Goal: Task Accomplishment & Management: Manage account settings

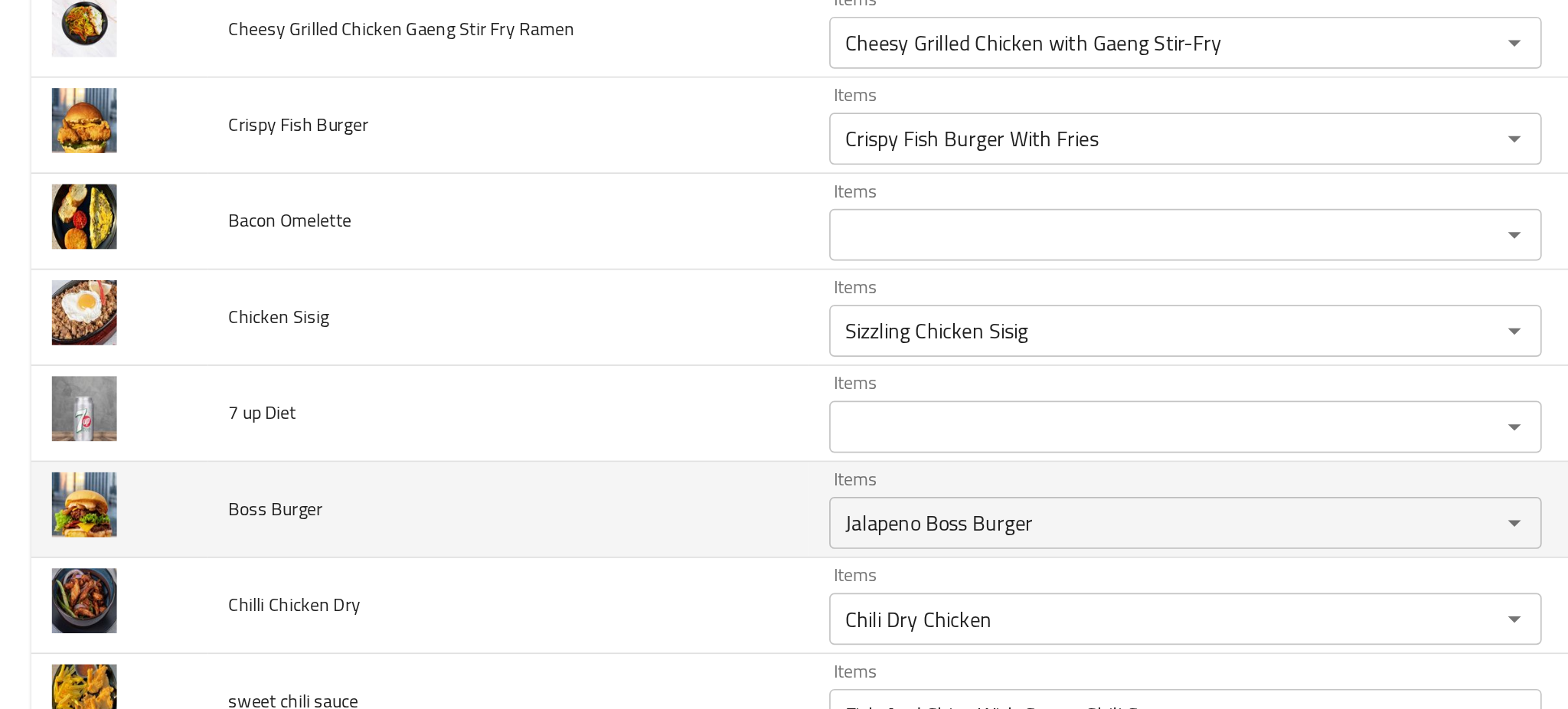
click at [463, 391] on td "Boss Burger" at bounding box center [300, 414] width 354 height 57
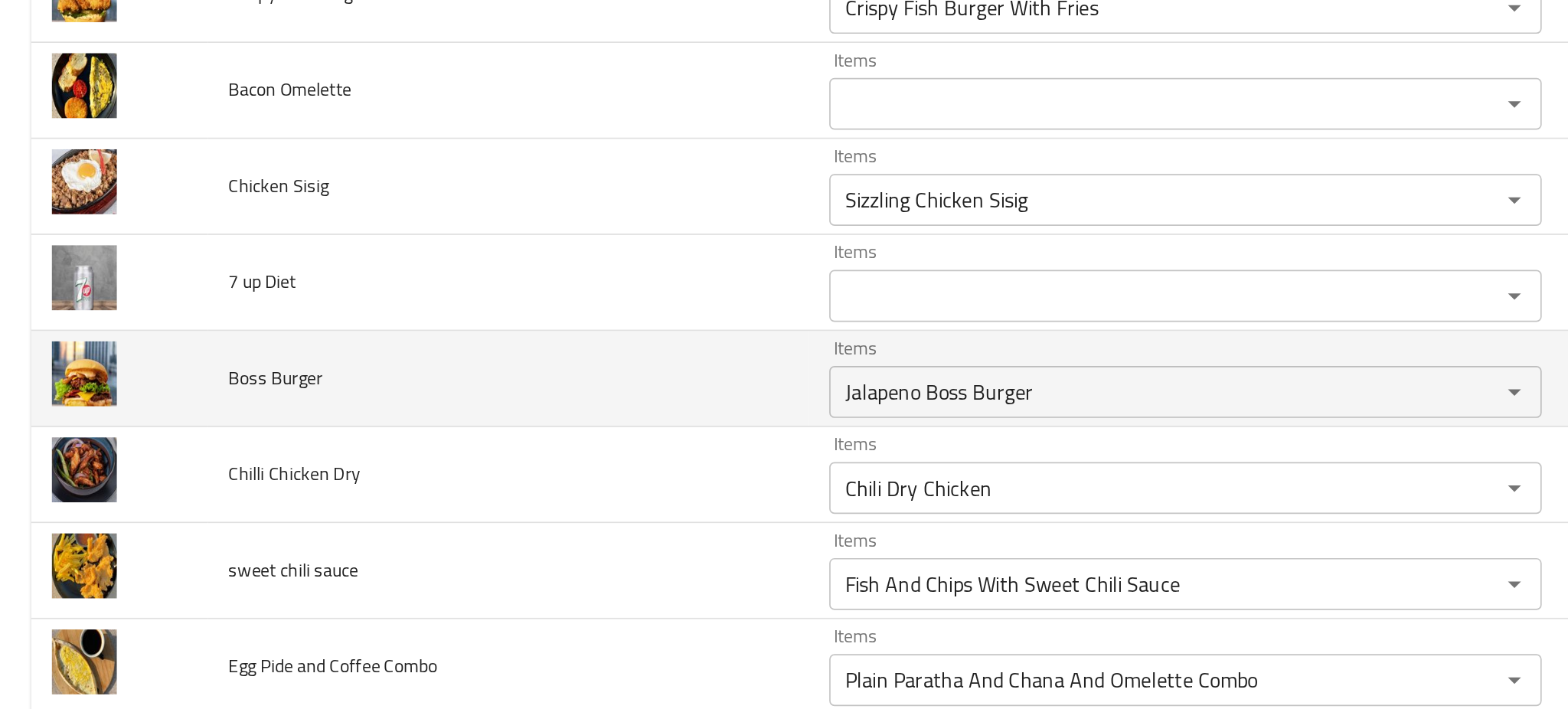
scroll to position [4349, 0]
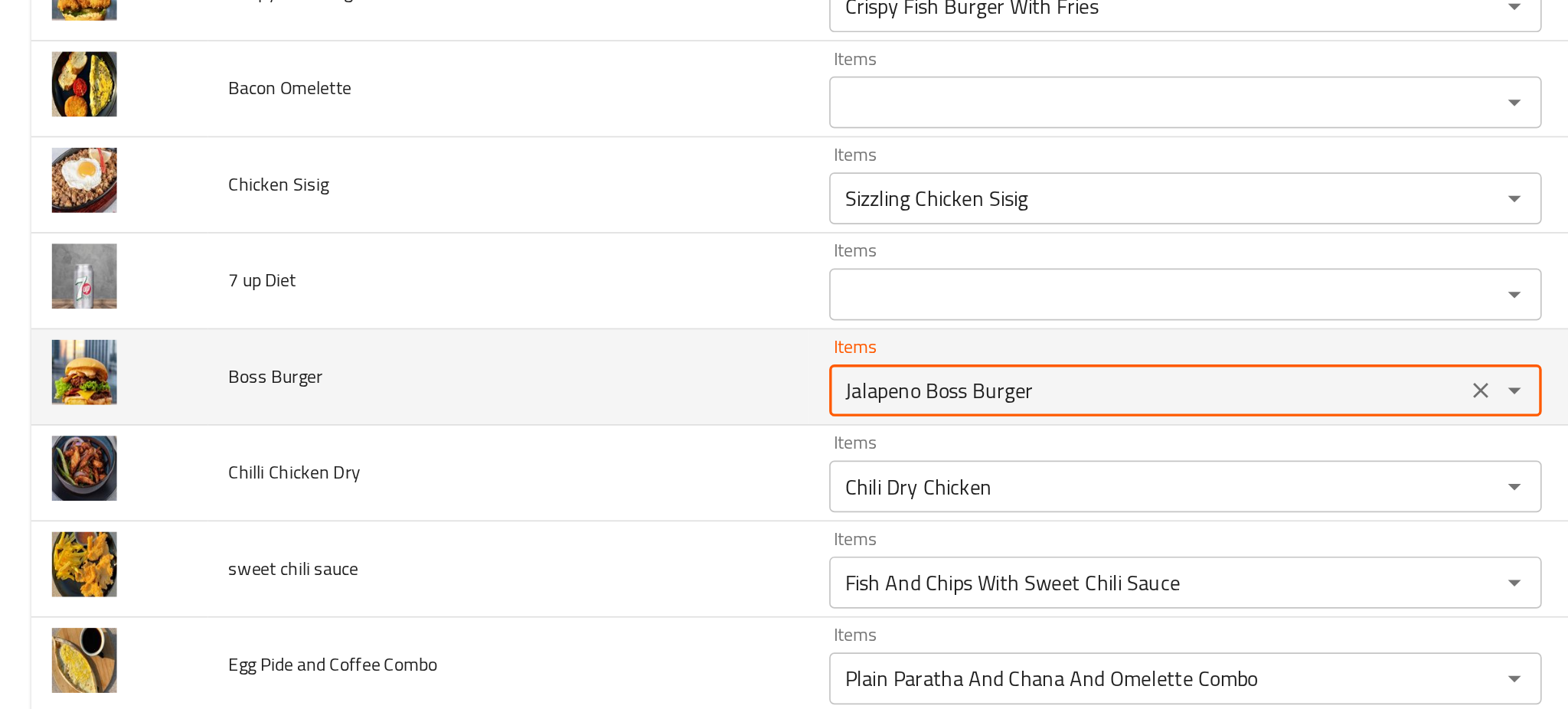
click at [527, 354] on Burger "Jalapeno Boss Burger" at bounding box center [677, 343] width 366 height 21
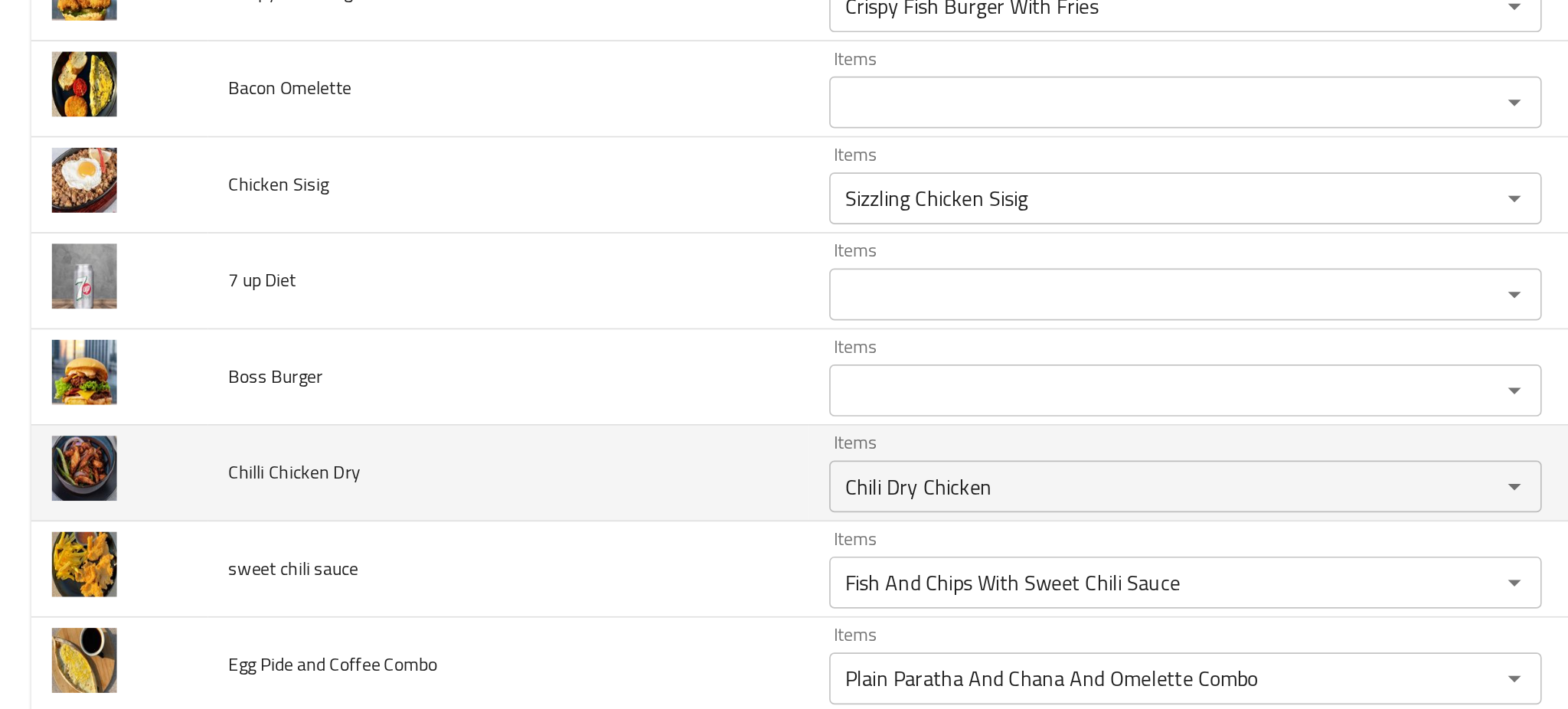
click at [391, 408] on td "Chilli Chicken Dry" at bounding box center [300, 393] width 354 height 57
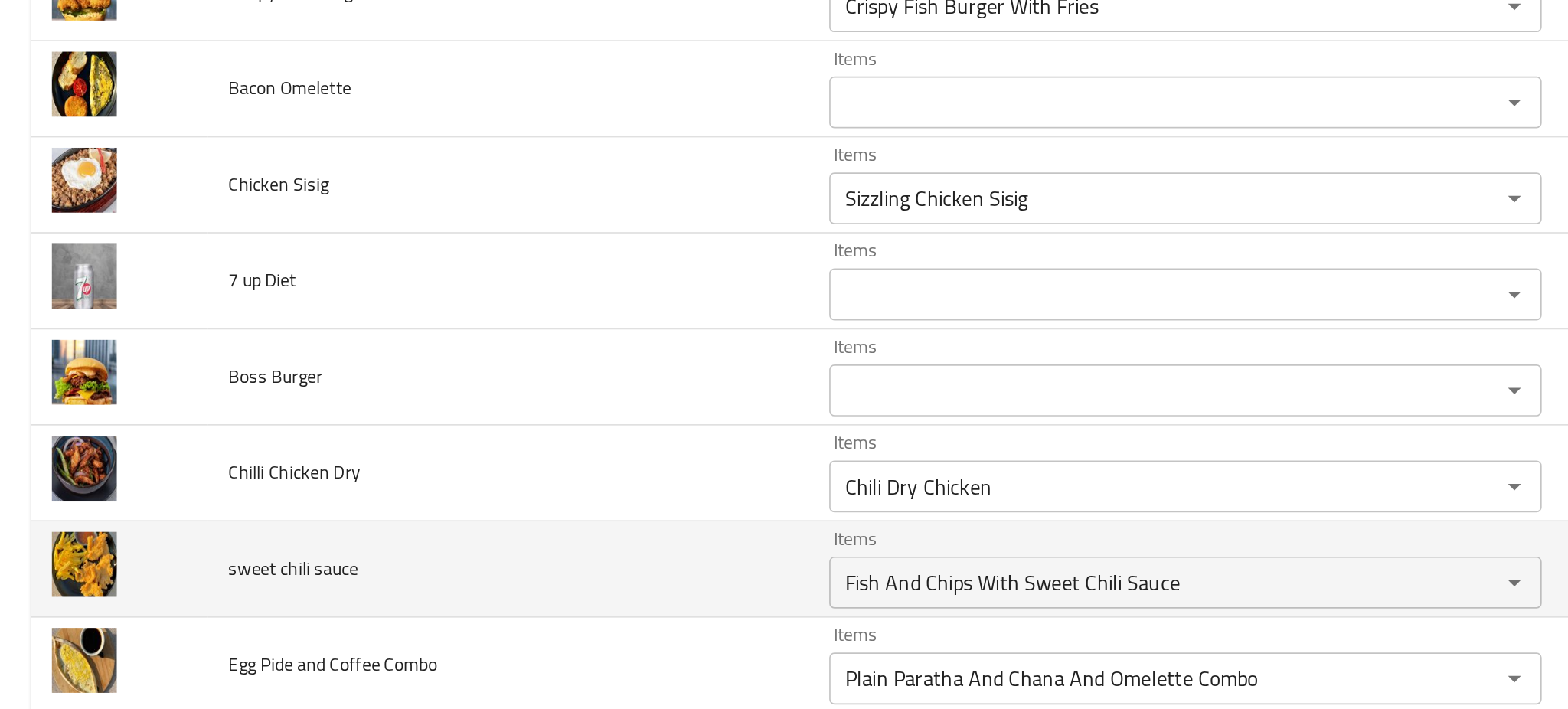
click at [444, 444] on td "sweet chili sauce" at bounding box center [300, 449] width 354 height 57
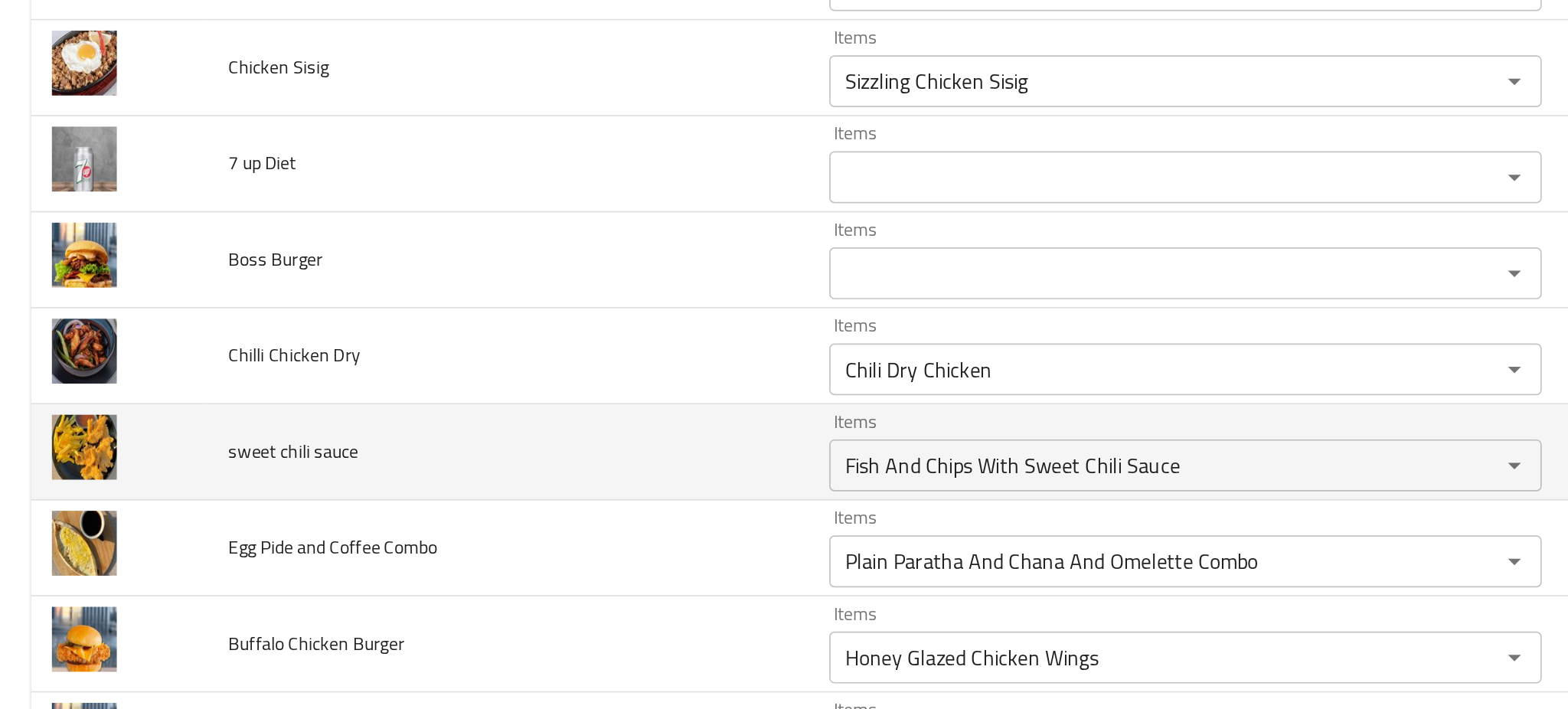
scroll to position [4428, 0]
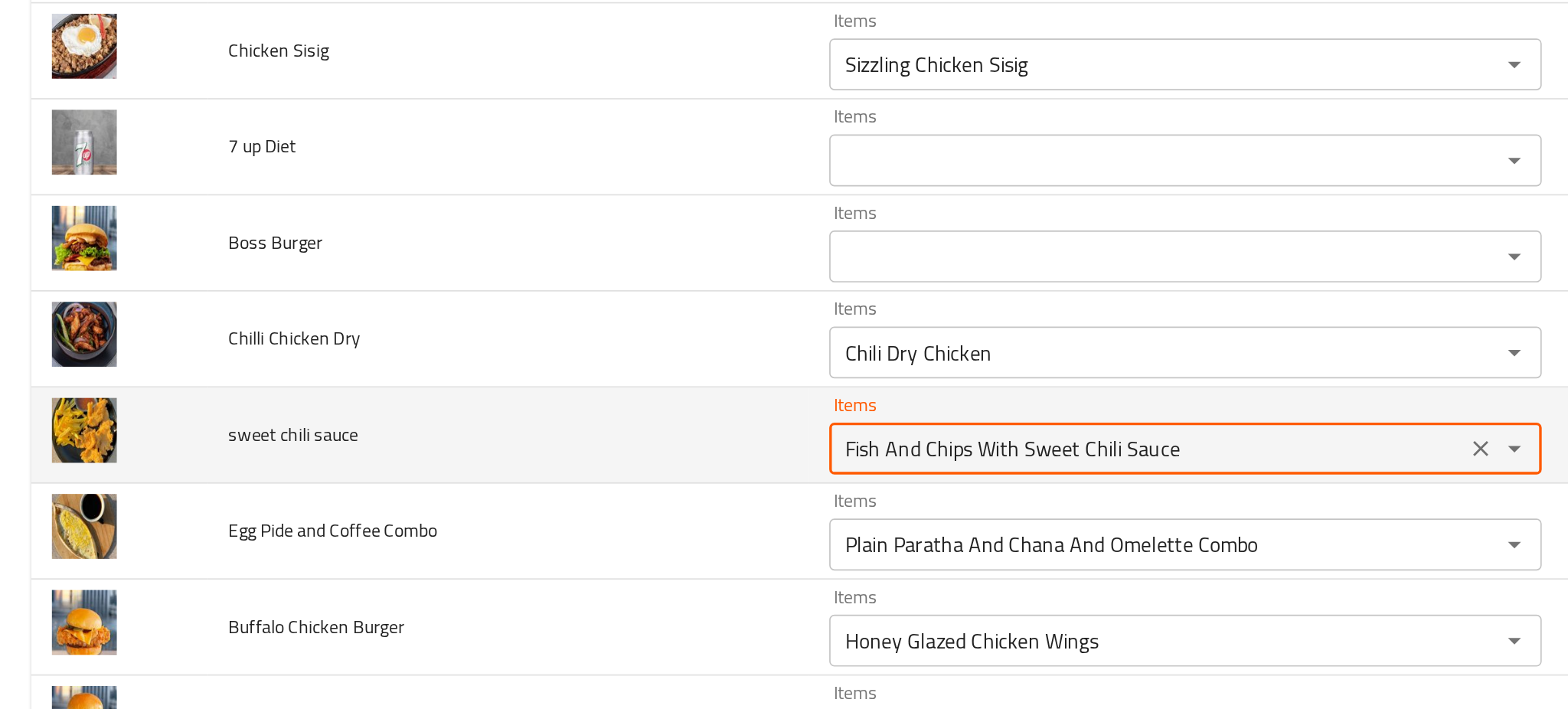
click at [521, 380] on sauce "Fish And Chips With Sweet Chili Sauce" at bounding box center [677, 378] width 366 height 21
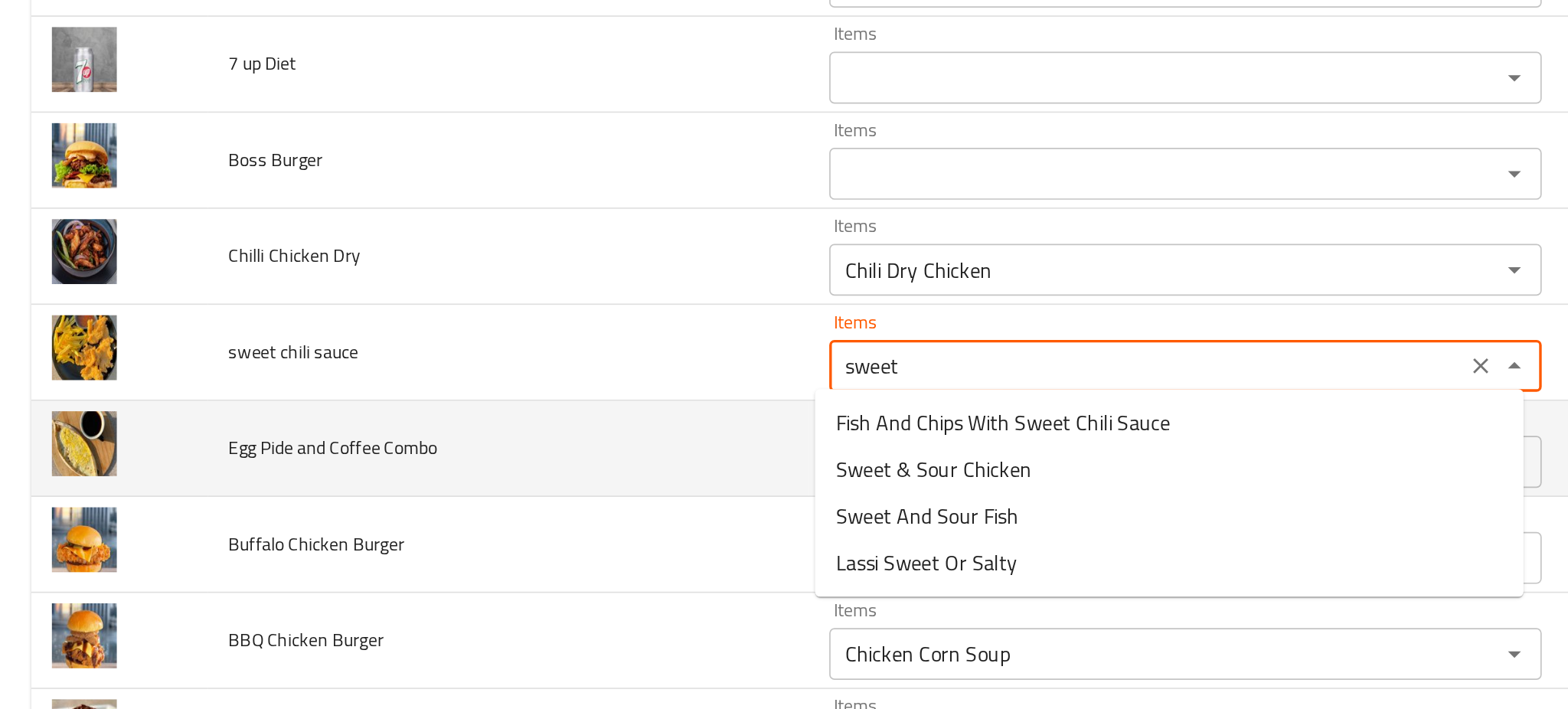
scroll to position [4502, 0]
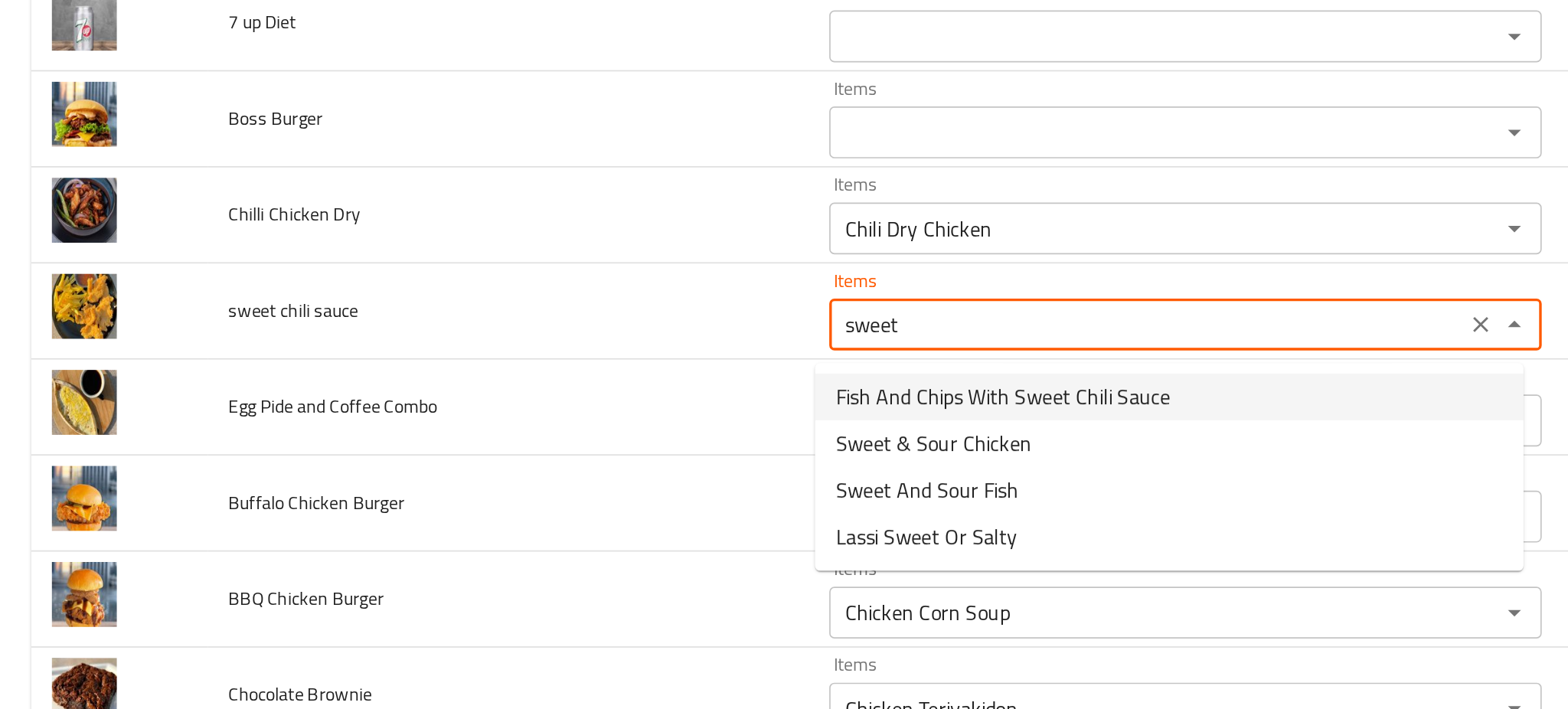
click at [523, 346] on span "Fish And Chips With Sweet Chili Sauce" at bounding box center [592, 346] width 198 height 19
type sauce "Fish And Chips With Sweet Chili Sauce"
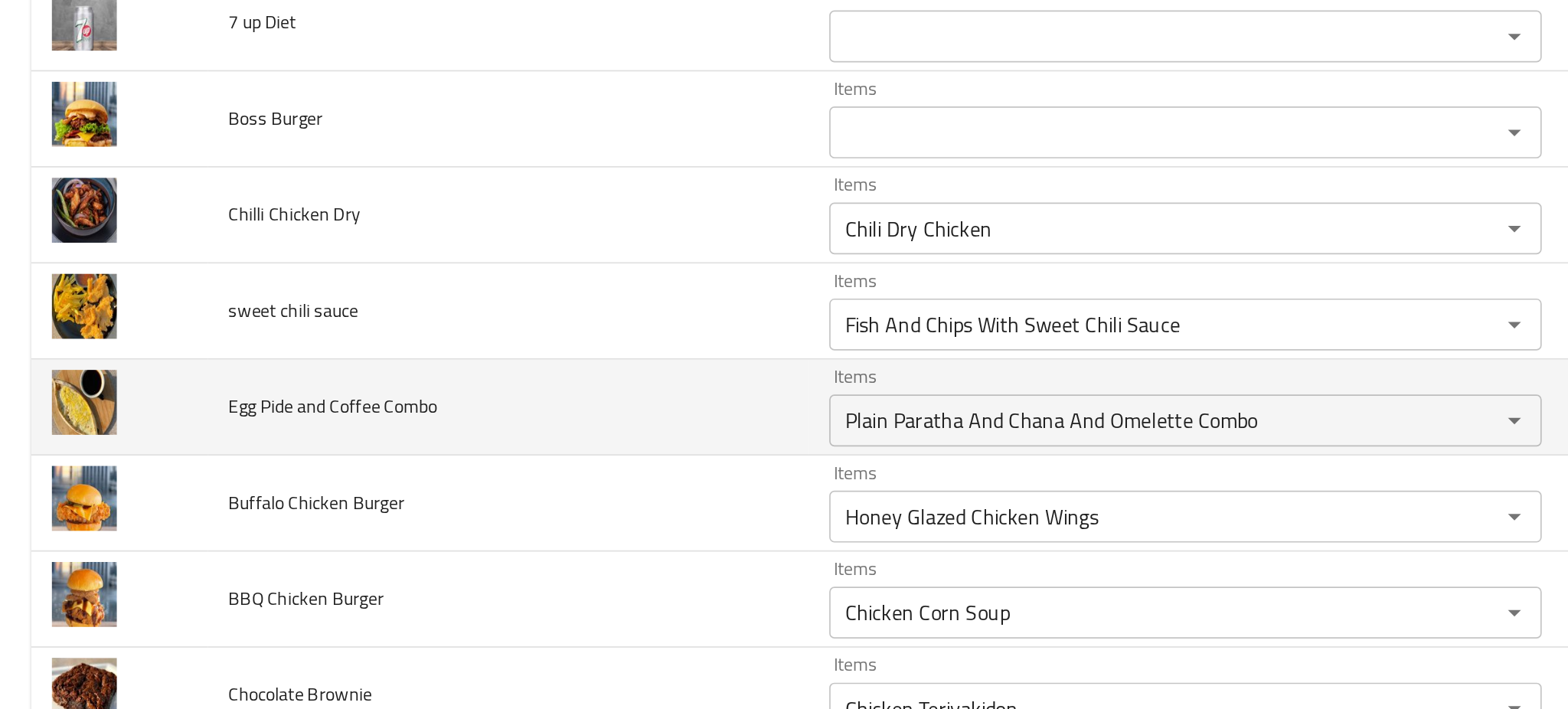
click at [451, 353] on td "Egg Pide and Coffee Combo" at bounding box center [300, 354] width 354 height 57
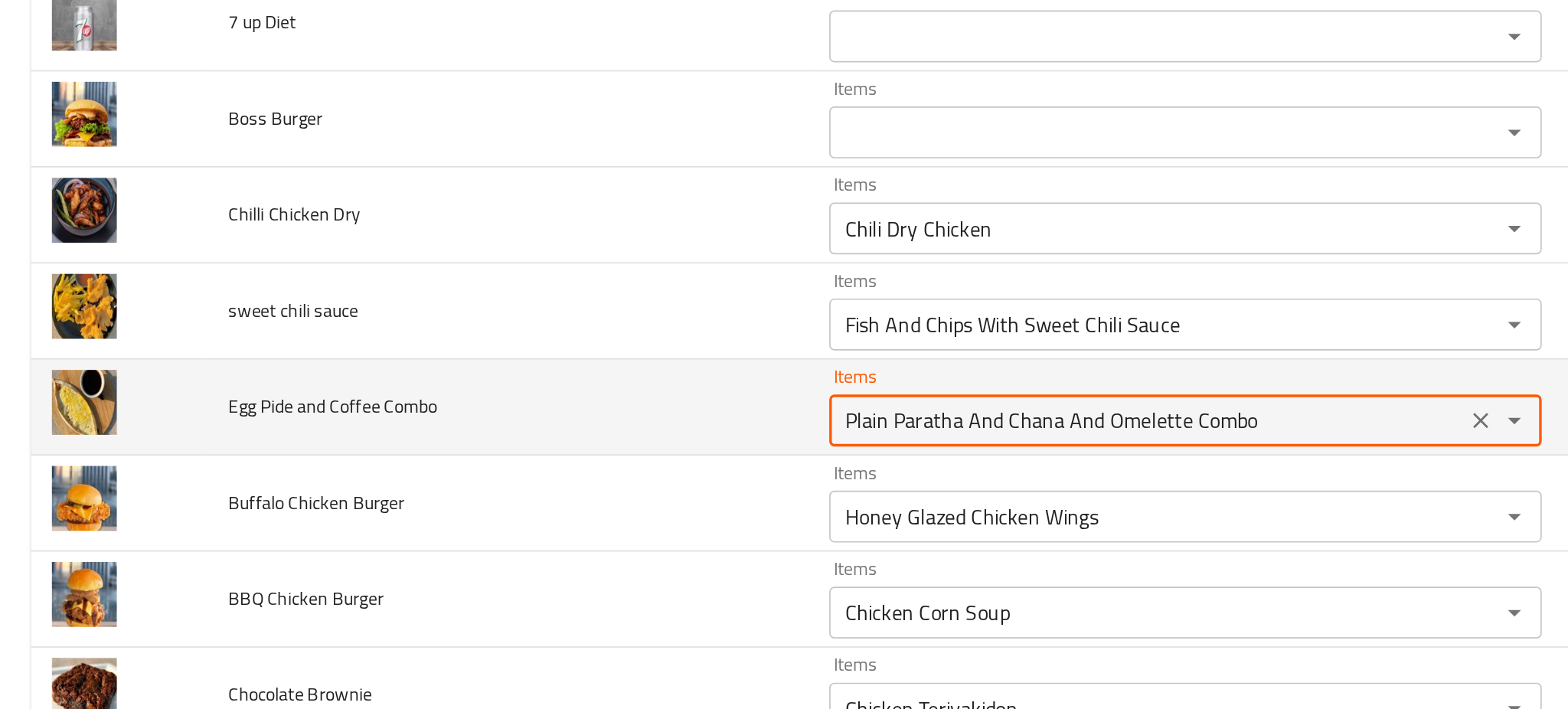
click at [508, 359] on Combo "Plain Paratha And Chana And Omelette Combo" at bounding box center [677, 361] width 366 height 21
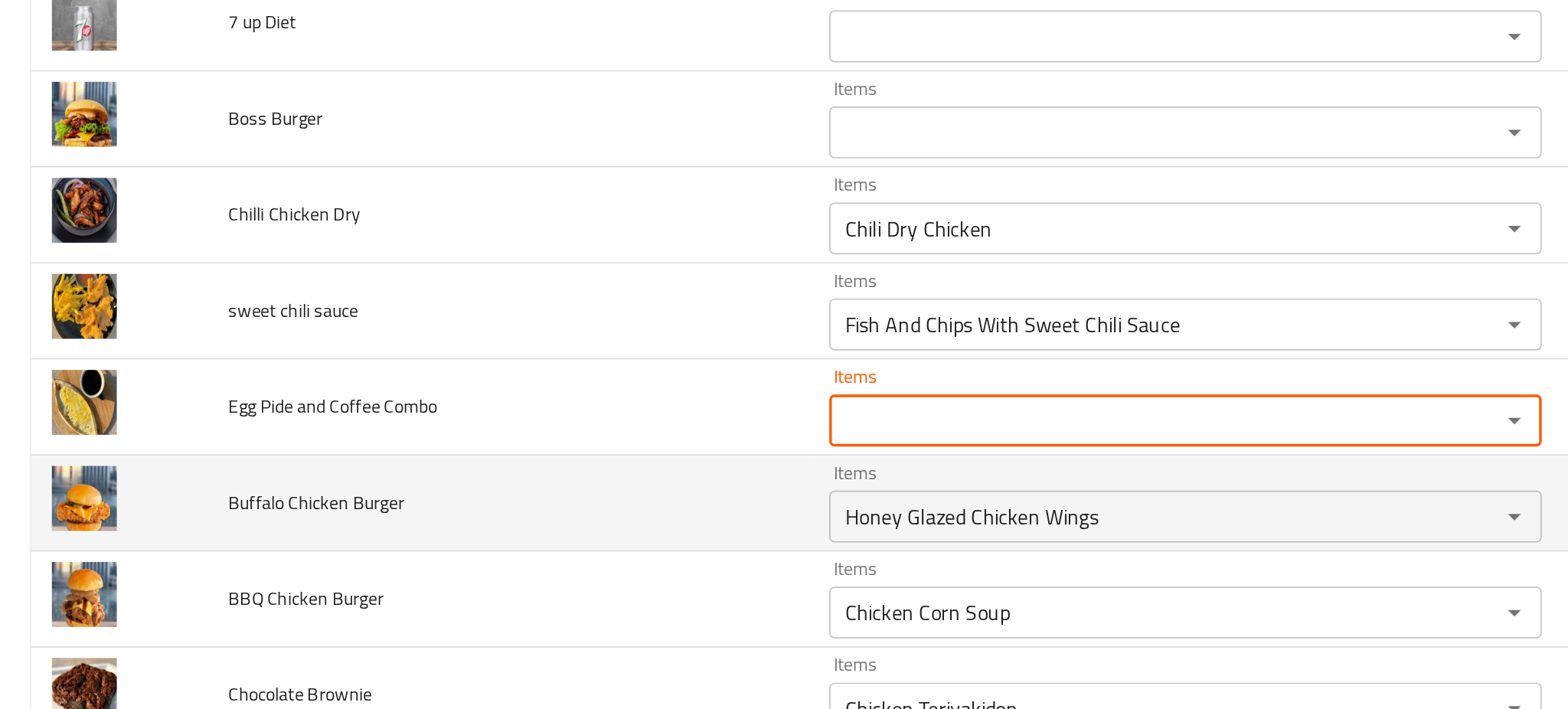
click at [432, 395] on td "Buffalo Chicken Burger" at bounding box center [300, 410] width 354 height 57
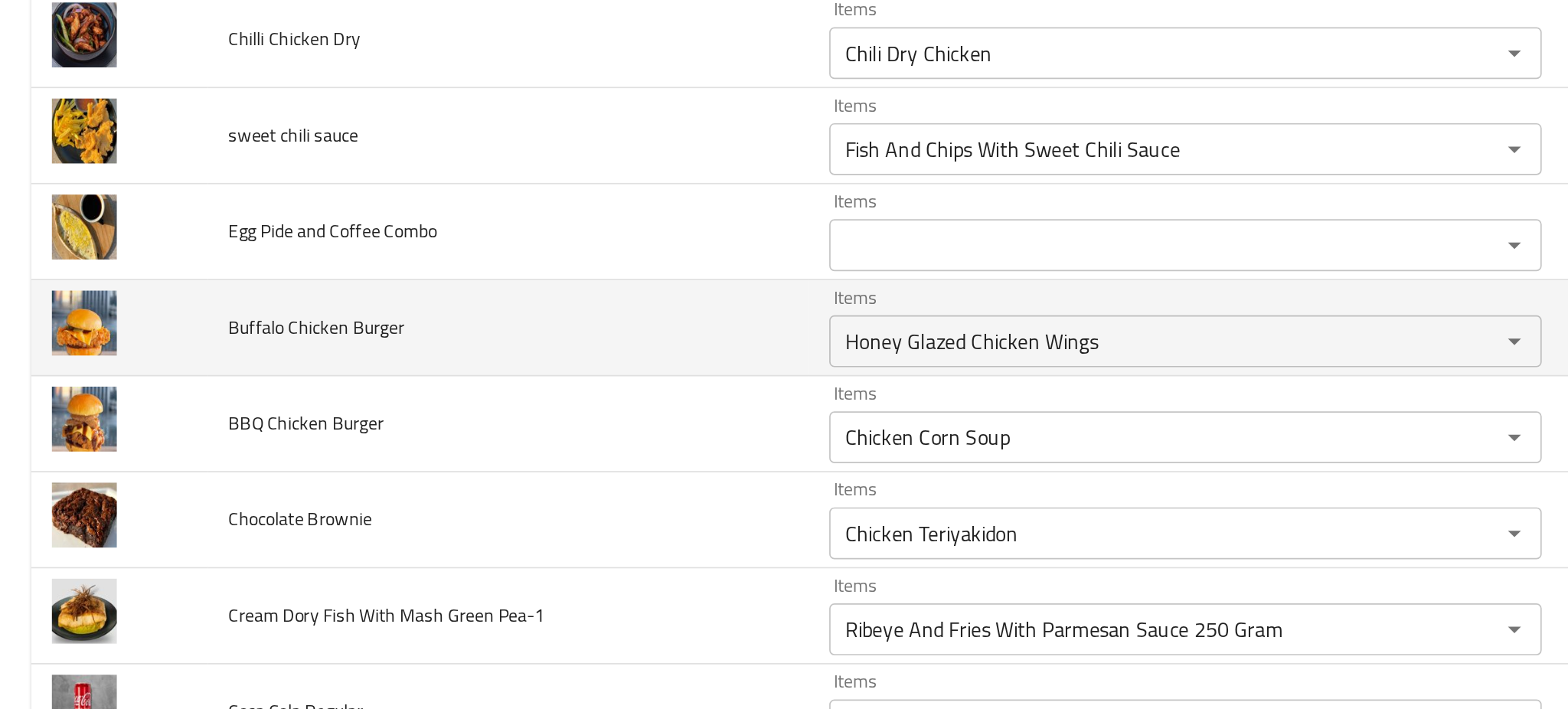
scroll to position [4606, 0]
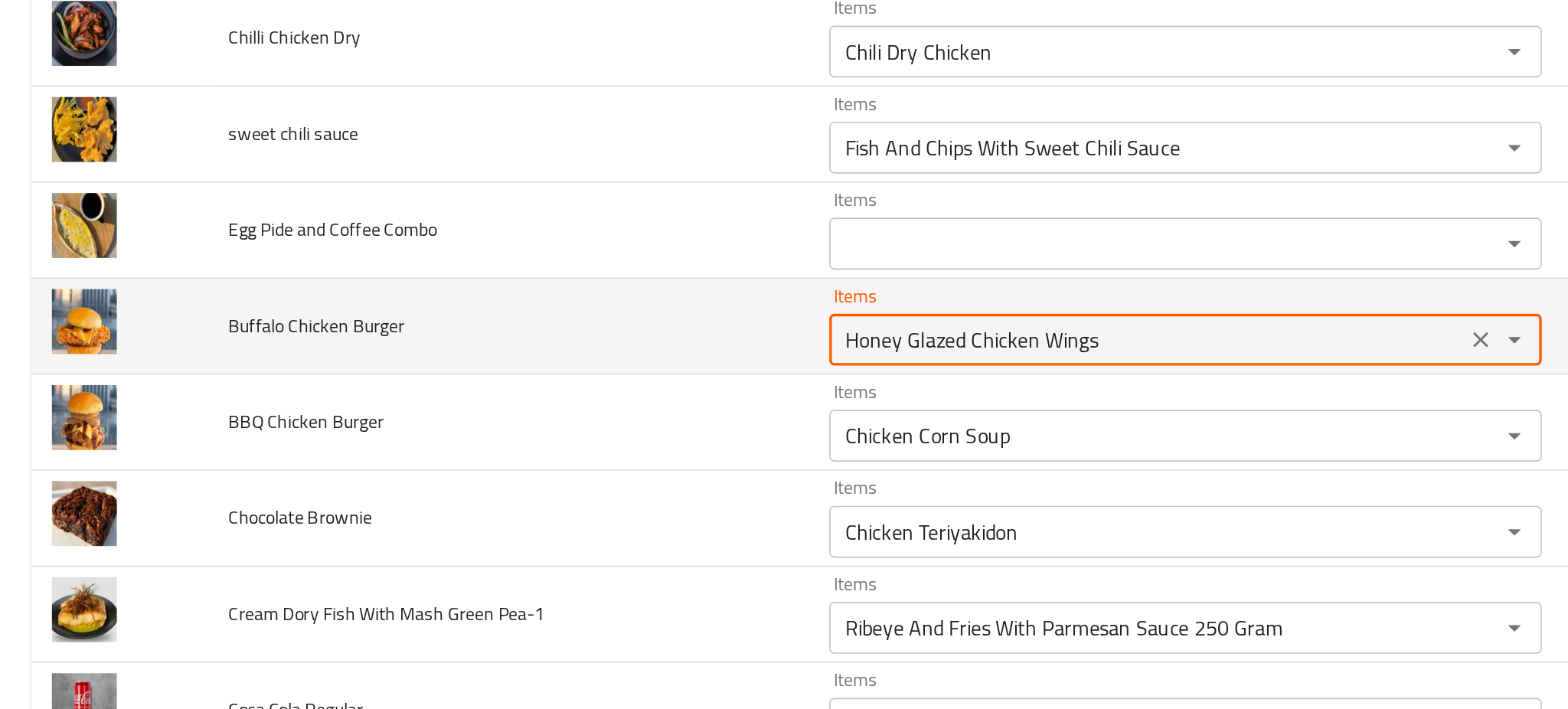
click at [500, 324] on Burger "Honey Glazed Chicken Wings" at bounding box center [677, 314] width 366 height 21
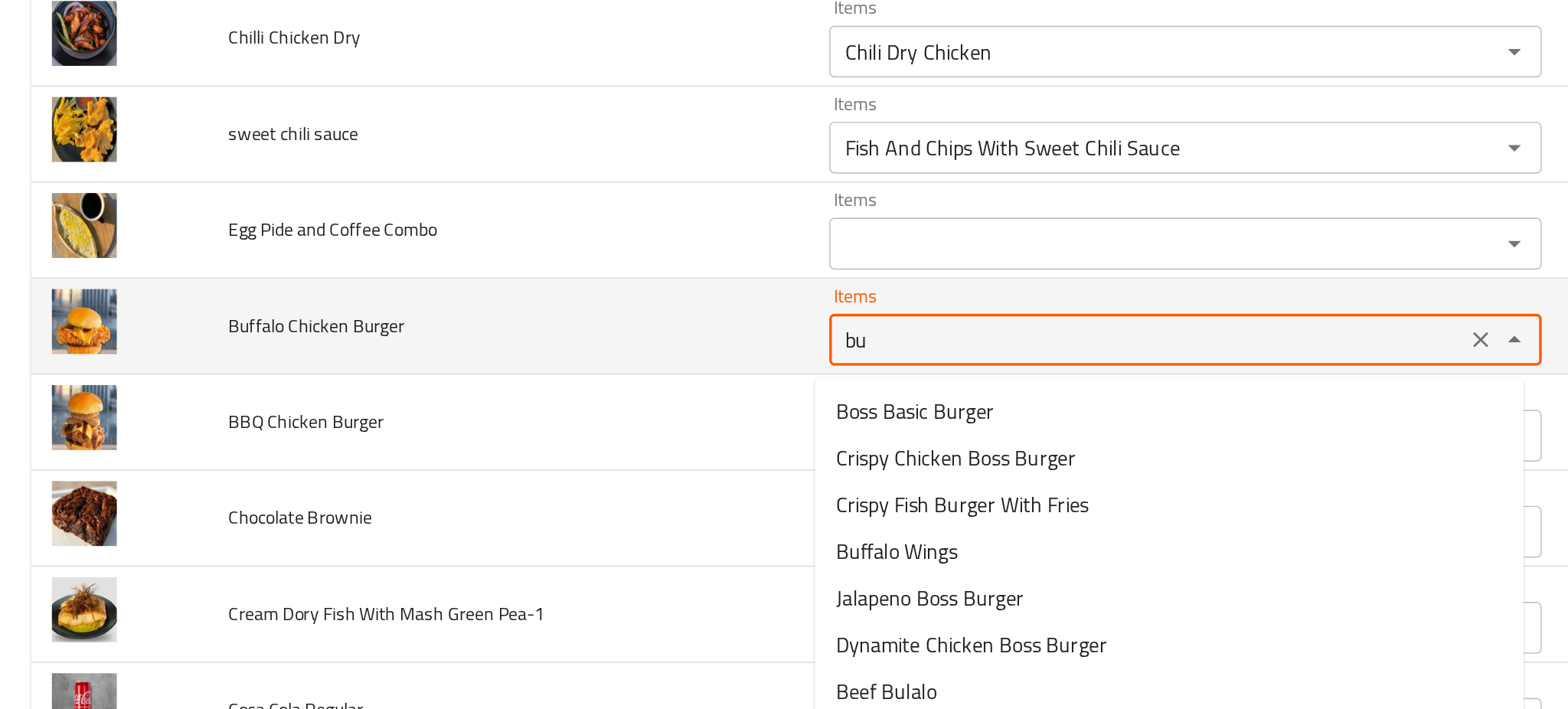
type Burger "buf"
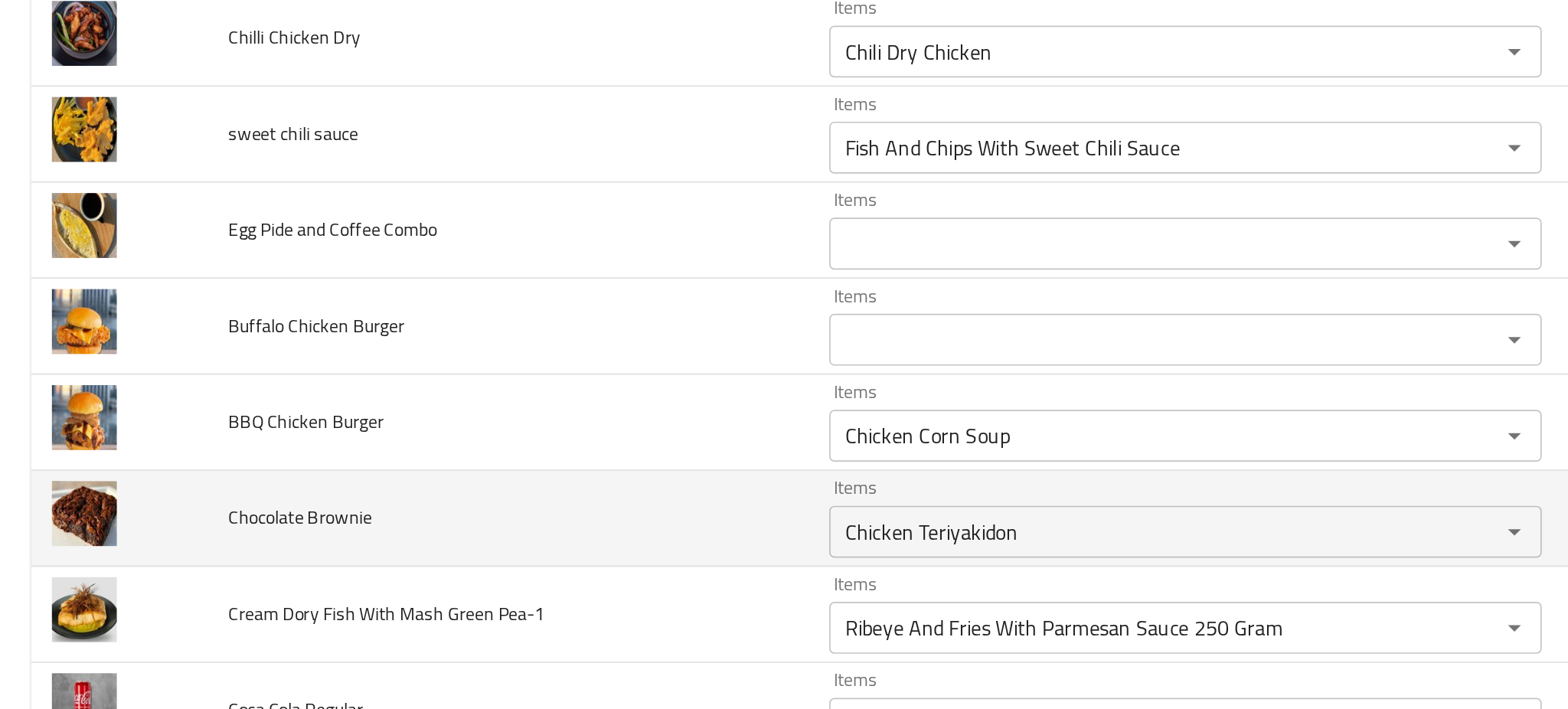
click at [396, 430] on td "Chocolate Brownie" at bounding box center [300, 420] width 354 height 57
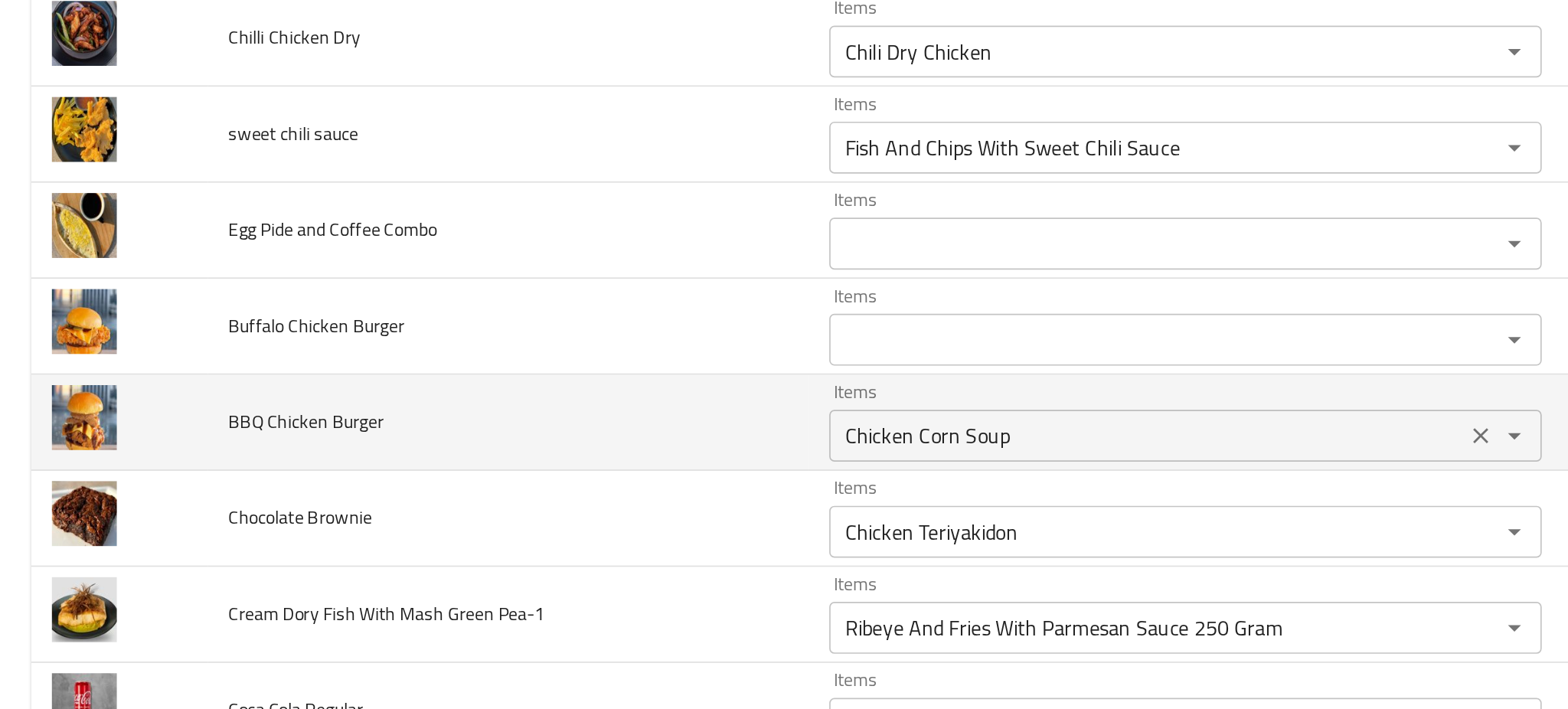
click at [519, 385] on div "Chicken Corn Soup Items" at bounding box center [700, 370] width 420 height 30
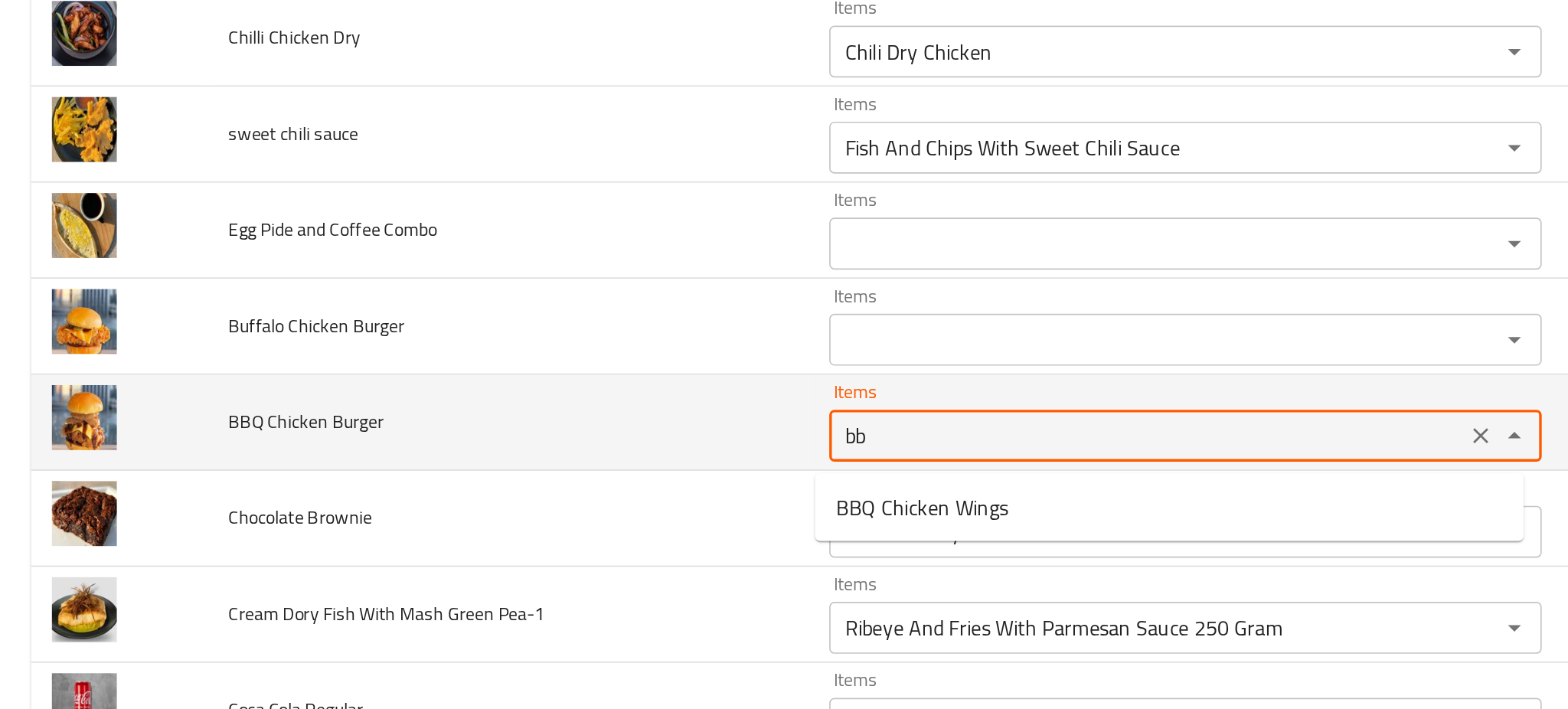
type Burger "bbq"
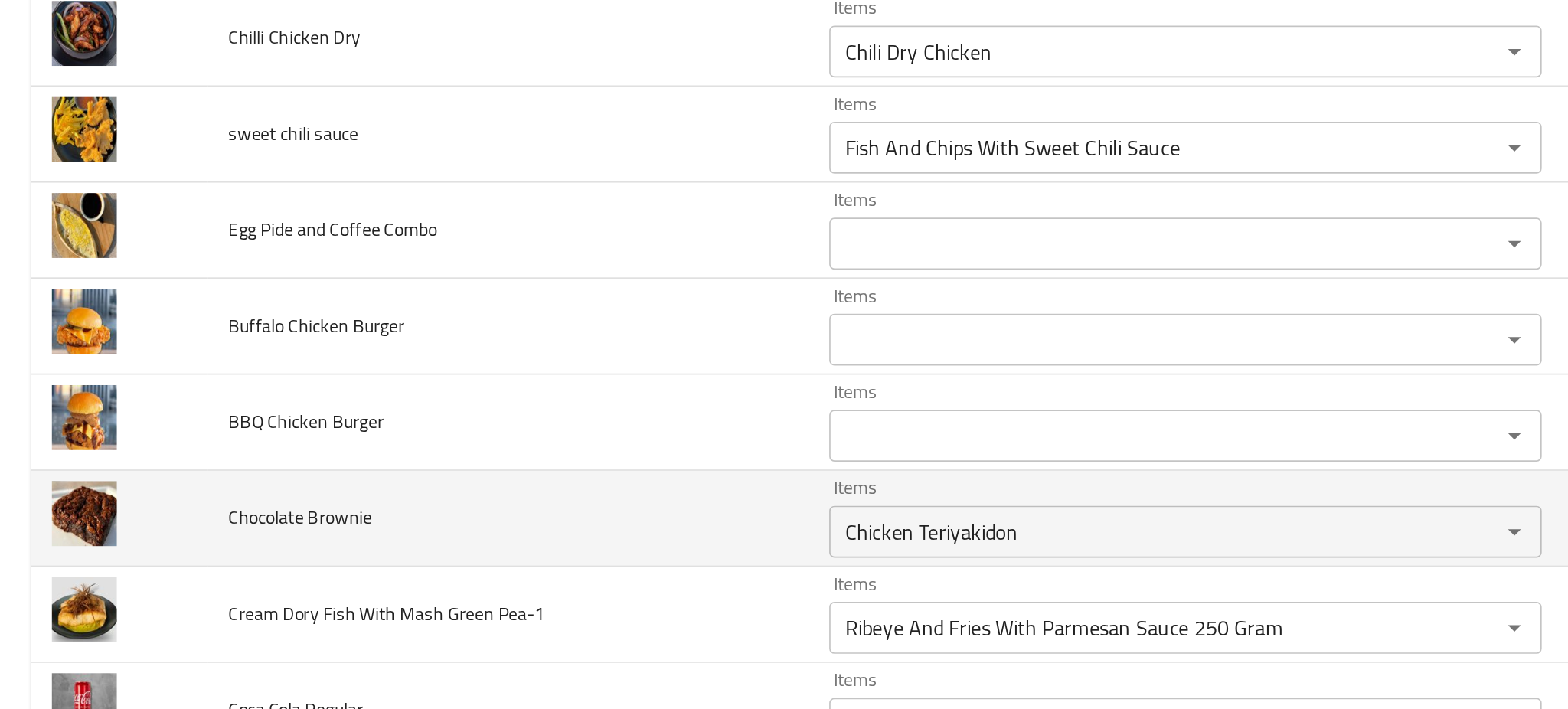
click at [457, 409] on td "Chocolate Brownie" at bounding box center [300, 420] width 354 height 57
click at [532, 419] on div "Chicken Teriyakidon Items" at bounding box center [700, 427] width 420 height 30
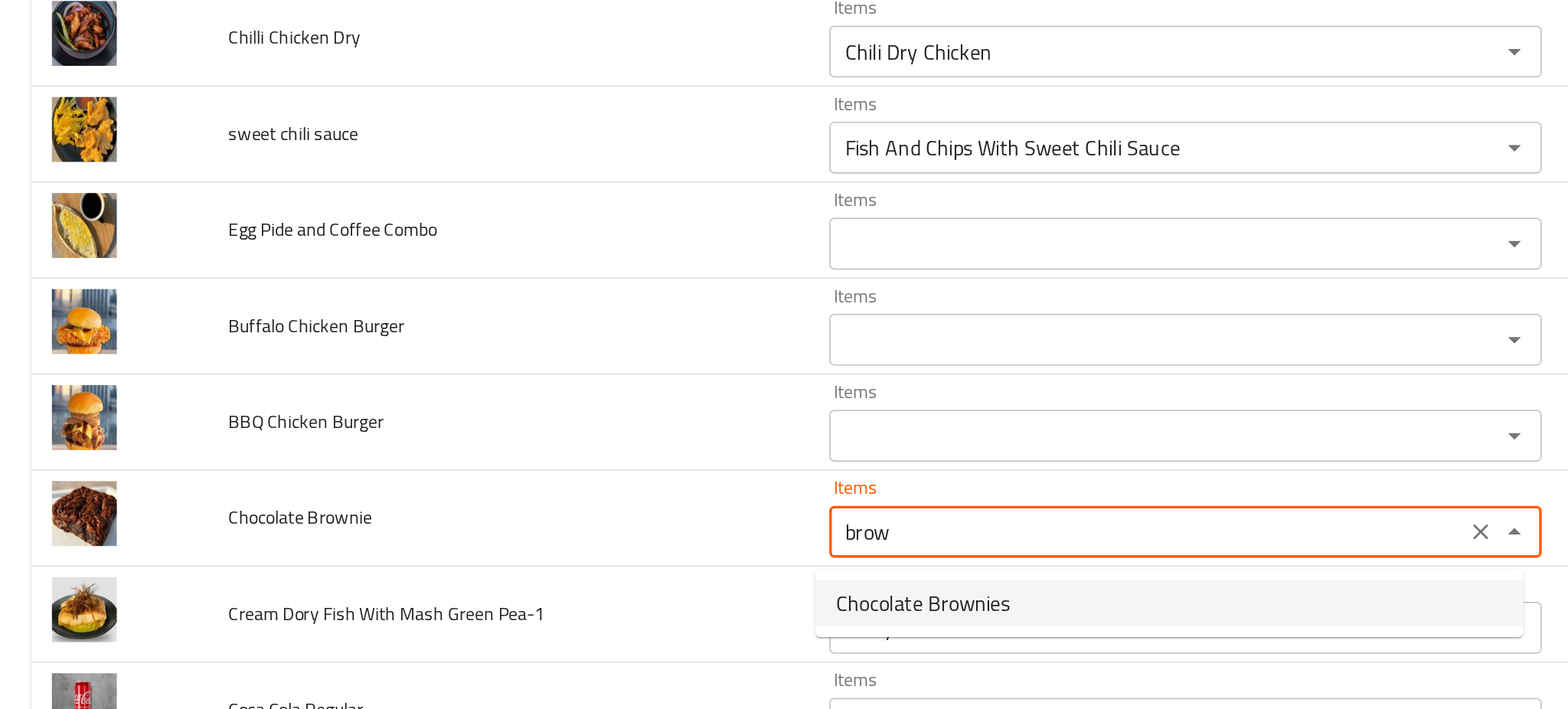
click at [548, 469] on span "Chocolate Brownies" at bounding box center [544, 469] width 102 height 19
type Brownie "Chocolate Brownies"
type Brownie-ar "براونيز الشوكولاتة"
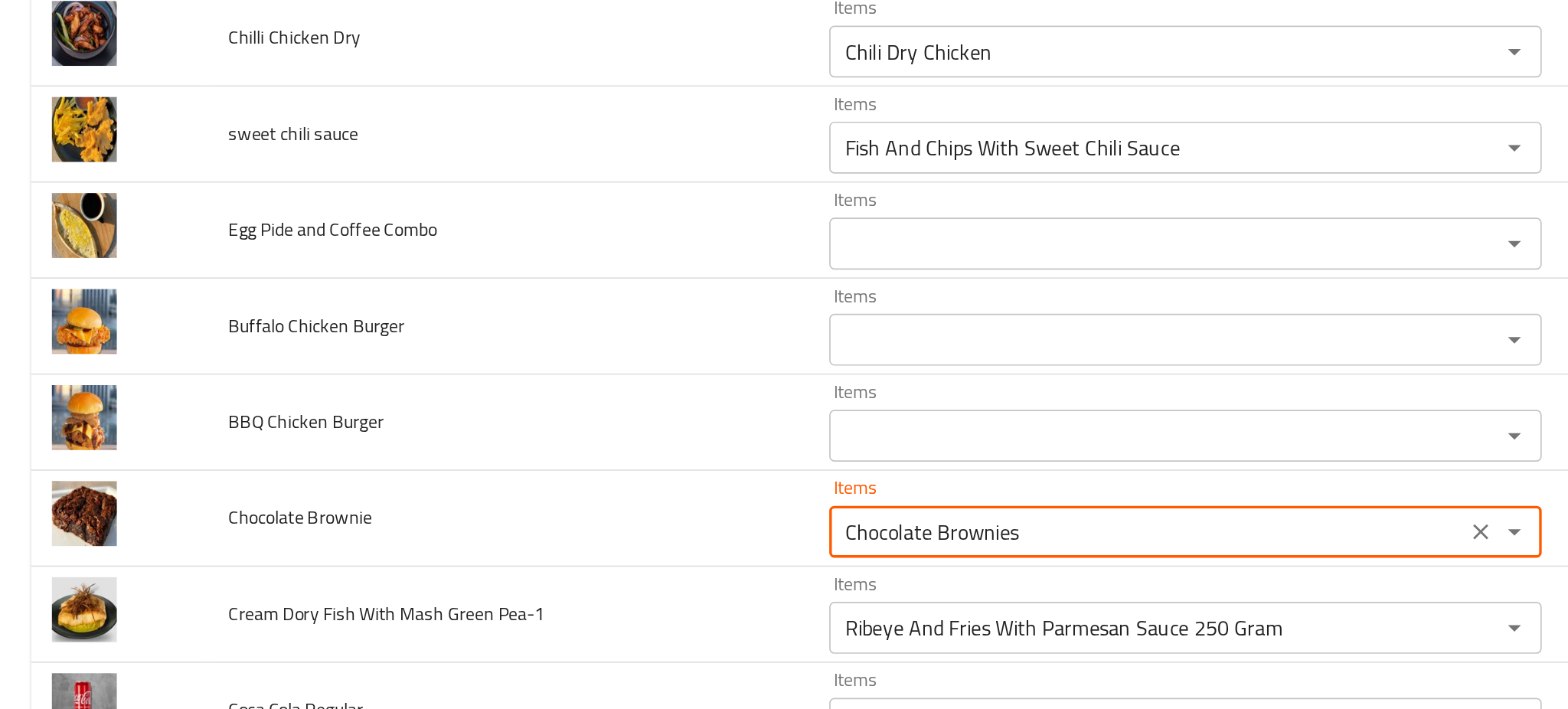
type Brownie "Chocolate Brownies"
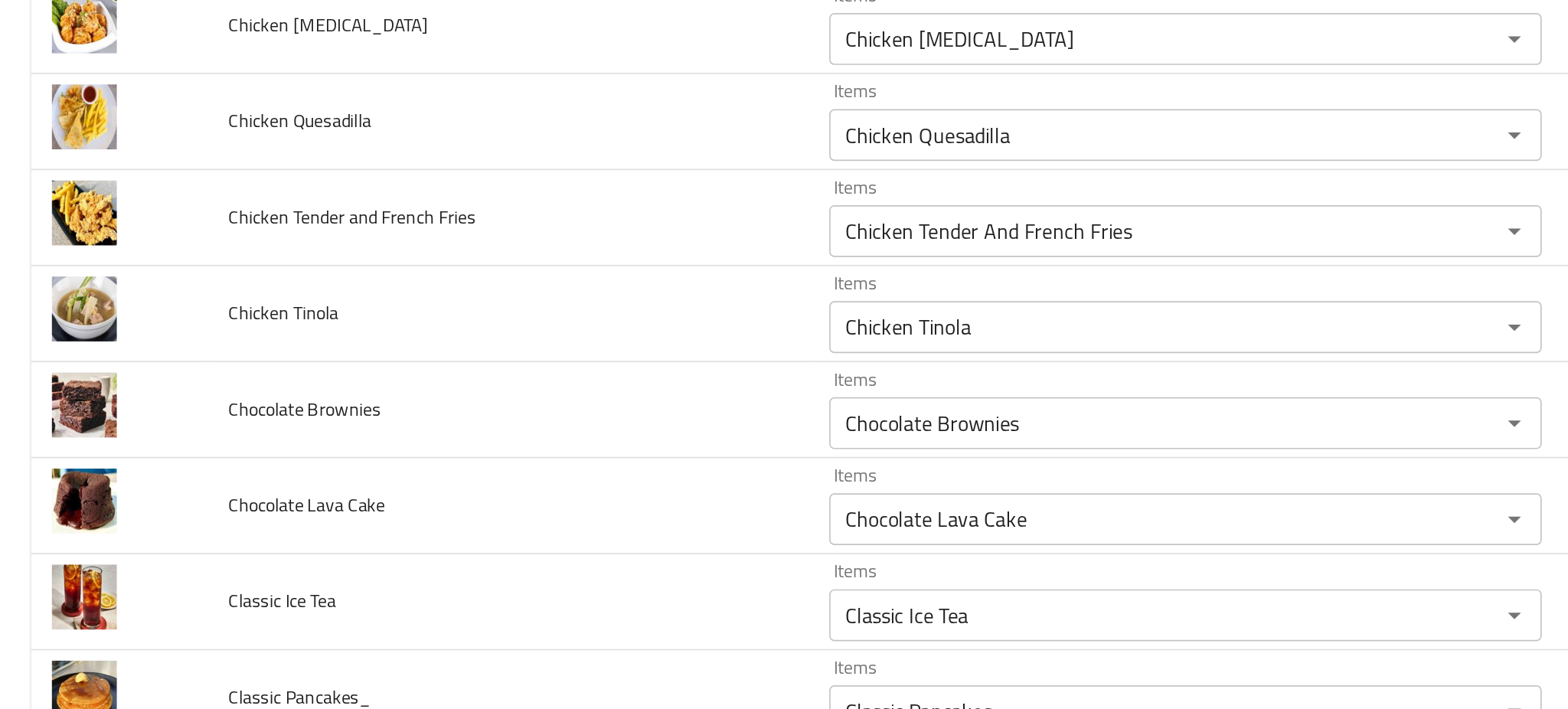
scroll to position [4682, 0]
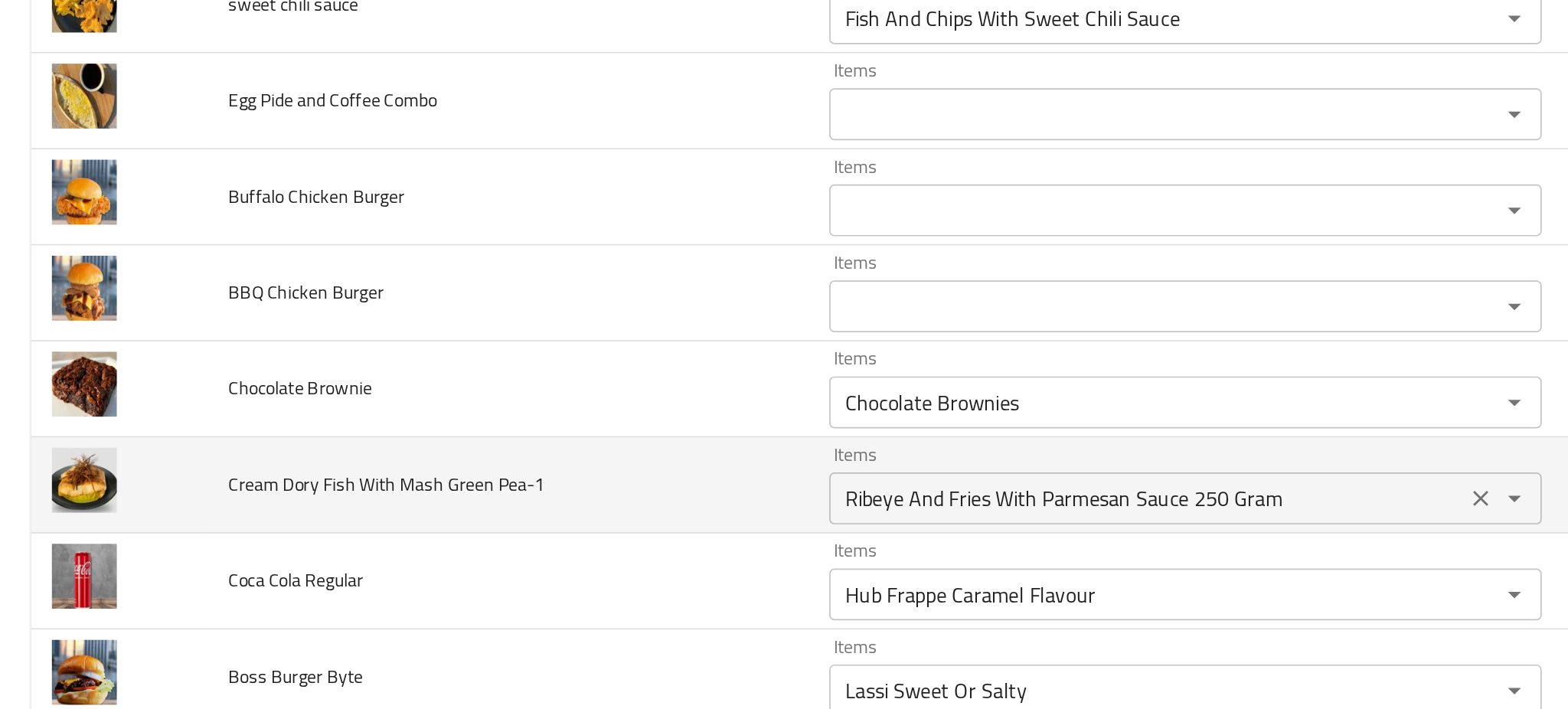
click at [495, 403] on Pea-1 "Ribeye And Fries With Parmesan Sauce 250 Gram" at bounding box center [677, 407] width 366 height 21
click at [408, 427] on td "Cream Dory Fish With Mash Green Pea-1" at bounding box center [300, 399] width 354 height 57
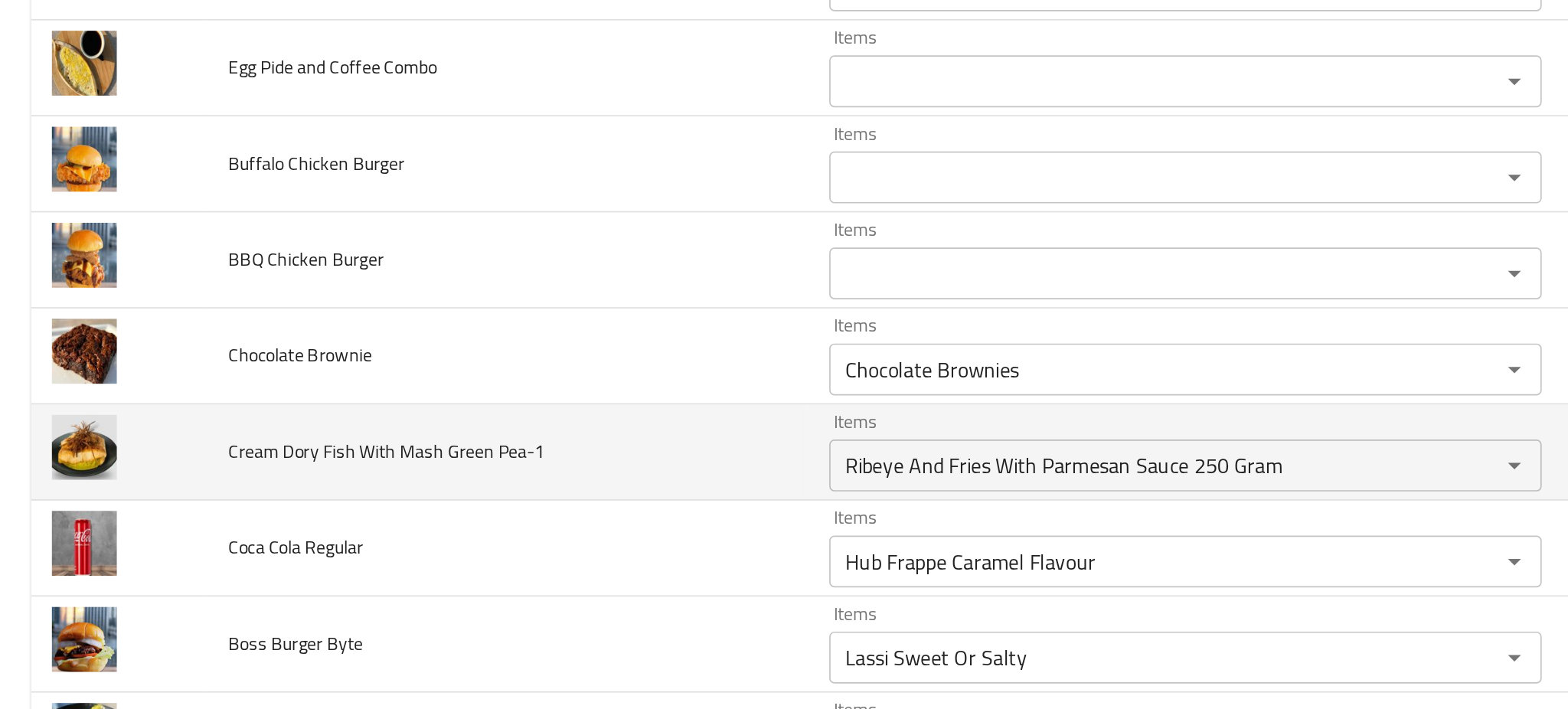
scroll to position [4706, 0]
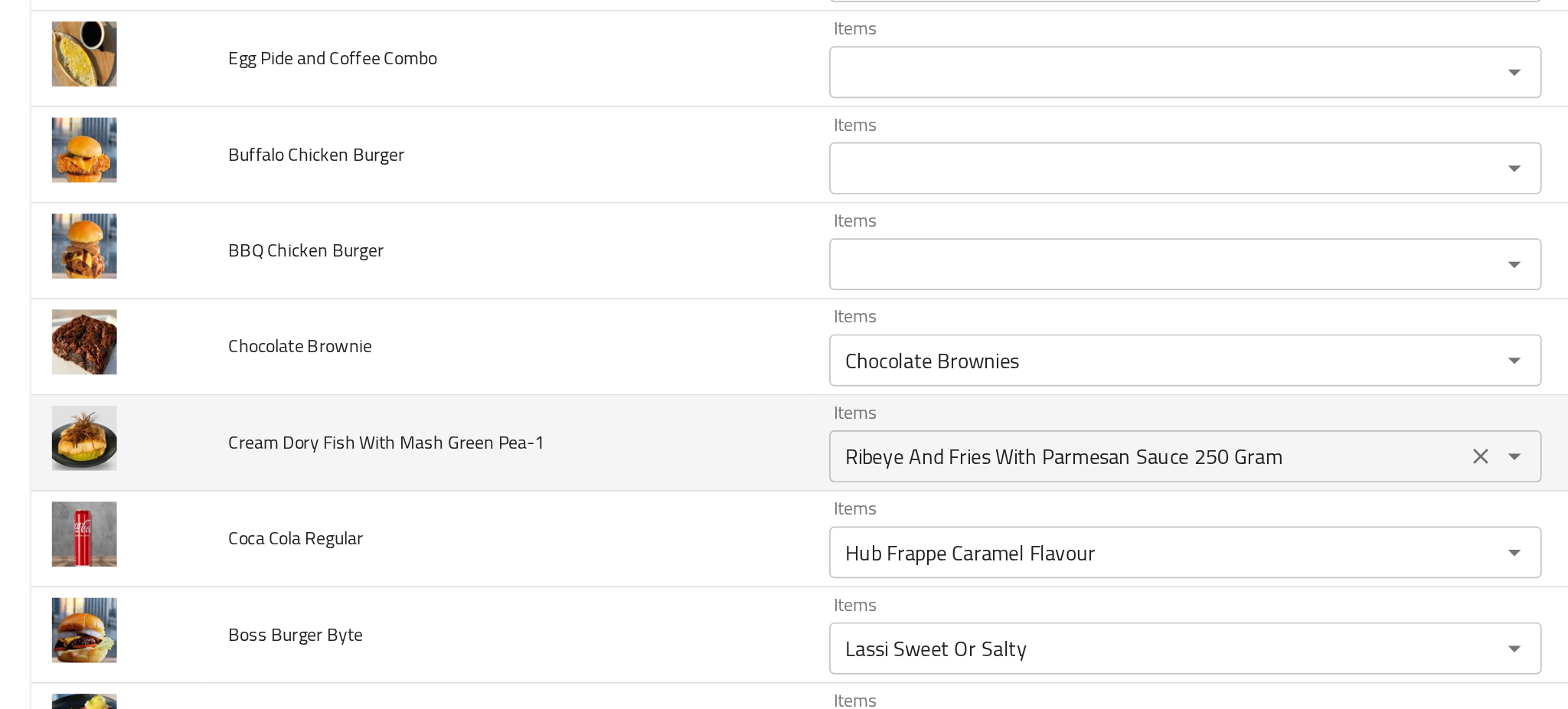
click at [514, 397] on div "Ribeye And Fries With Parmesan Sauce 250 Gram Items" at bounding box center [700, 382] width 420 height 30
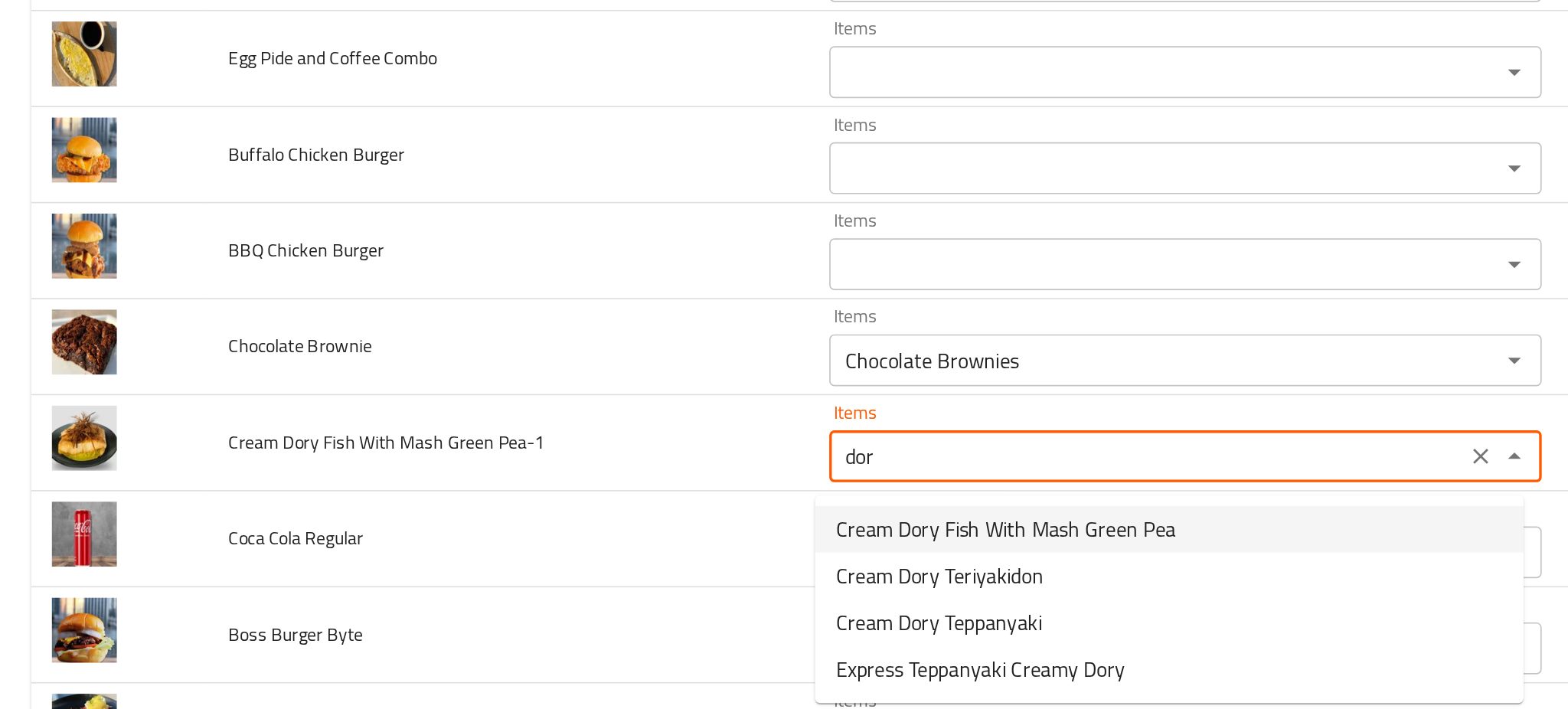
click at [540, 420] on span "Cream Dory Fish With Mash Green Pea" at bounding box center [593, 425] width 200 height 19
type Pea-1 "Cream Dory Fish With Mash Green Pea"
type Pea-1-ar "سمك دوري كريمة مع البازلاء الخضراء المهروسة"
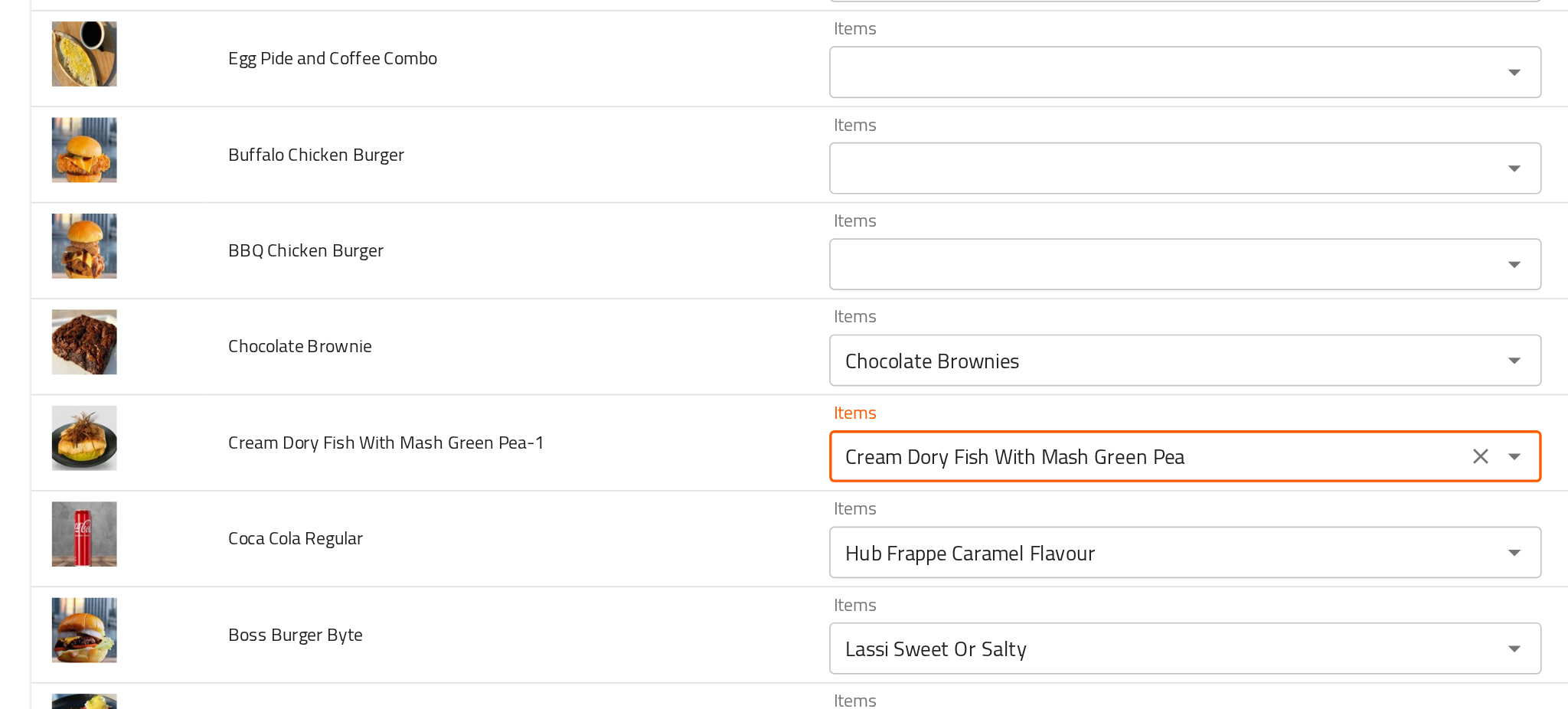
type Pea-1 "Cream Dory Fish With Mash Green Pea"
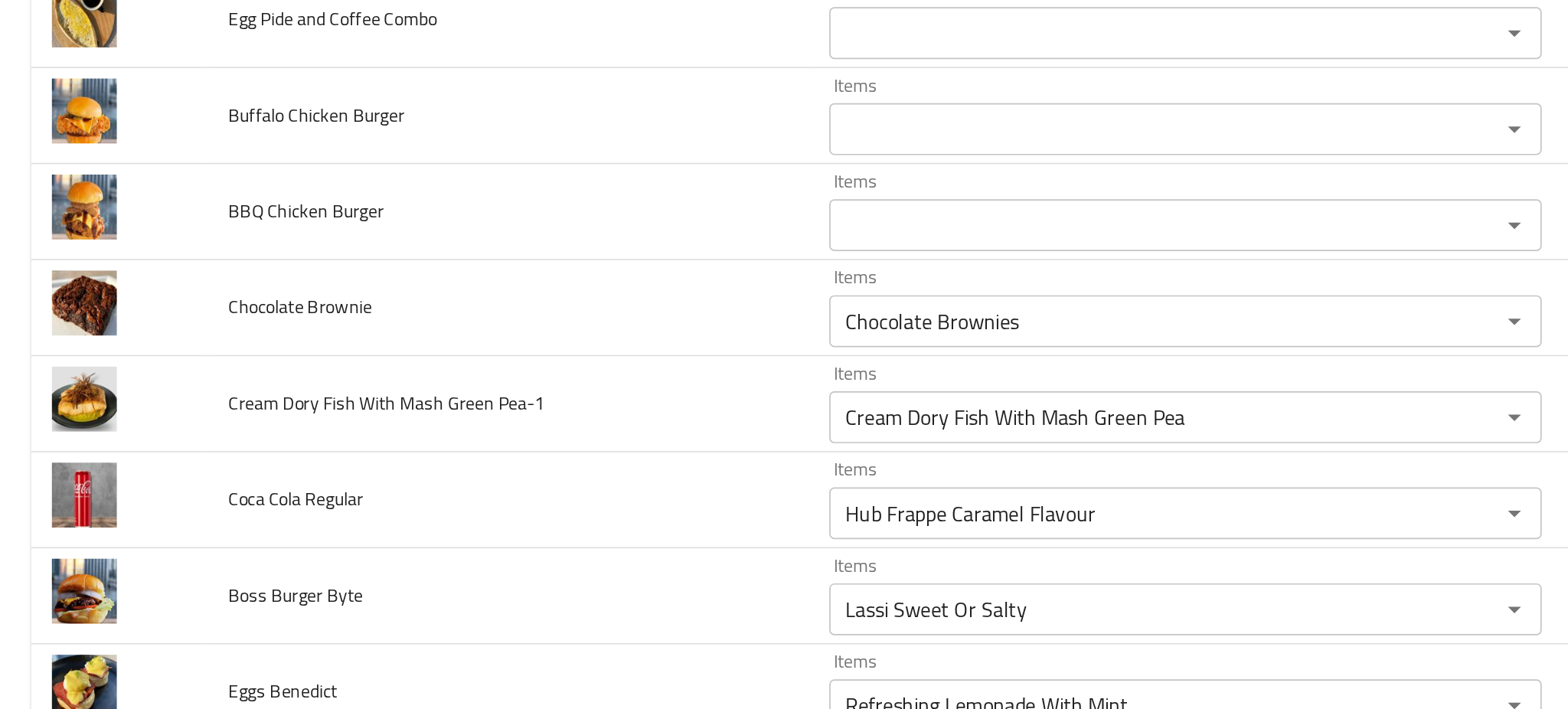
scroll to position [2063, 0]
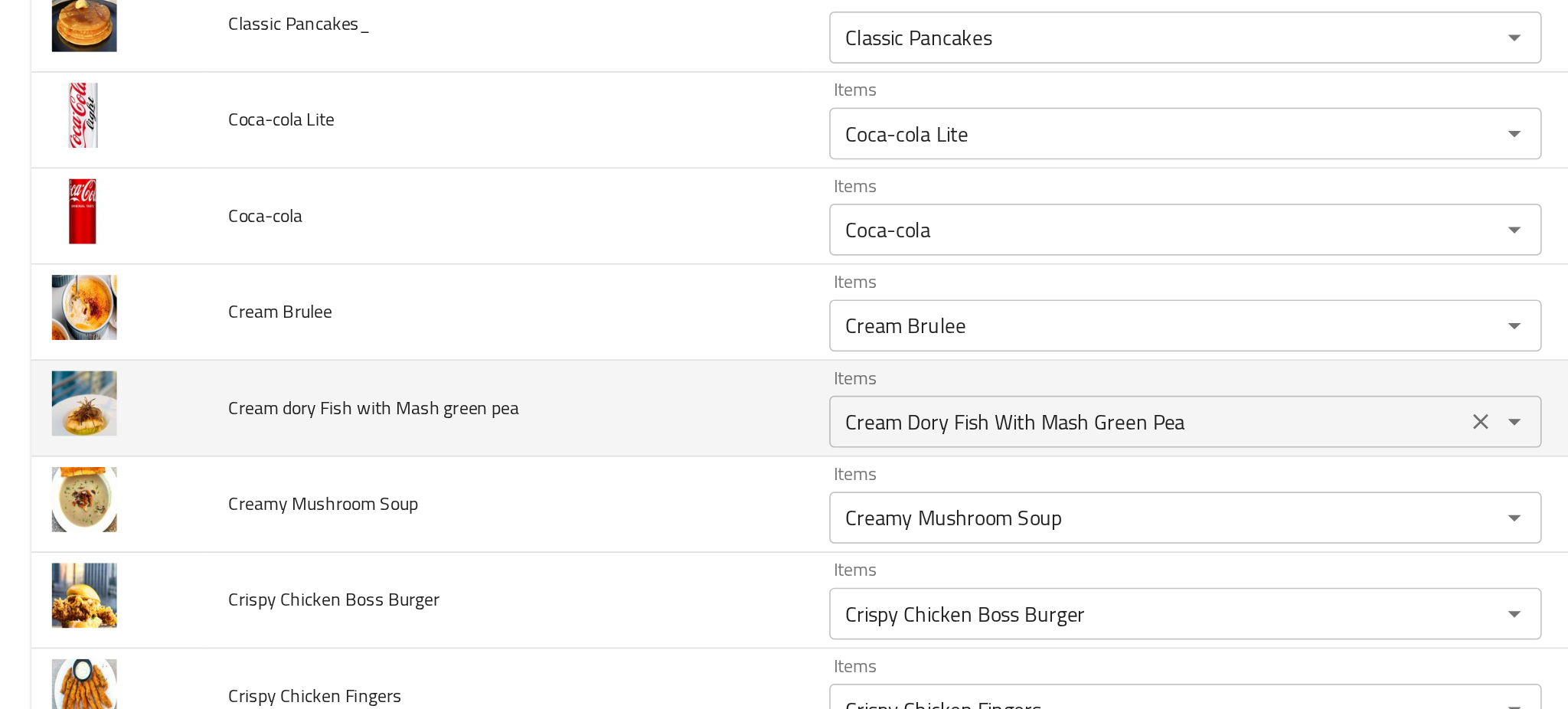
click at [588, 367] on pea "Cream Dory Fish With Mash Green Pea" at bounding box center [677, 362] width 366 height 21
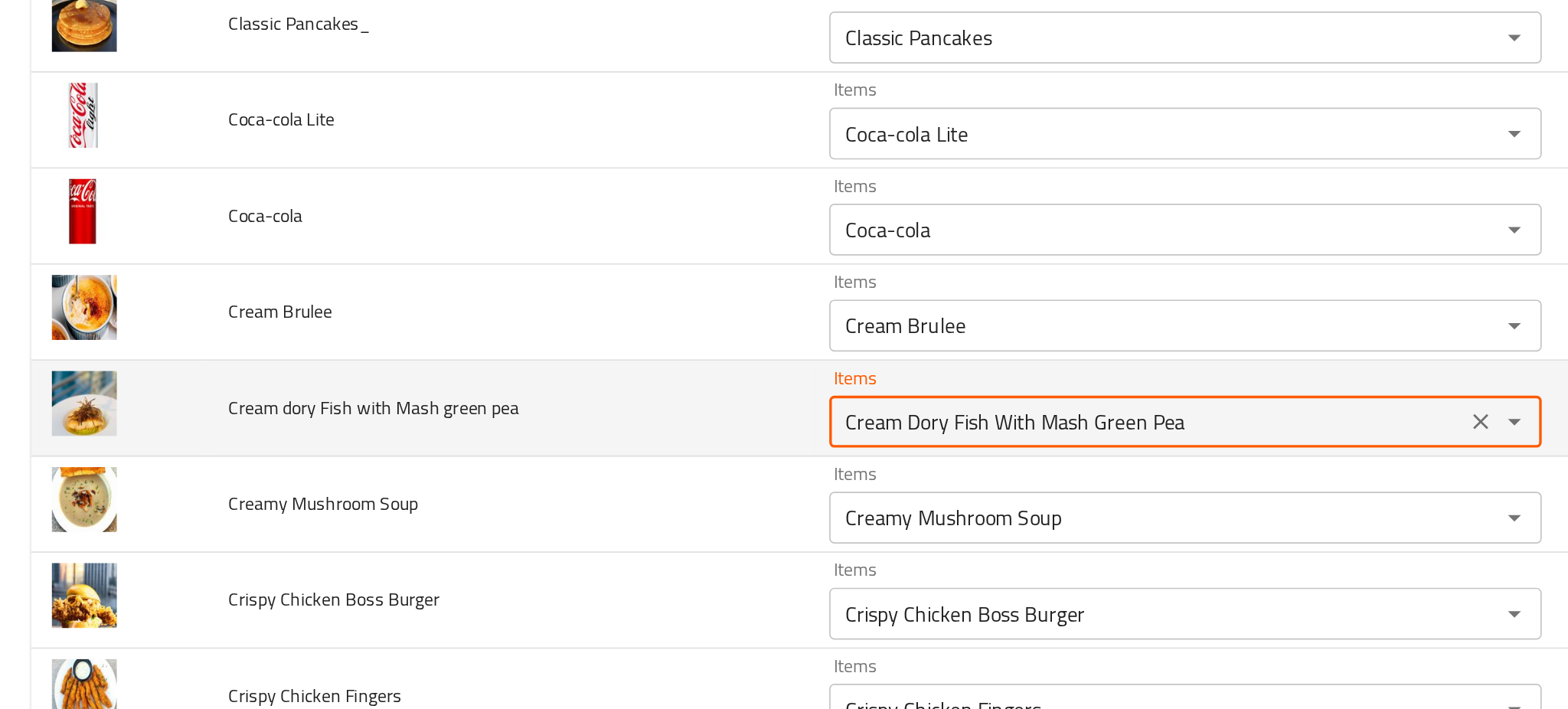
click at [588, 367] on pea "Cream Dory Fish With Mash Green Pea" at bounding box center [677, 362] width 366 height 21
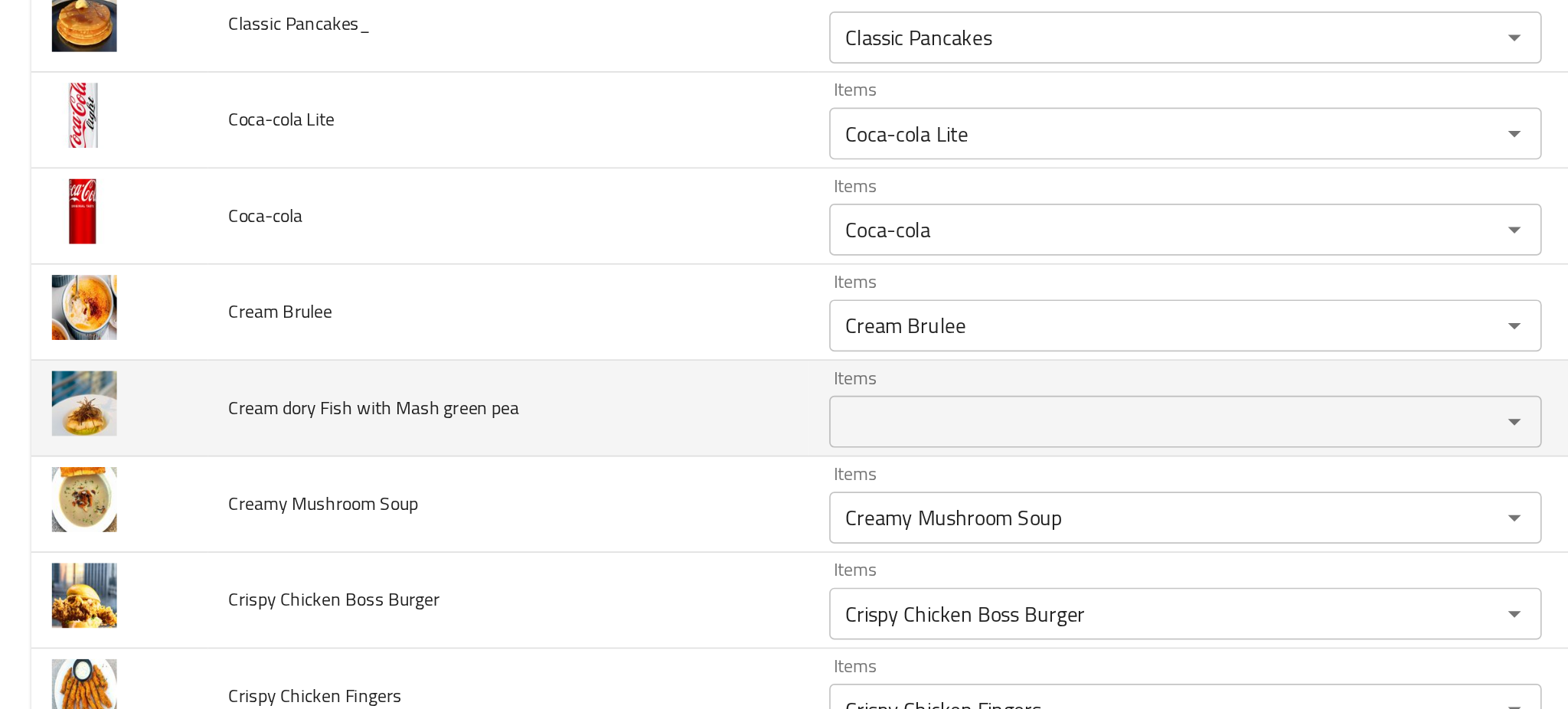
scroll to position [4730, 0]
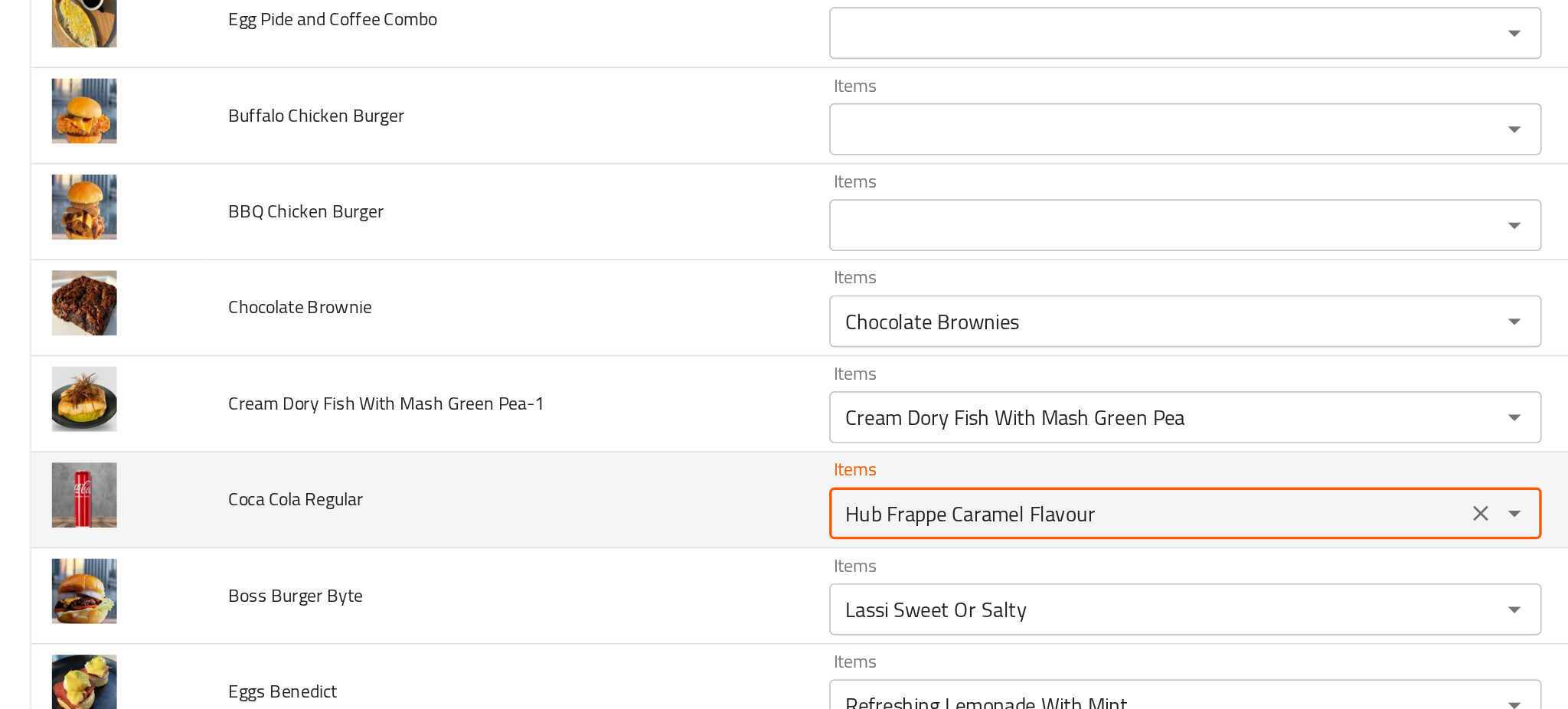
click at [581, 427] on Regular "Hub Frappe Caramel Flavour" at bounding box center [677, 416] width 366 height 21
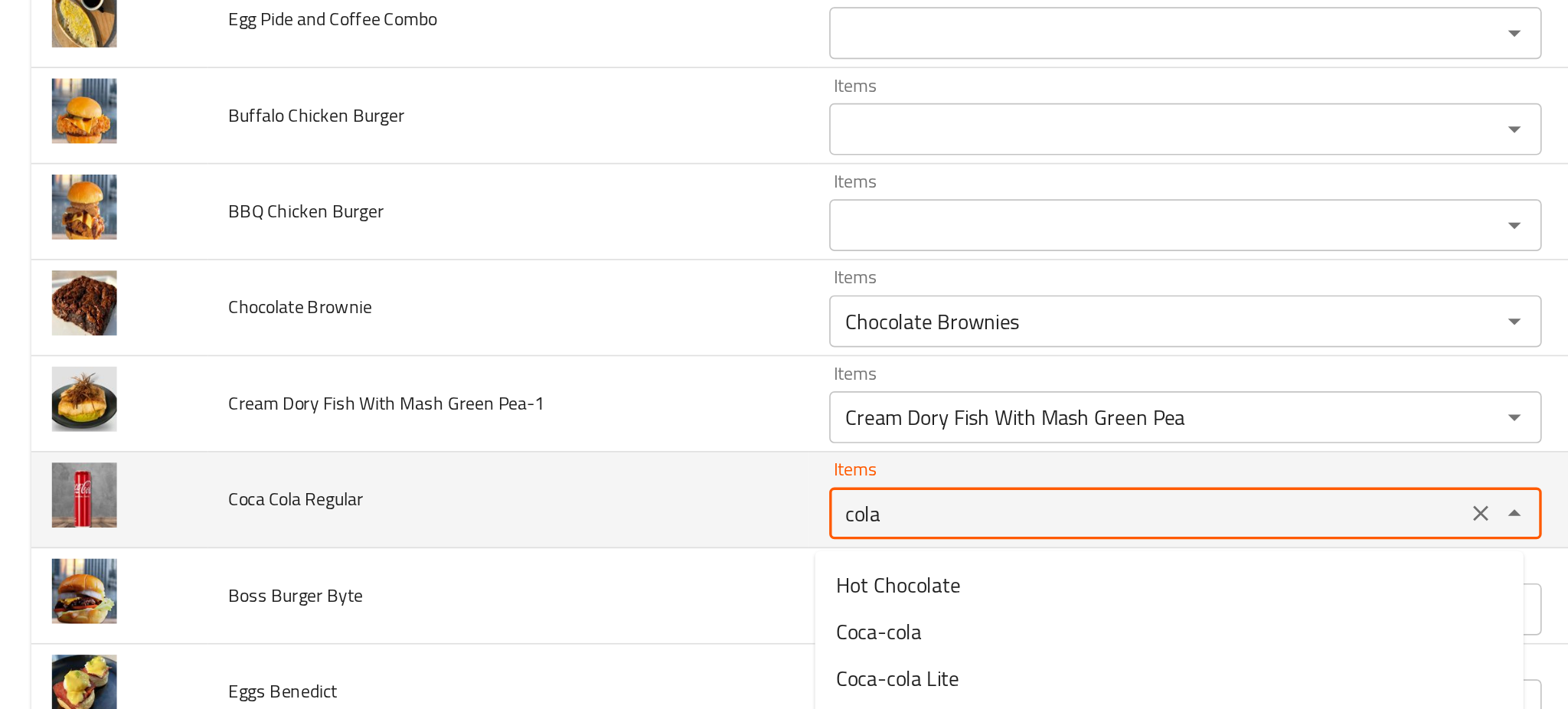
scroll to position [4775, 0]
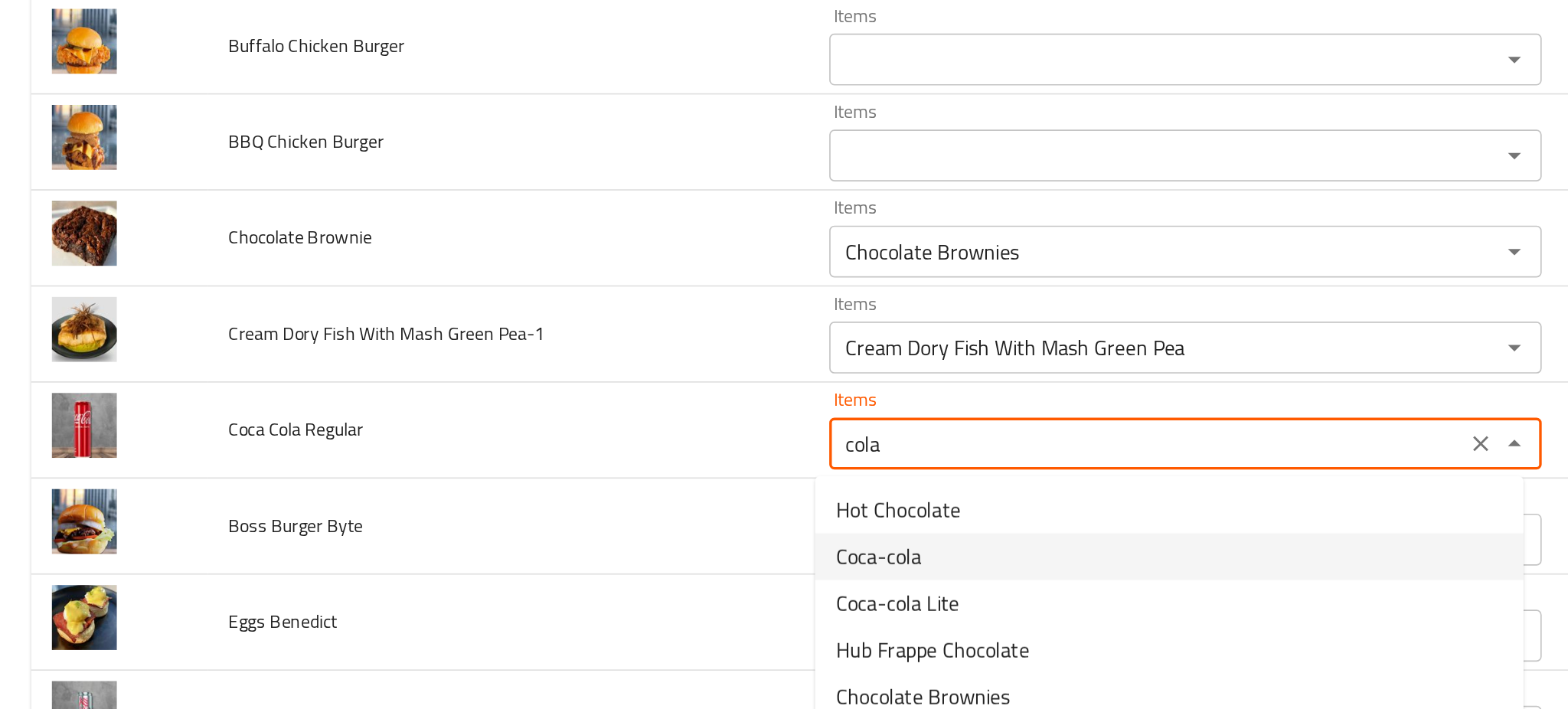
click at [523, 440] on span "Coca-cola" at bounding box center [518, 441] width 51 height 19
type Regular "Coca-cola"
type Regular-ar "كوكاكولا"
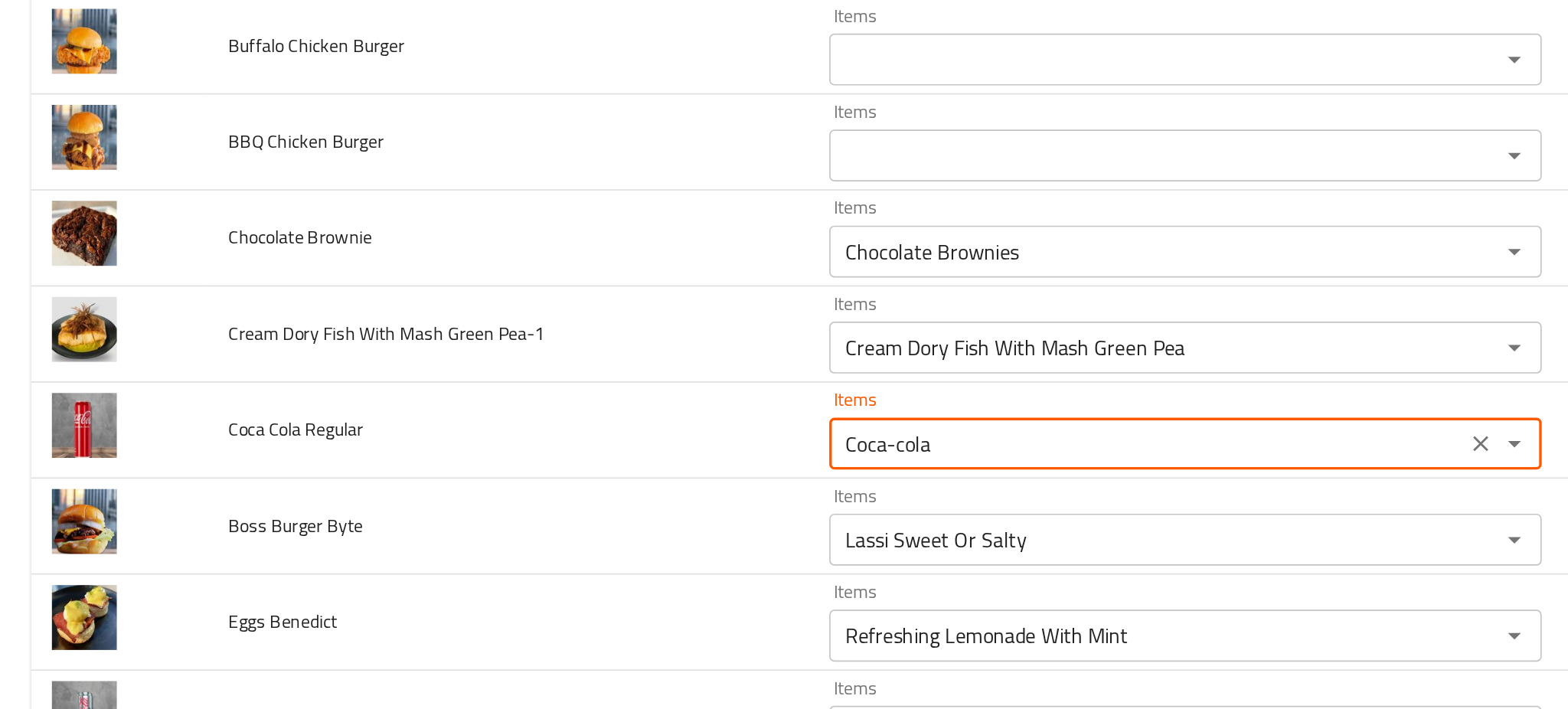
type Regular "Coca-cola"
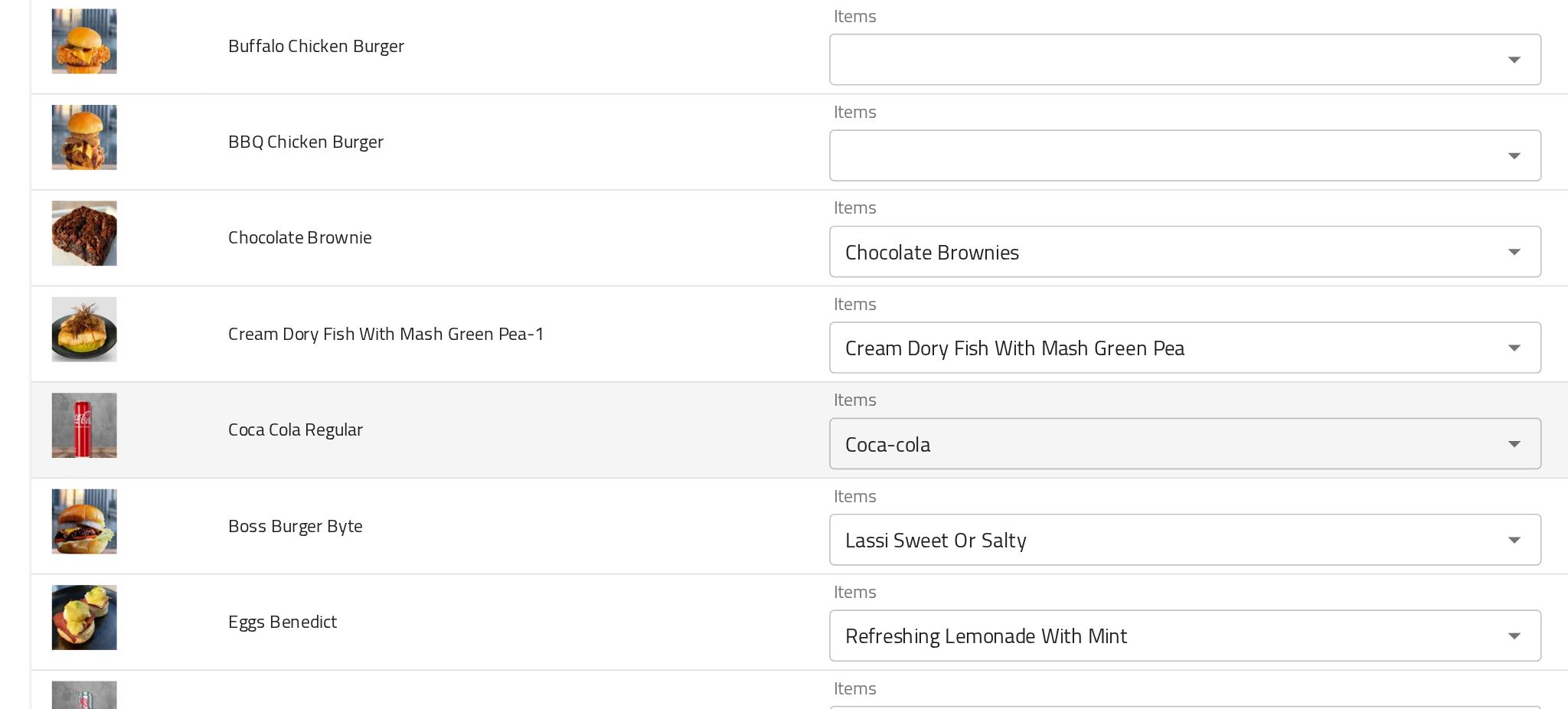
scroll to position [1893, 0]
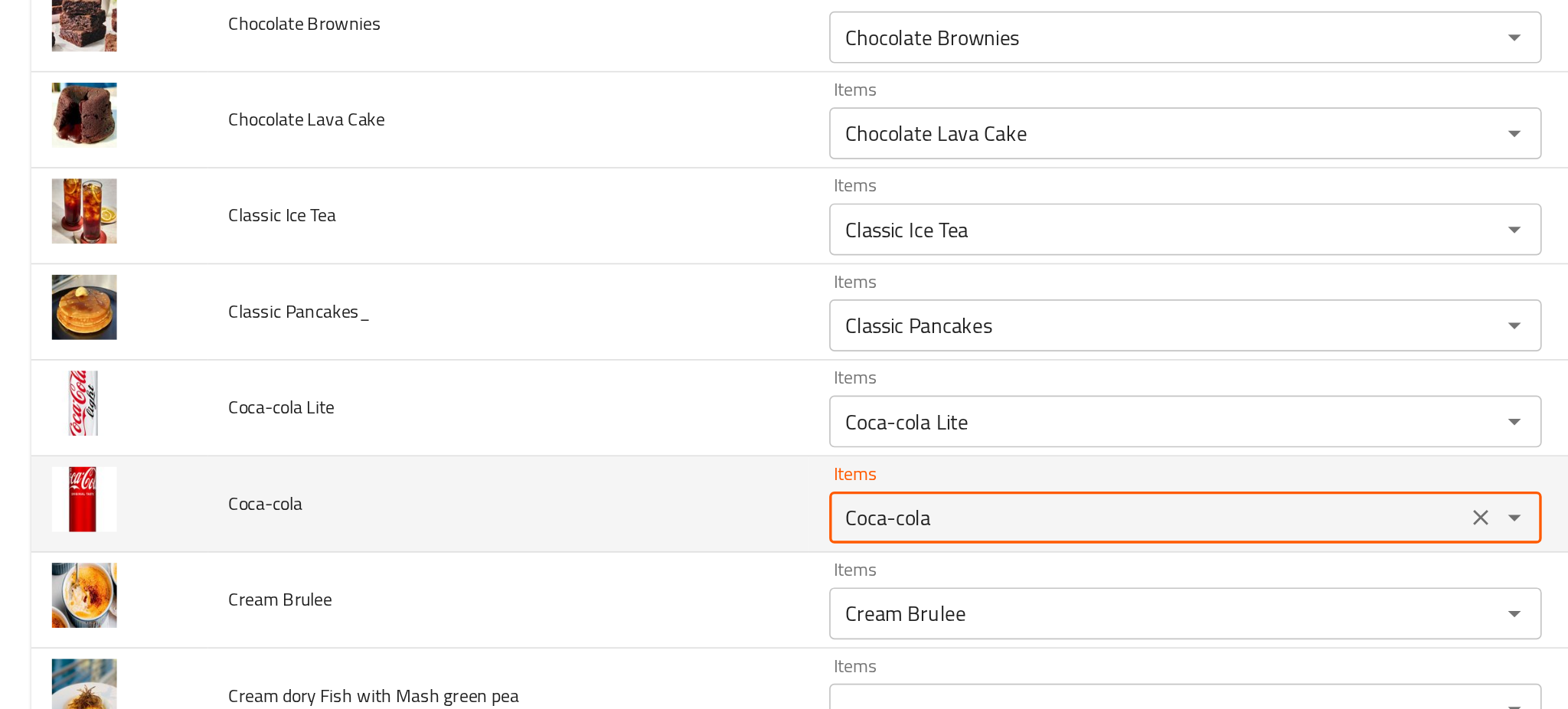
click at [504, 412] on input "Coca-cola" at bounding box center [677, 419] width 366 height 21
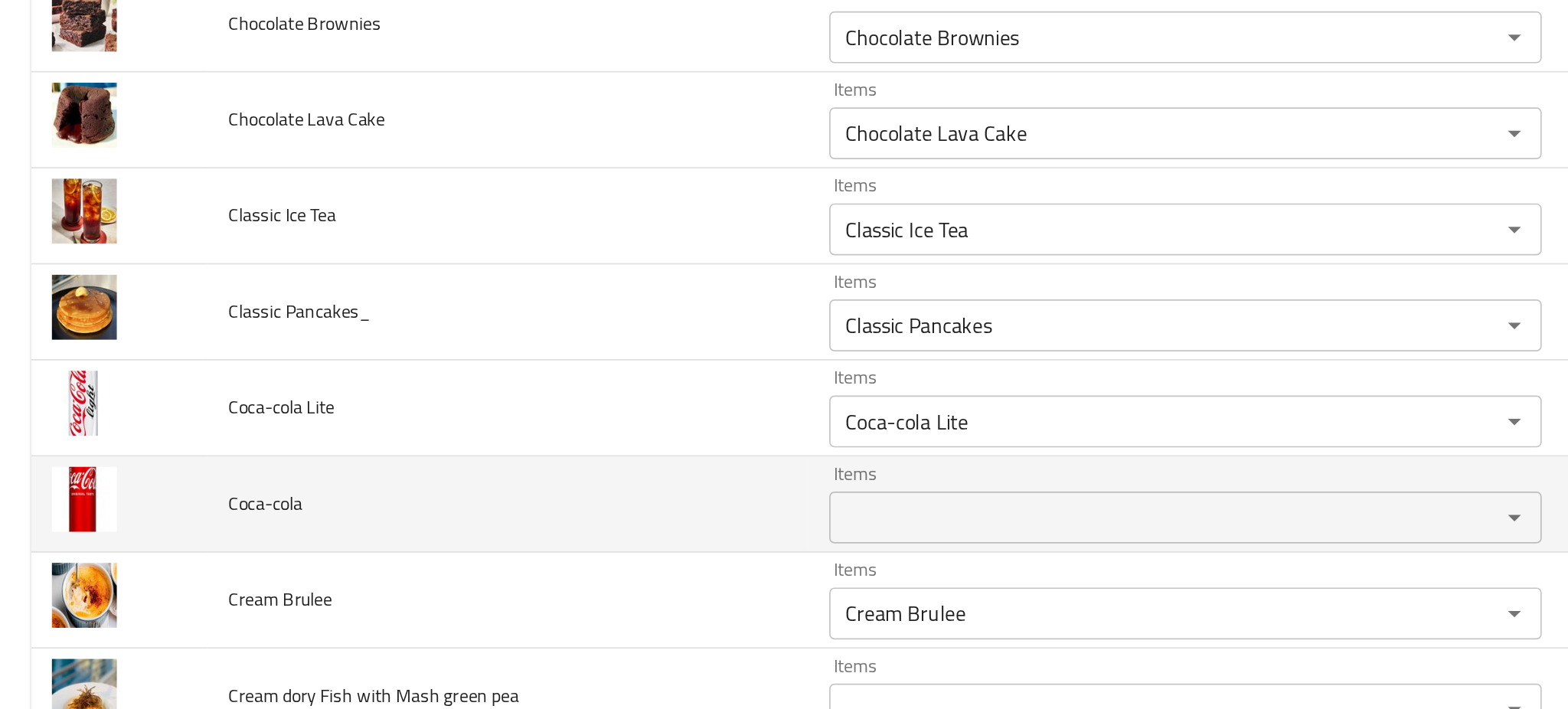
click at [416, 406] on td "Coca-cola" at bounding box center [300, 411] width 354 height 57
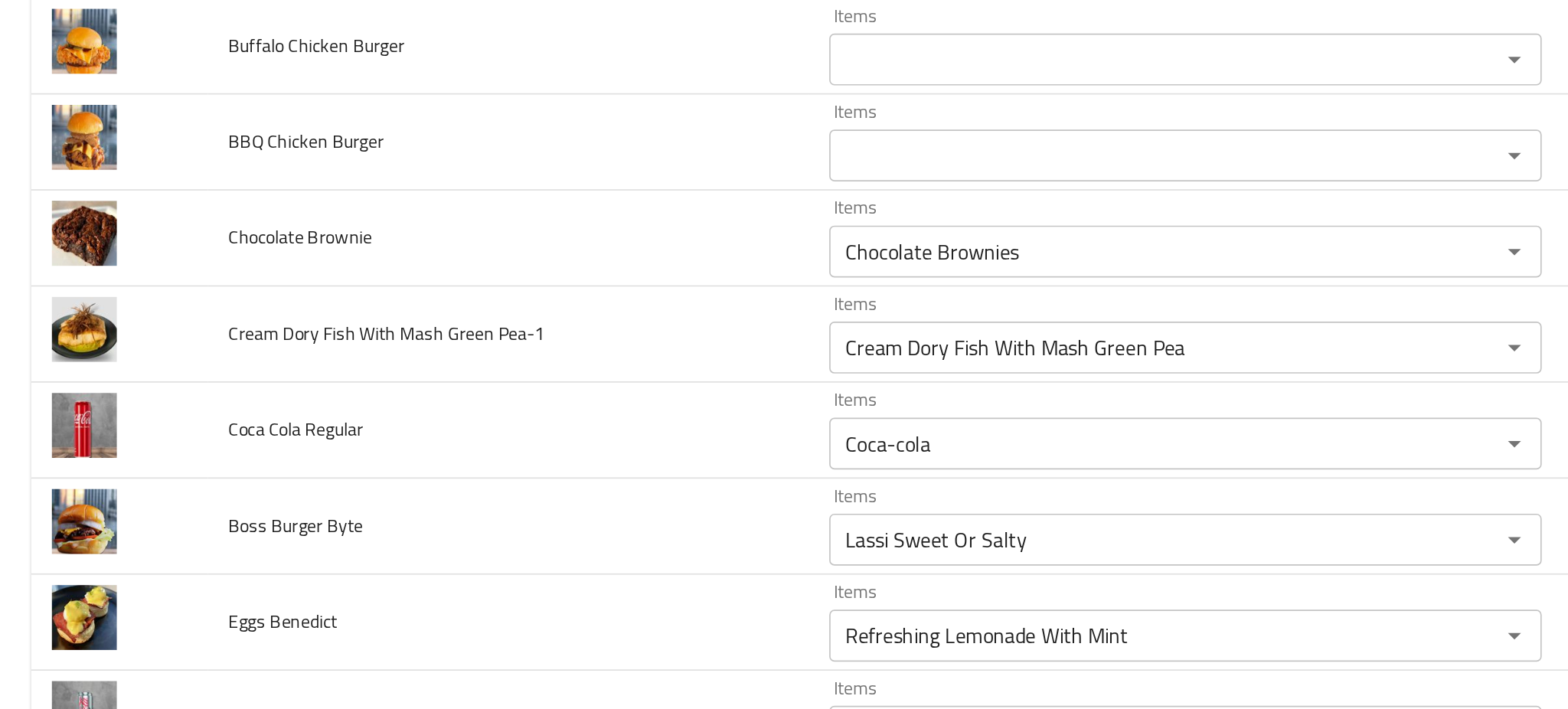
click at [416, 406] on td "Boss Burger Byte" at bounding box center [300, 424] width 354 height 57
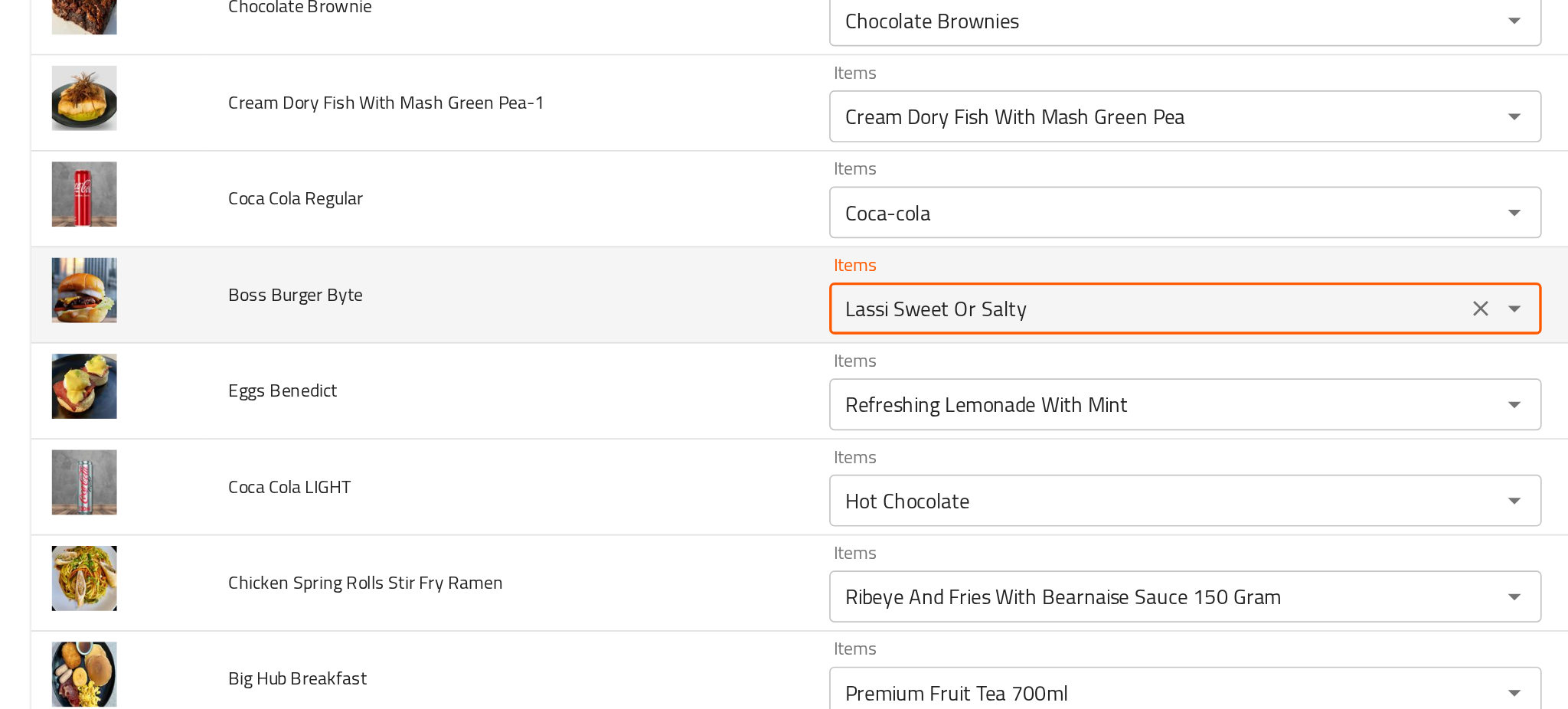
click at [496, 441] on Byte "Lassi Sweet Or Salty" at bounding box center [677, 431] width 366 height 21
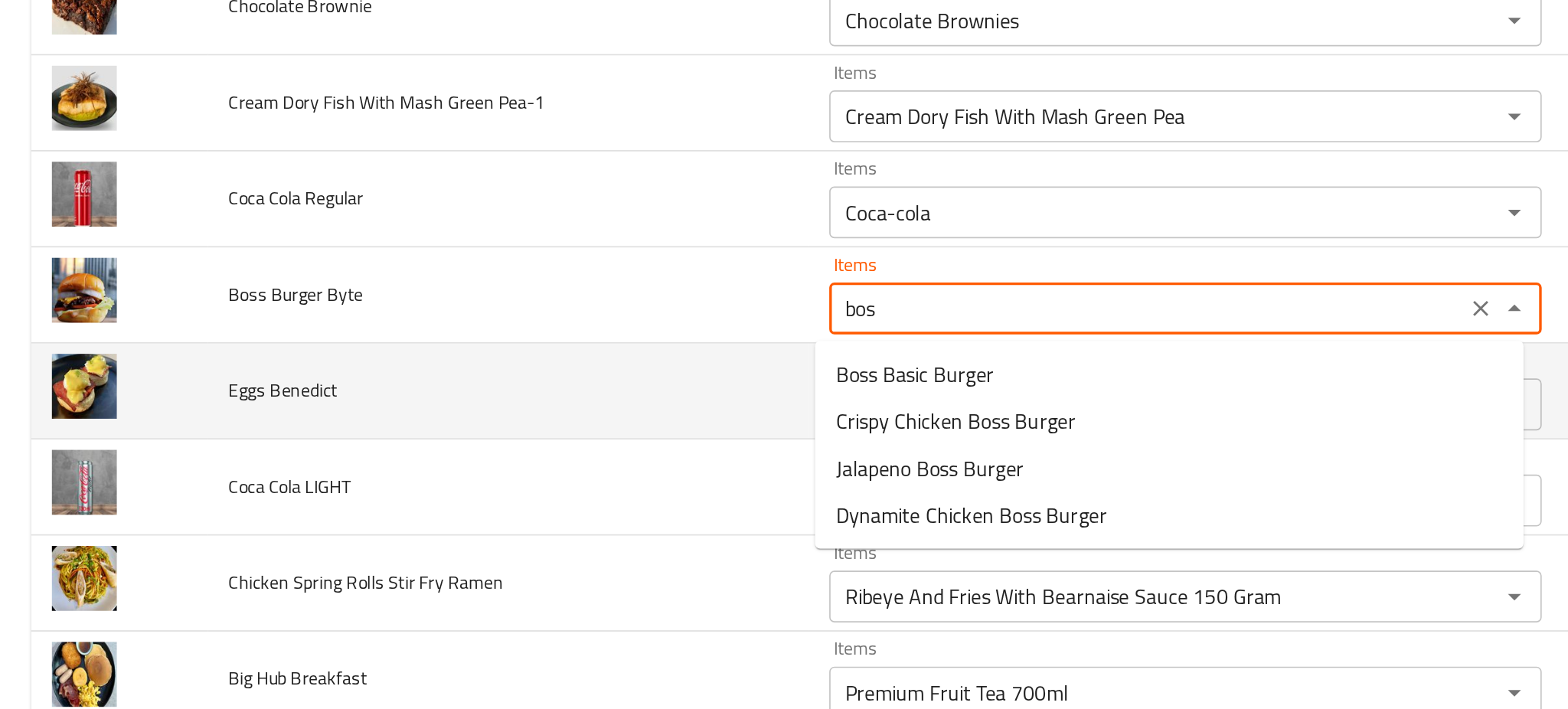
type Byte "boss"
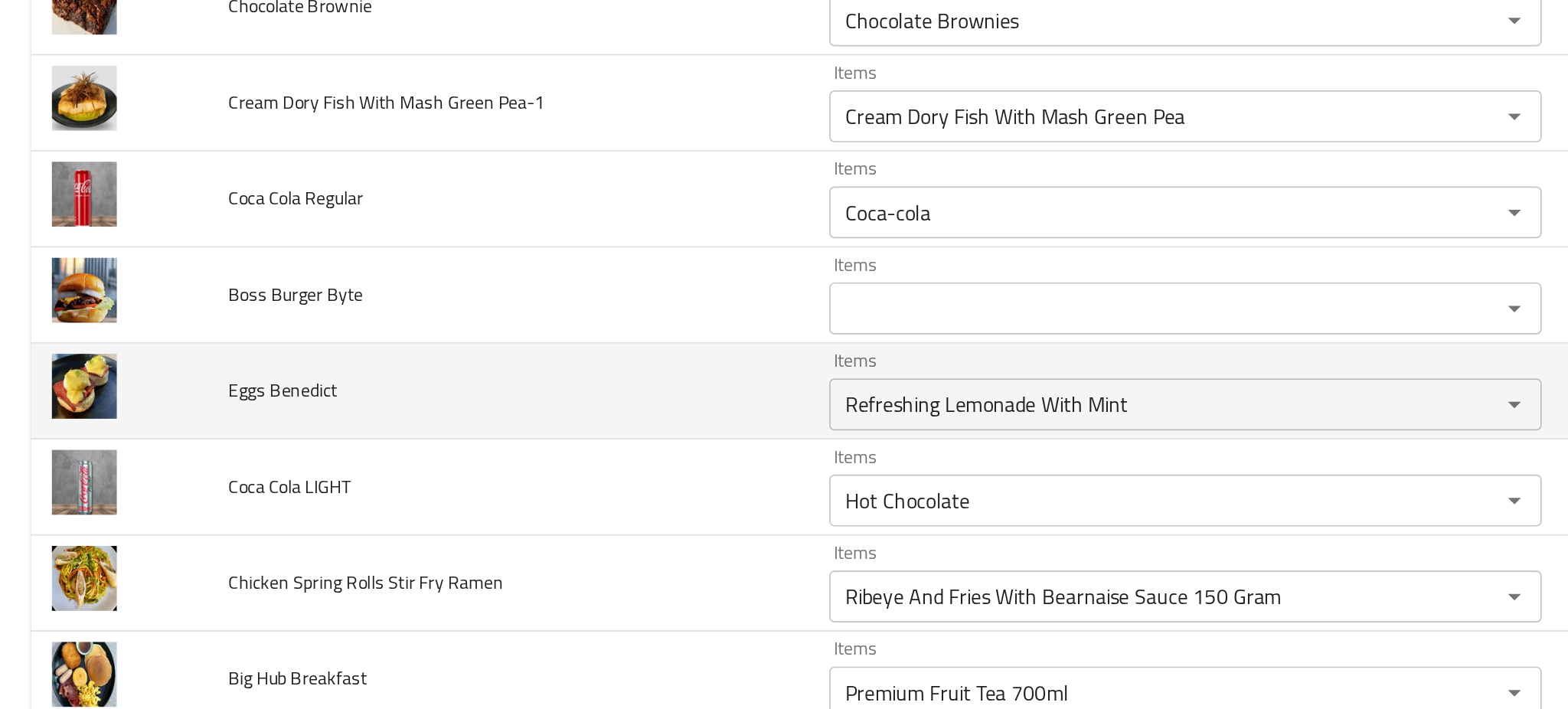
click at [359, 491] on td "Eggs Benedict" at bounding box center [300, 480] width 354 height 57
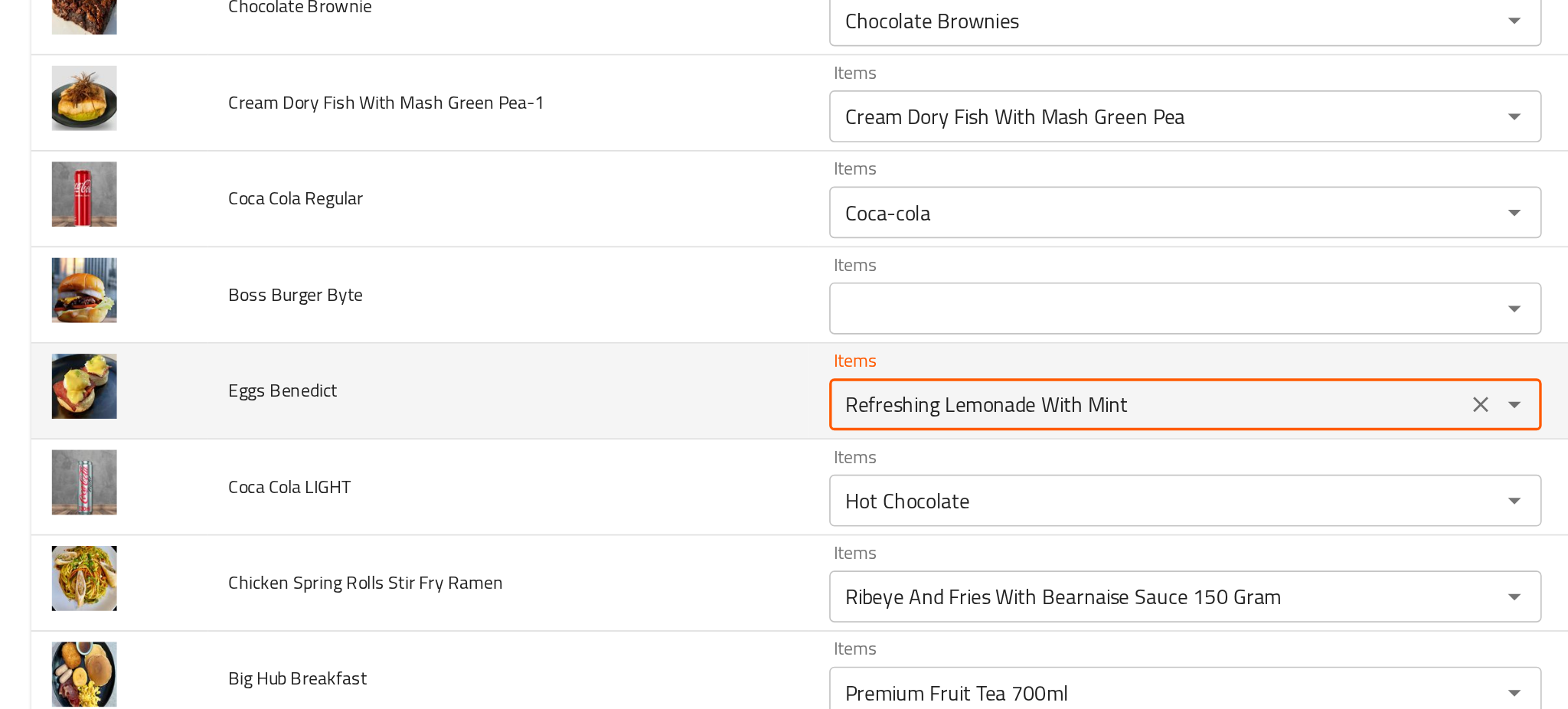
click at [503, 498] on Benedict "Refreshing Lemonade With Mint" at bounding box center [677, 488] width 366 height 21
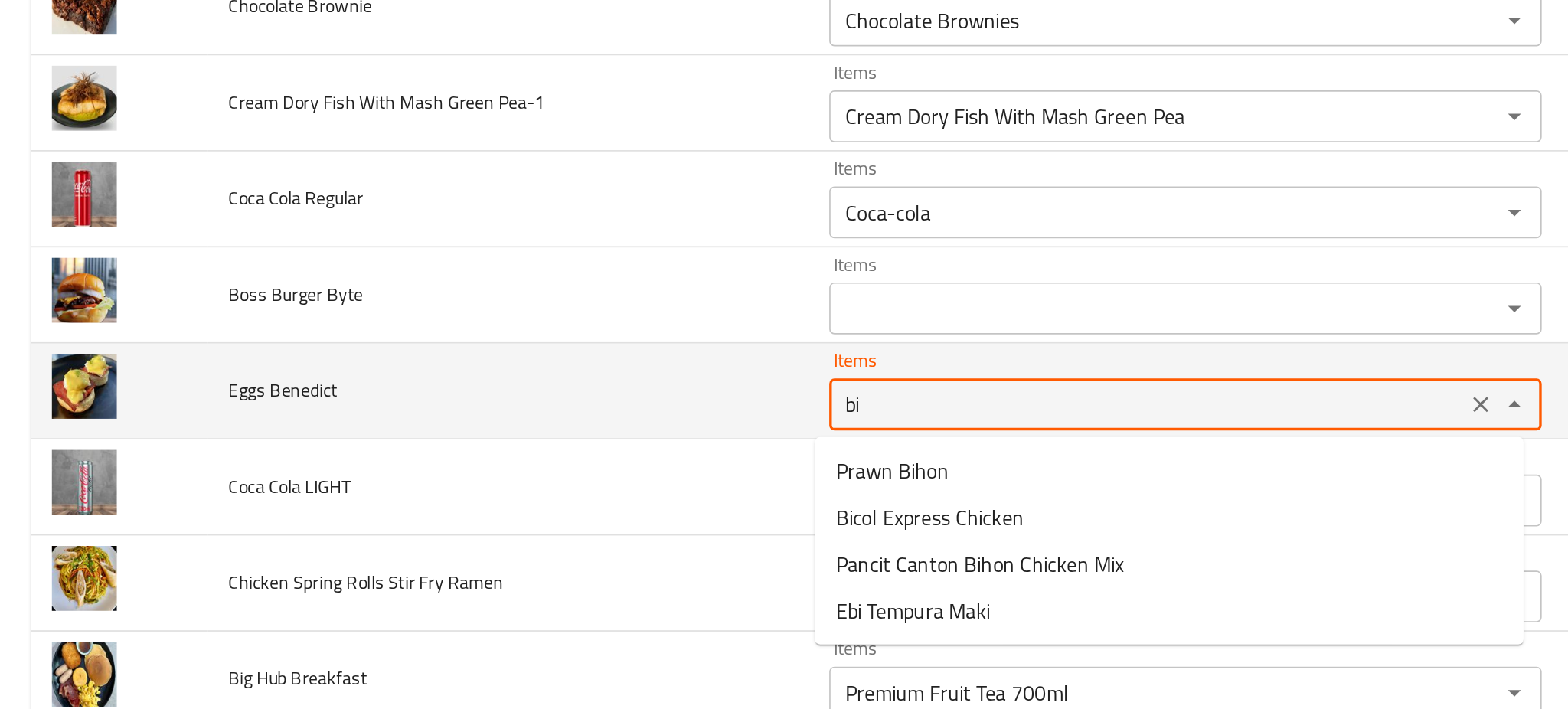
type Benedict "bin"
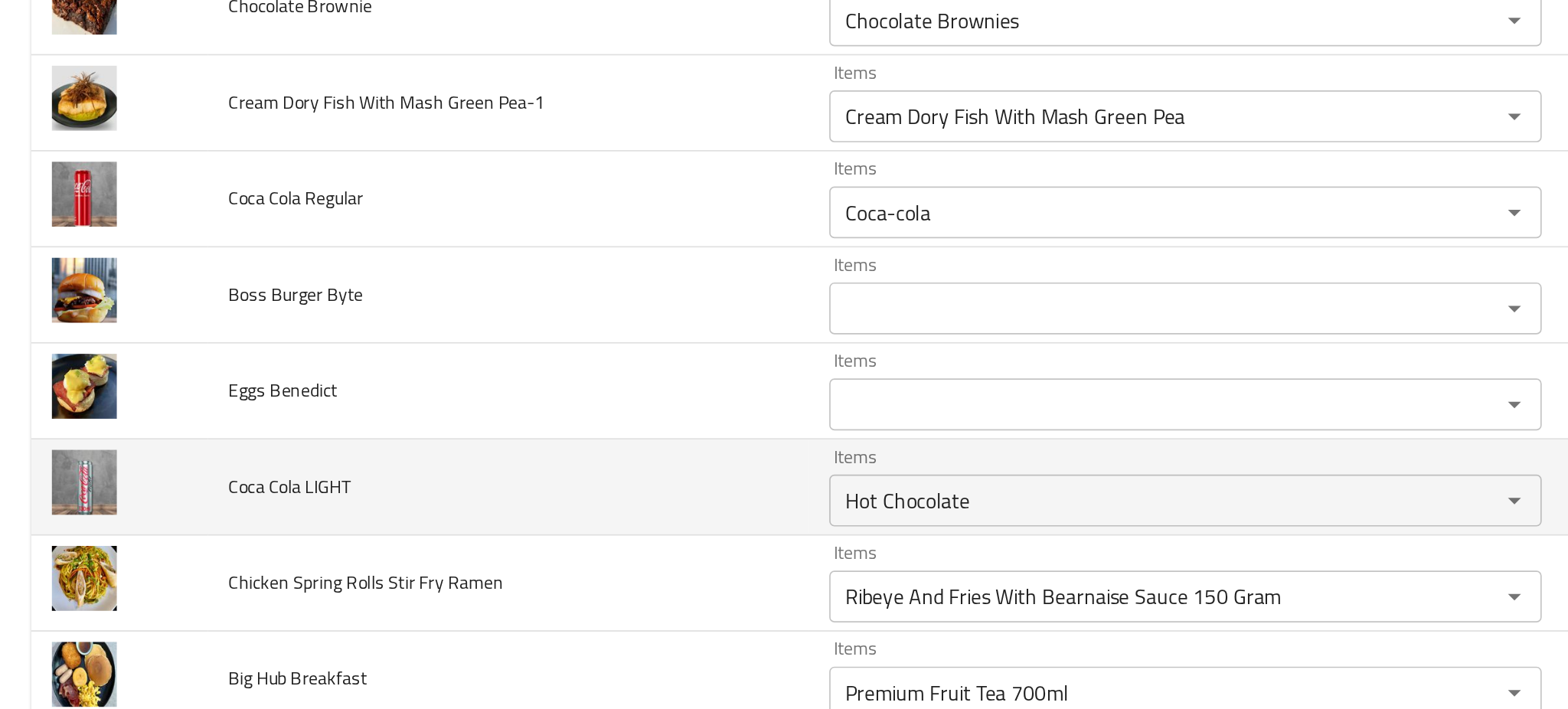
click at [459, 516] on td "Coca Cola LIGHT" at bounding box center [300, 537] width 354 height 57
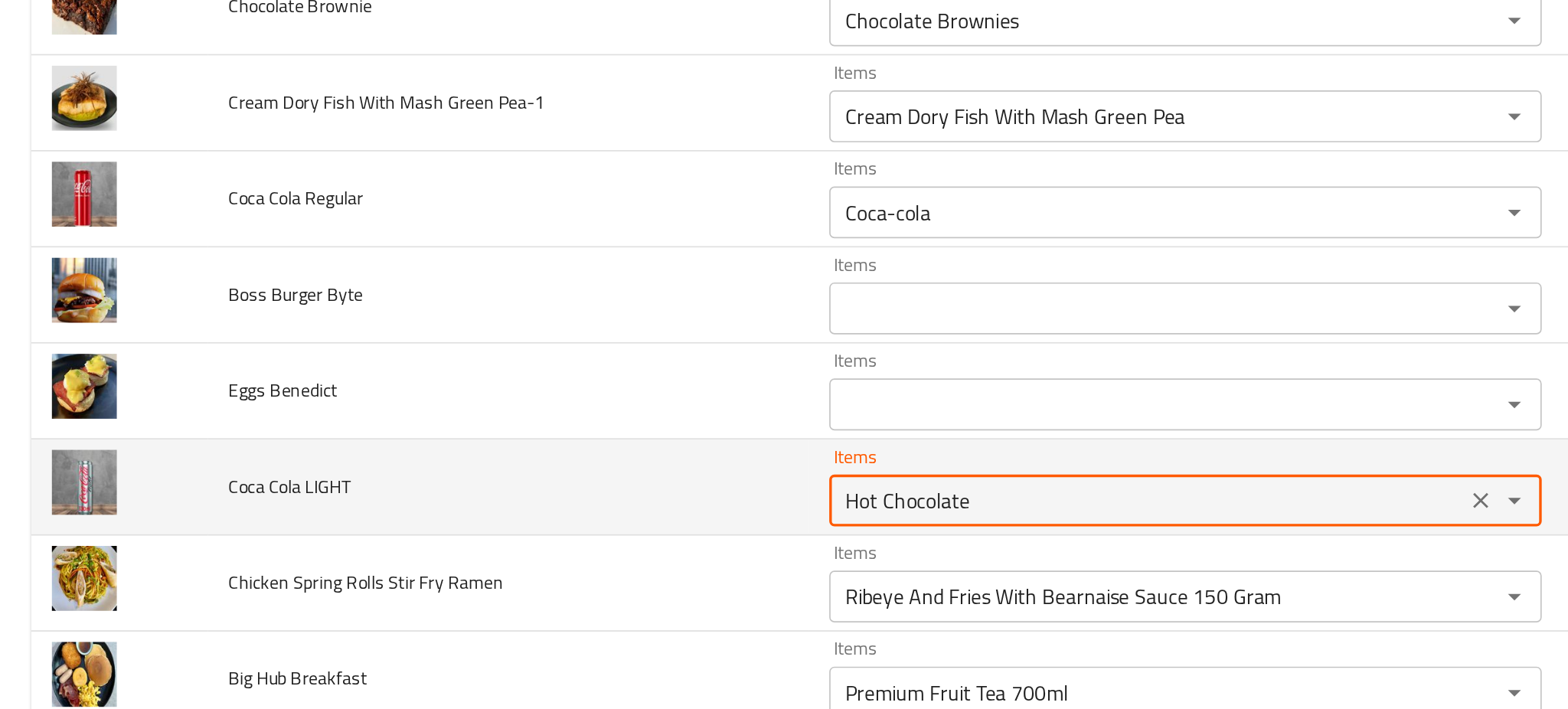
click at [524, 545] on LIGHT "Hot Chocolate" at bounding box center [677, 544] width 366 height 21
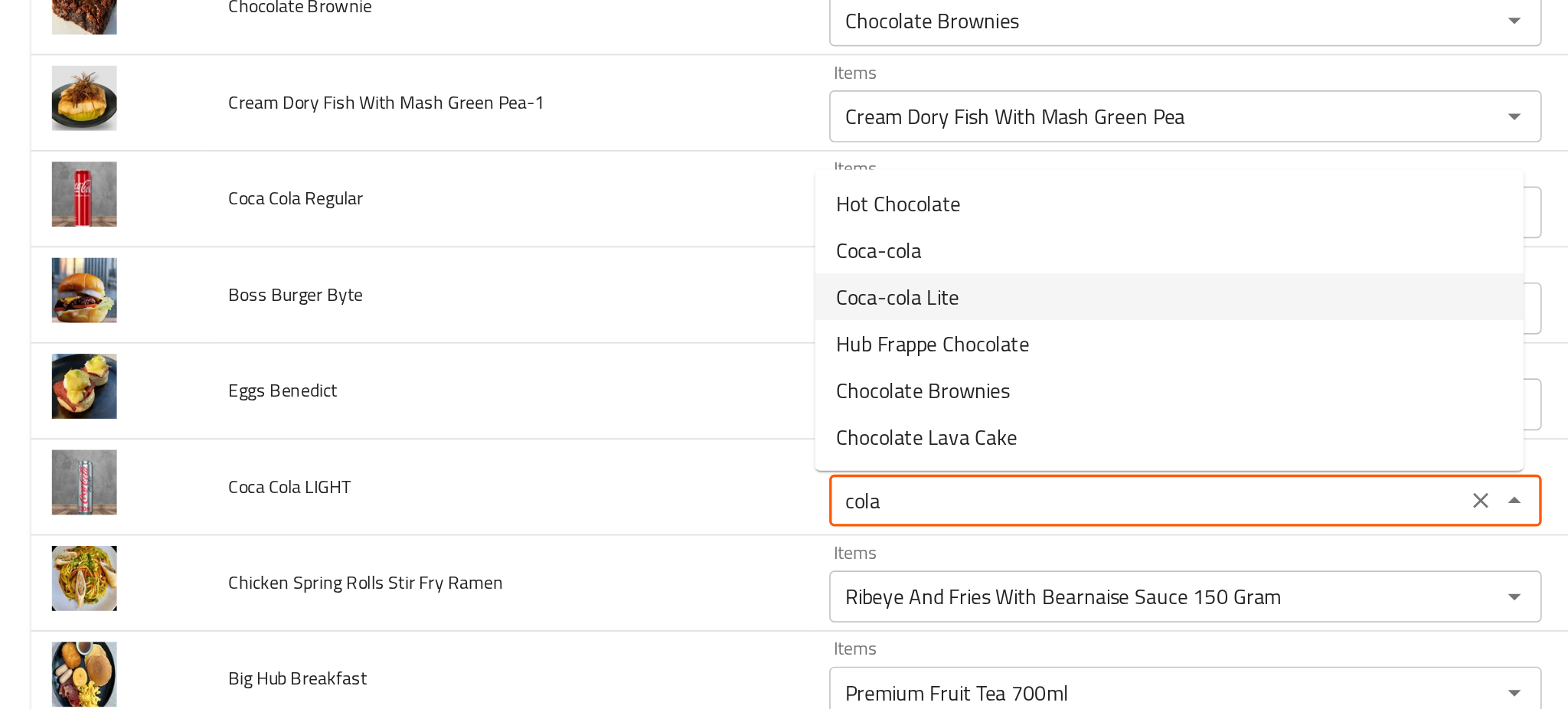
click at [518, 415] on span "Coca-cola Lite" at bounding box center [530, 424] width 73 height 19
type LIGHT "Coca-cola Lite"
type LIGHT-ar "كوكاكولا لايت"
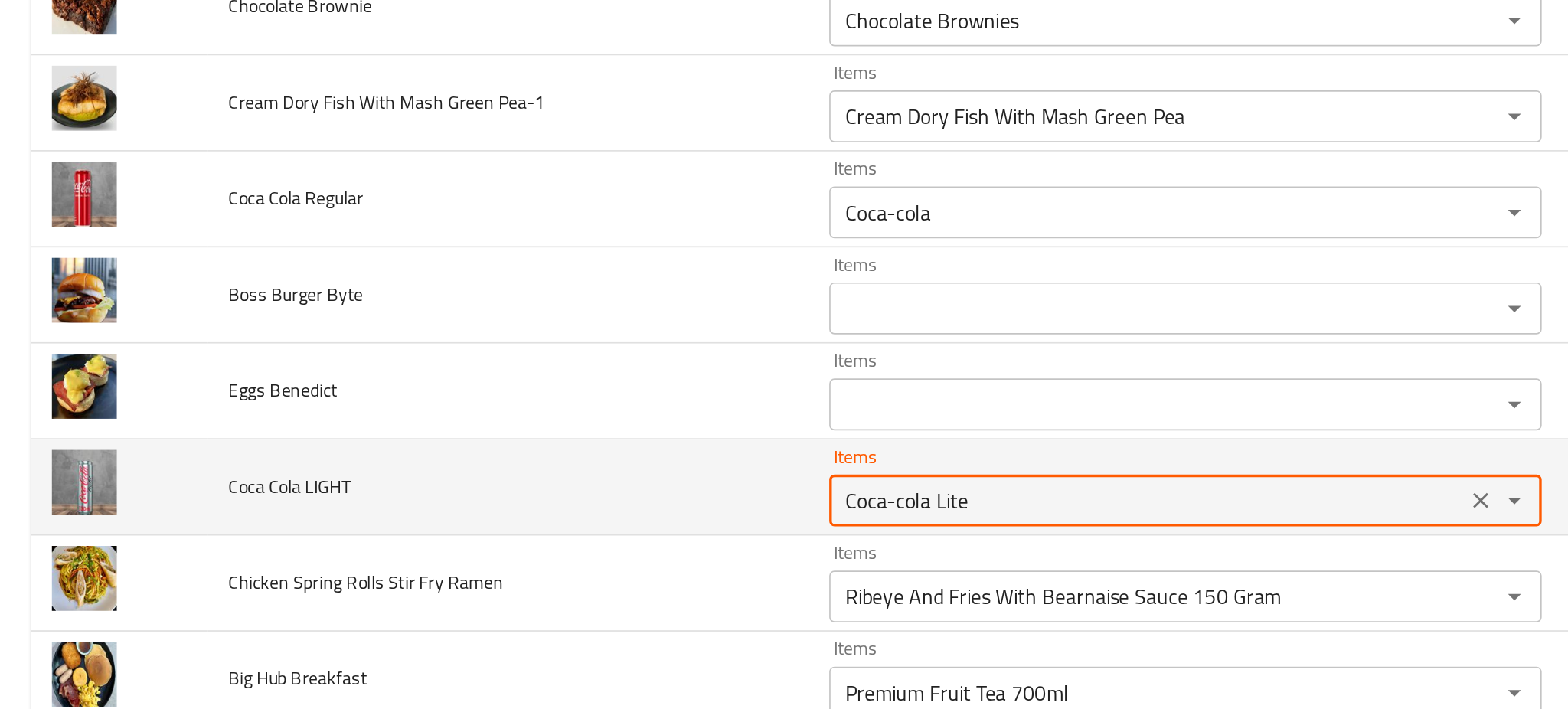
type LIGHT "Coca-cola Lite"
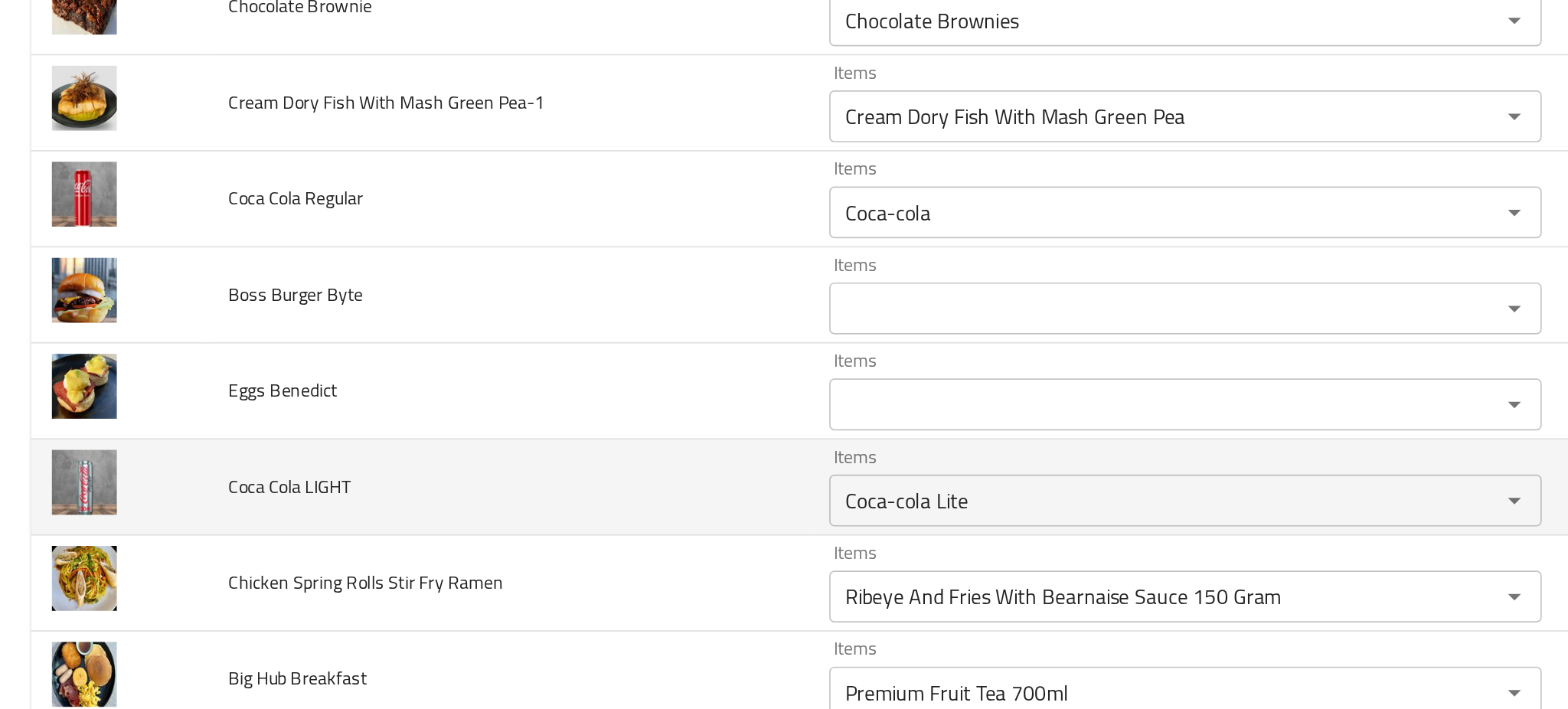
scroll to position [1893, 0]
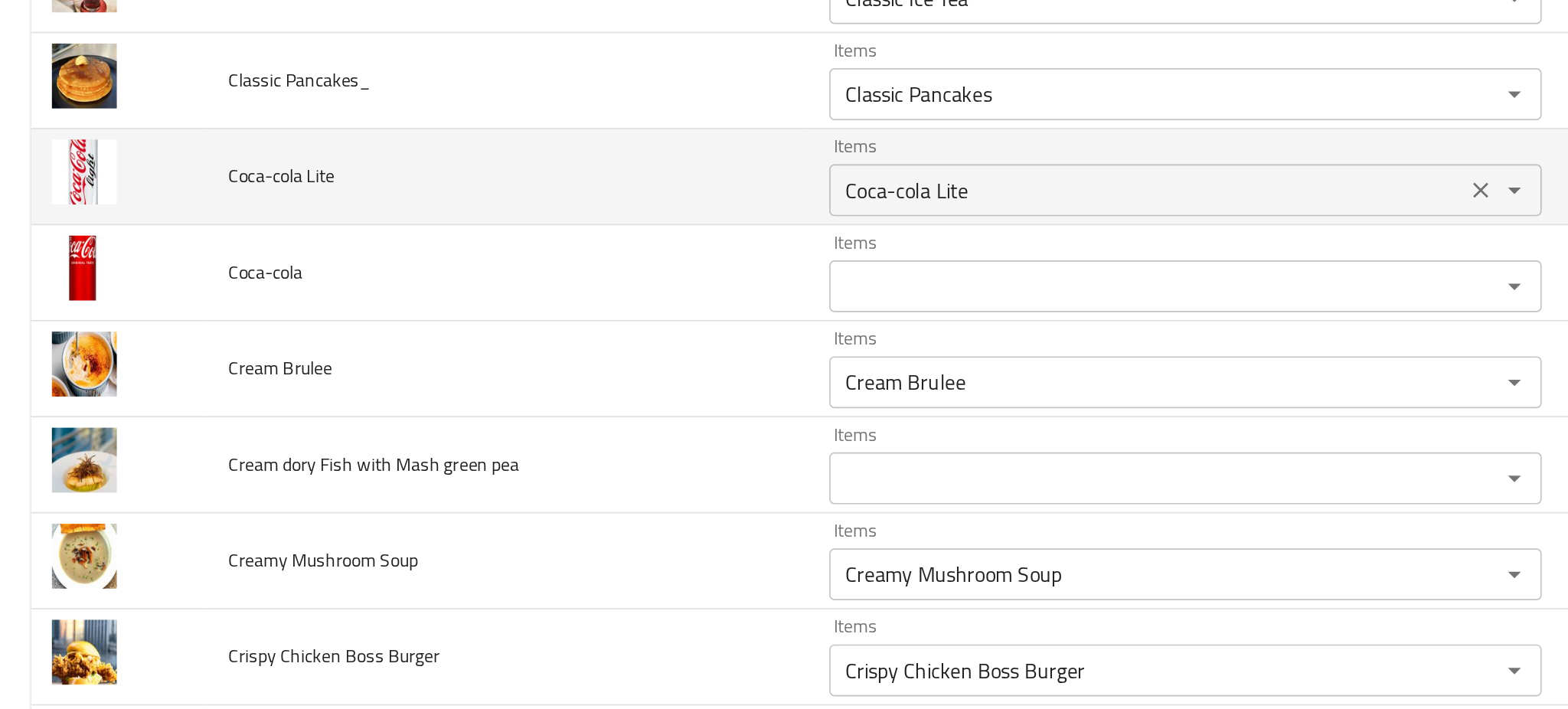
click at [517, 371] on Lite "Coca-cola Lite" at bounding box center [677, 362] width 366 height 21
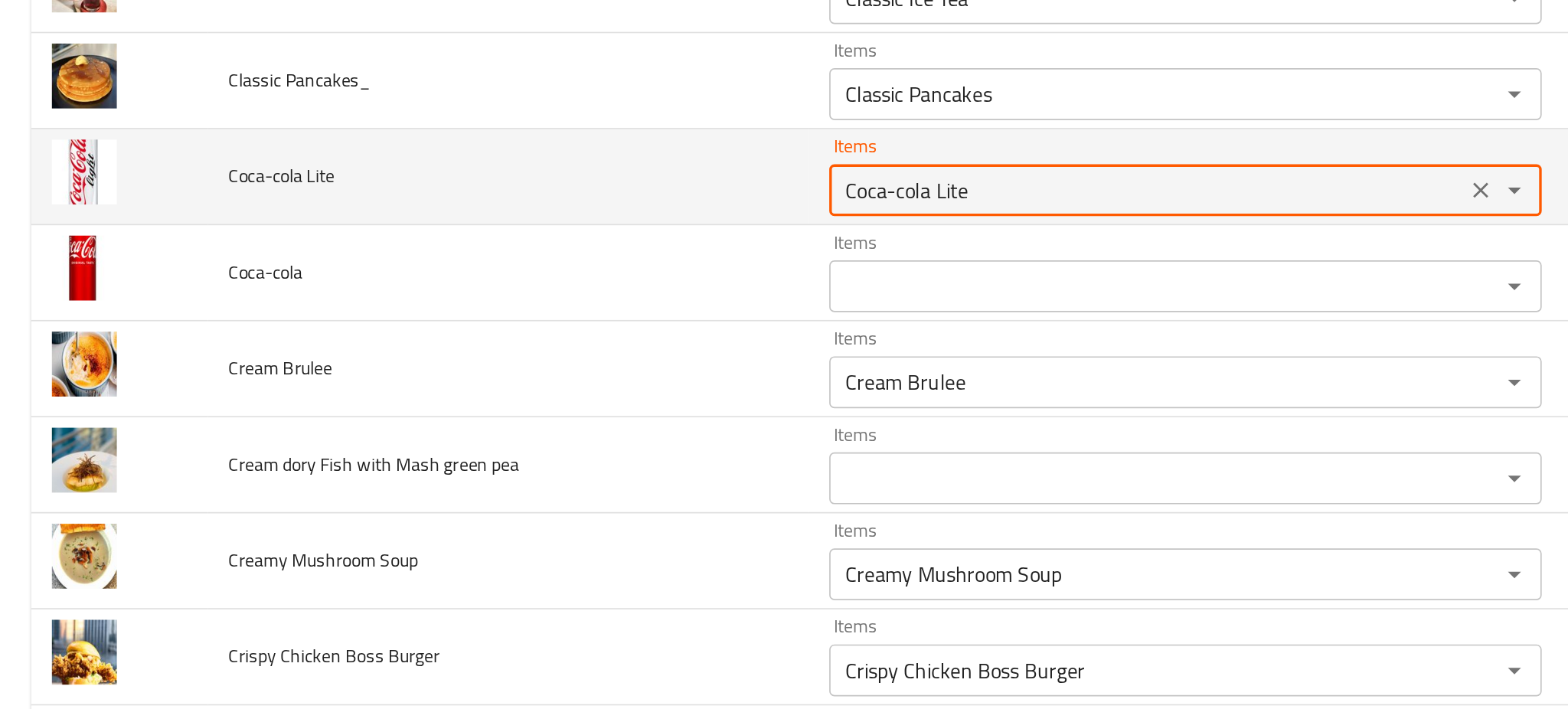
click at [517, 371] on Lite "Coca-cola Lite" at bounding box center [677, 362] width 366 height 21
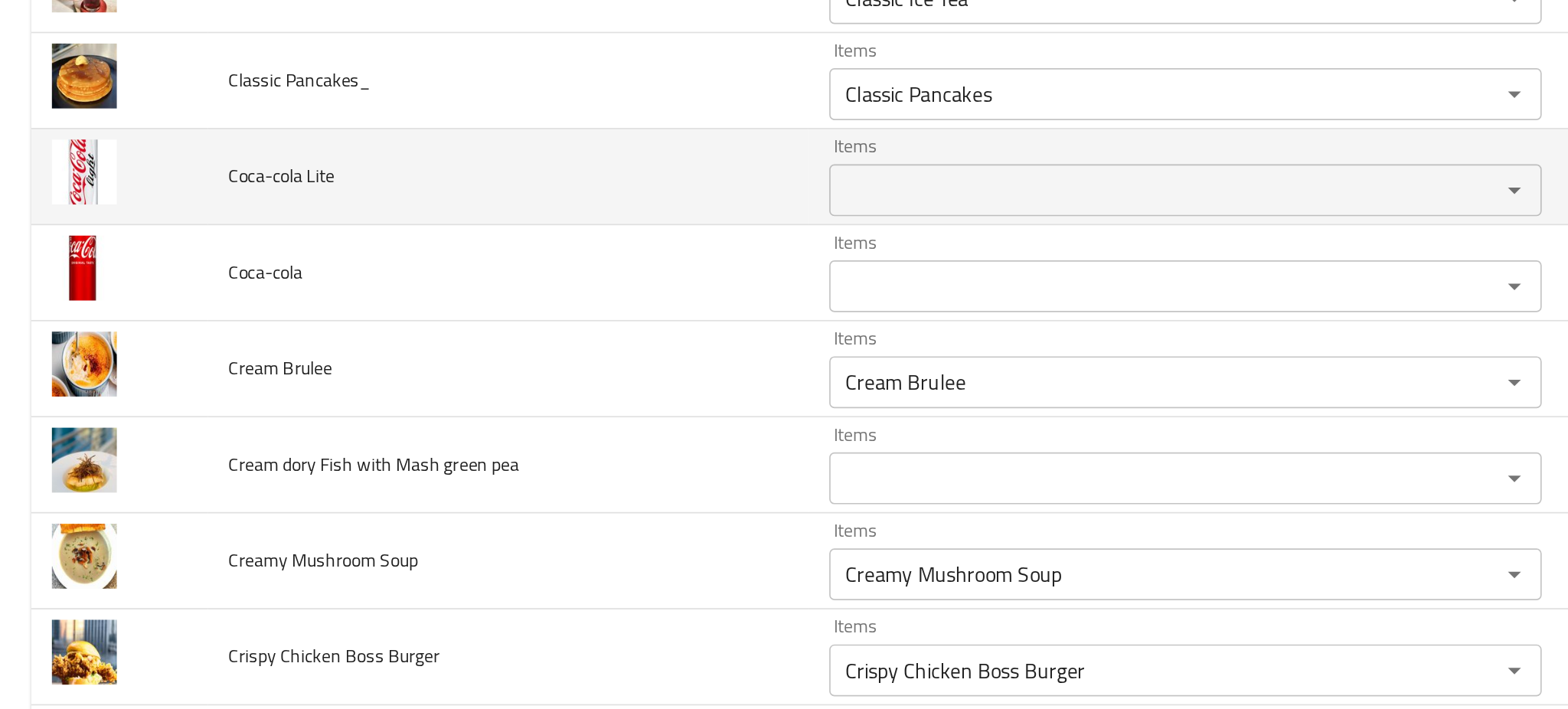
scroll to position [4775, 0]
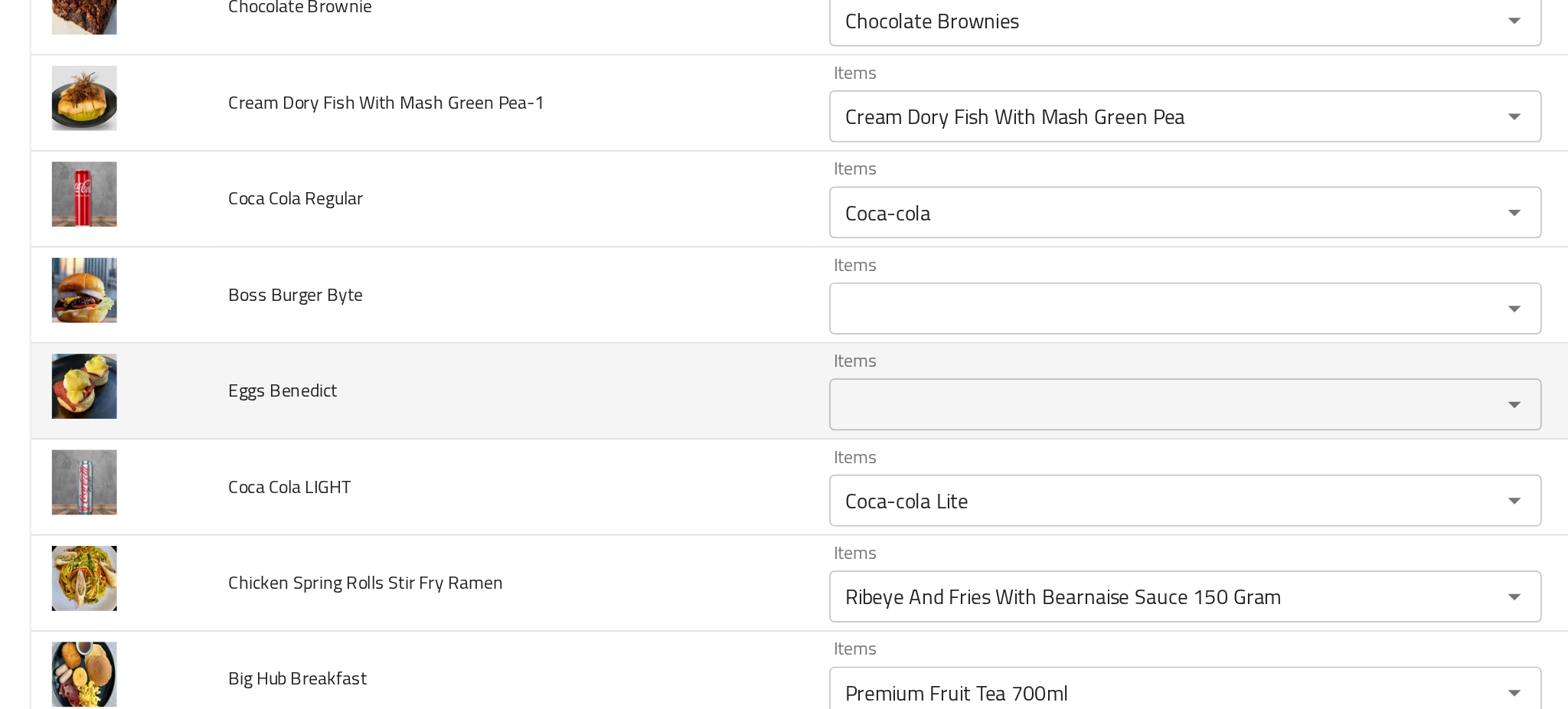
click at [421, 498] on td "Eggs Benedict" at bounding box center [300, 480] width 354 height 57
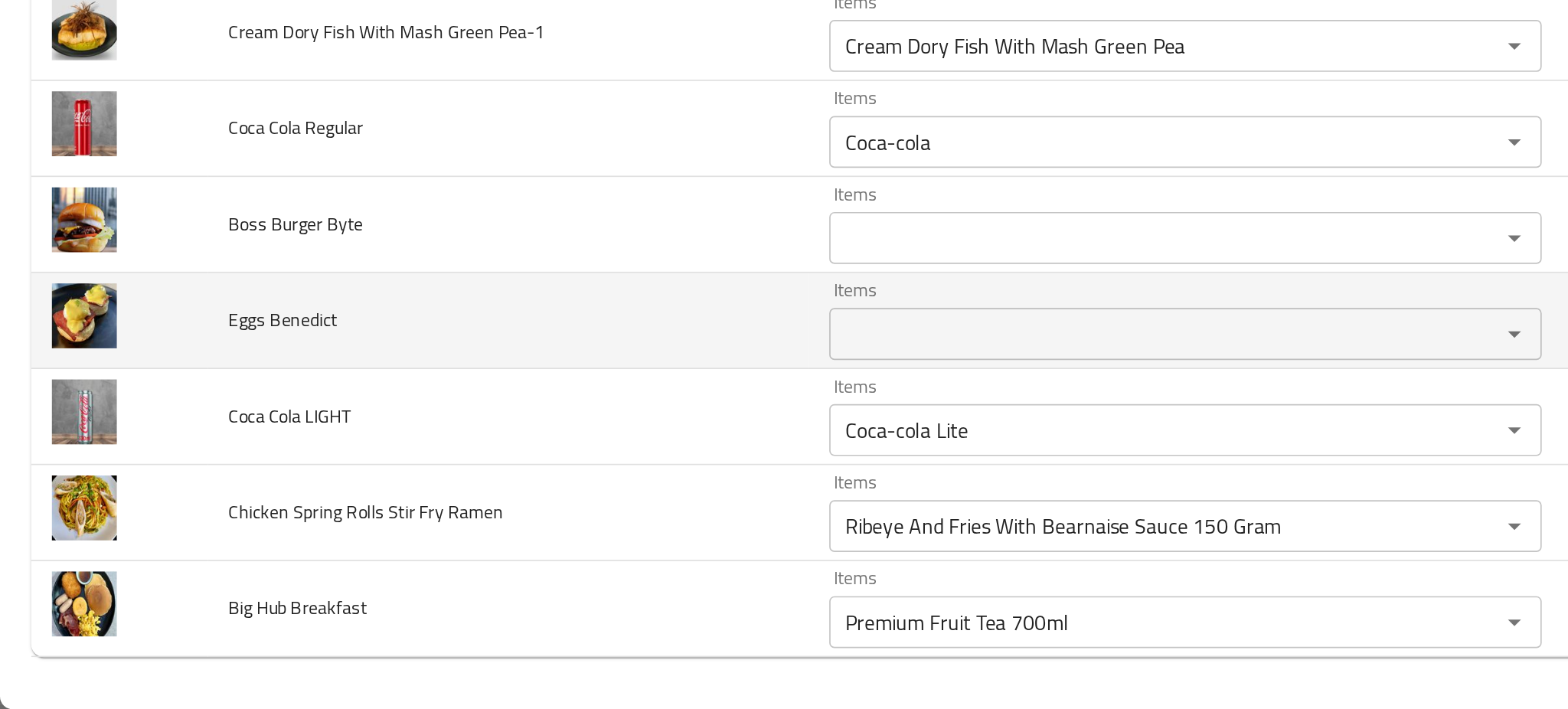
scroll to position [0, 0]
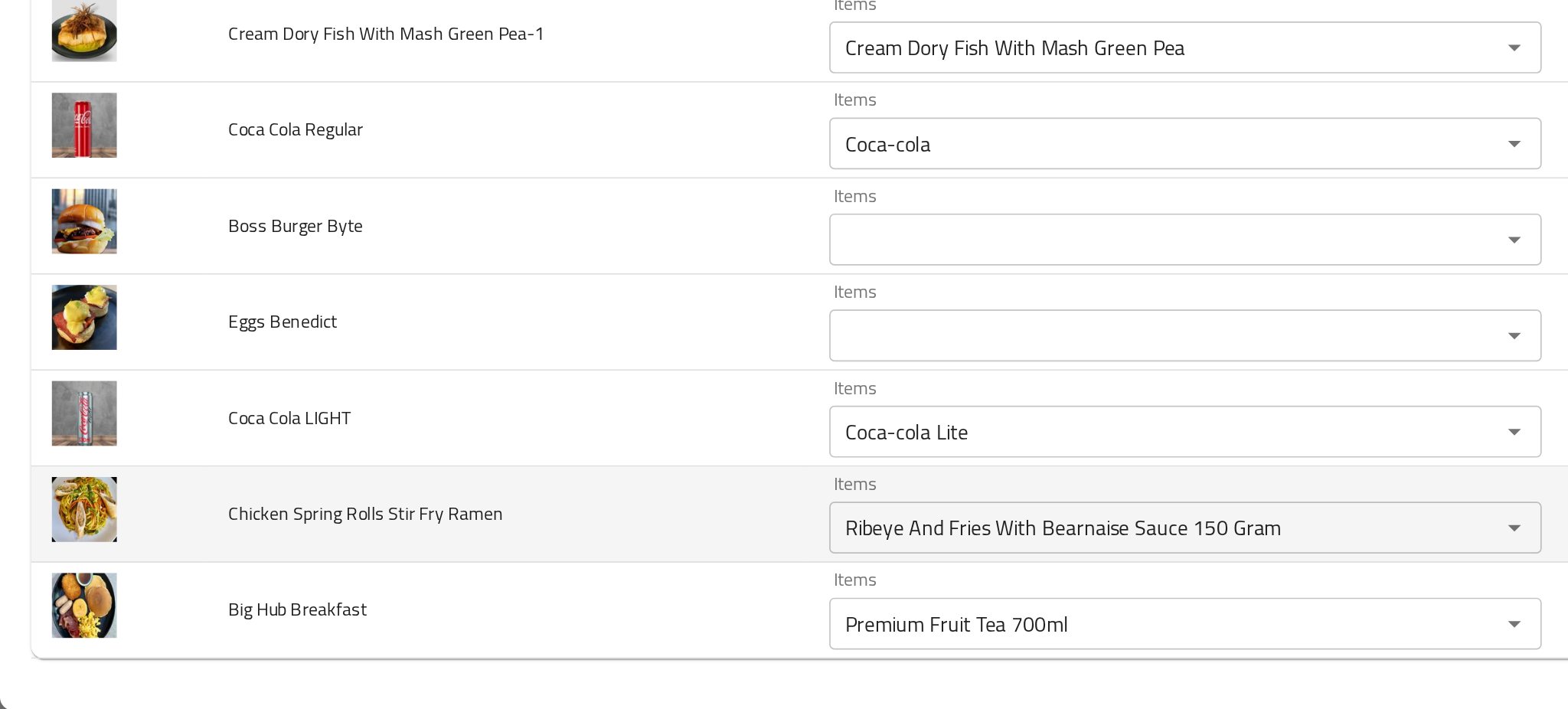
click at [379, 574] on td "Chicken Spring Rolls Stir Fry Ramen" at bounding box center [300, 594] width 354 height 57
click at [508, 608] on Ramen "Ribeye And Fries With Bearnaise Sauce 150 Gram" at bounding box center [677, 601] width 366 height 21
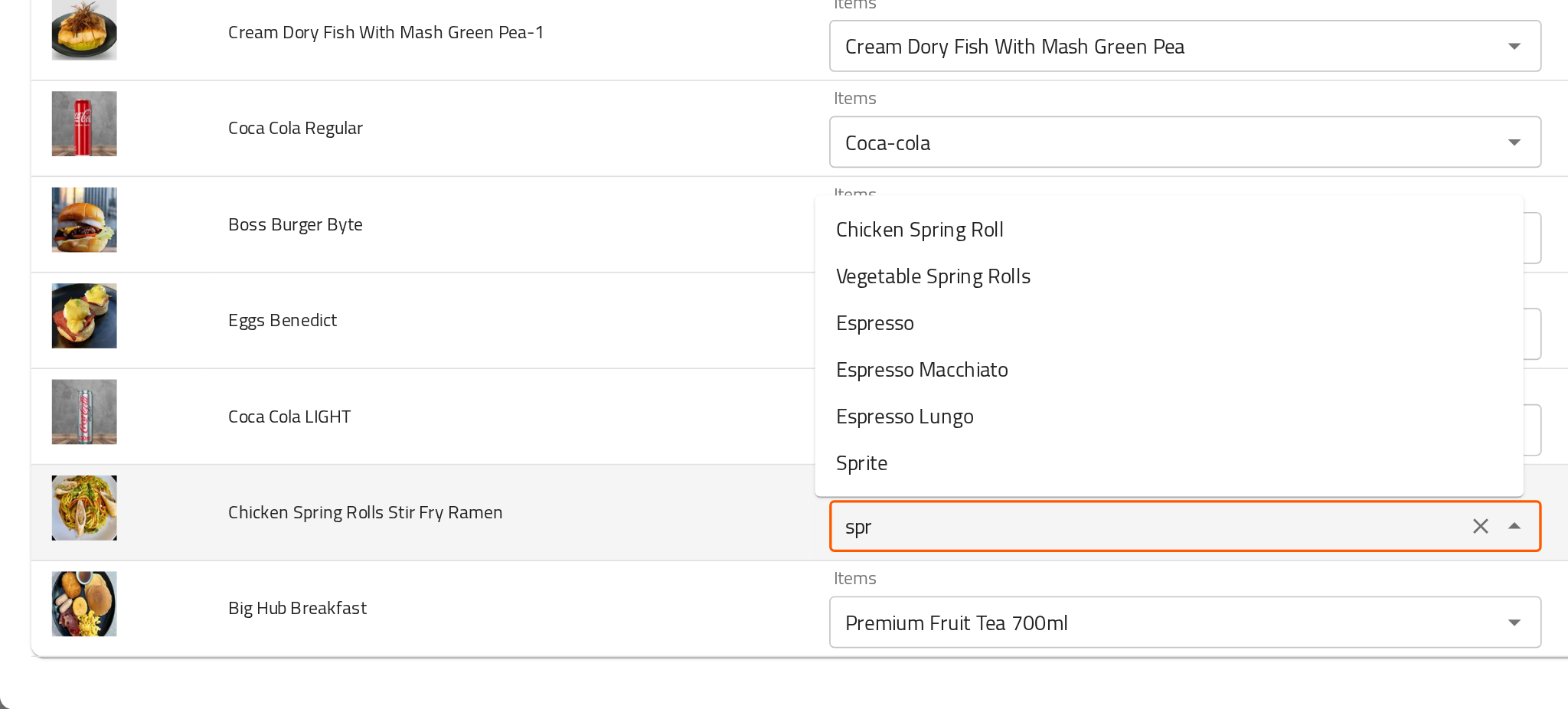
type Ramen "spri"
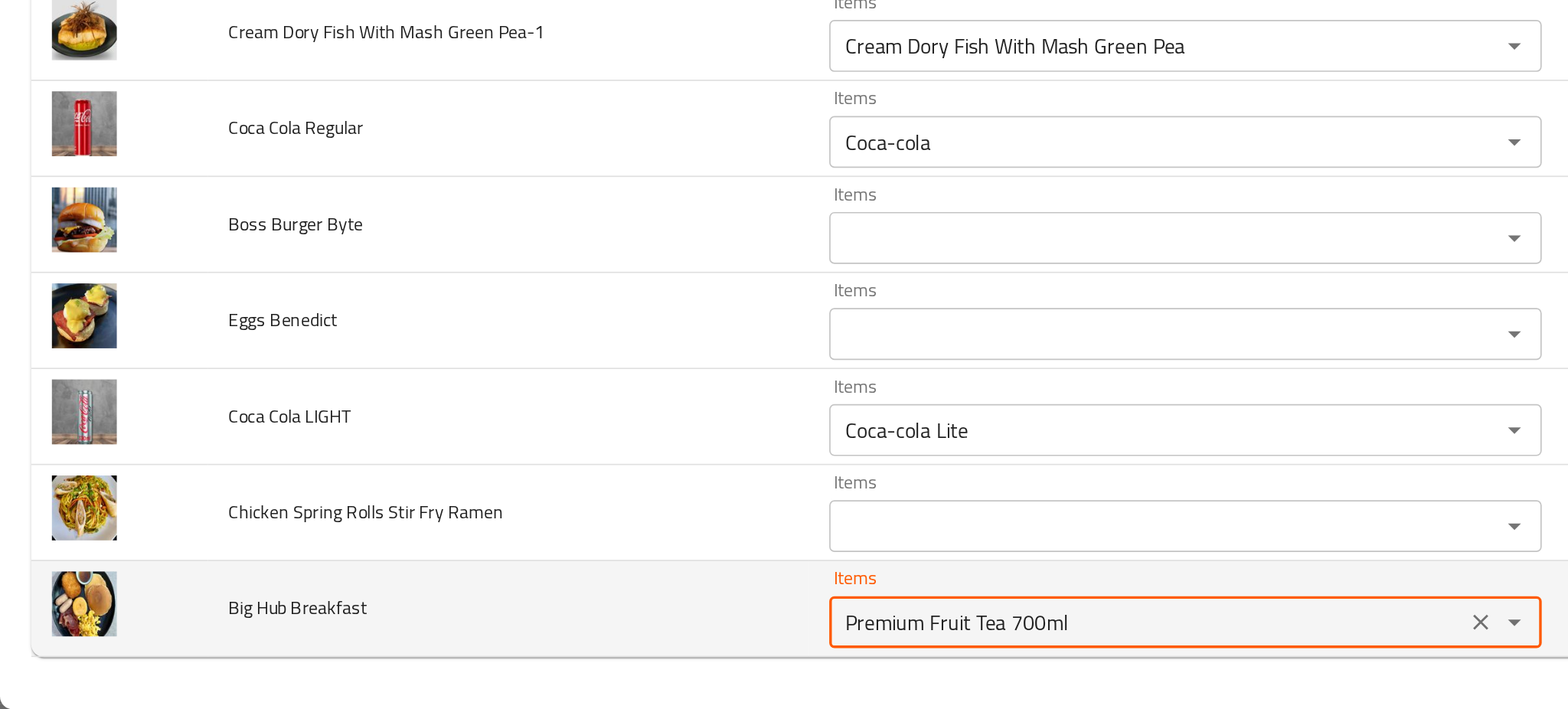
click at [541, 661] on Breakfast "Premium Fruit Tea 700ml" at bounding box center [677, 658] width 366 height 21
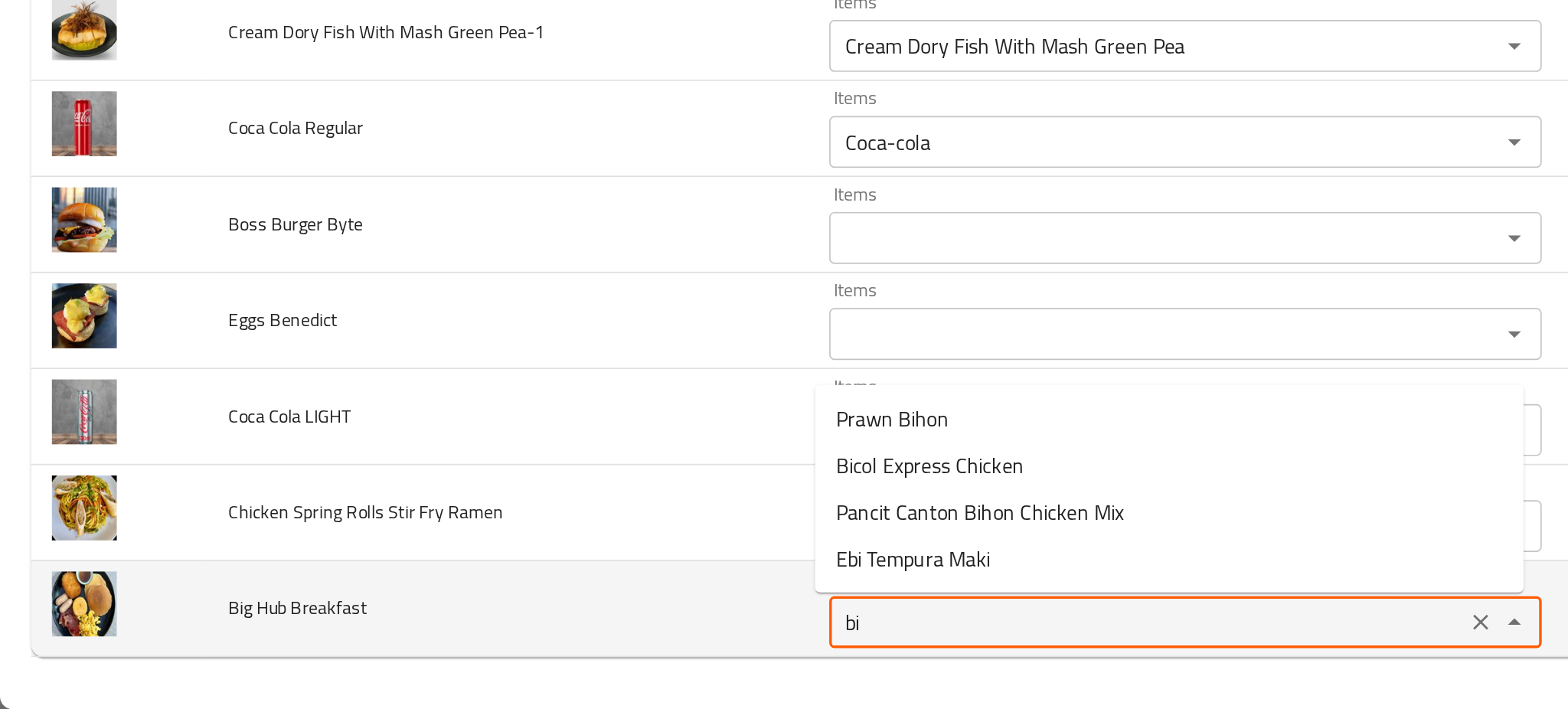
type Breakfast "big"
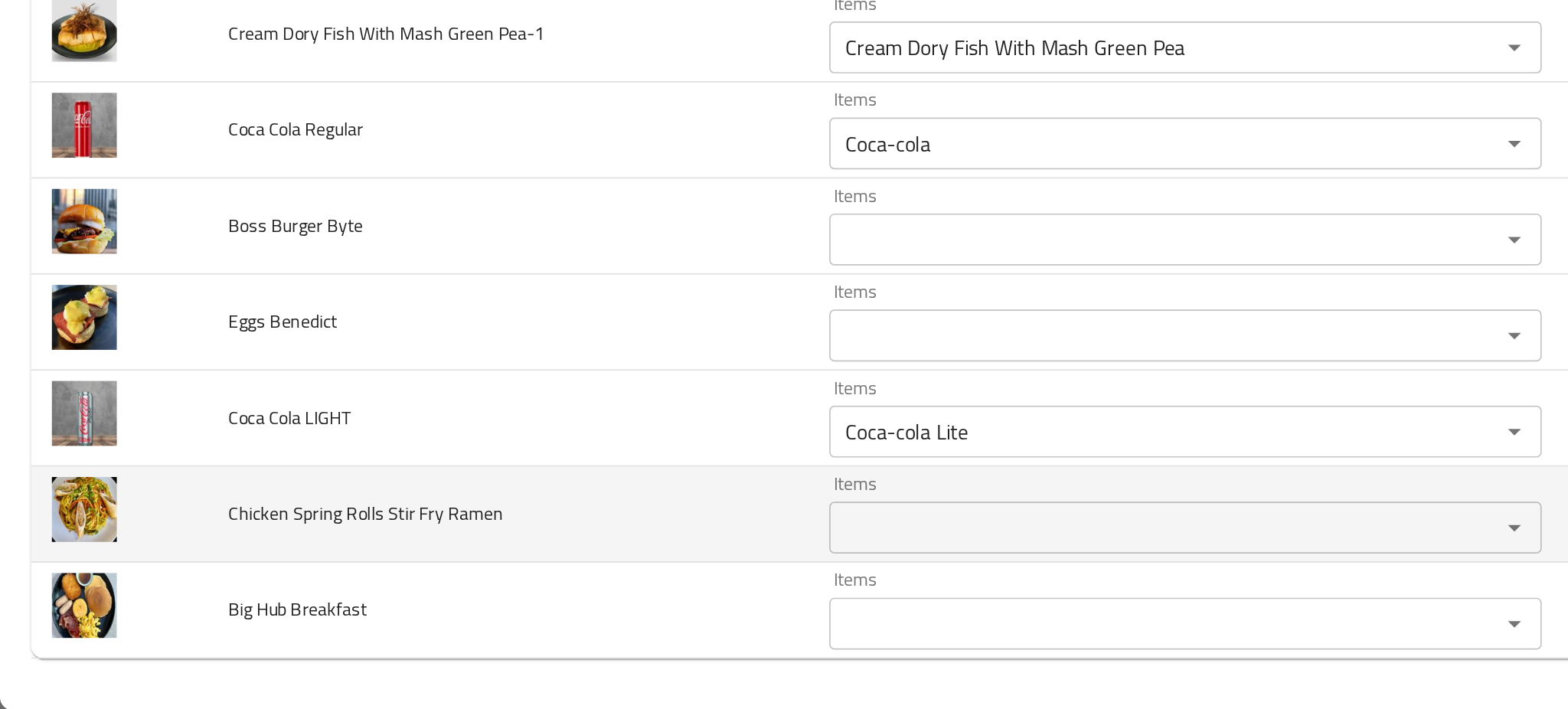
click at [313, 612] on td "Chicken Spring Rolls Stir Fry Ramen" at bounding box center [300, 594] width 354 height 57
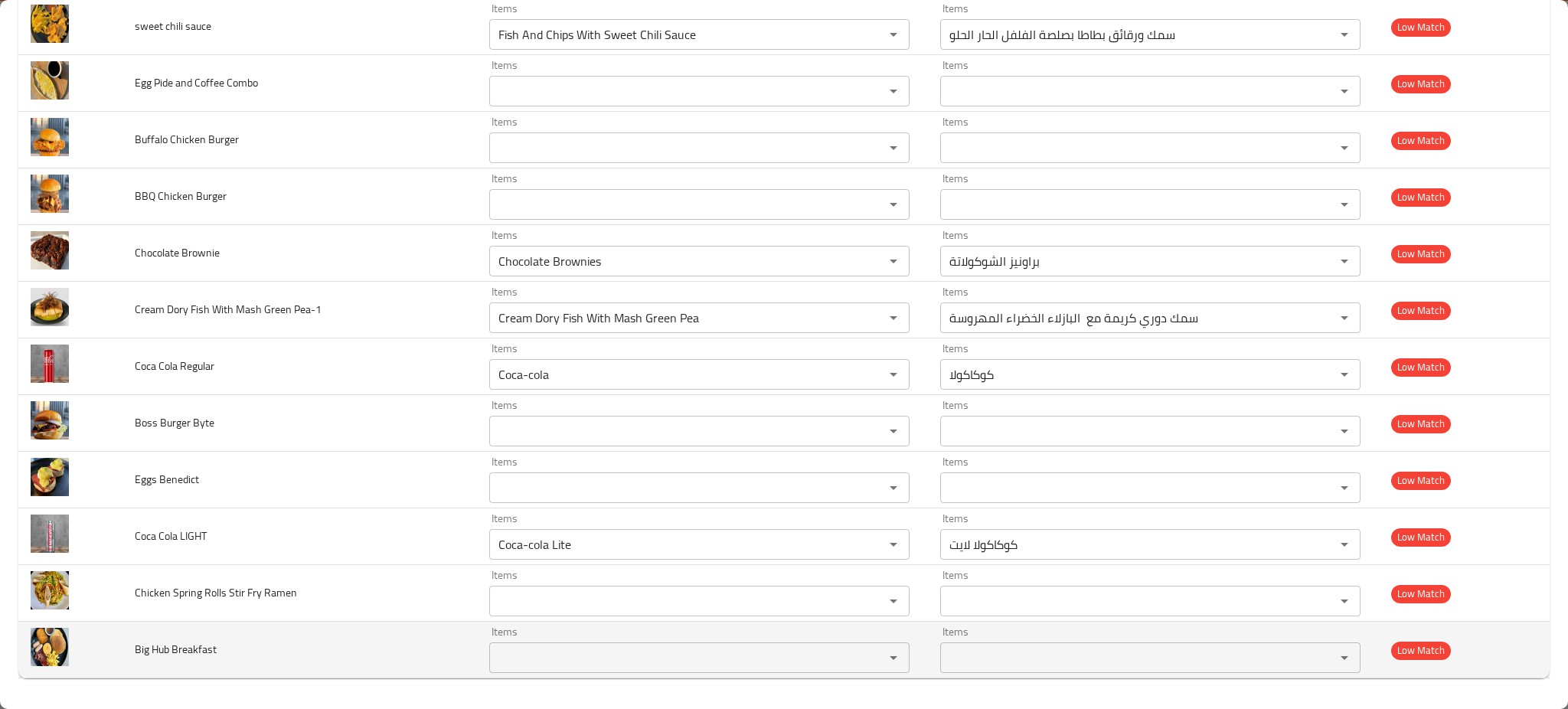
click at [157, 651] on span "Big Hub Breakfast" at bounding box center [175, 649] width 82 height 20
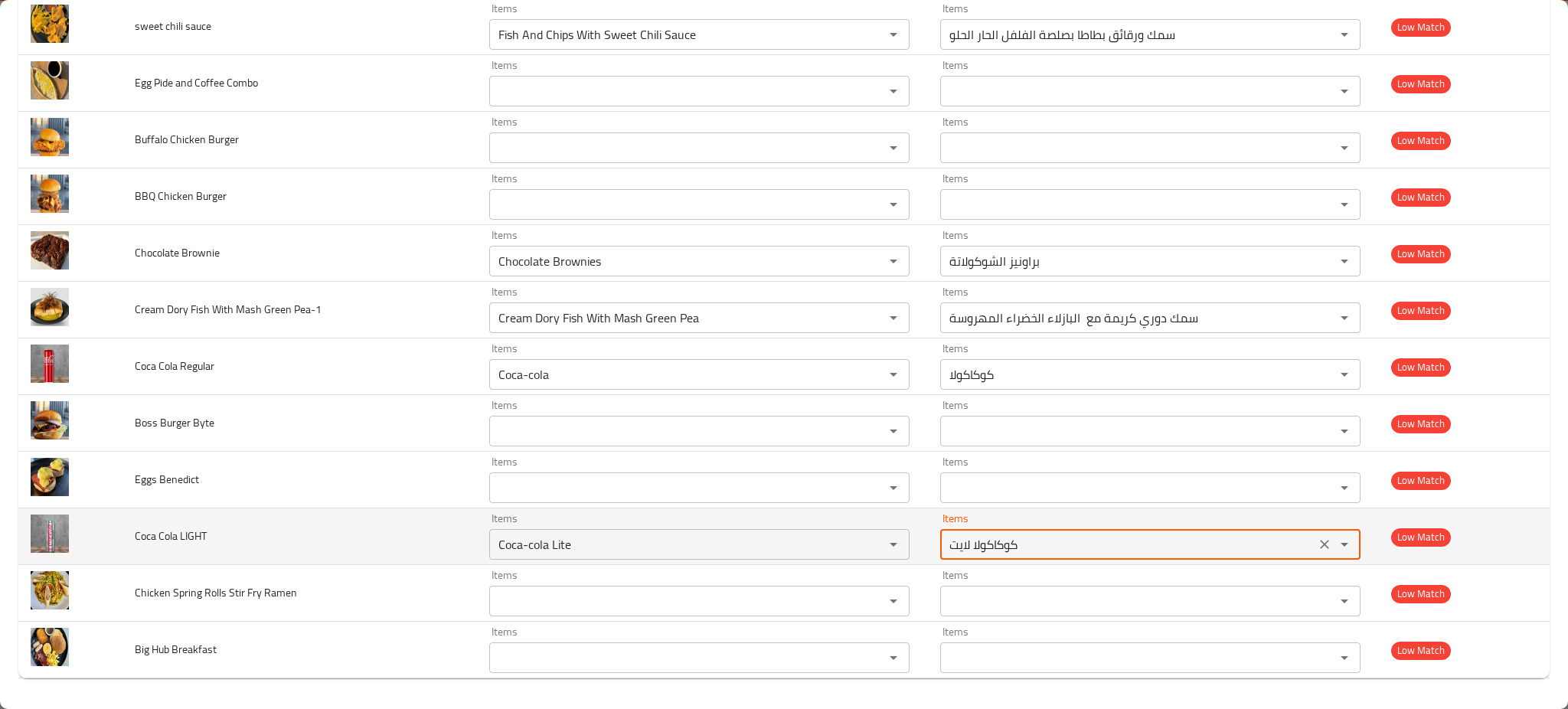
click at [961, 543] on LIGHT-ar "كوكاكولا لايت" at bounding box center [1127, 544] width 366 height 21
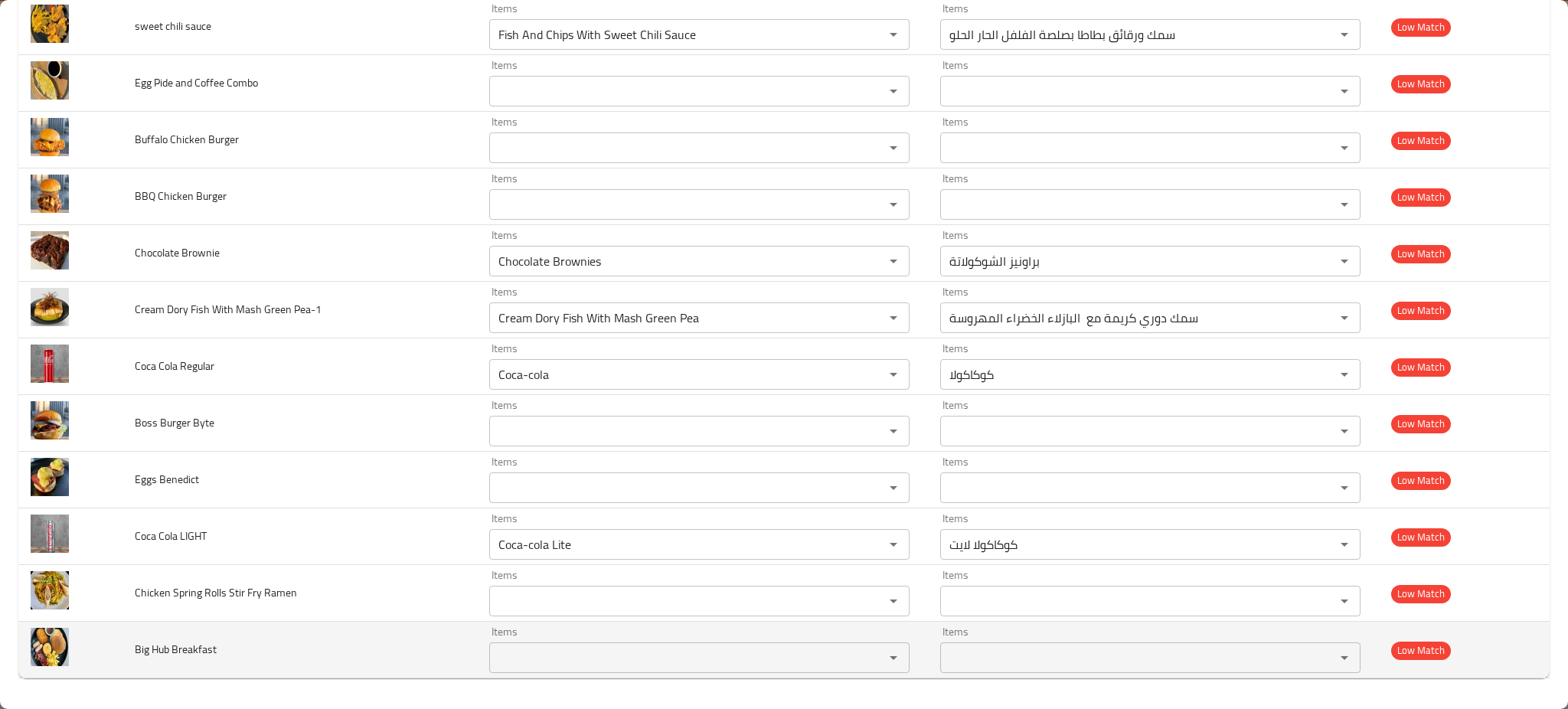
click at [161, 648] on span "Big Hub Breakfast" at bounding box center [175, 649] width 82 height 20
copy span "Big Hub Breakfast"
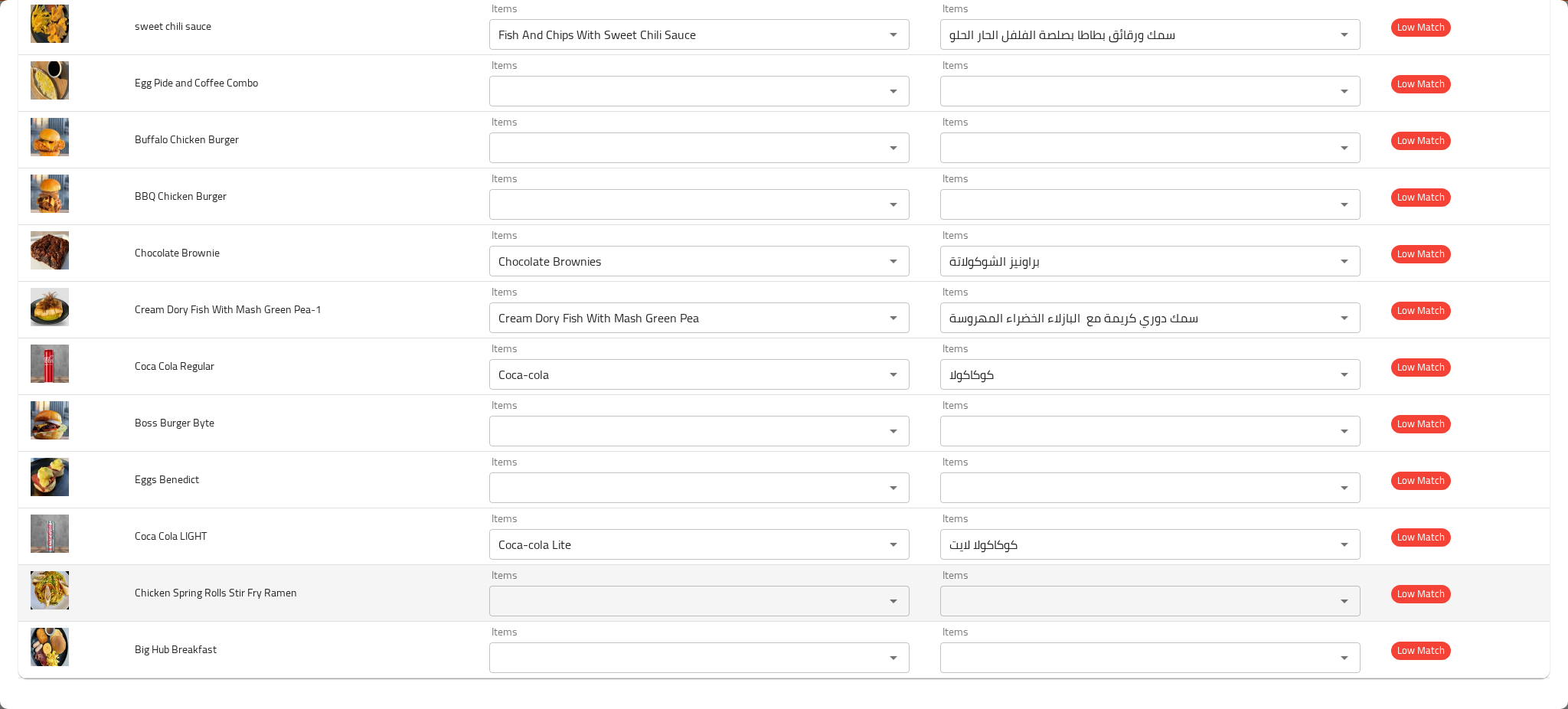
click at [178, 595] on span "Chicken Spring Rolls Stir Fry Ramen" at bounding box center [215, 593] width 162 height 20
copy span "Chicken Spring Rolls Stir Fry Ramen"
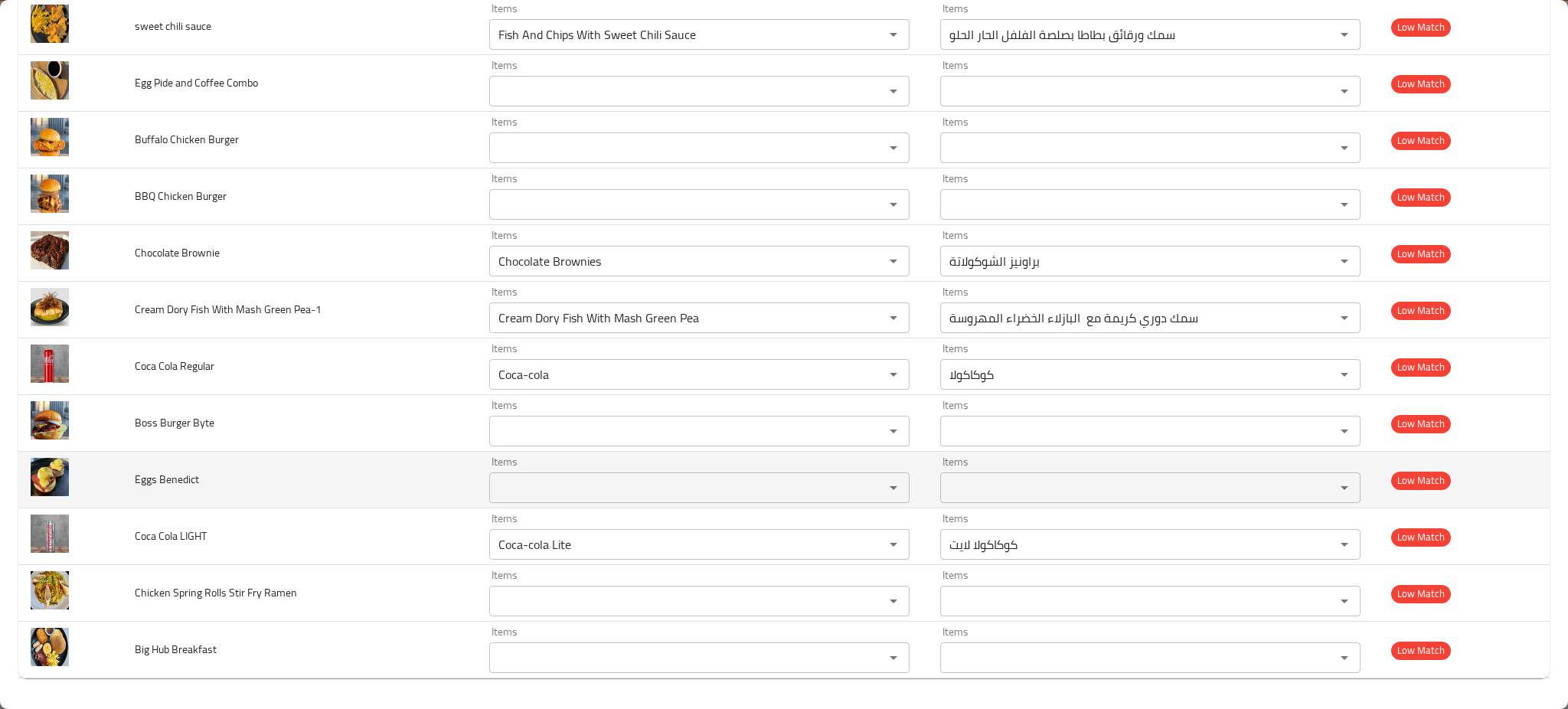
click at [167, 472] on span "Eggs Benedict" at bounding box center [167, 479] width 64 height 20
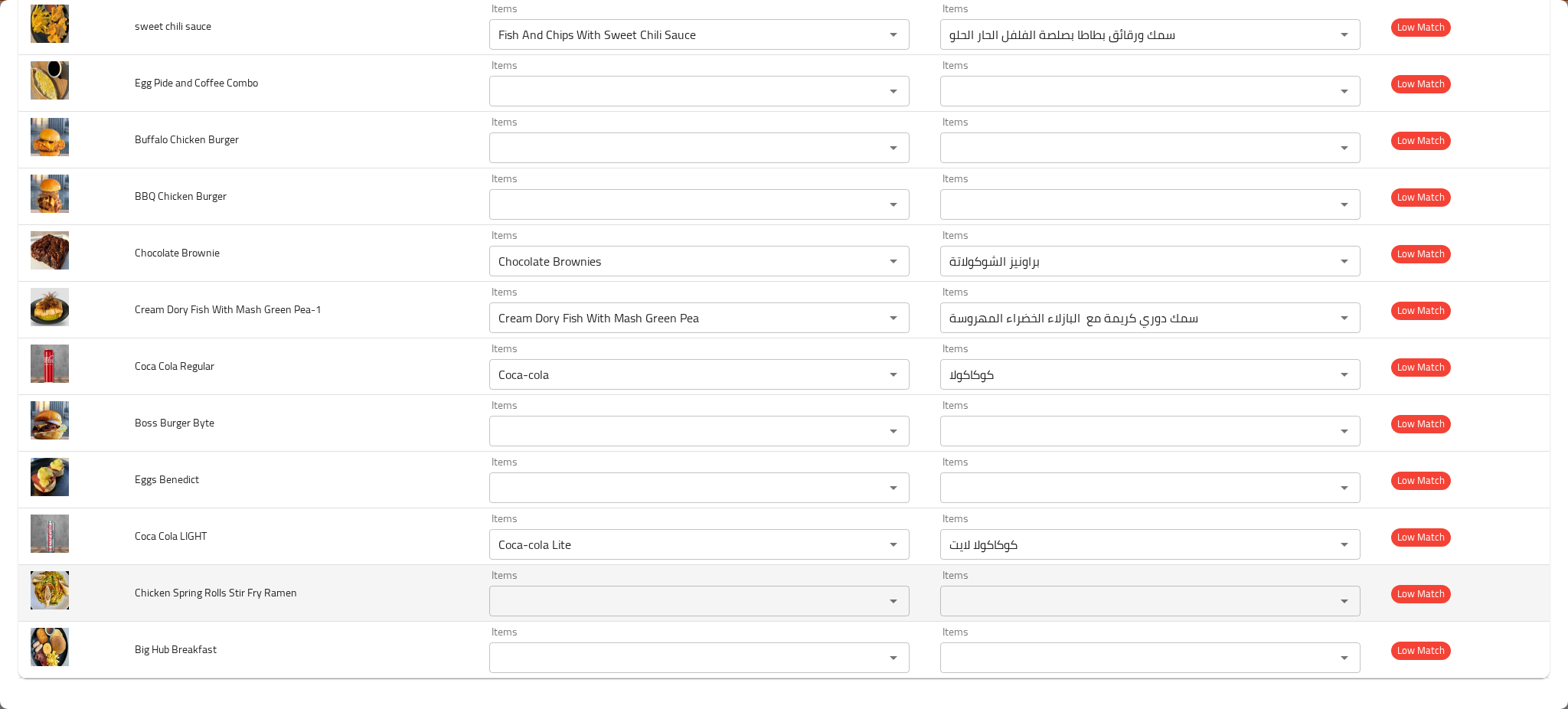
click at [214, 587] on span "Chicken Spring Rolls Stir Fry Ramen" at bounding box center [215, 593] width 162 height 20
copy span "Chicken Spring Rolls Stir Fry Ramen"
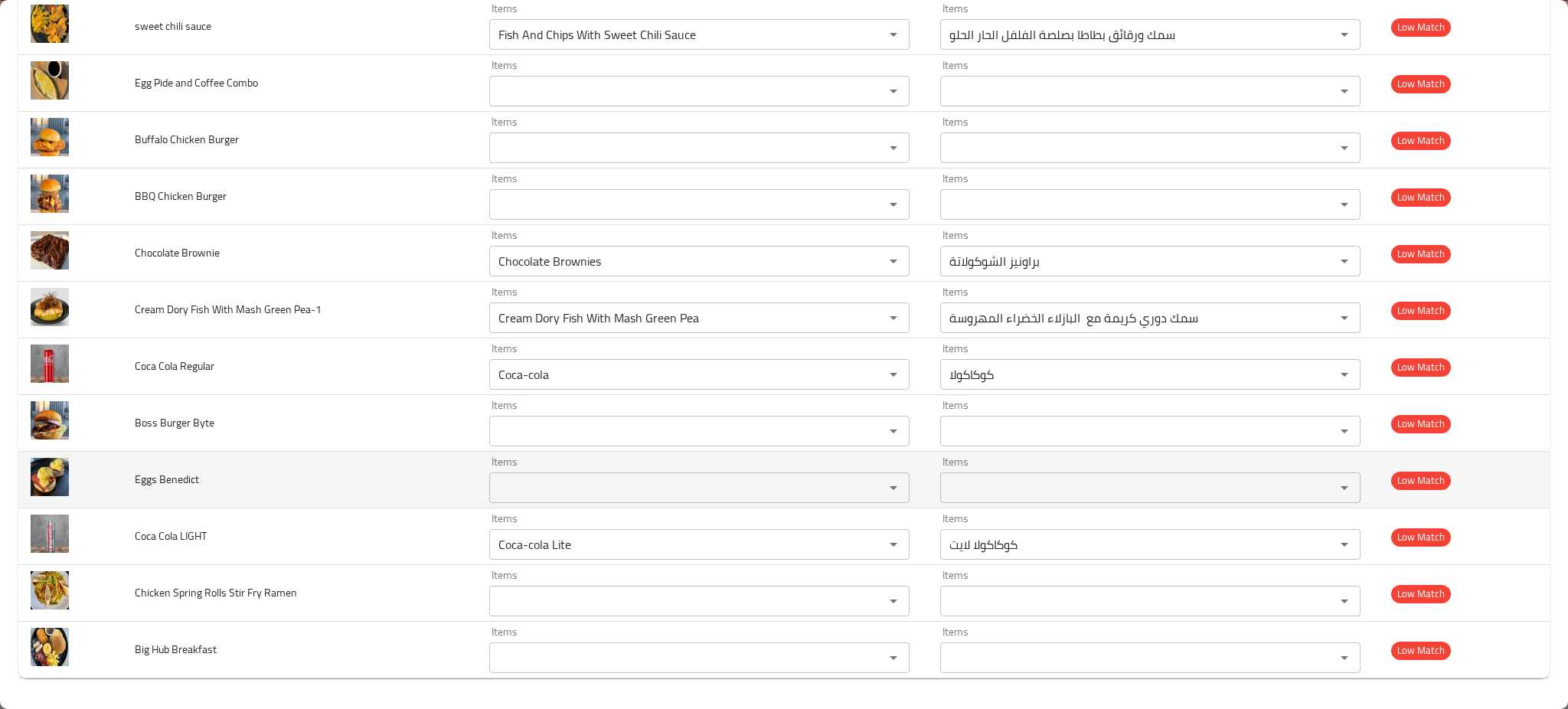
click at [168, 486] on span "Eggs Benedict" at bounding box center [167, 479] width 64 height 20
copy span "Eggs Benedict"
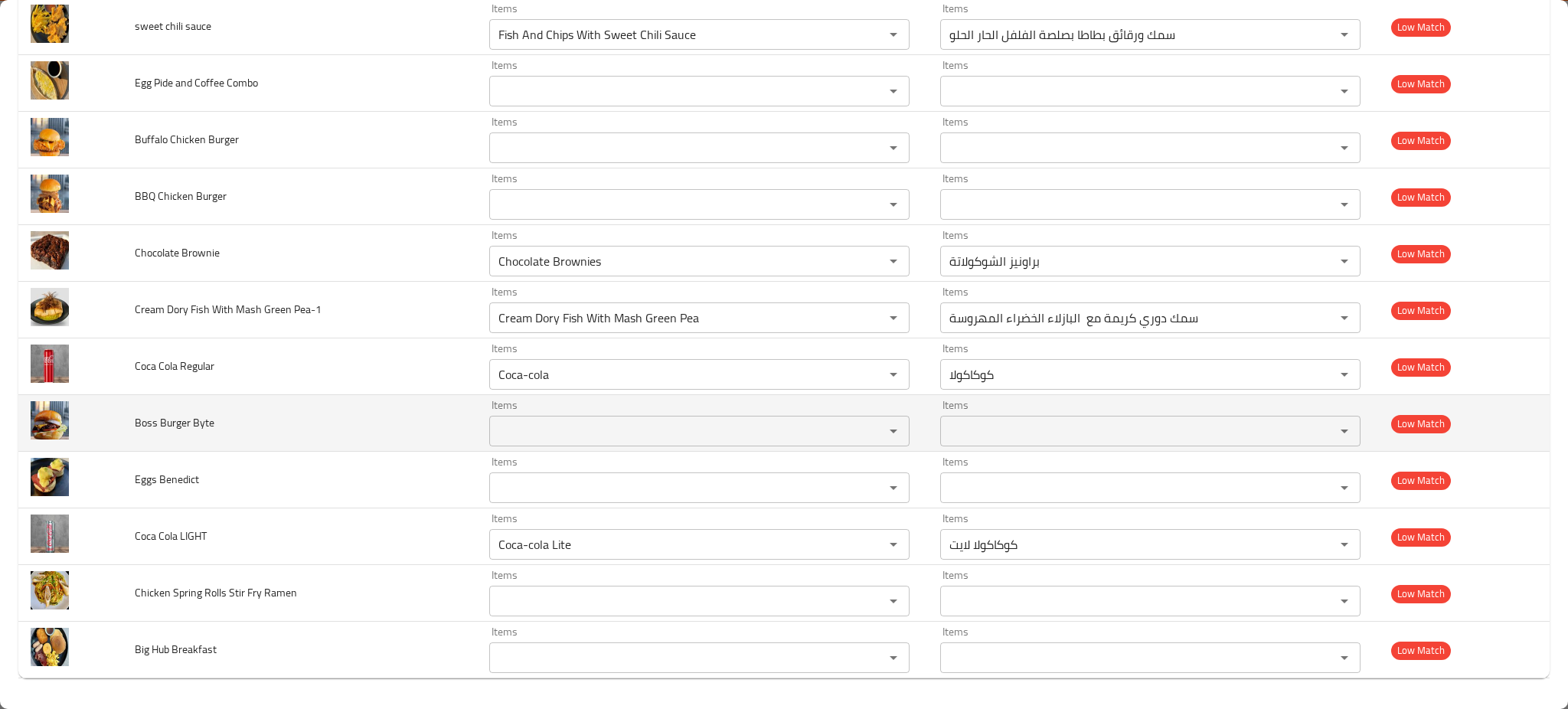
click at [184, 415] on span "Boss Burger Byte" at bounding box center [174, 423] width 79 height 20
copy span "Boss Burger Byte"
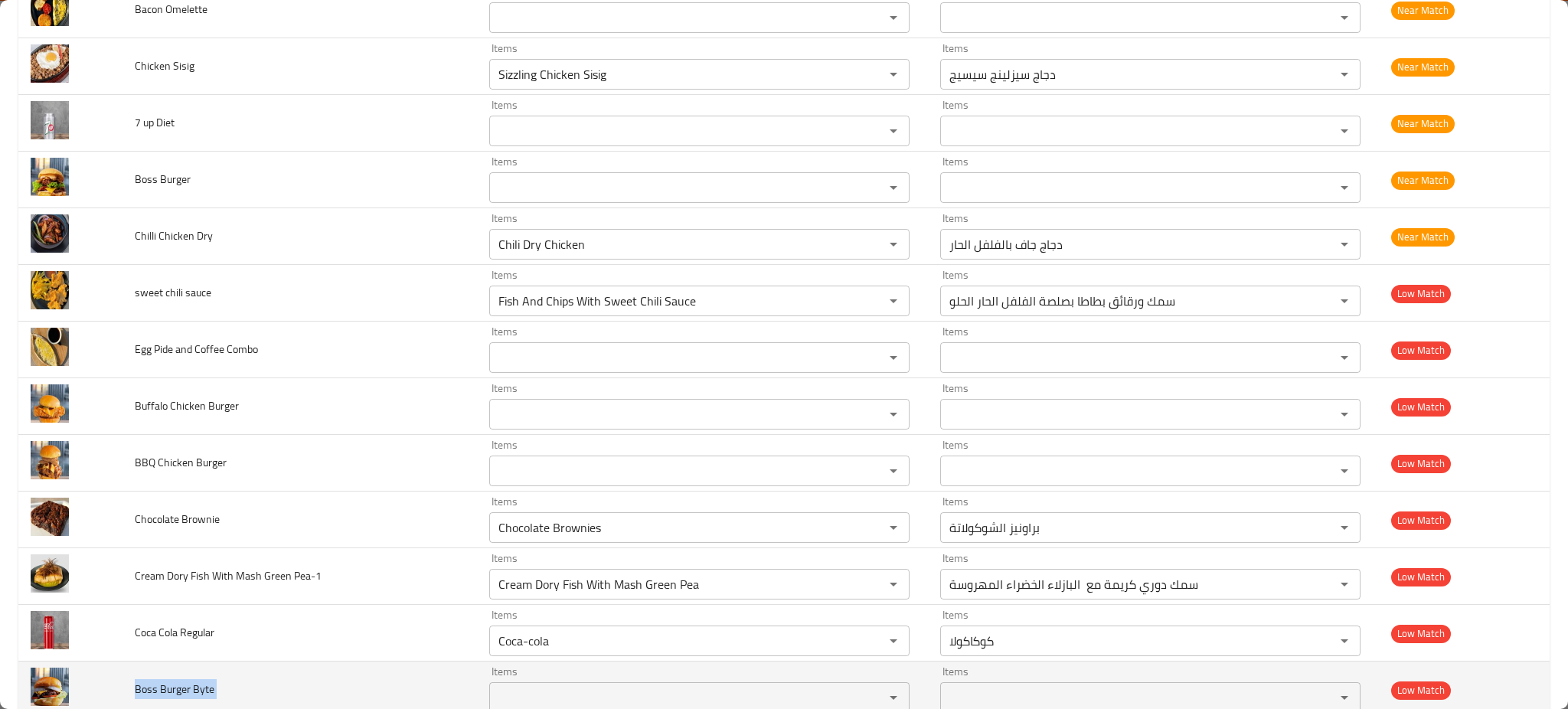
scroll to position [4452, 0]
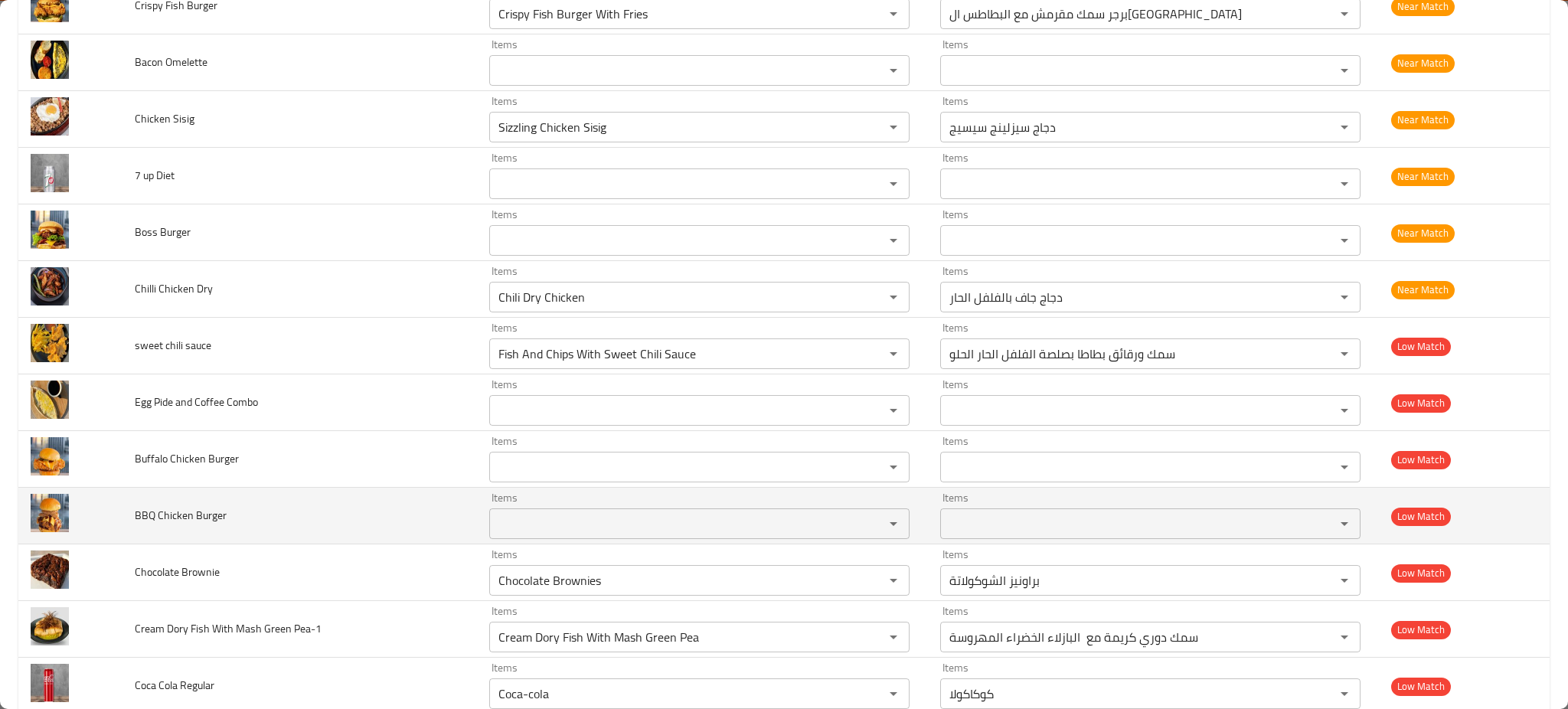
click at [149, 516] on span "BBQ Chicken Burger" at bounding box center [180, 516] width 92 height 20
copy span "BBQ Chicken Burger"
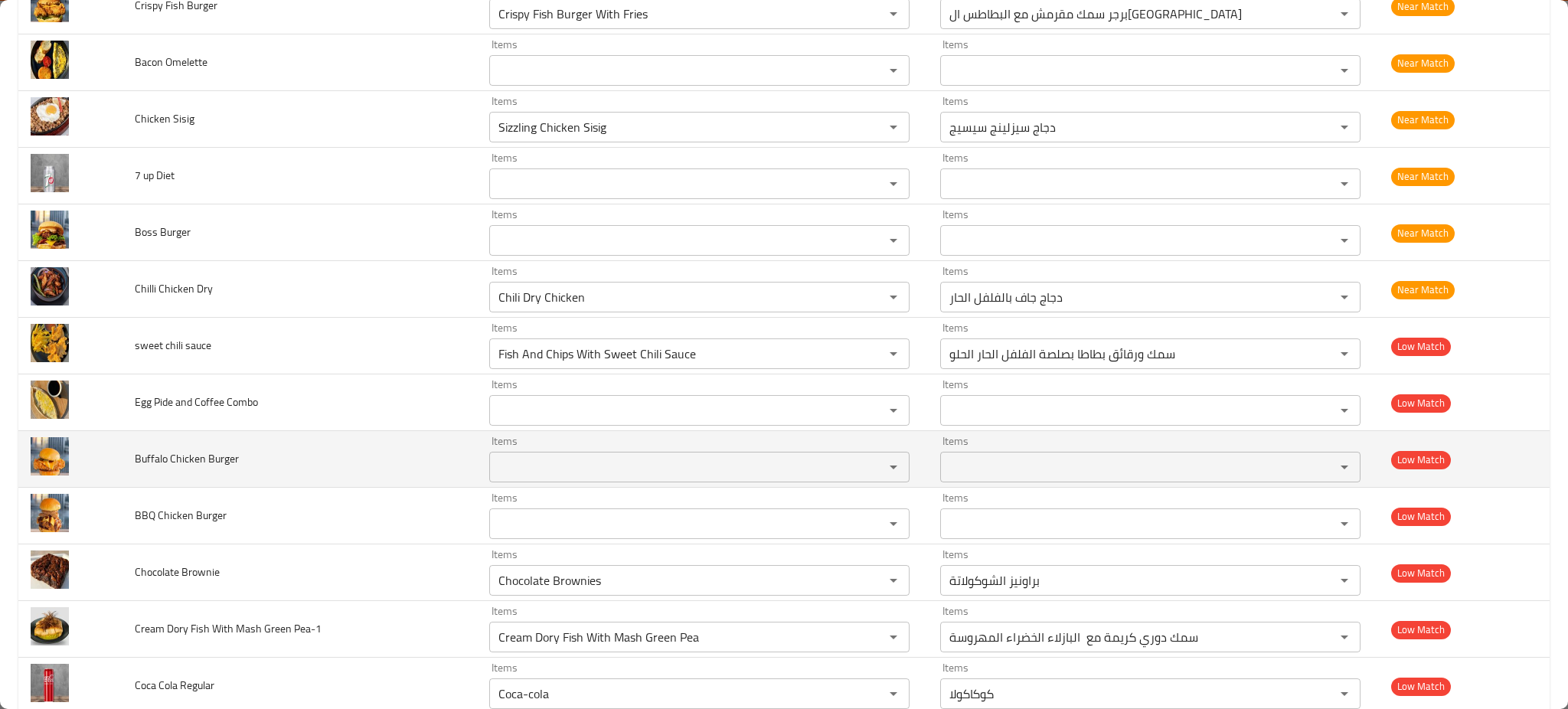
click at [194, 465] on span "Buffalo Chicken Burger" at bounding box center [186, 459] width 104 height 20
copy span "Buffalo Chicken Burger"
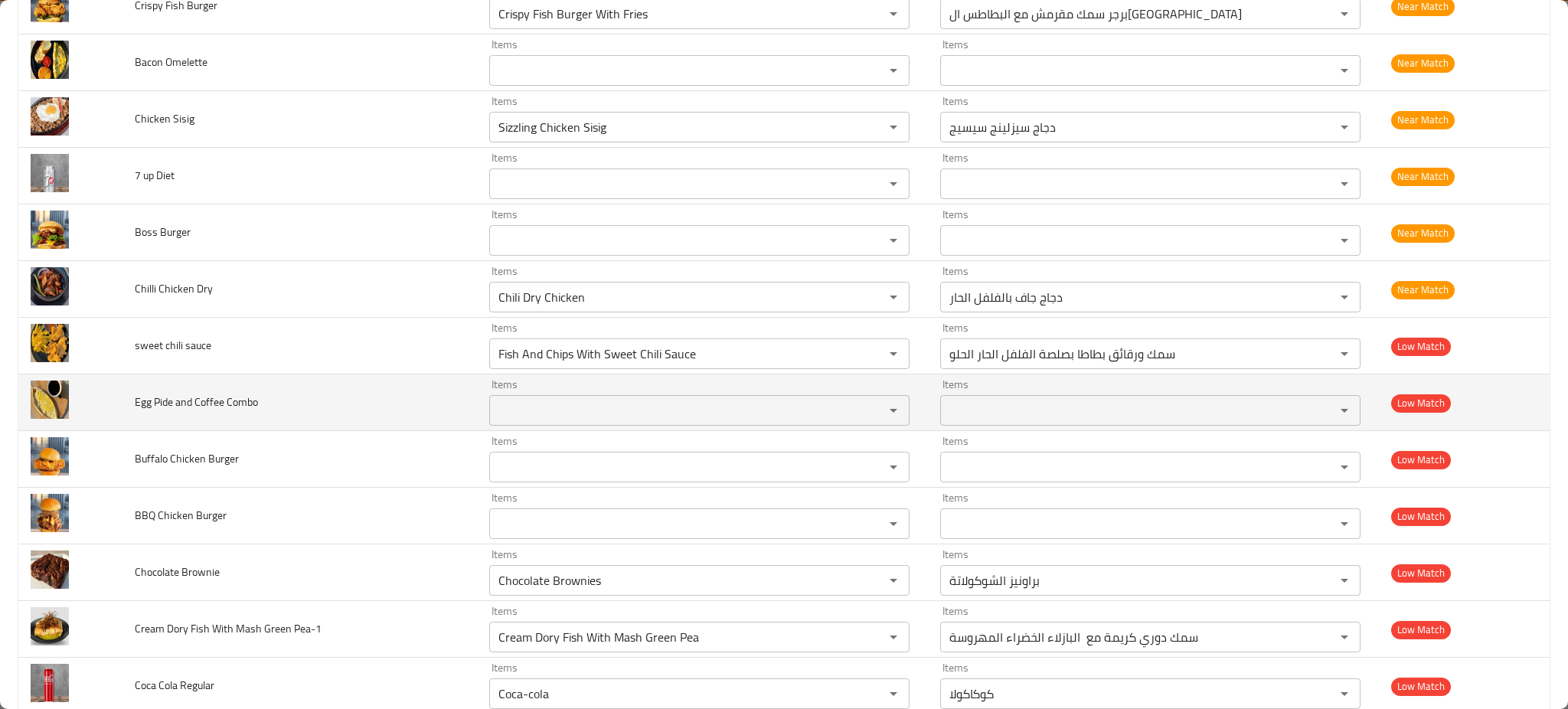
click at [175, 403] on span "Egg Pide and Coffee Combo" at bounding box center [196, 402] width 123 height 20
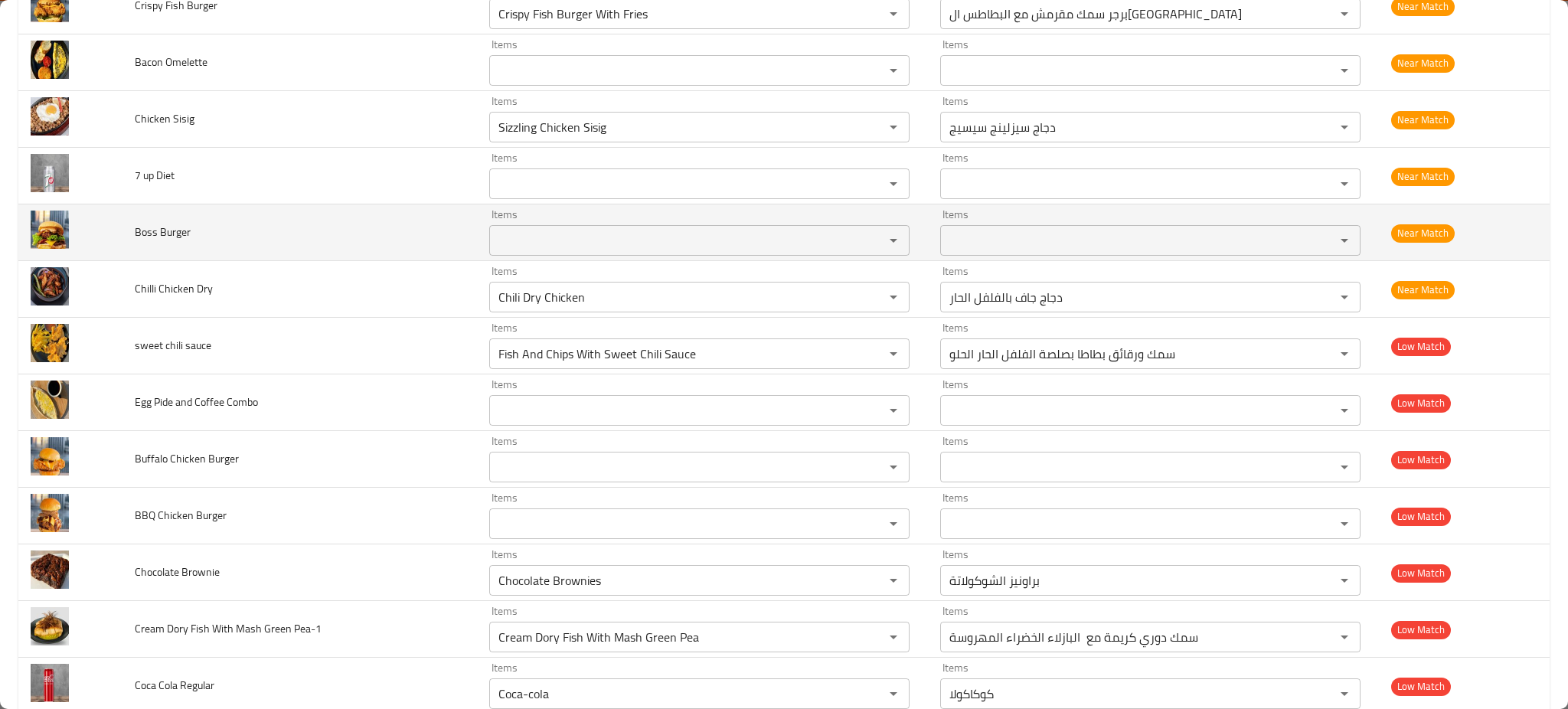
click at [145, 240] on span "Boss Burger" at bounding box center [162, 232] width 56 height 20
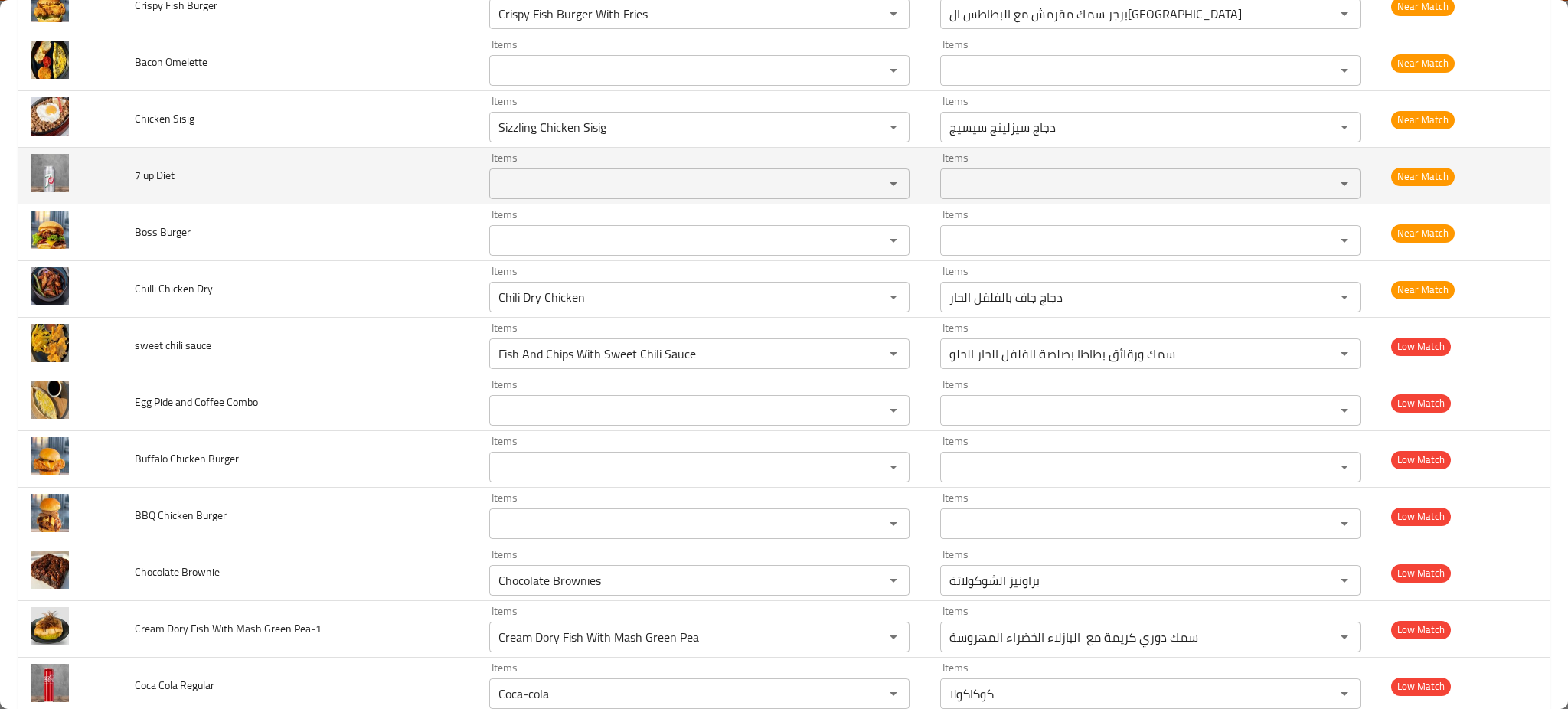
click at [148, 177] on span "7 up Diet" at bounding box center [154, 175] width 40 height 20
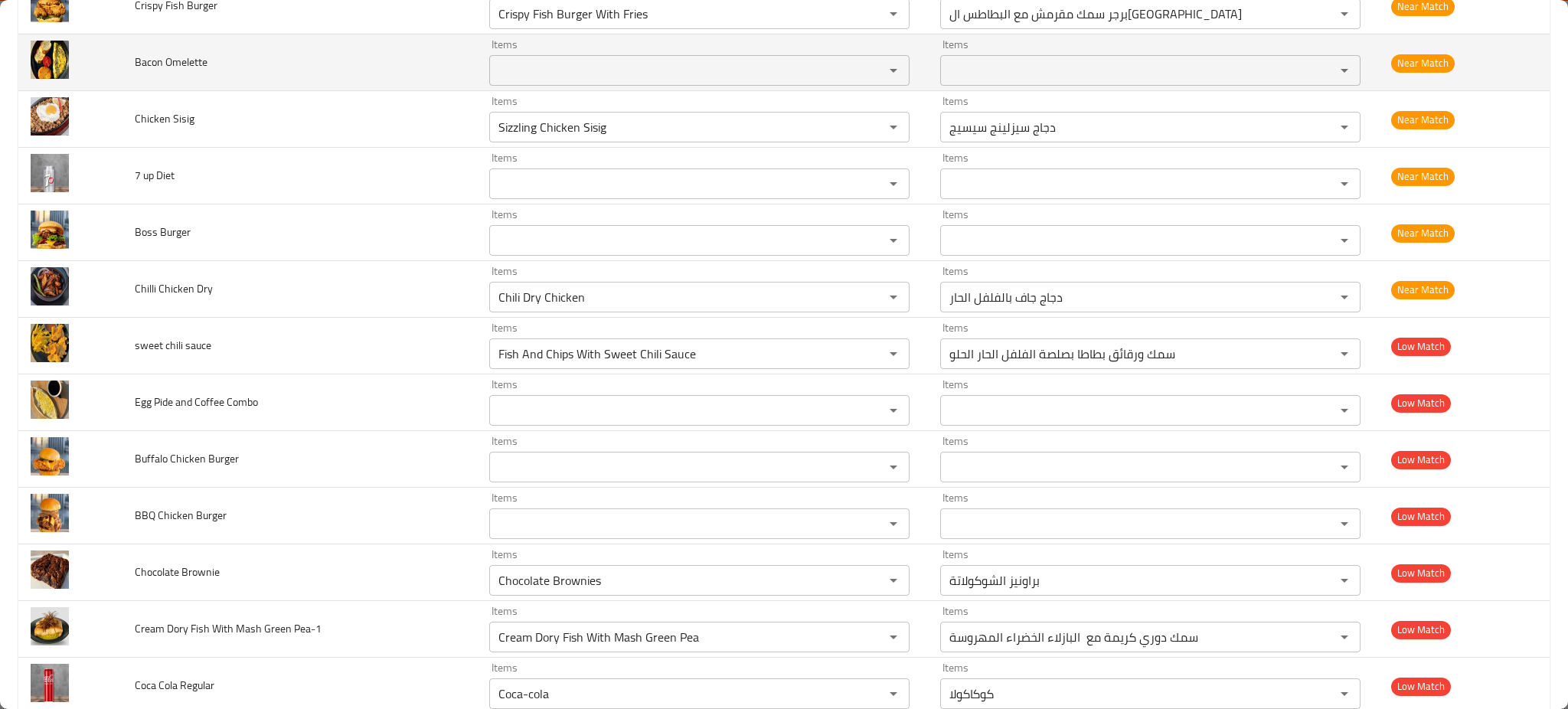
click at [164, 64] on span "Bacon Omelette" at bounding box center [171, 61] width 73 height 20
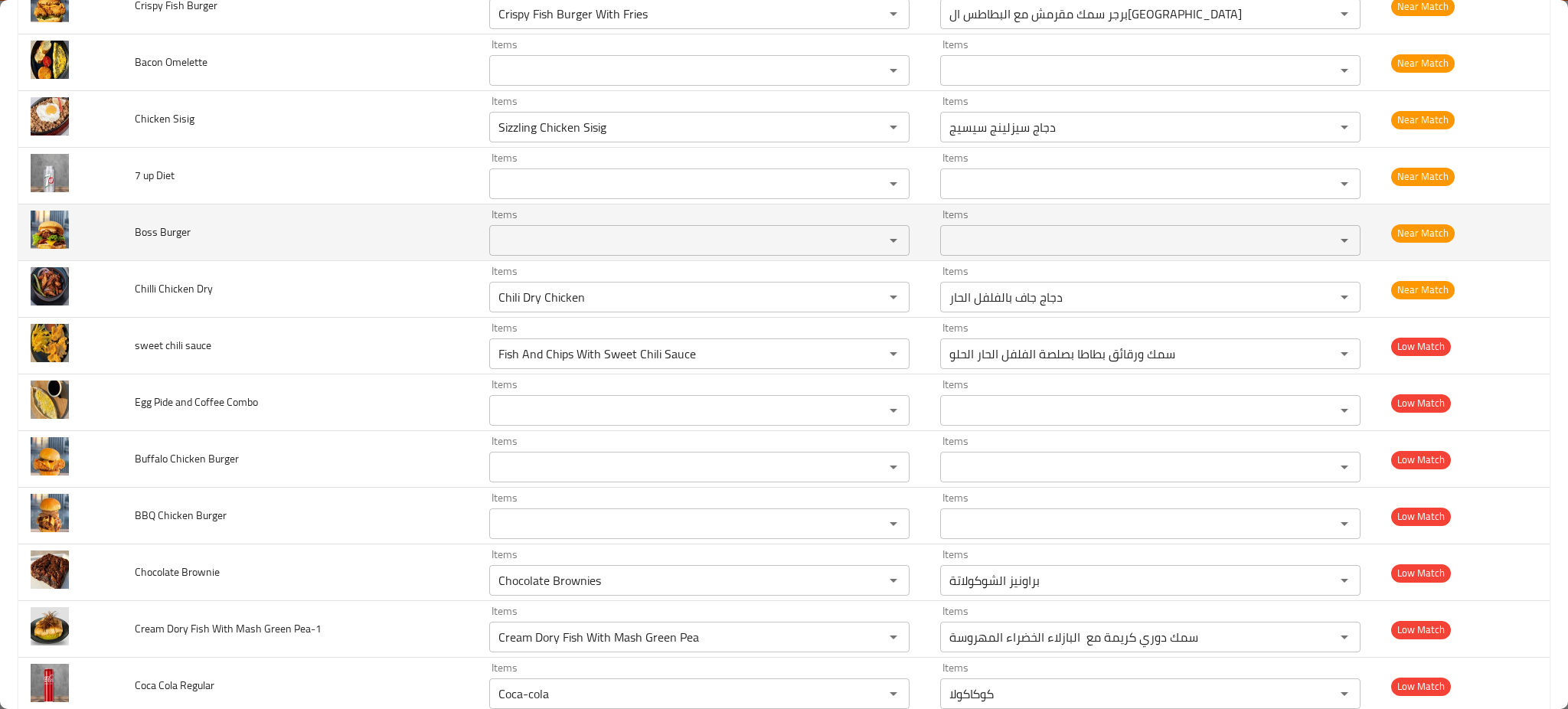
click at [209, 224] on td "Boss Burger" at bounding box center [300, 233] width 354 height 57
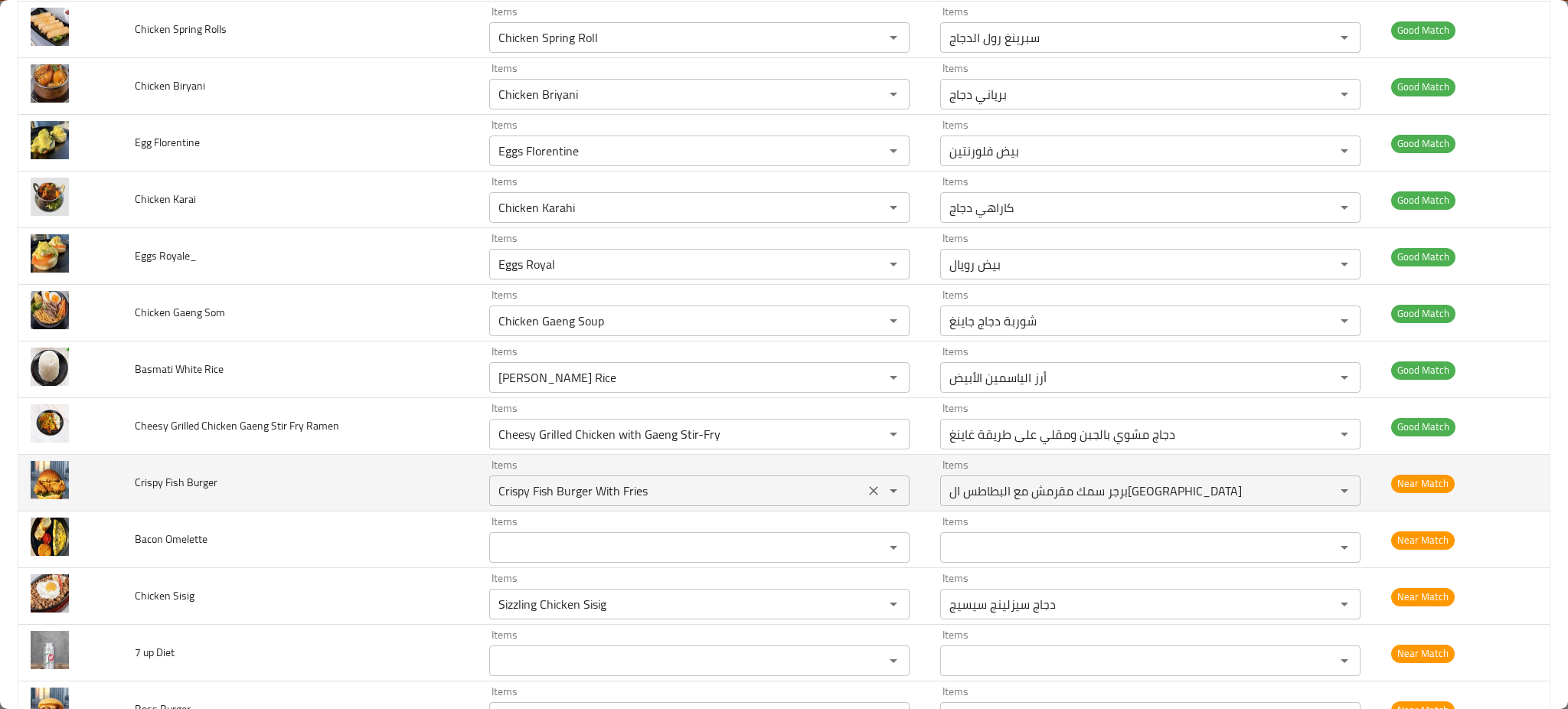
scroll to position [4015, 0]
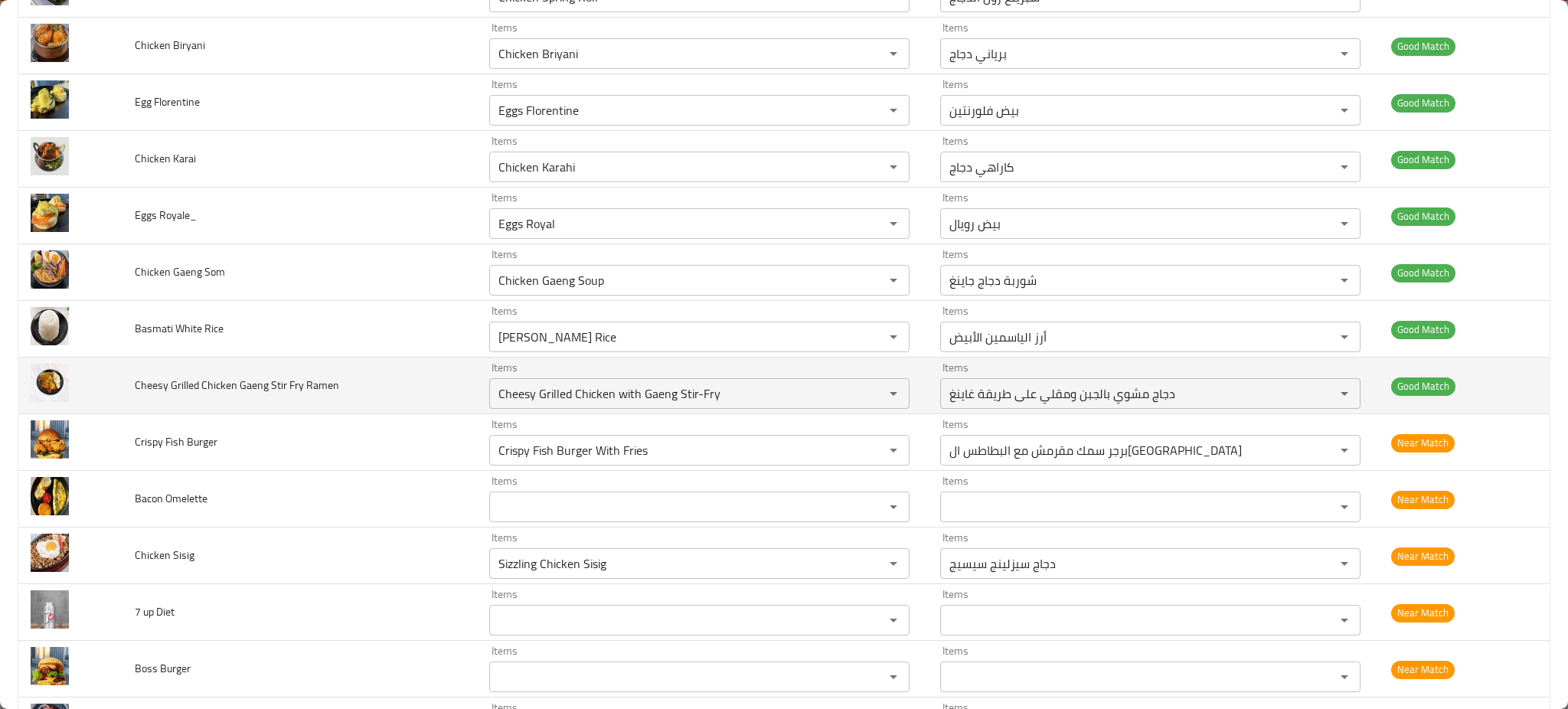
click at [287, 387] on span "Cheesy Grilled Chicken Gaeng Stir Fry Ramen" at bounding box center [237, 385] width 205 height 20
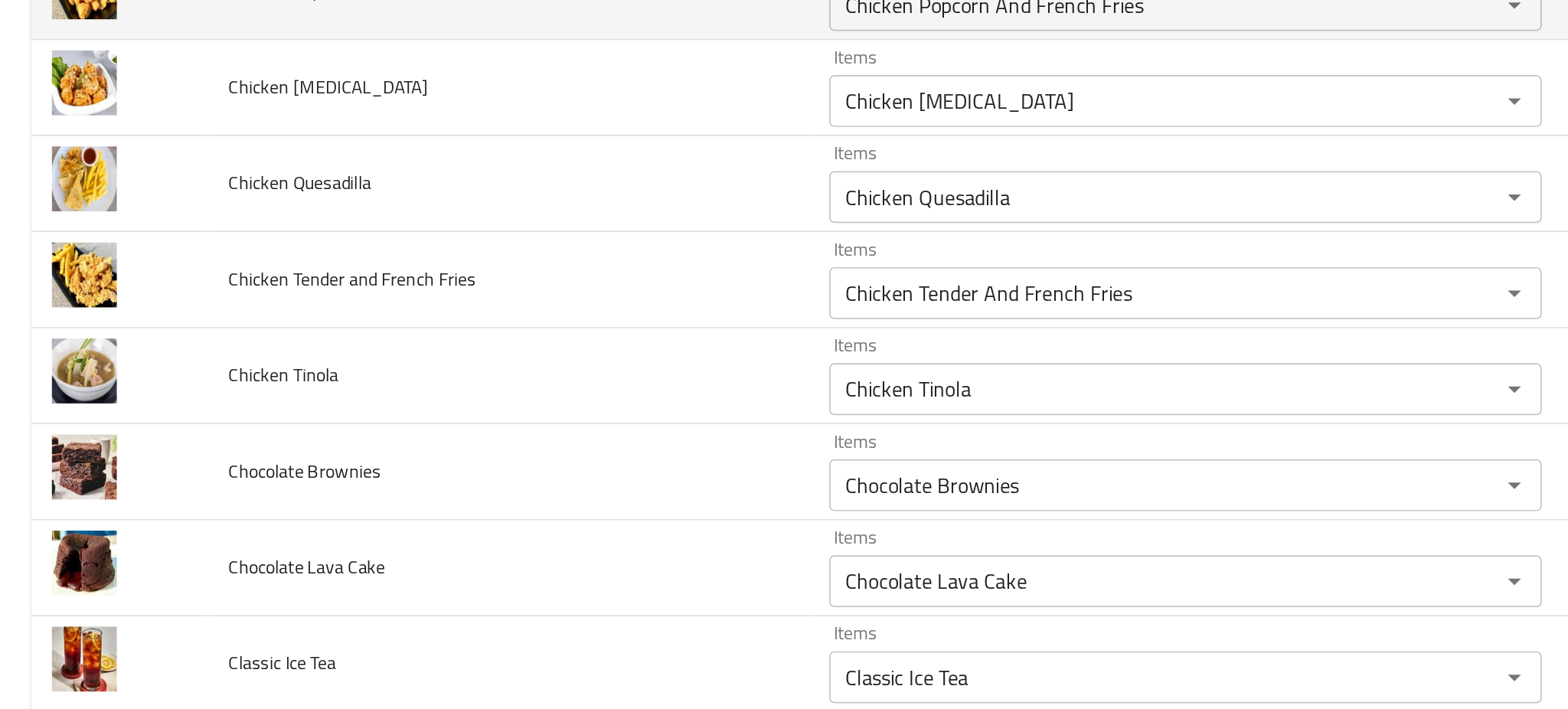
scroll to position [1618, 0]
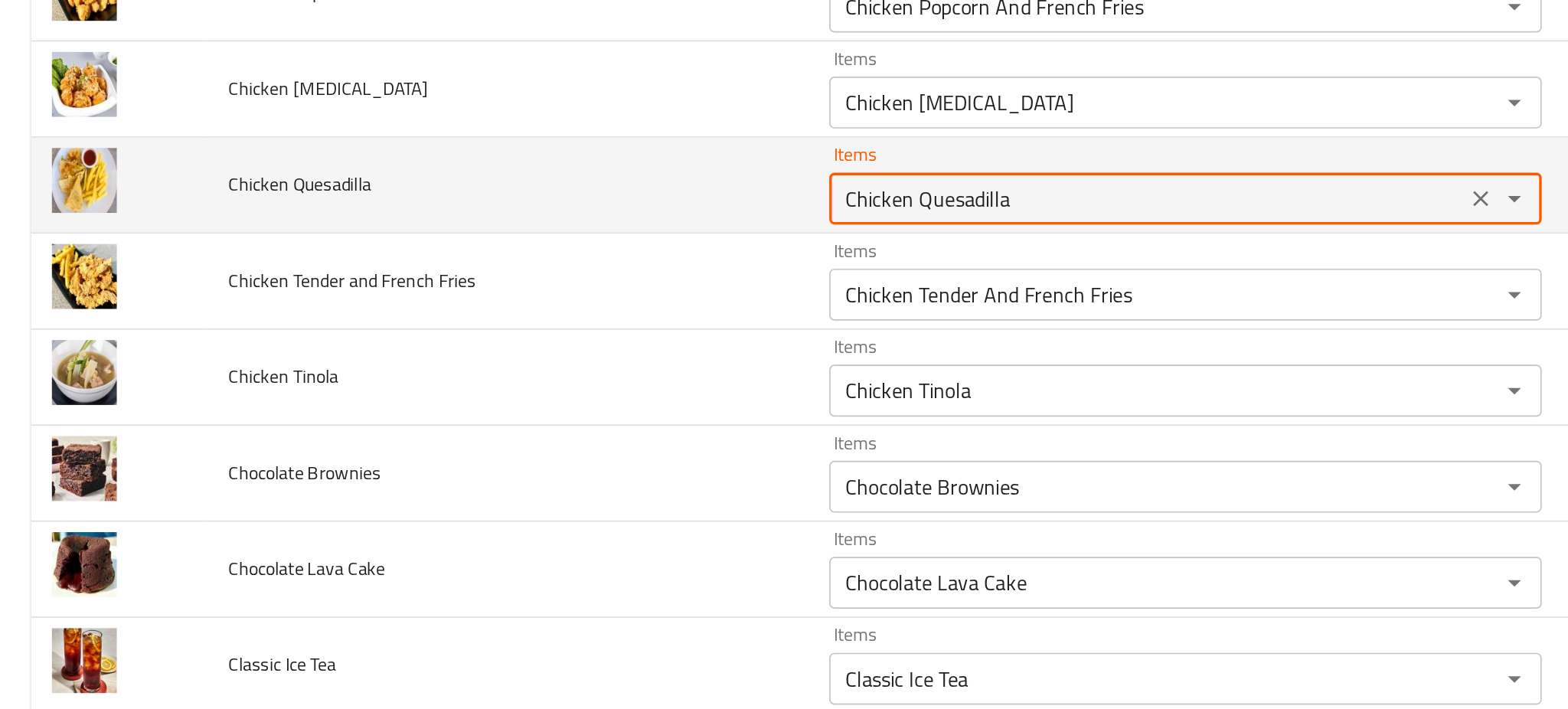
click at [507, 244] on Quesadilla "Chicken Quesadilla" at bounding box center [677, 239] width 366 height 21
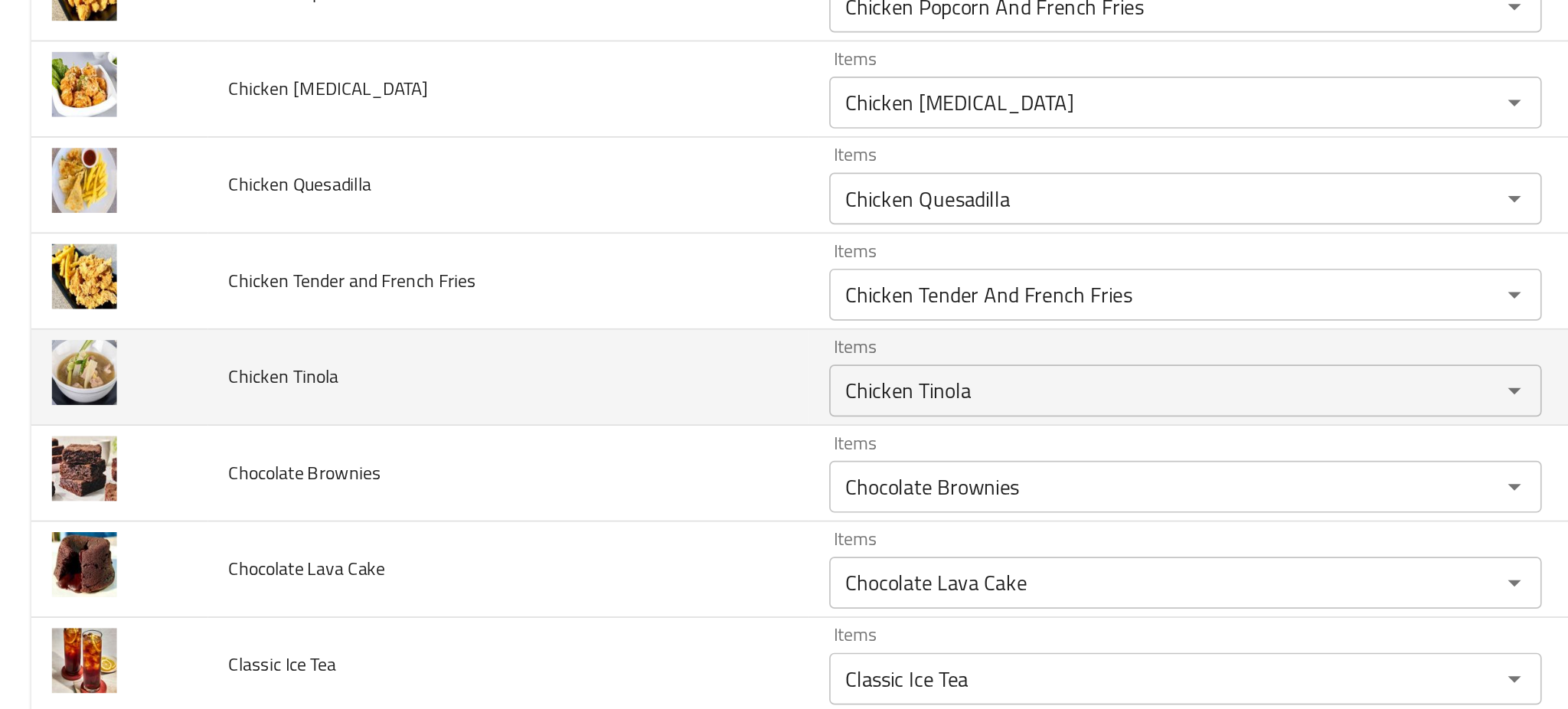
click at [360, 345] on td "Chicken Tinola" at bounding box center [300, 345] width 354 height 57
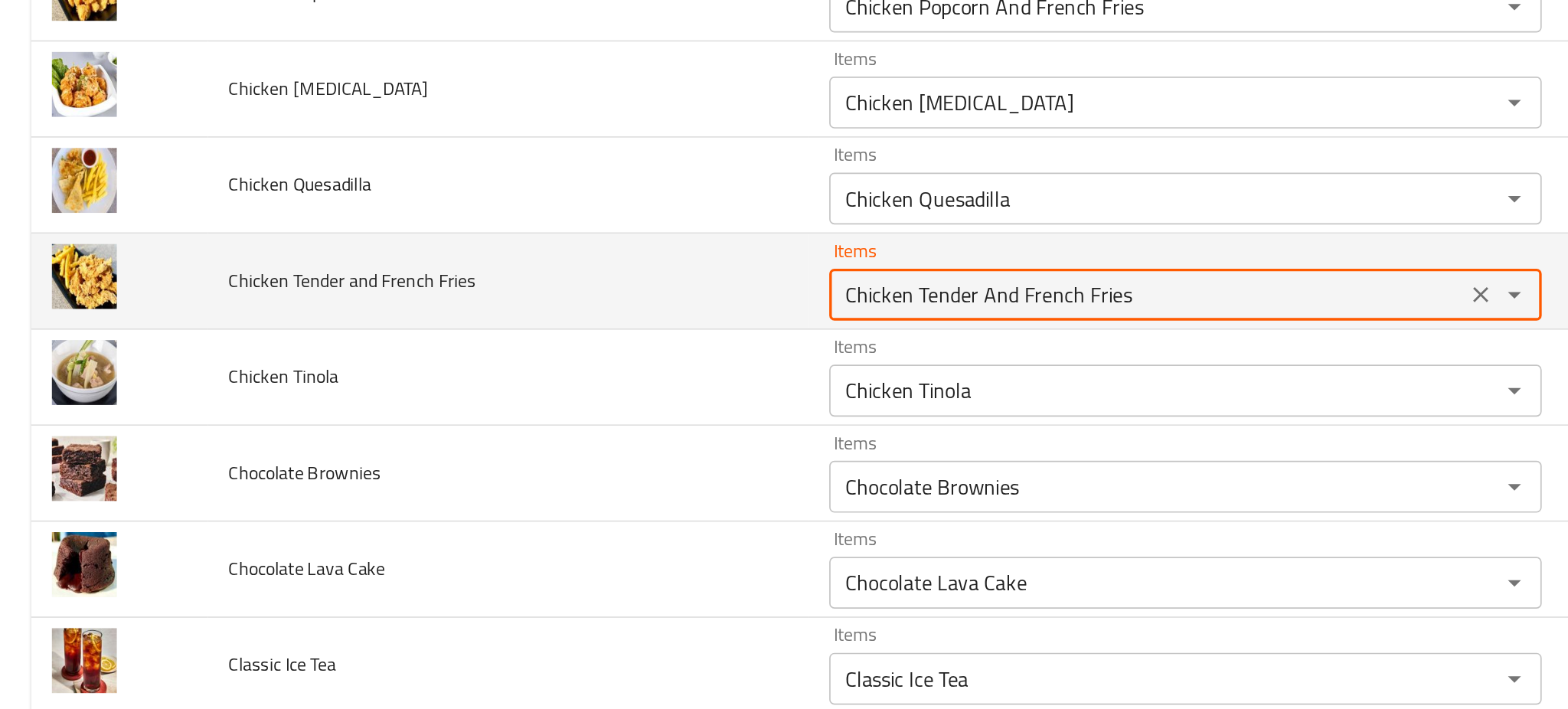
click at [545, 302] on Fries "Chicken Tender And French Fries" at bounding box center [677, 296] width 366 height 21
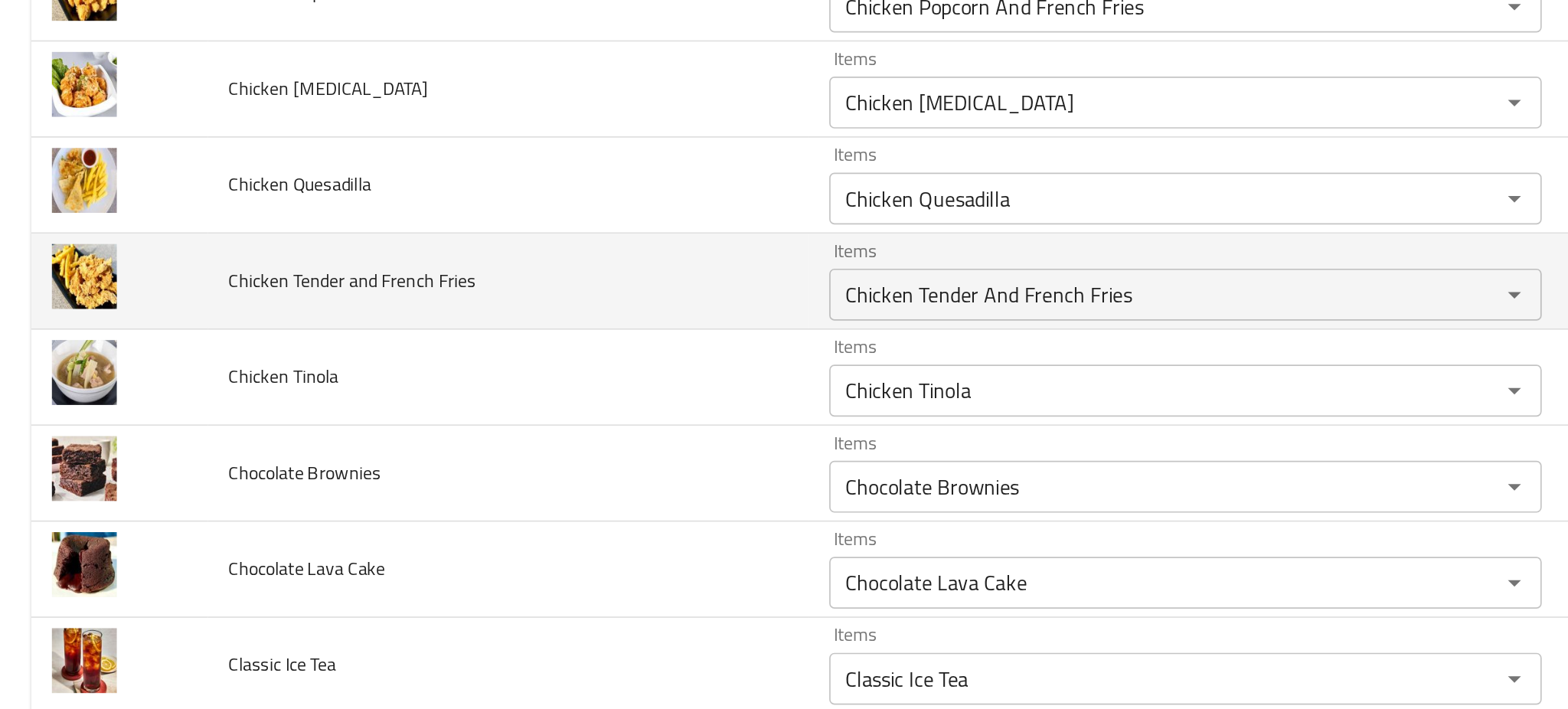
click at [399, 289] on td "Chicken Tender and French Fries" at bounding box center [300, 289] width 354 height 57
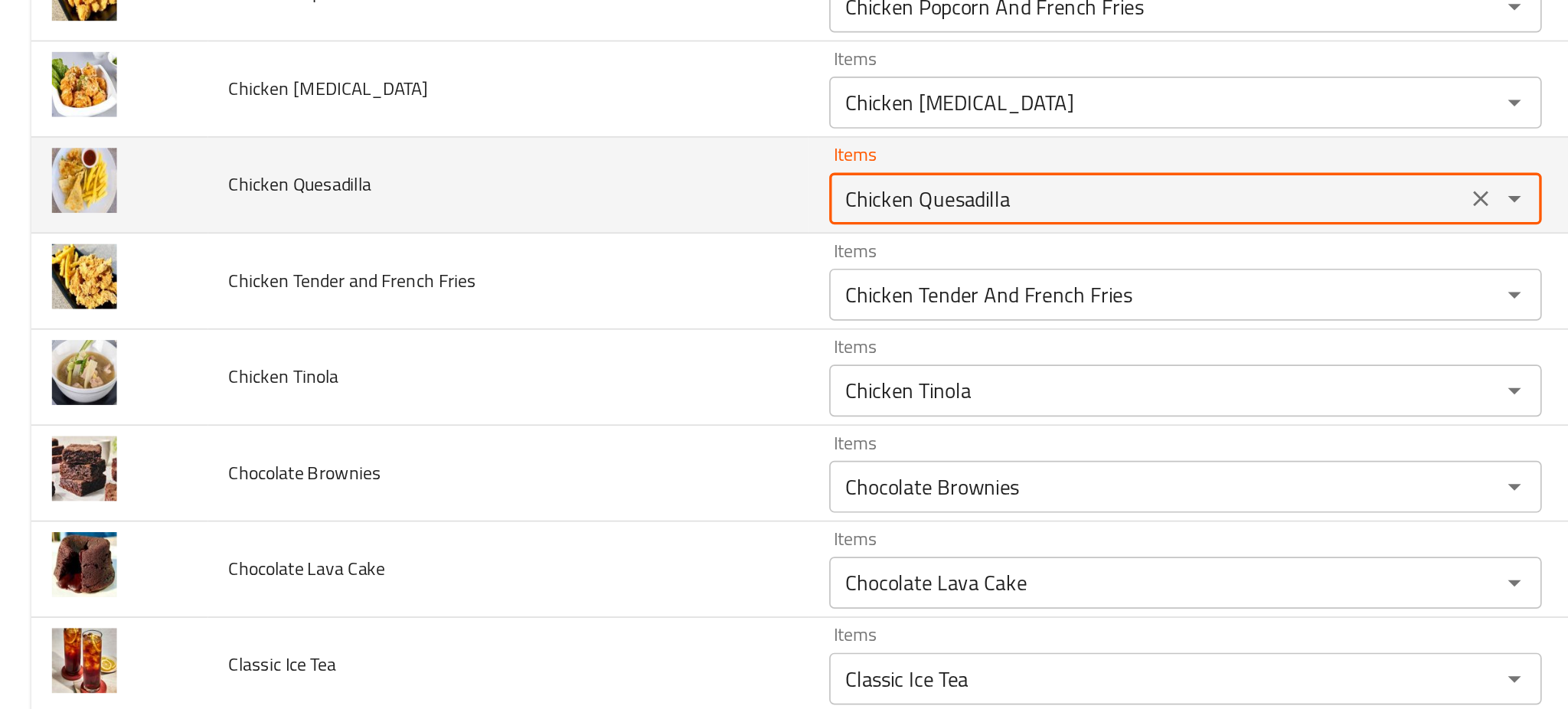
click at [525, 242] on Quesadilla "Chicken Quesadilla" at bounding box center [677, 239] width 366 height 21
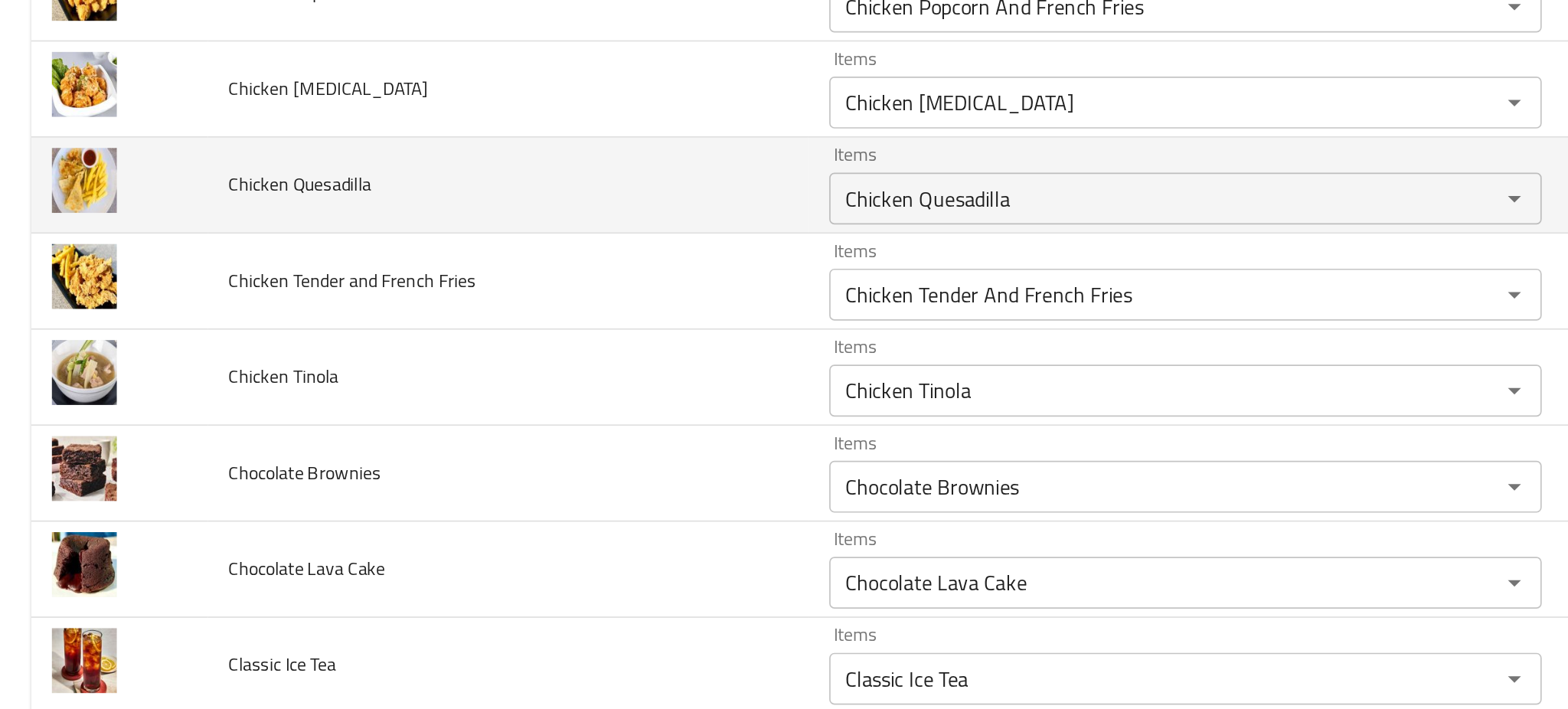
click at [187, 227] on span "Chicken Quesadilla" at bounding box center [176, 231] width 85 height 20
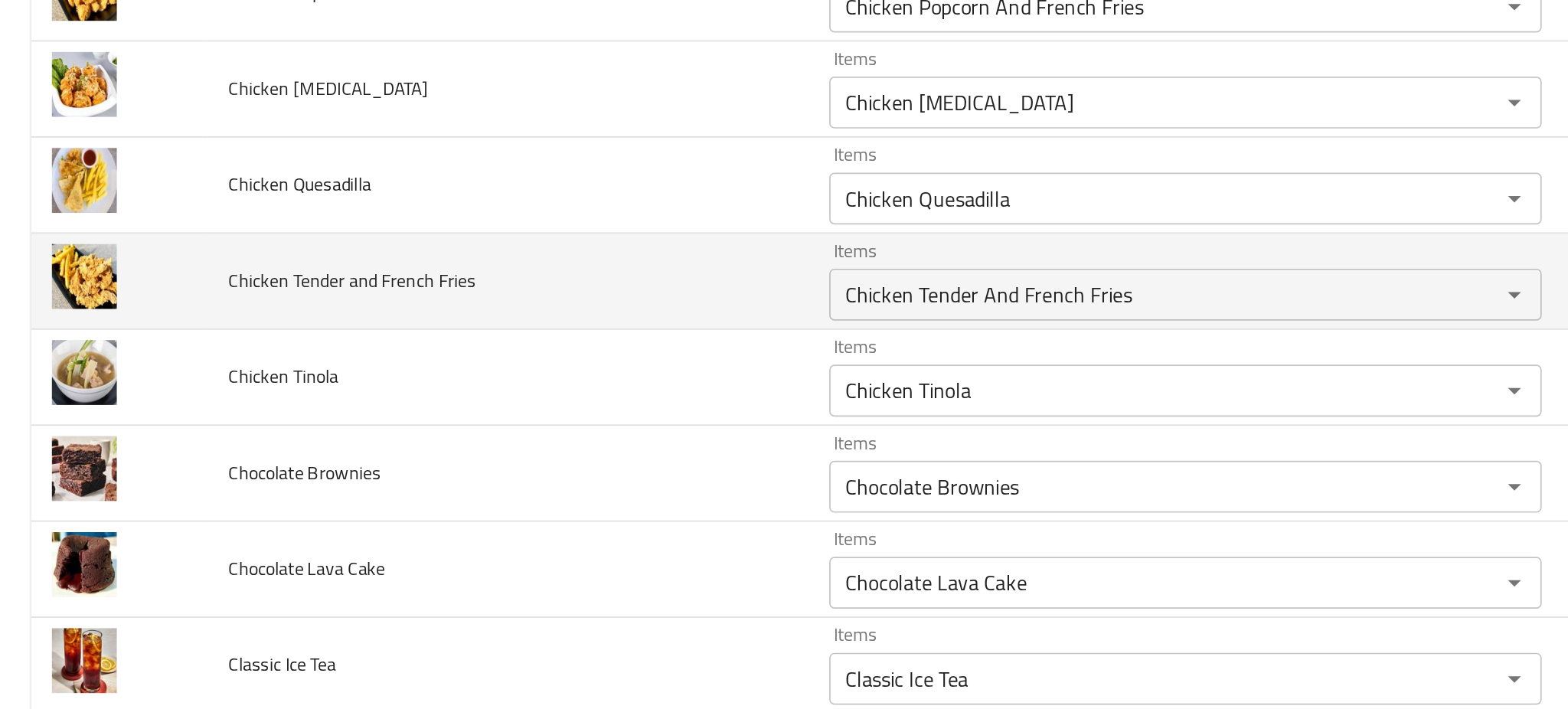
click at [191, 314] on td "Chicken Tender and French Fries" at bounding box center [300, 289] width 354 height 57
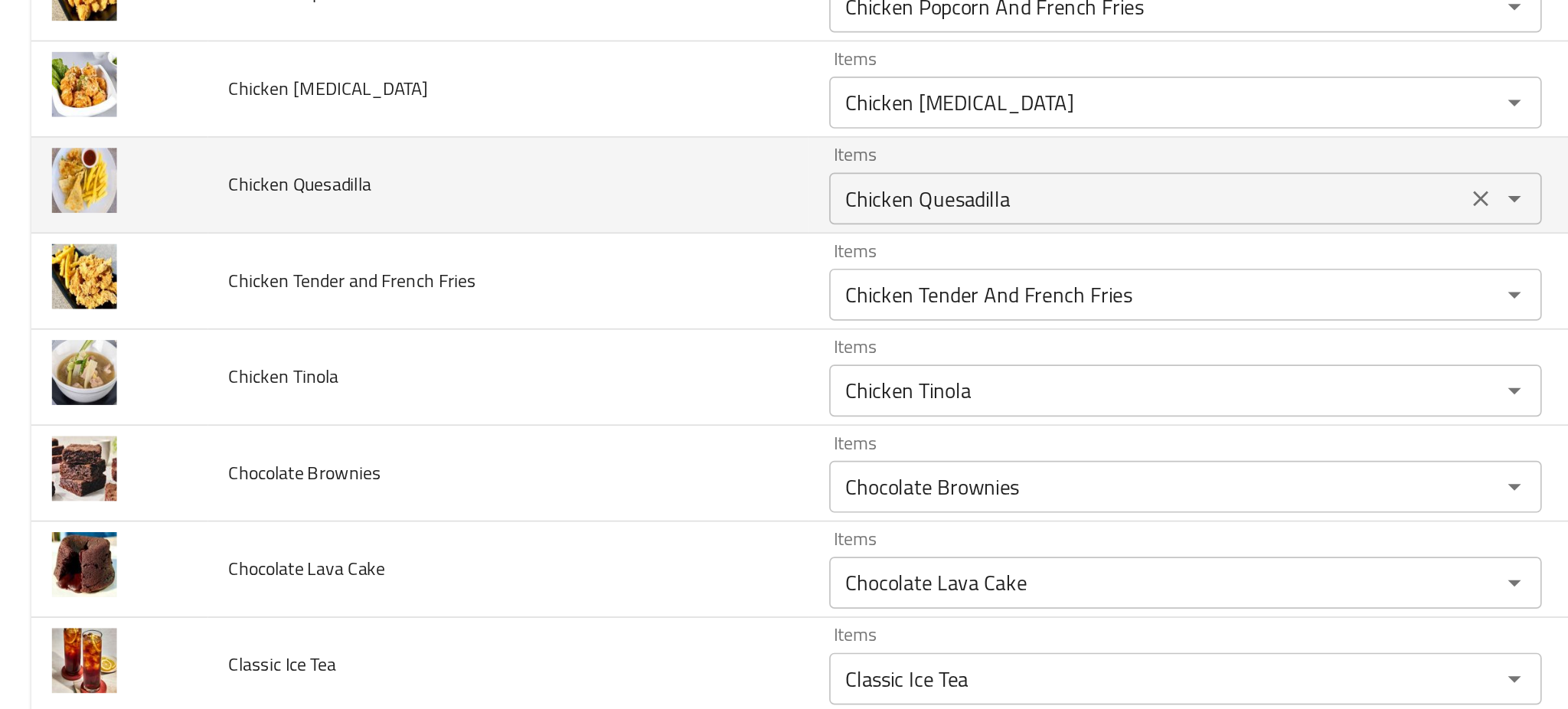
click at [517, 255] on div "Chicken Quesadilla Items" at bounding box center [700, 239] width 420 height 30
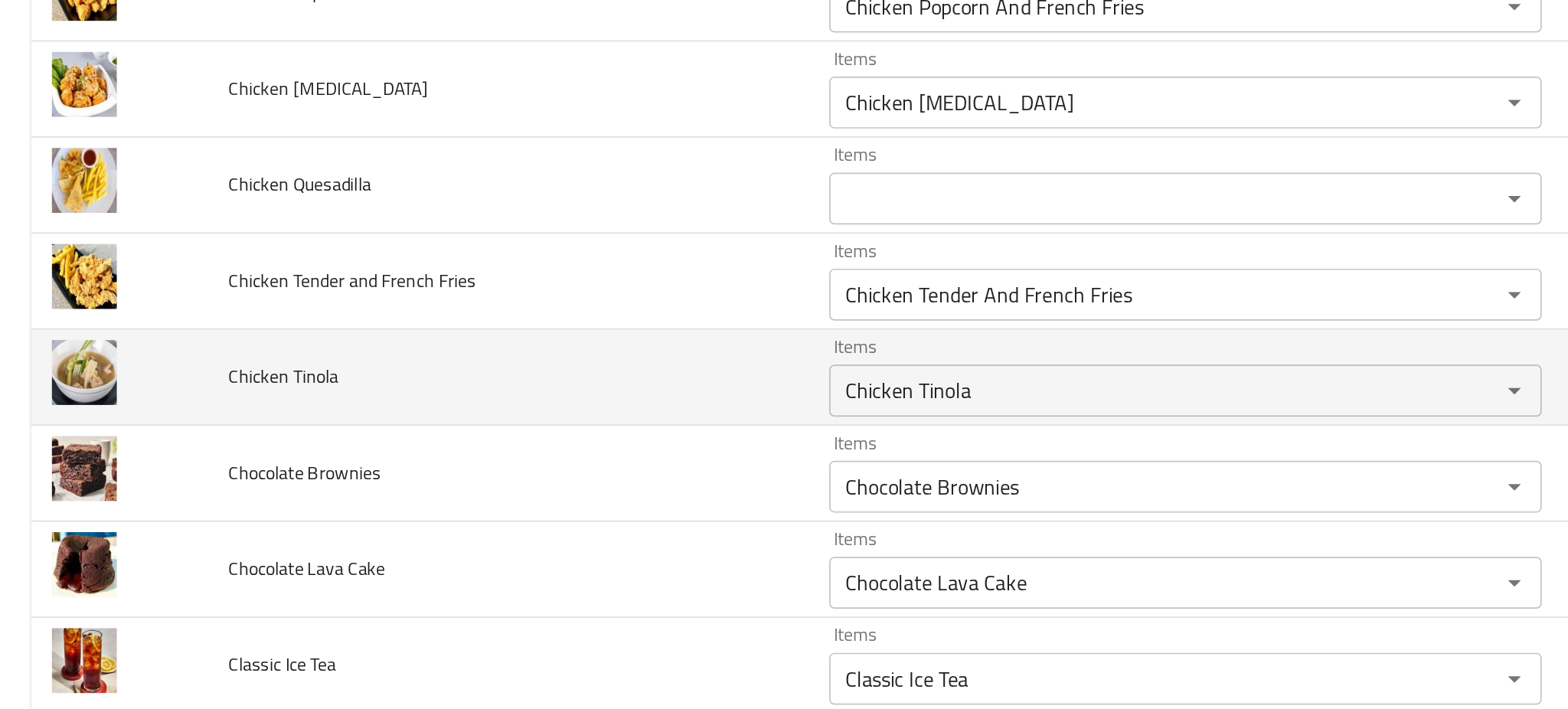
click at [353, 365] on td "Chicken Tinola" at bounding box center [300, 345] width 354 height 57
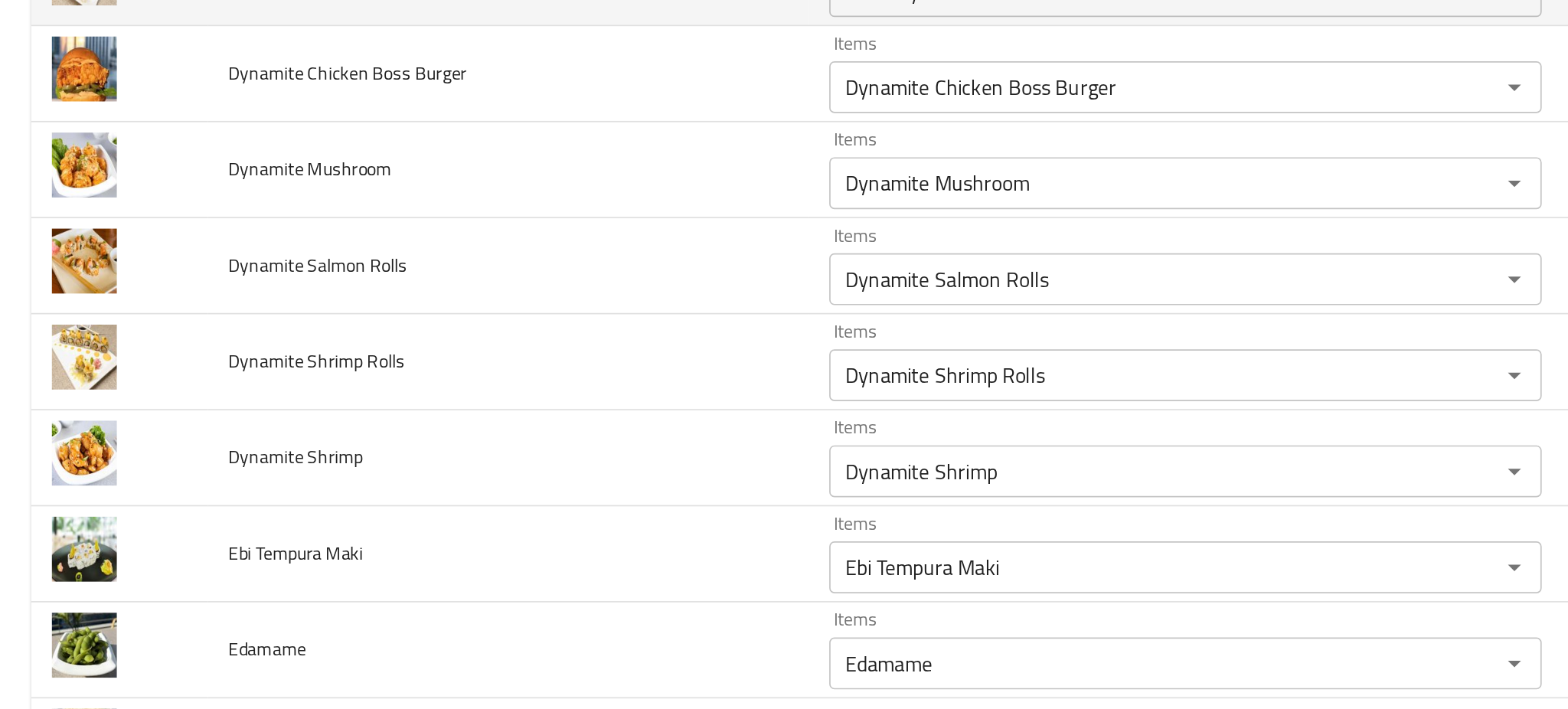
scroll to position [2534, 0]
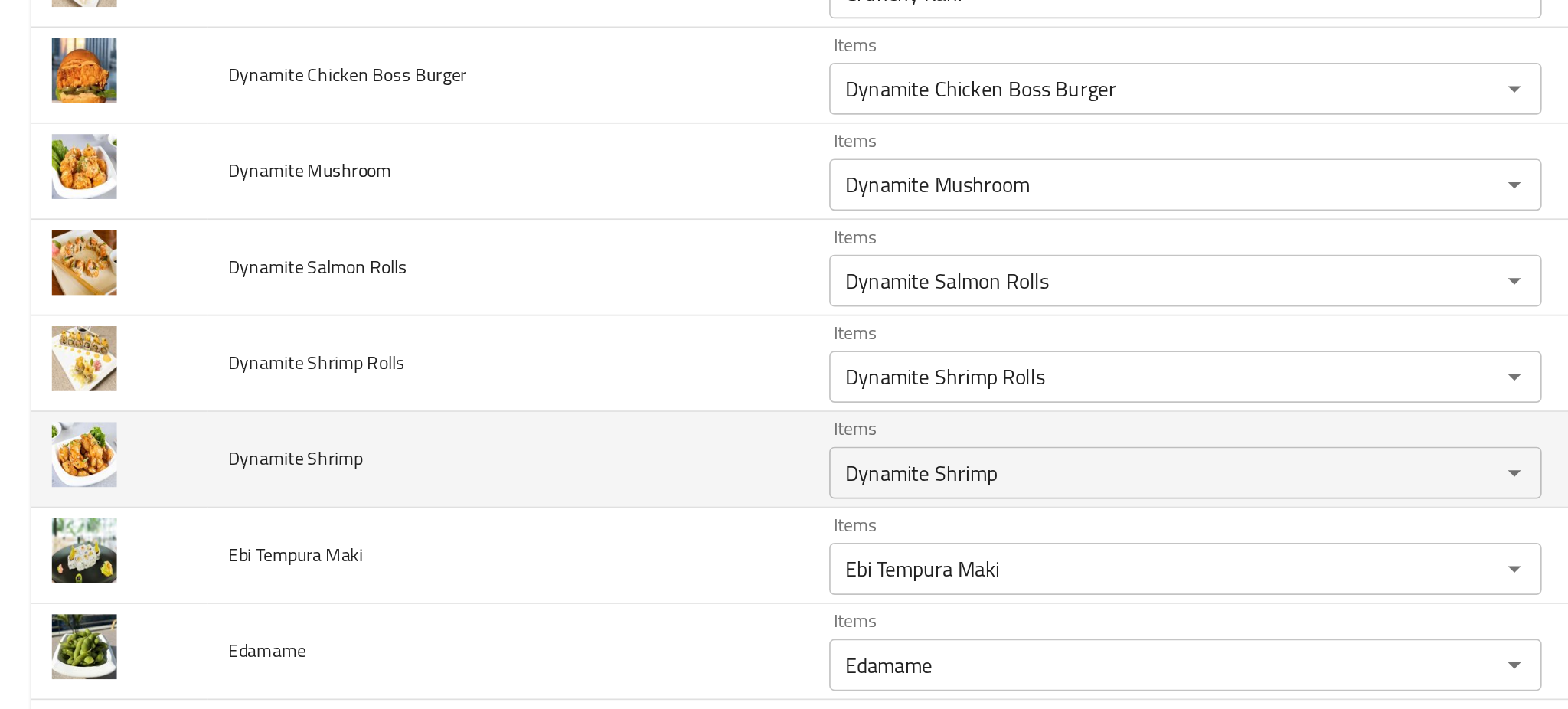
click at [317, 380] on td "Dynamite Shrimp" at bounding box center [300, 393] width 354 height 57
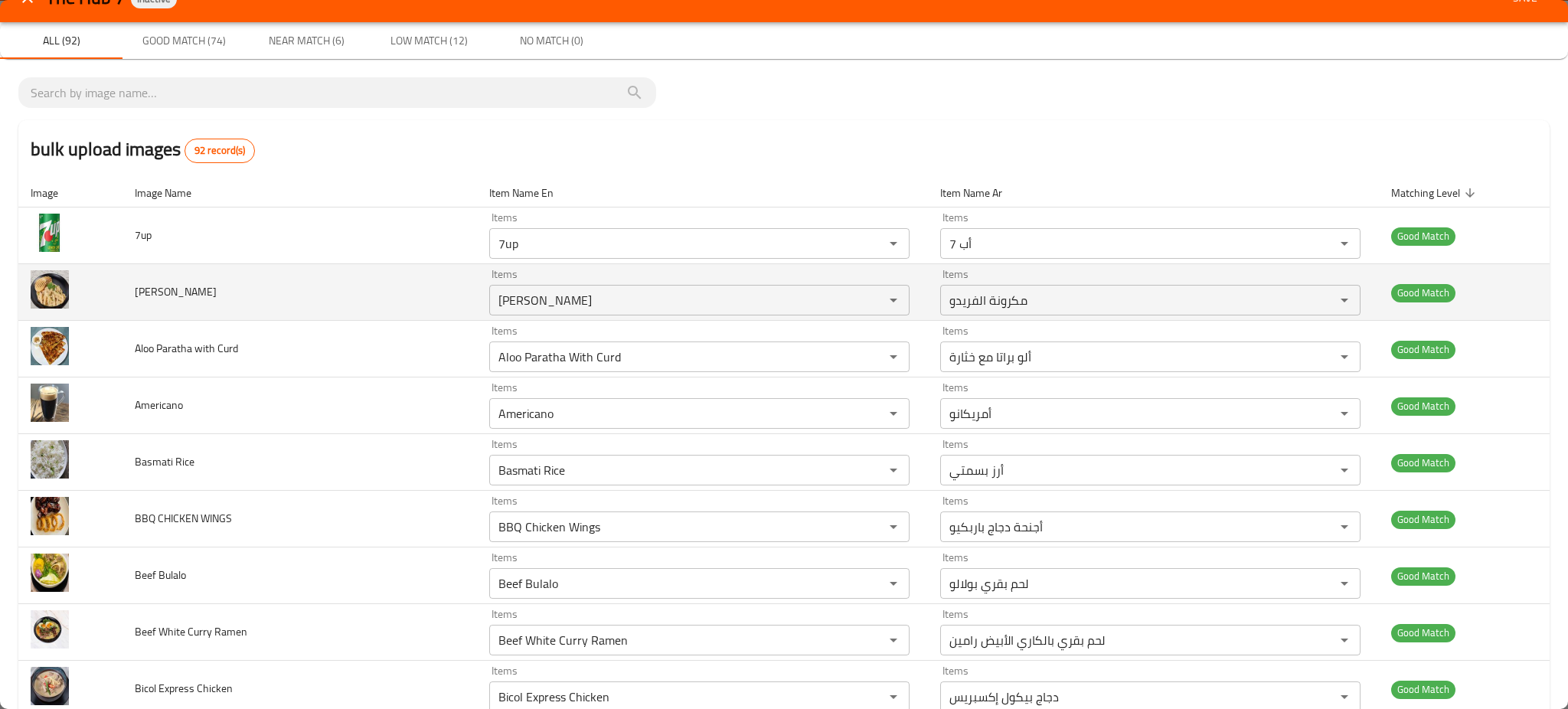
scroll to position [0, 0]
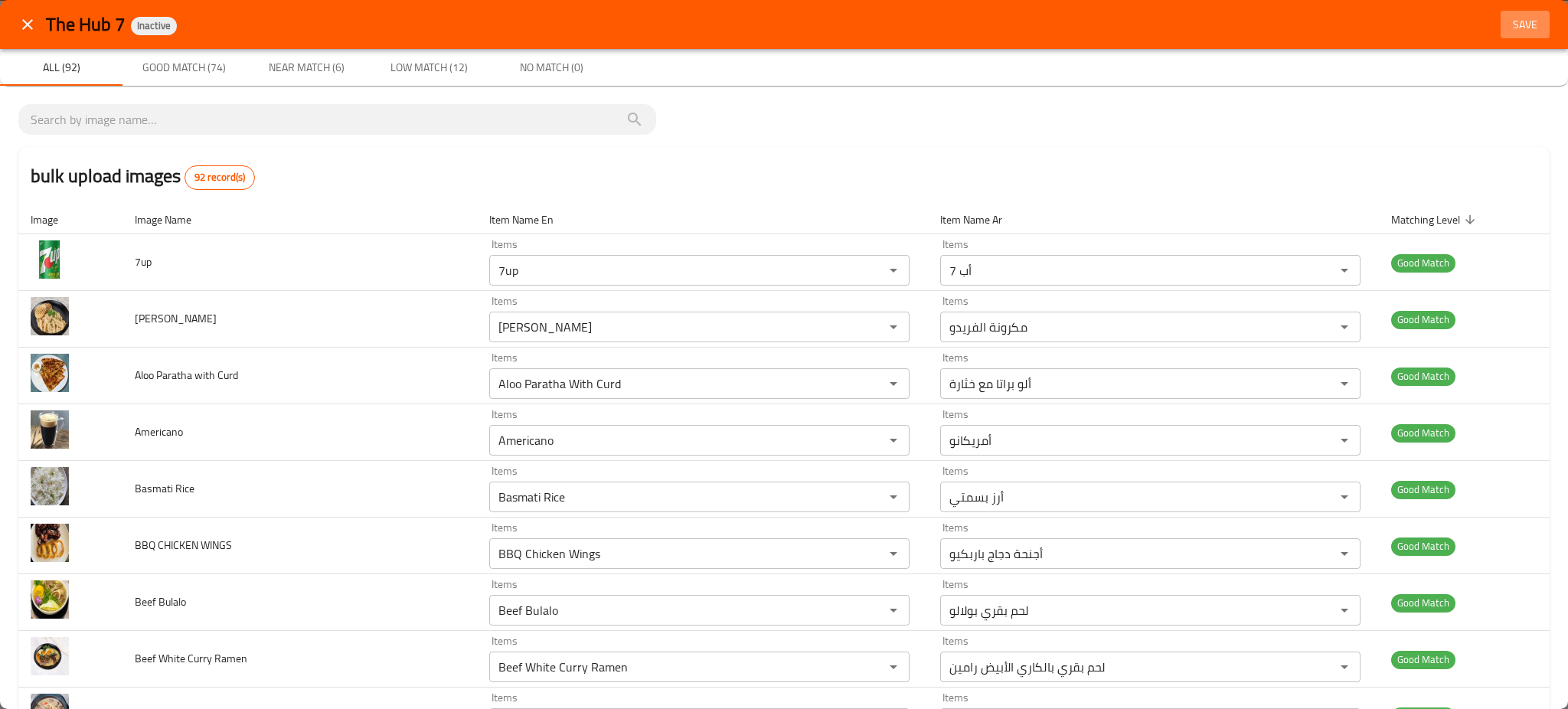
click at [1508, 33] on span "Save" at bounding box center [1525, 25] width 37 height 20
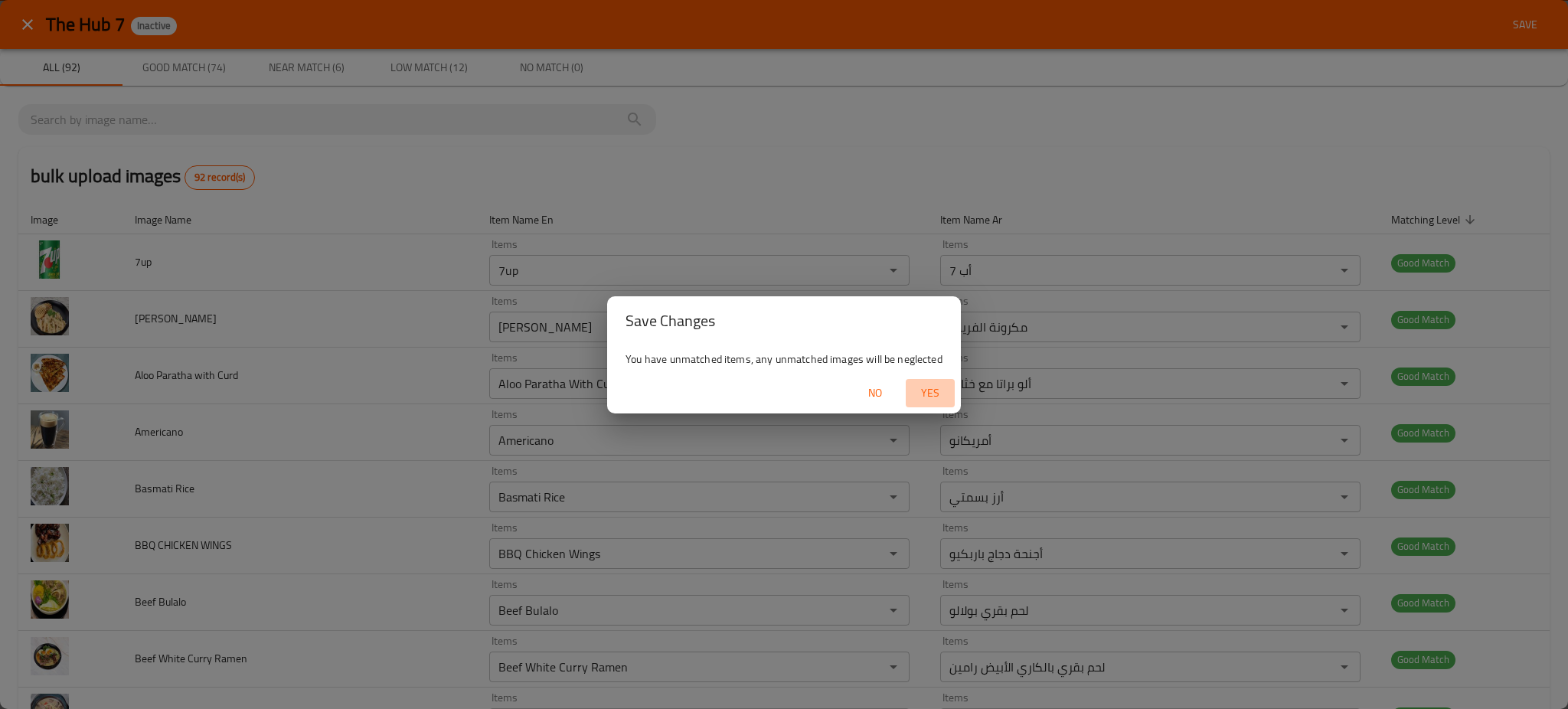
click at [935, 392] on span "Yes" at bounding box center [930, 394] width 37 height 20
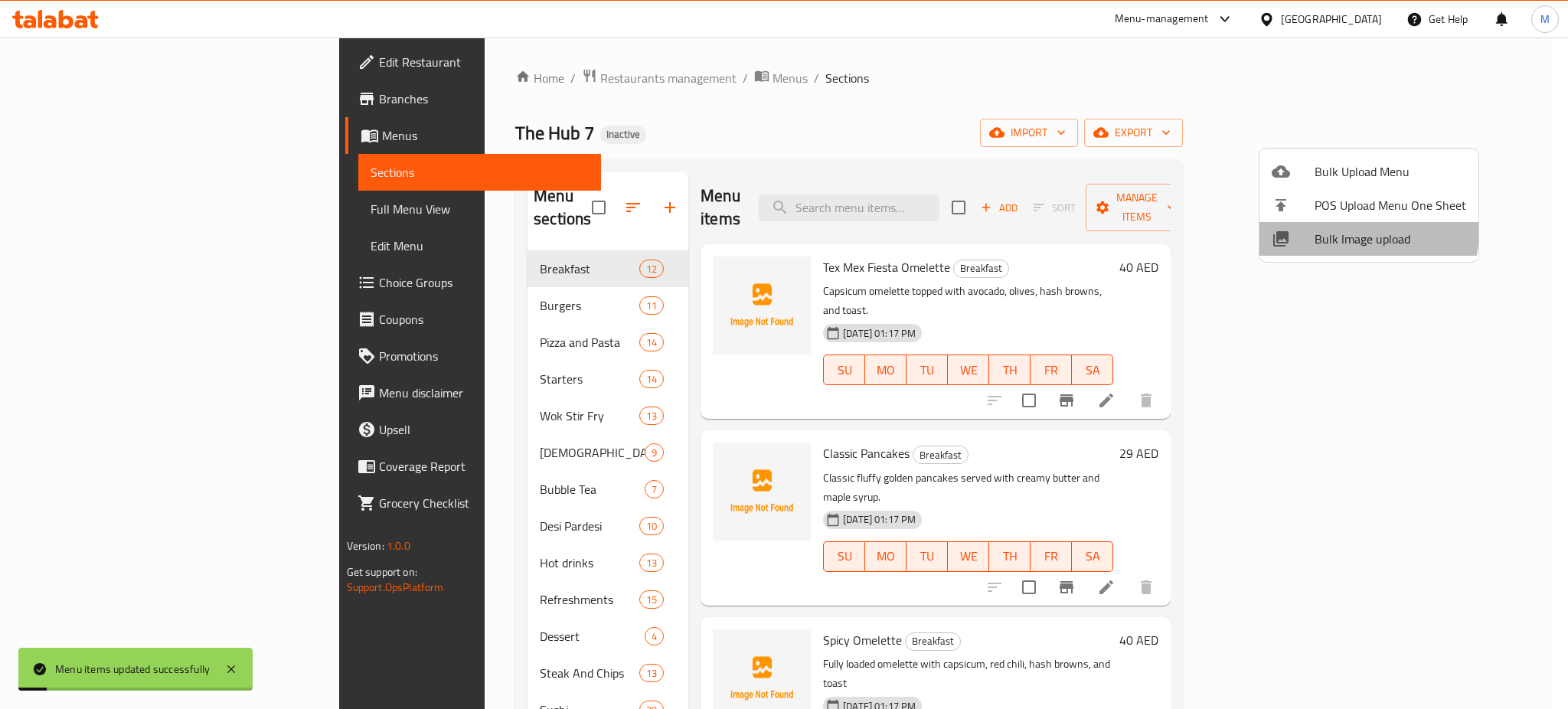
click at [1350, 231] on span "Bulk Image upload" at bounding box center [1391, 239] width 151 height 19
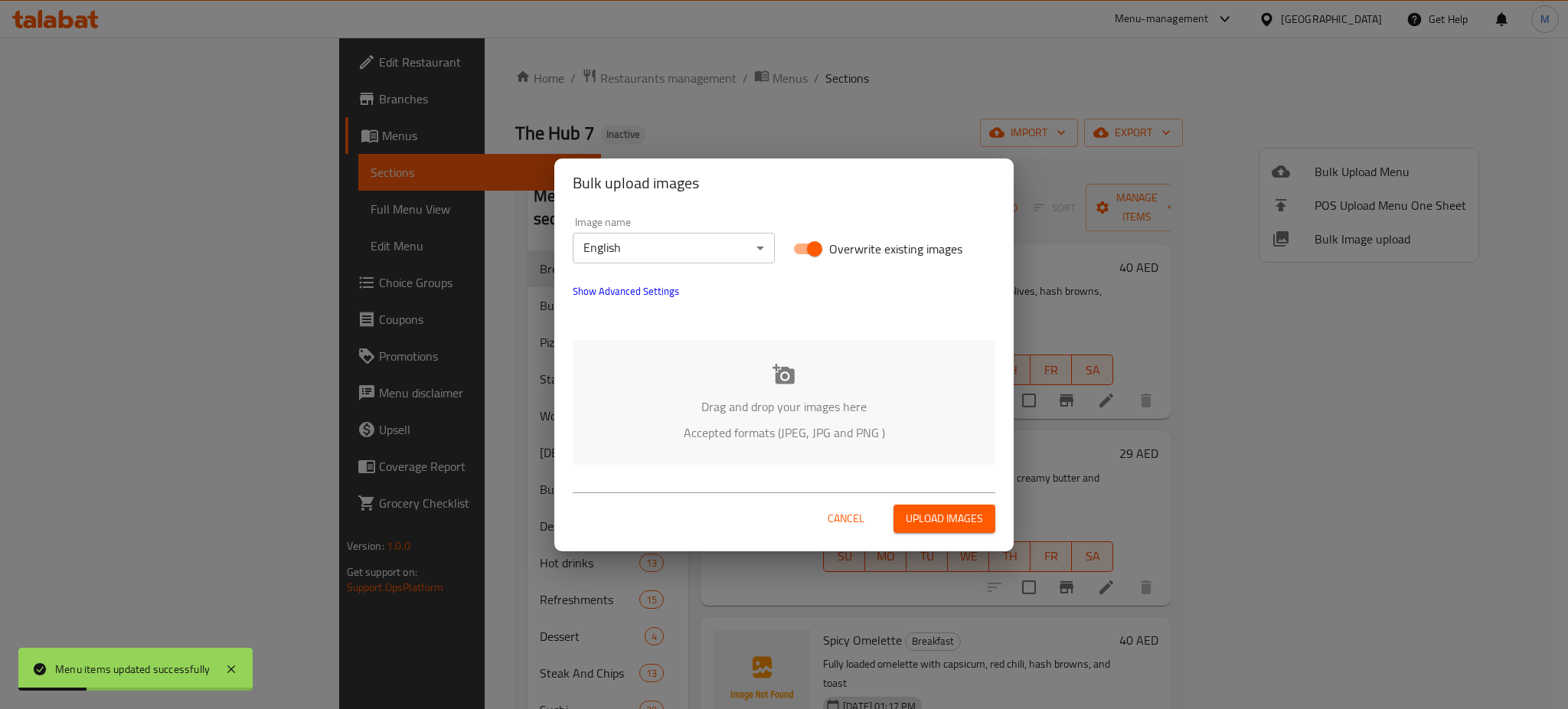
click at [760, 390] on div "Drag and drop your images here Accepted formats (JPEG, JPG and PNG )" at bounding box center [784, 403] width 423 height 125
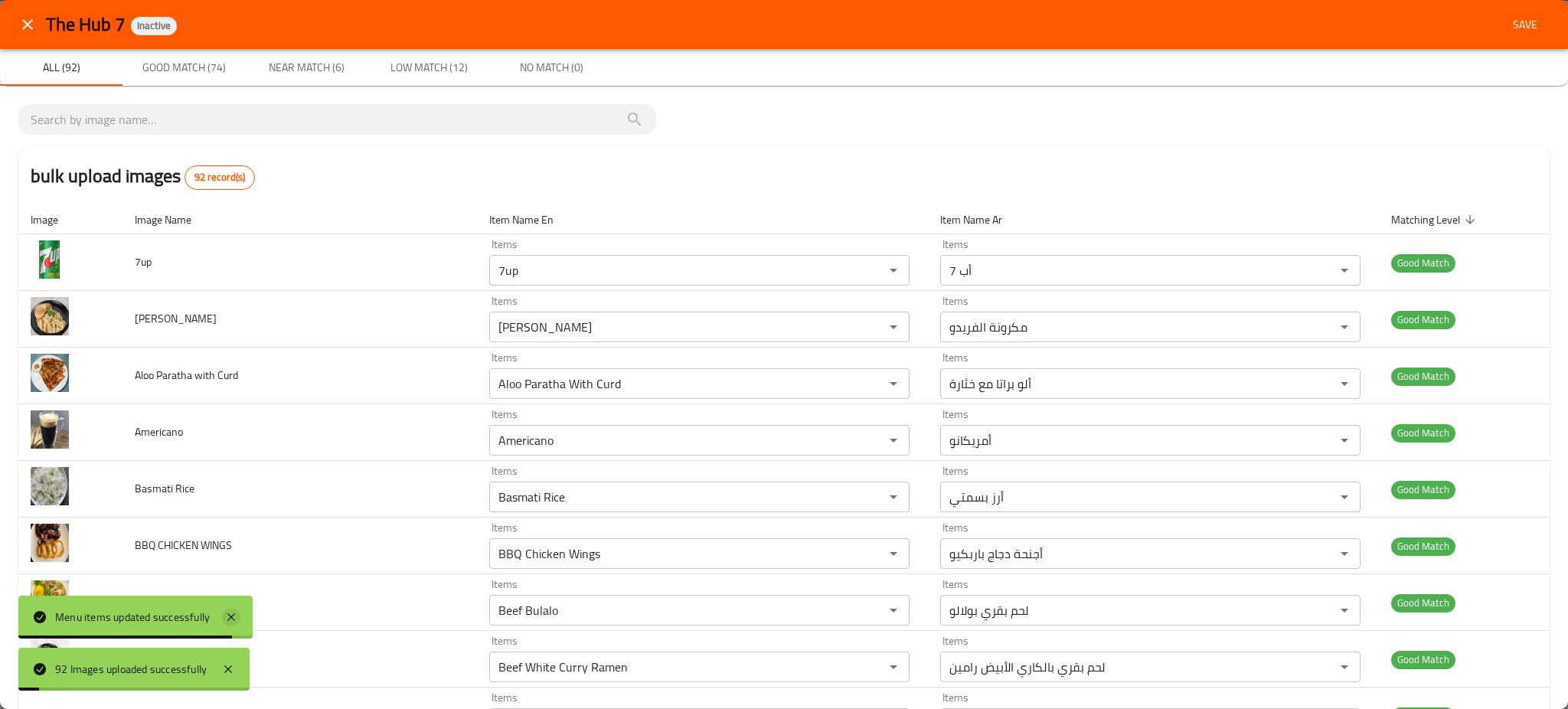
click at [228, 625] on icon at bounding box center [231, 617] width 19 height 19
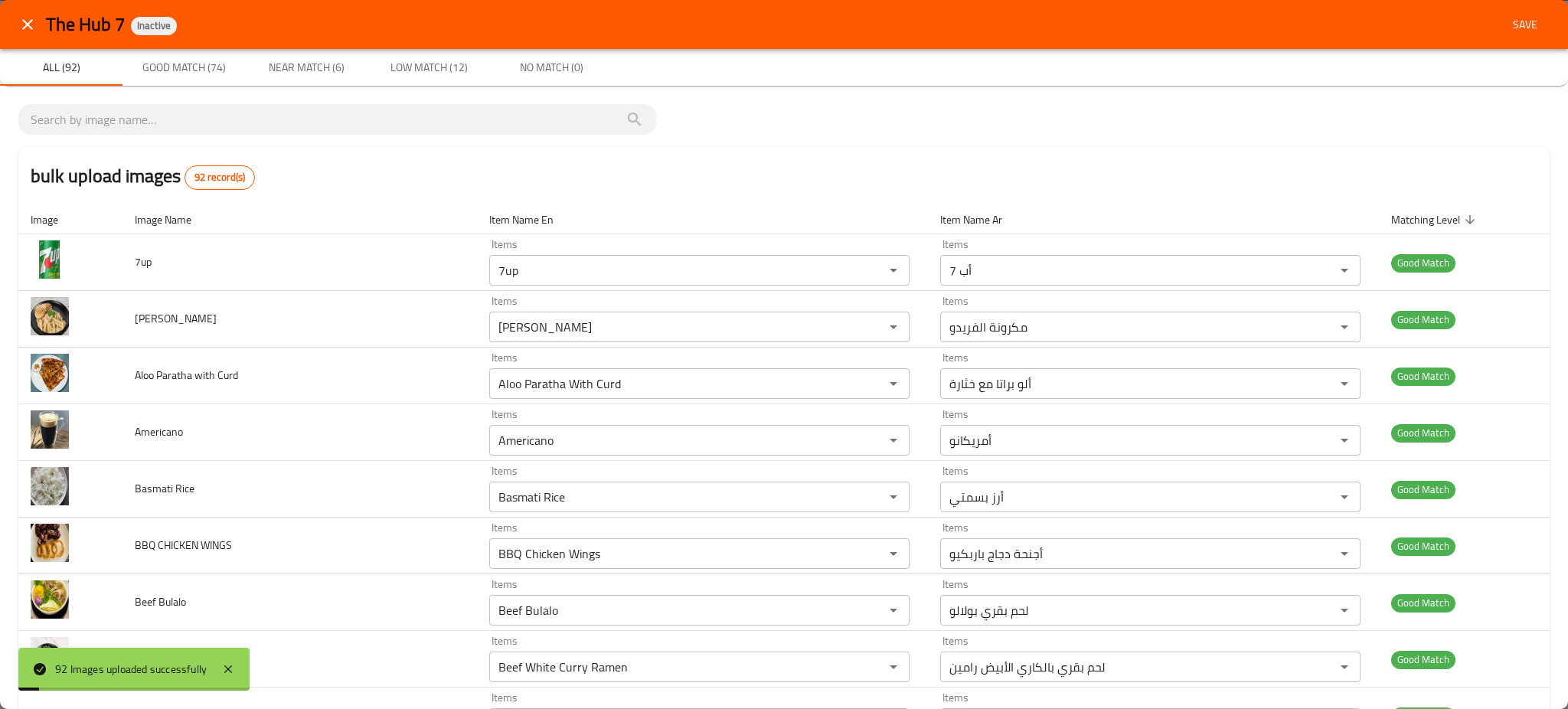
click at [239, 687] on div "92 Images uploaded successfully" at bounding box center [134, 670] width 232 height 43
click at [232, 672] on icon at bounding box center [228, 669] width 8 height 8
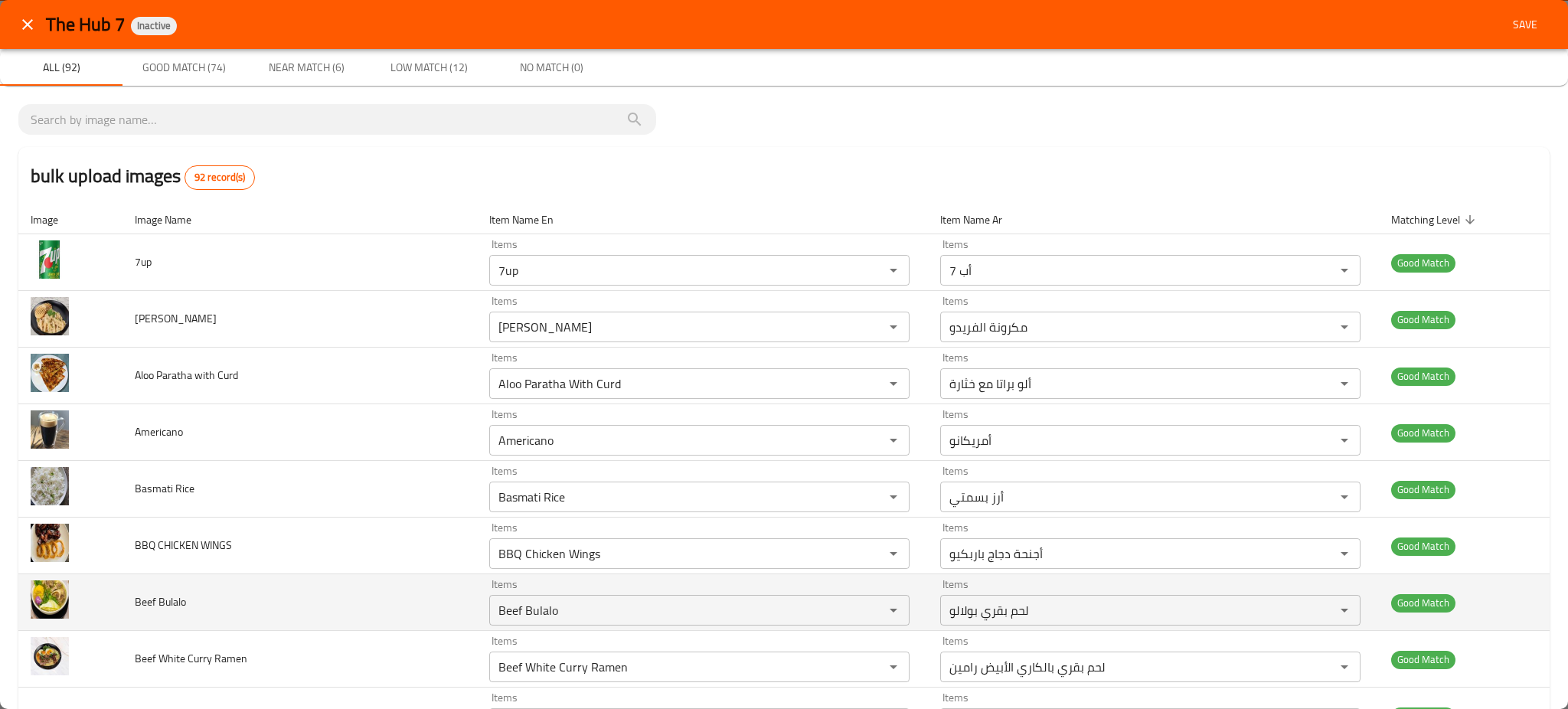
click at [277, 620] on td "Beef Bulalo" at bounding box center [300, 603] width 354 height 57
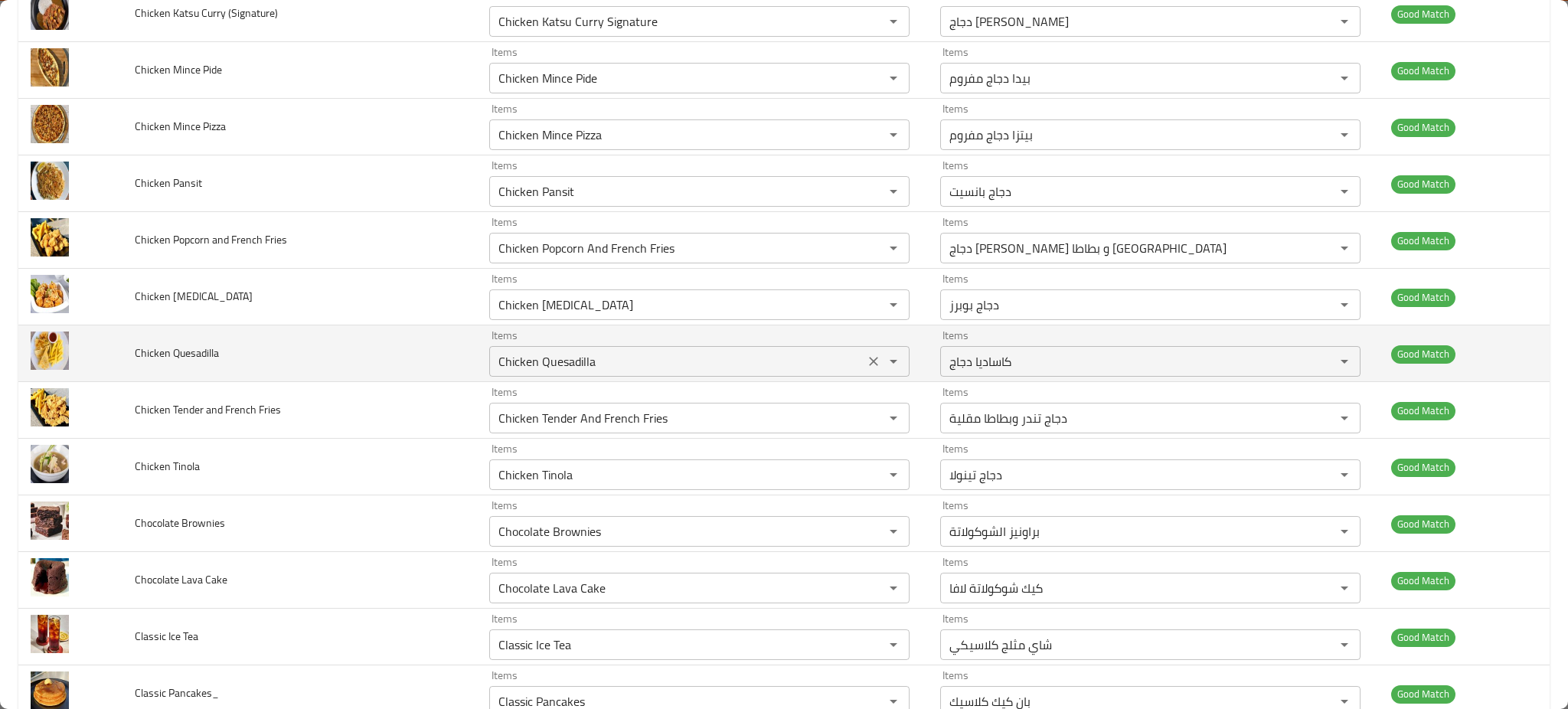
click at [617, 375] on div "Chicken Quesadilla Items" at bounding box center [700, 362] width 420 height 30
click at [351, 370] on td "Chicken Quesadilla" at bounding box center [300, 354] width 354 height 57
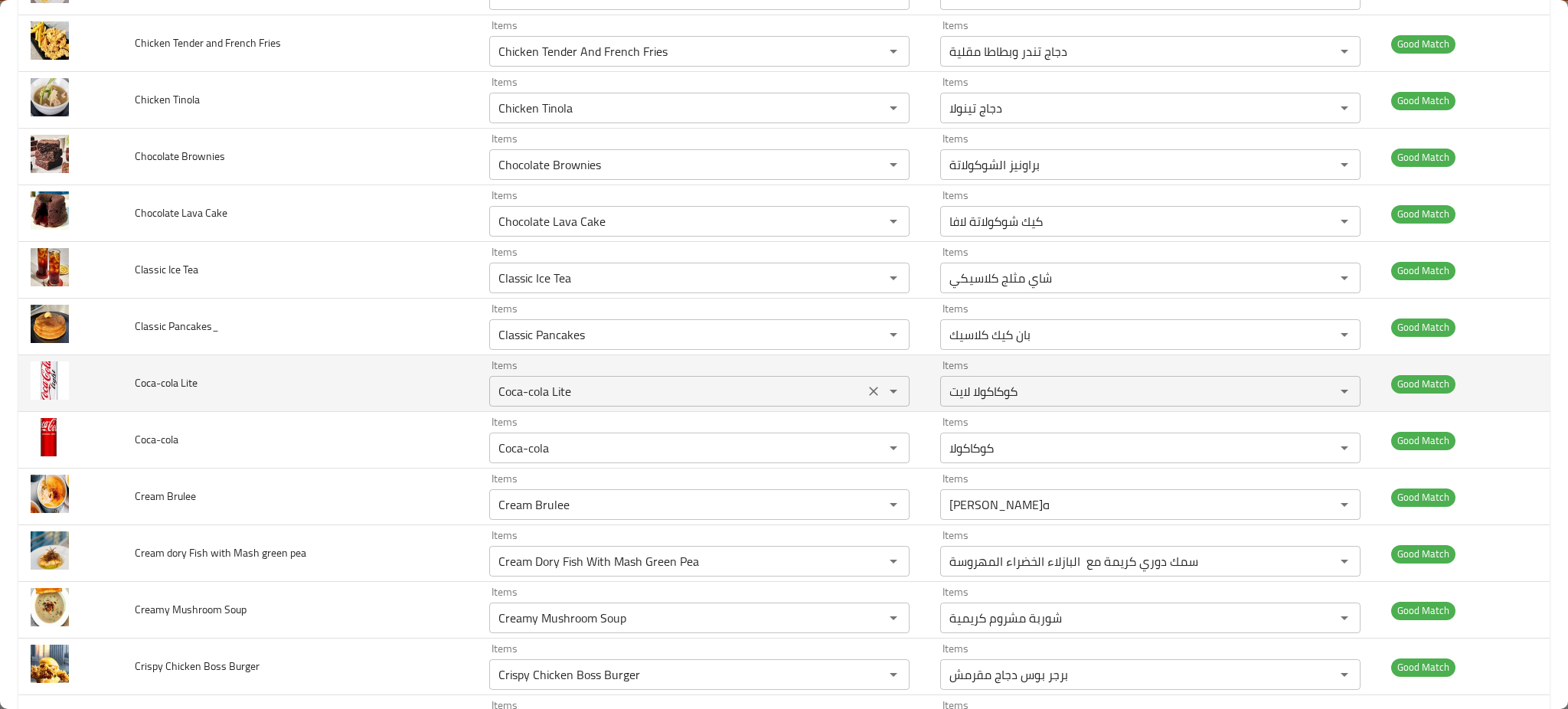
scroll to position [1864, 0]
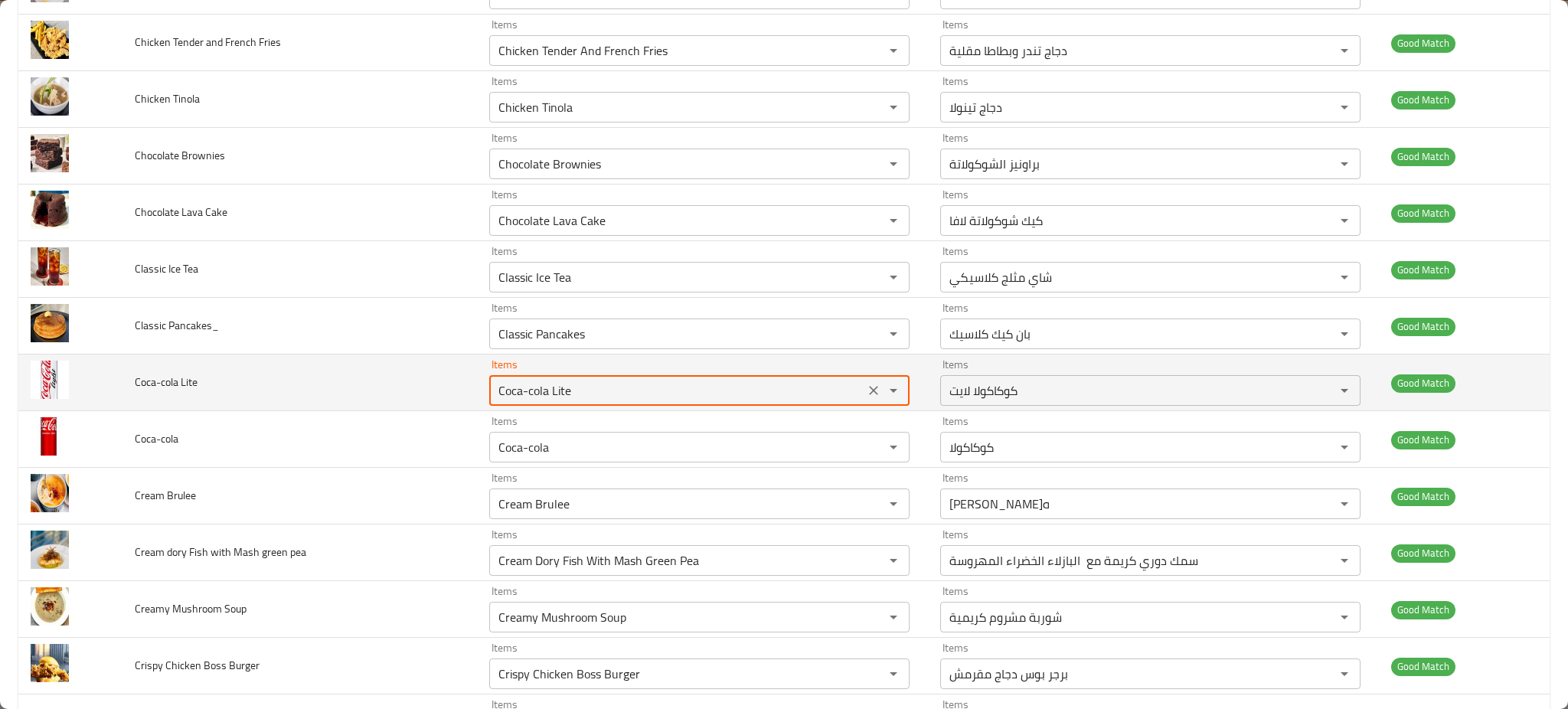
click at [535, 392] on Lite "Coca-cola Lite" at bounding box center [677, 391] width 366 height 21
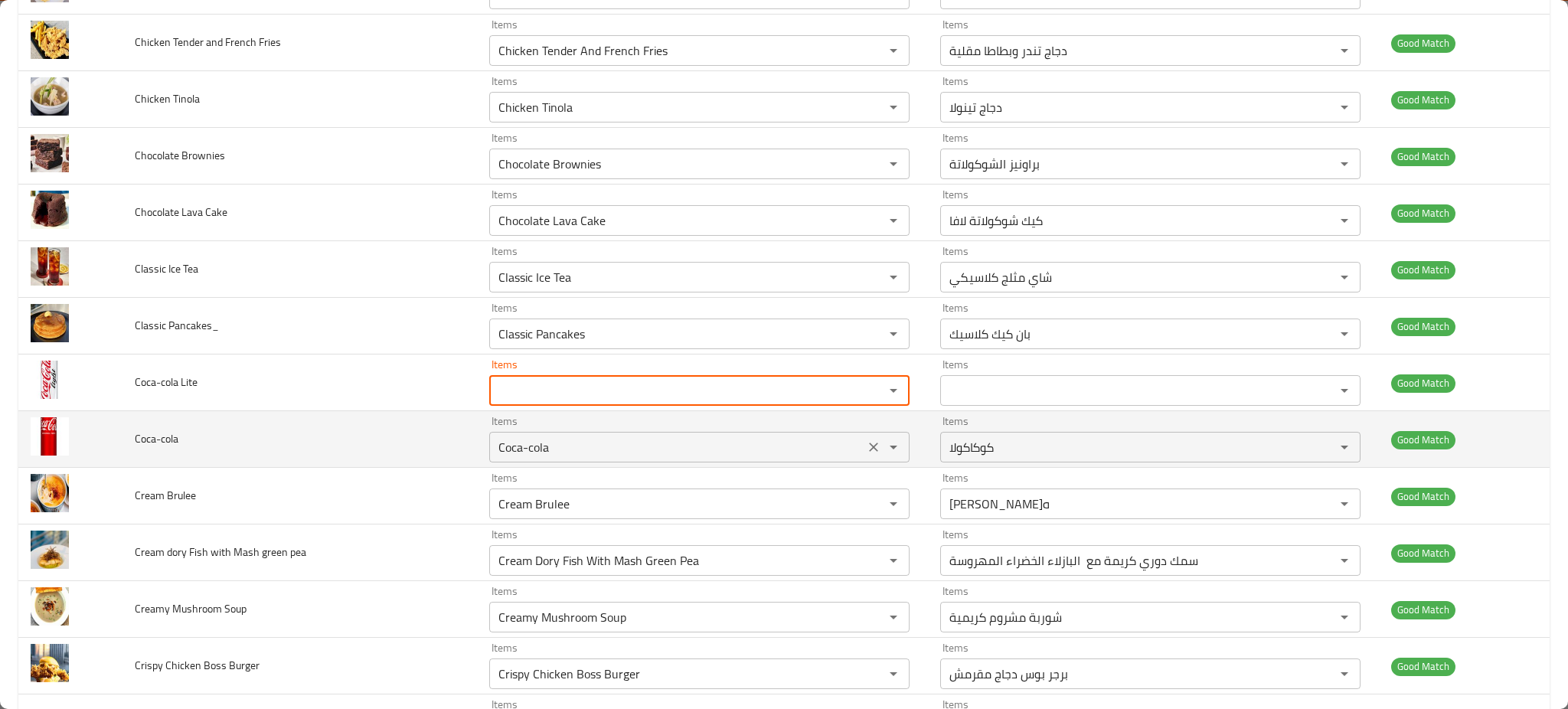
click at [572, 439] on input "Coca-cola" at bounding box center [677, 447] width 366 height 21
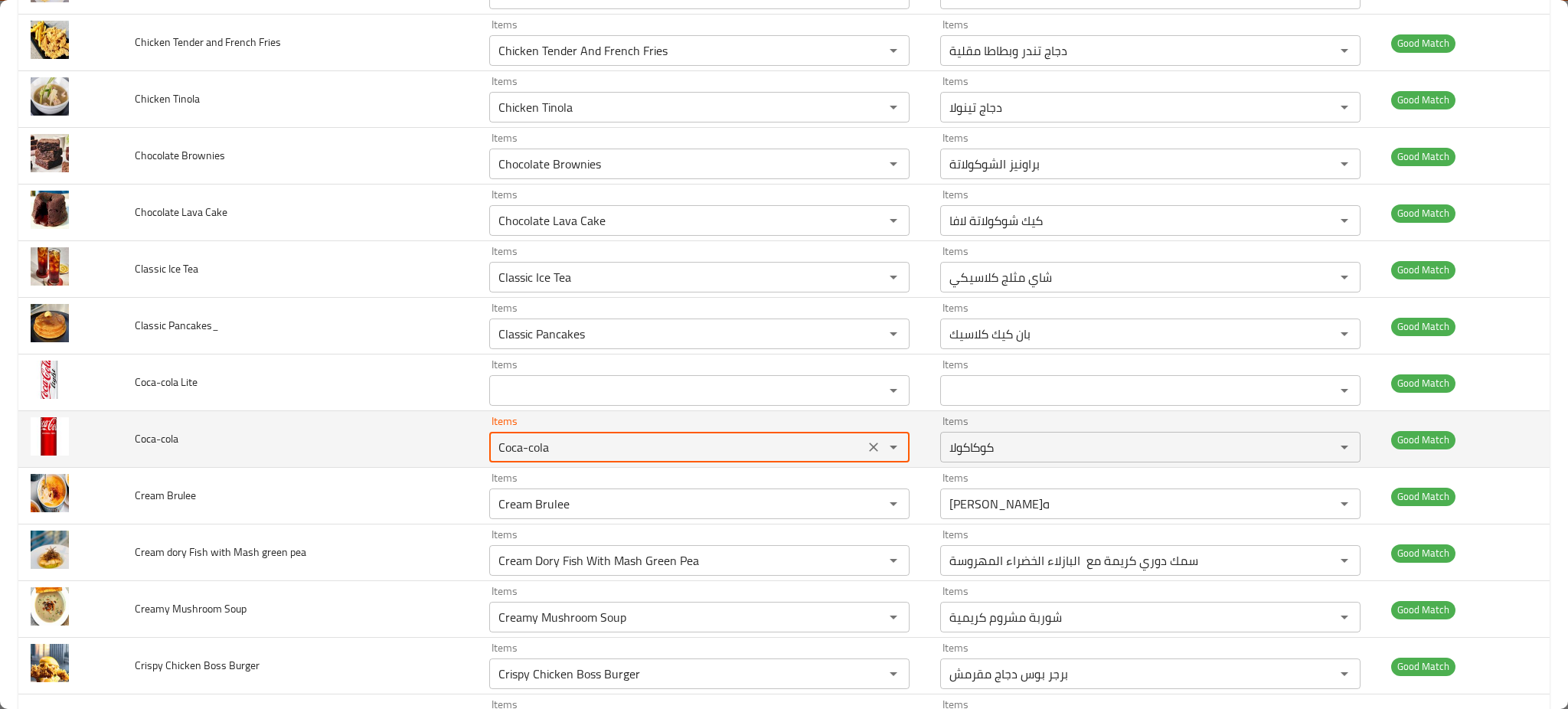
click at [572, 439] on input "Coca-cola" at bounding box center [677, 447] width 366 height 21
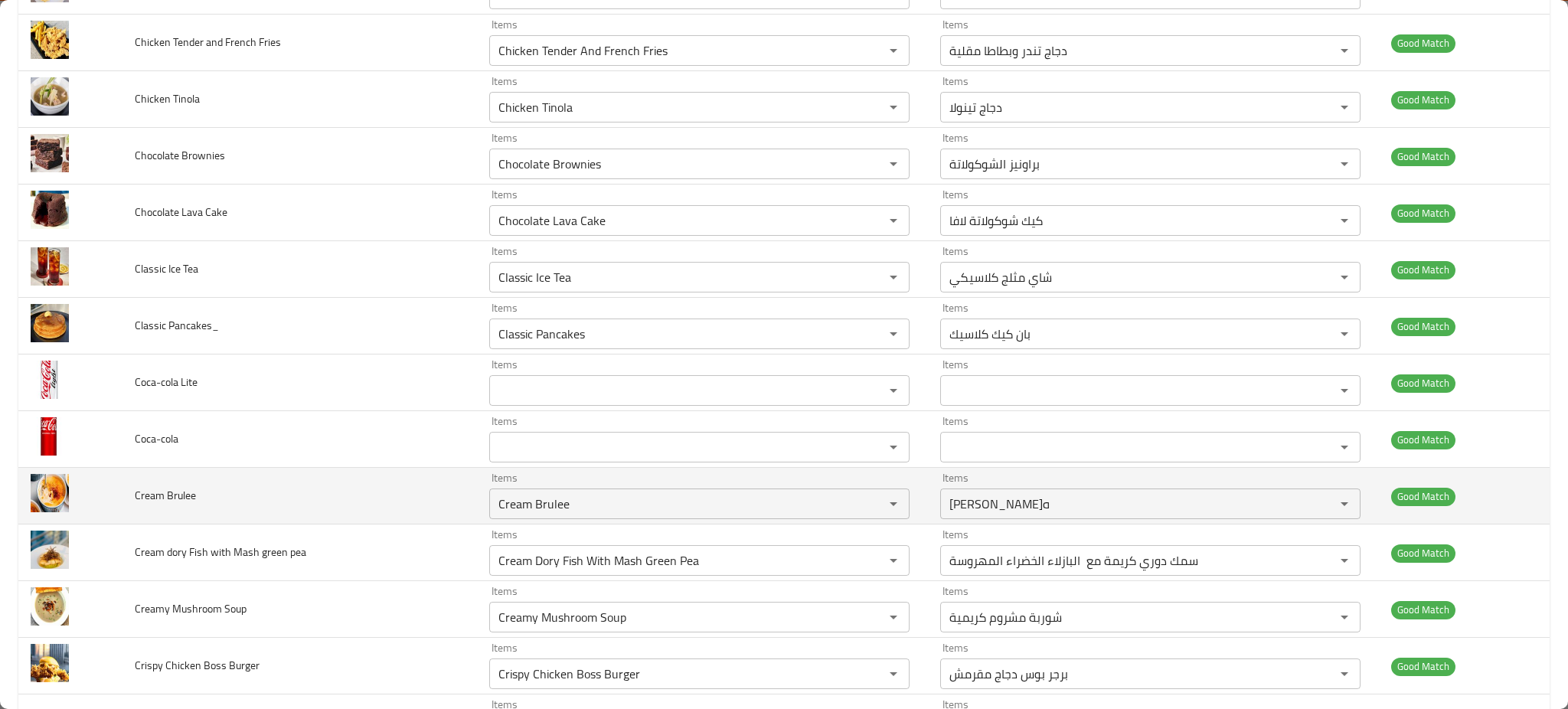
click at [304, 513] on td "Cream Brulee" at bounding box center [300, 497] width 354 height 57
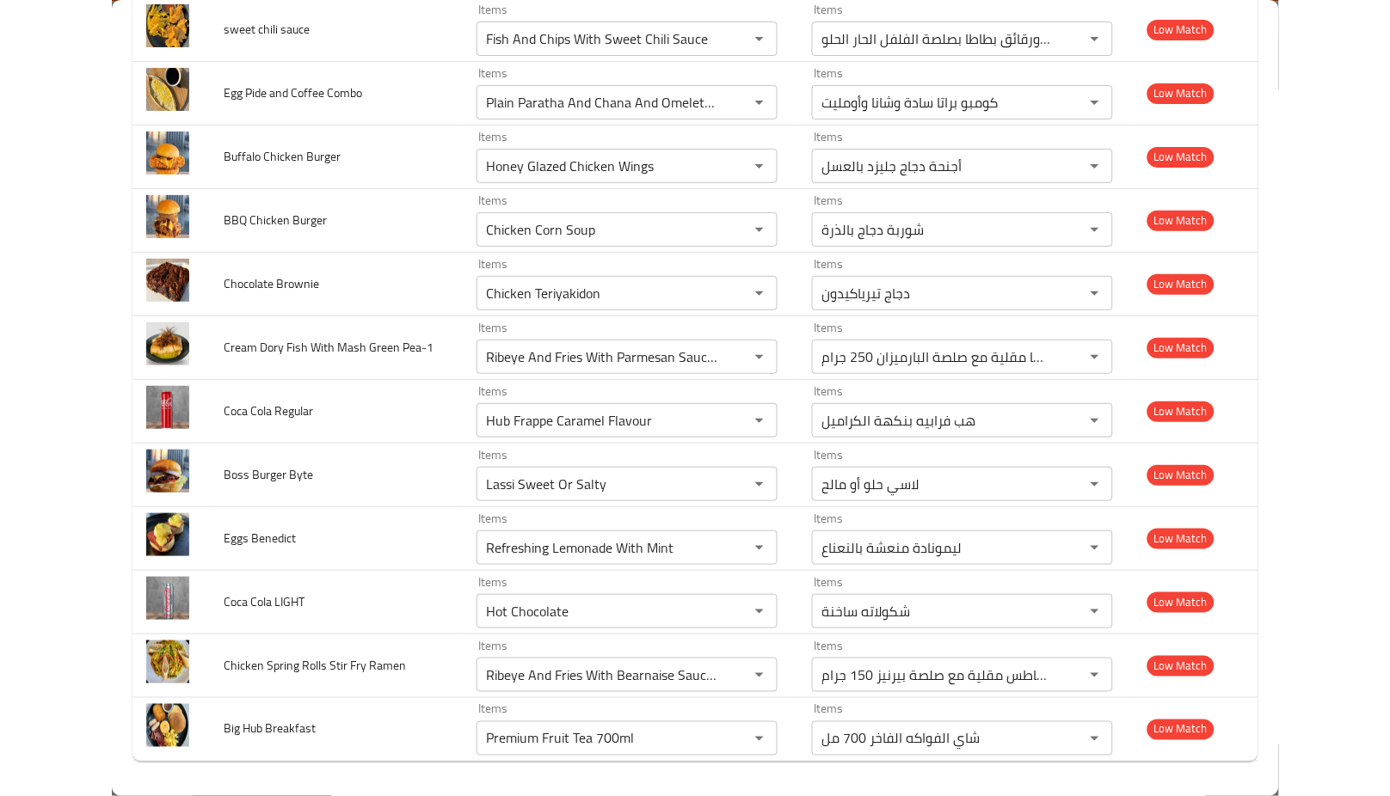
scroll to position [5361, 0]
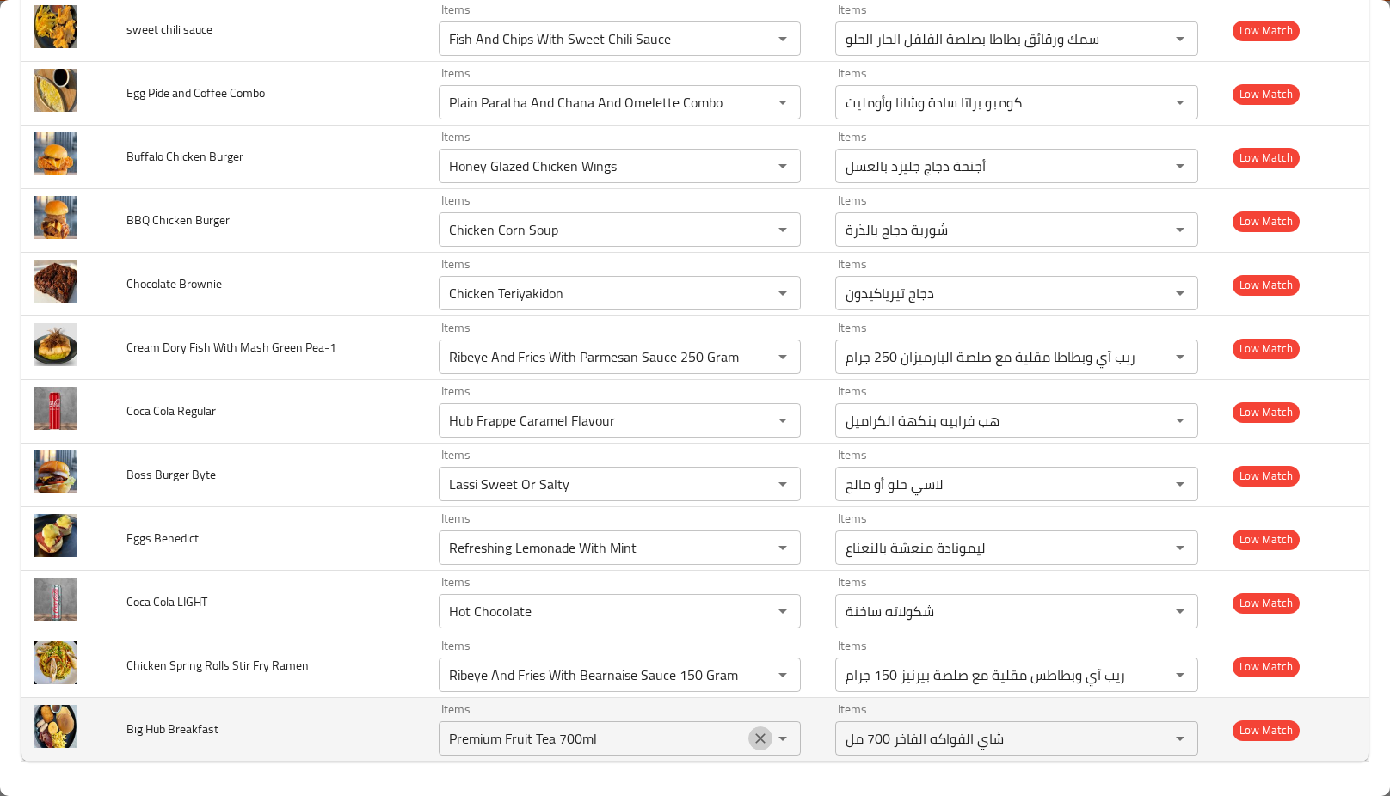
click at [752, 734] on icon "Clear" at bounding box center [760, 738] width 17 height 17
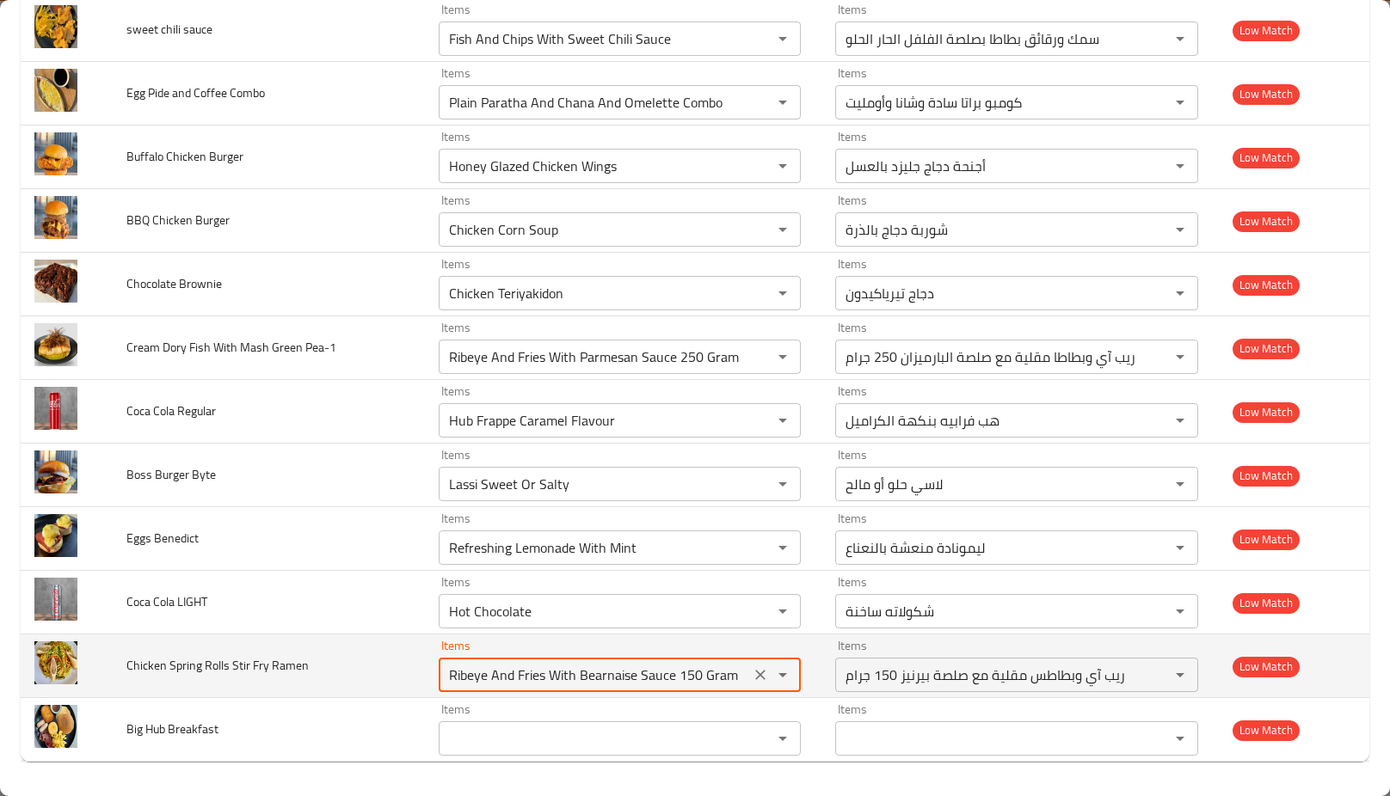
click at [635, 673] on Ramen "Ribeye And Fries With Bearnaise Sauce 150 Gram" at bounding box center [595, 675] width 302 height 24
click at [752, 679] on icon "Clear" at bounding box center [760, 675] width 17 height 17
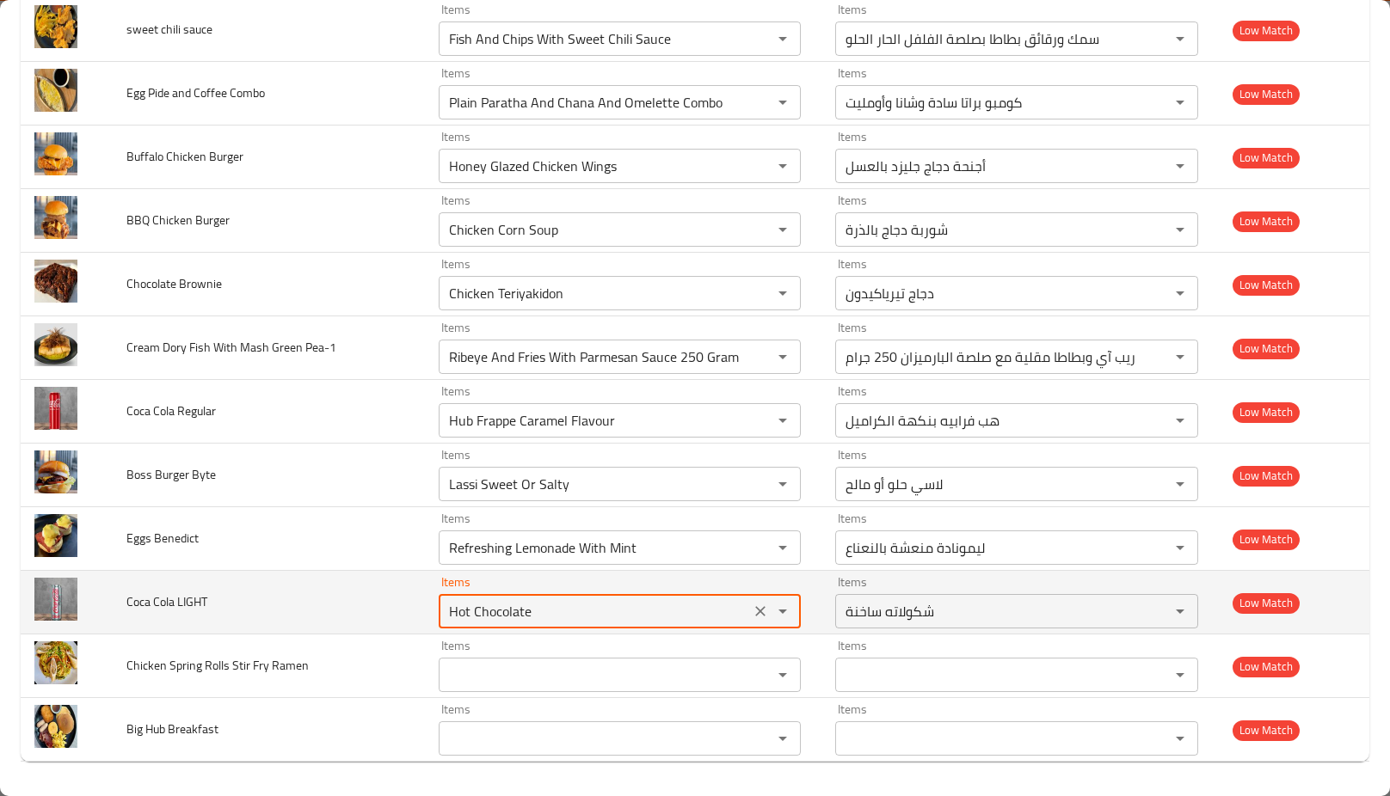
click at [624, 623] on LIGHT "Hot Chocolate" at bounding box center [595, 611] width 302 height 24
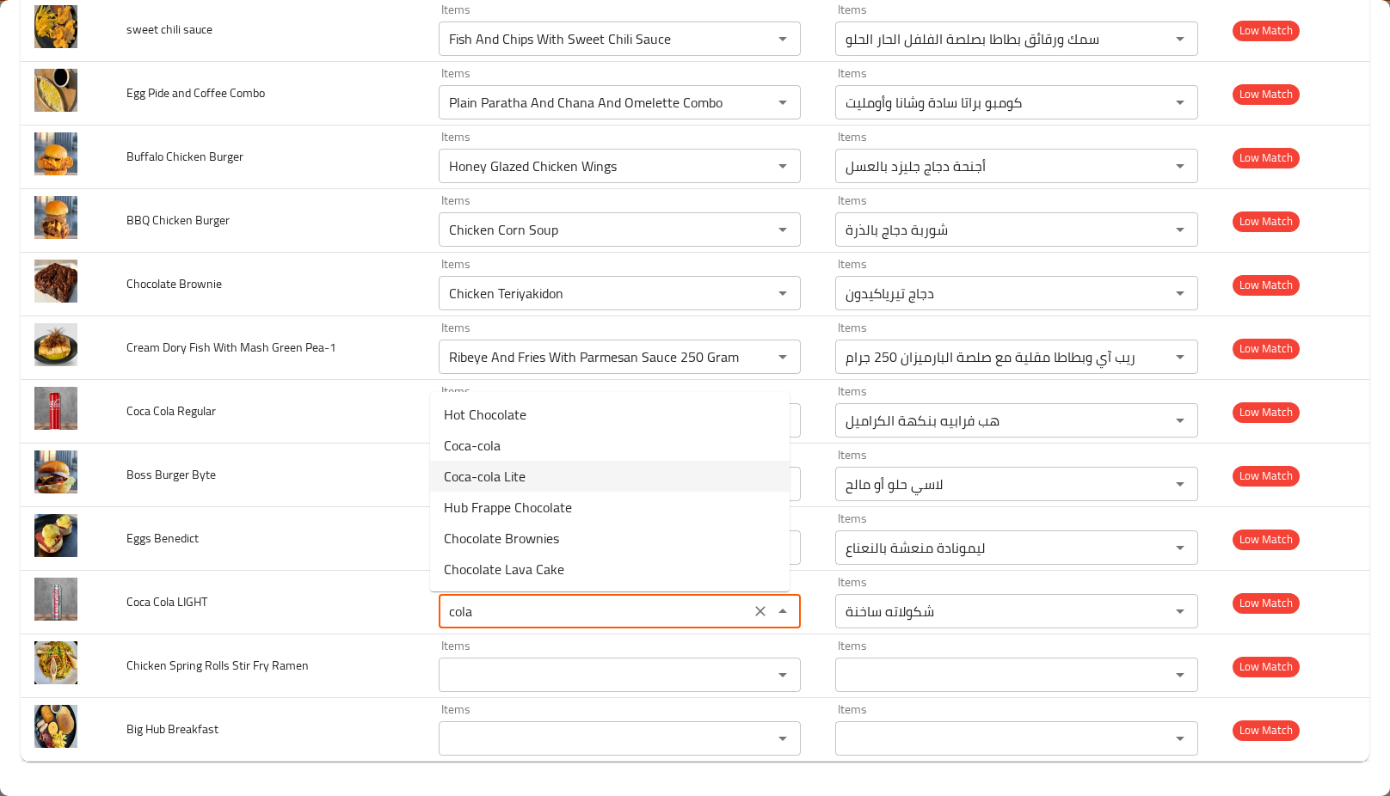
click at [472, 466] on span "Coca-cola Lite" at bounding box center [485, 476] width 82 height 21
type LIGHT "Coca-cola Lite"
type LIGHT-ar "كوكاكولا لايت"
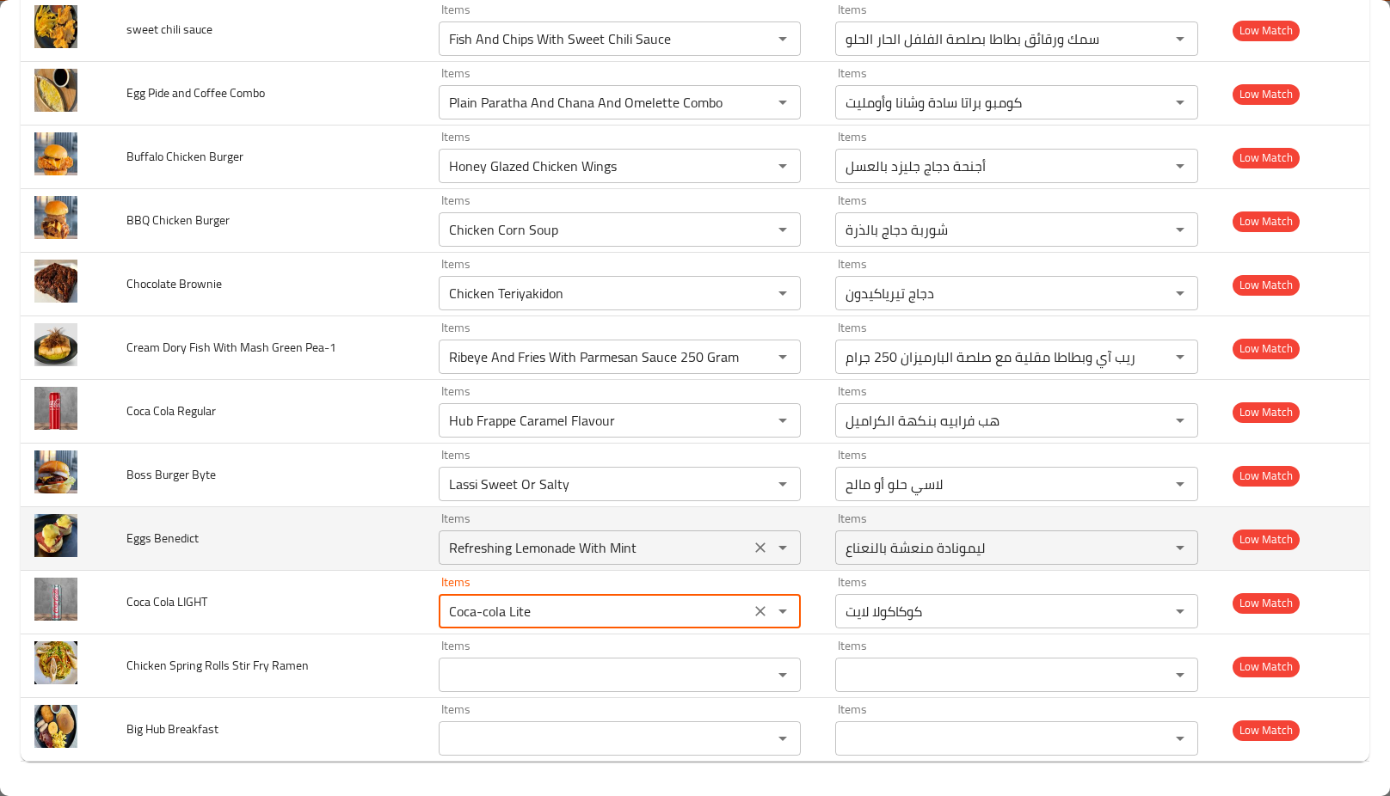
type LIGHT "Coca-cola Lite"
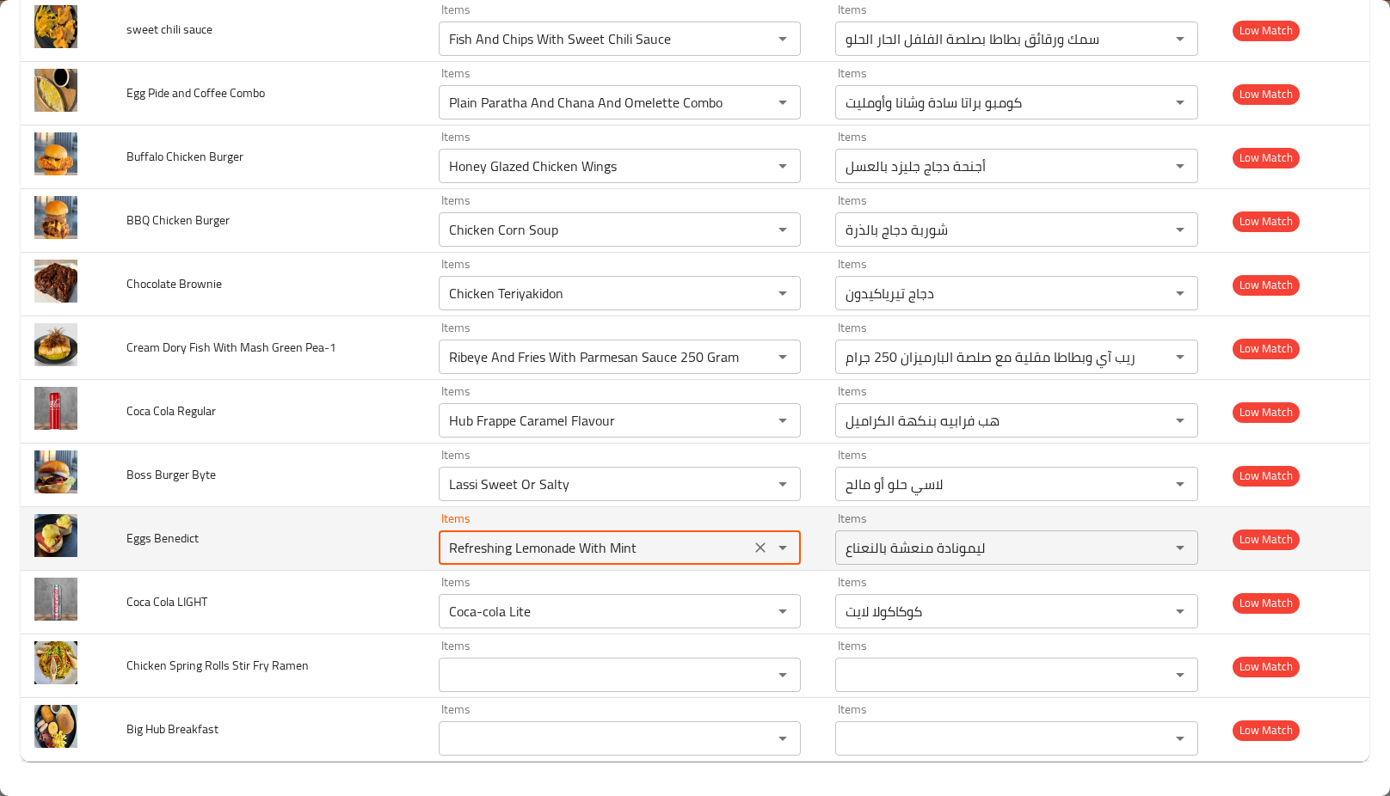
click at [550, 543] on Benedict "Refreshing Lemonade With Mint" at bounding box center [595, 548] width 302 height 24
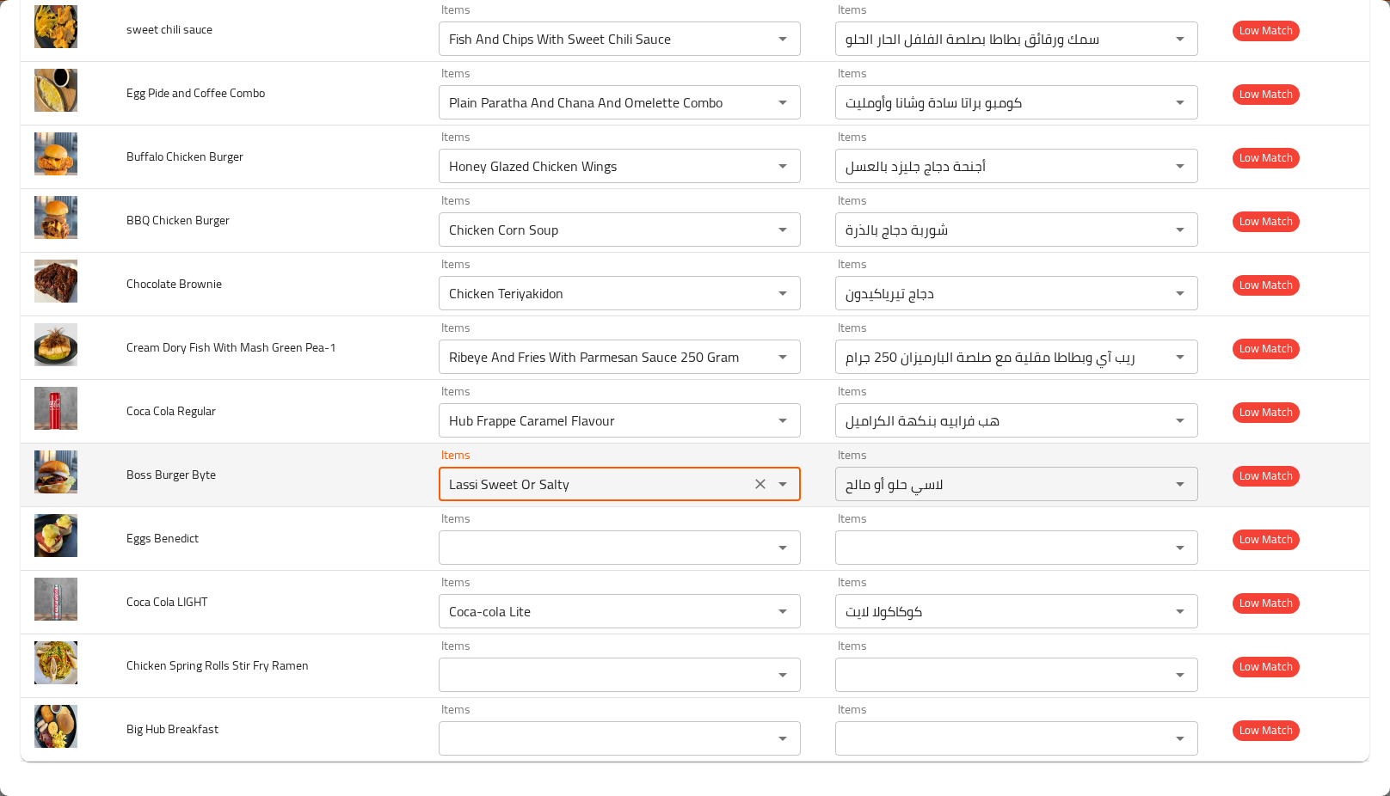
click at [544, 483] on Byte "Lassi Sweet Or Salty" at bounding box center [595, 484] width 302 height 24
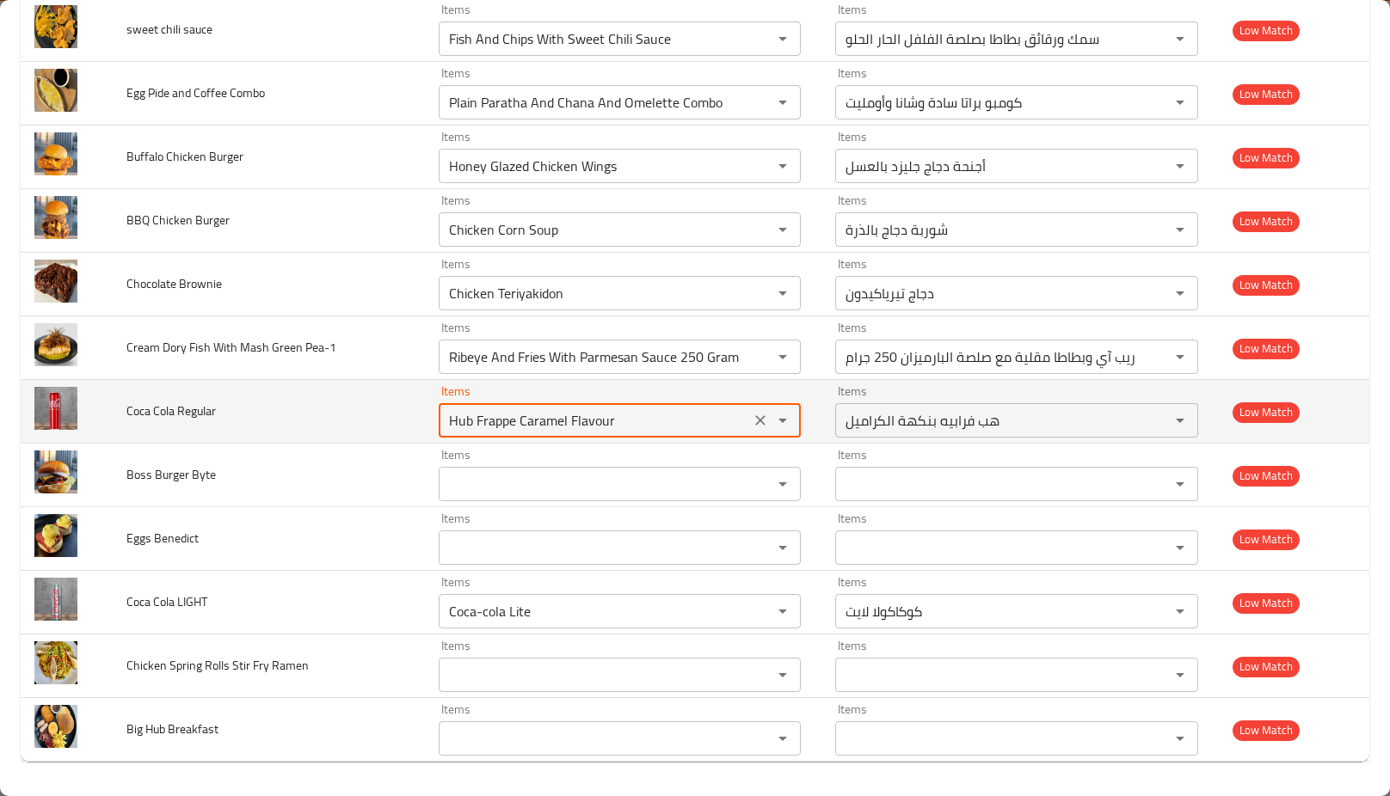
click at [473, 427] on Regular "Hub Frappe Caramel Flavour" at bounding box center [595, 421] width 302 height 24
type Regular "e"
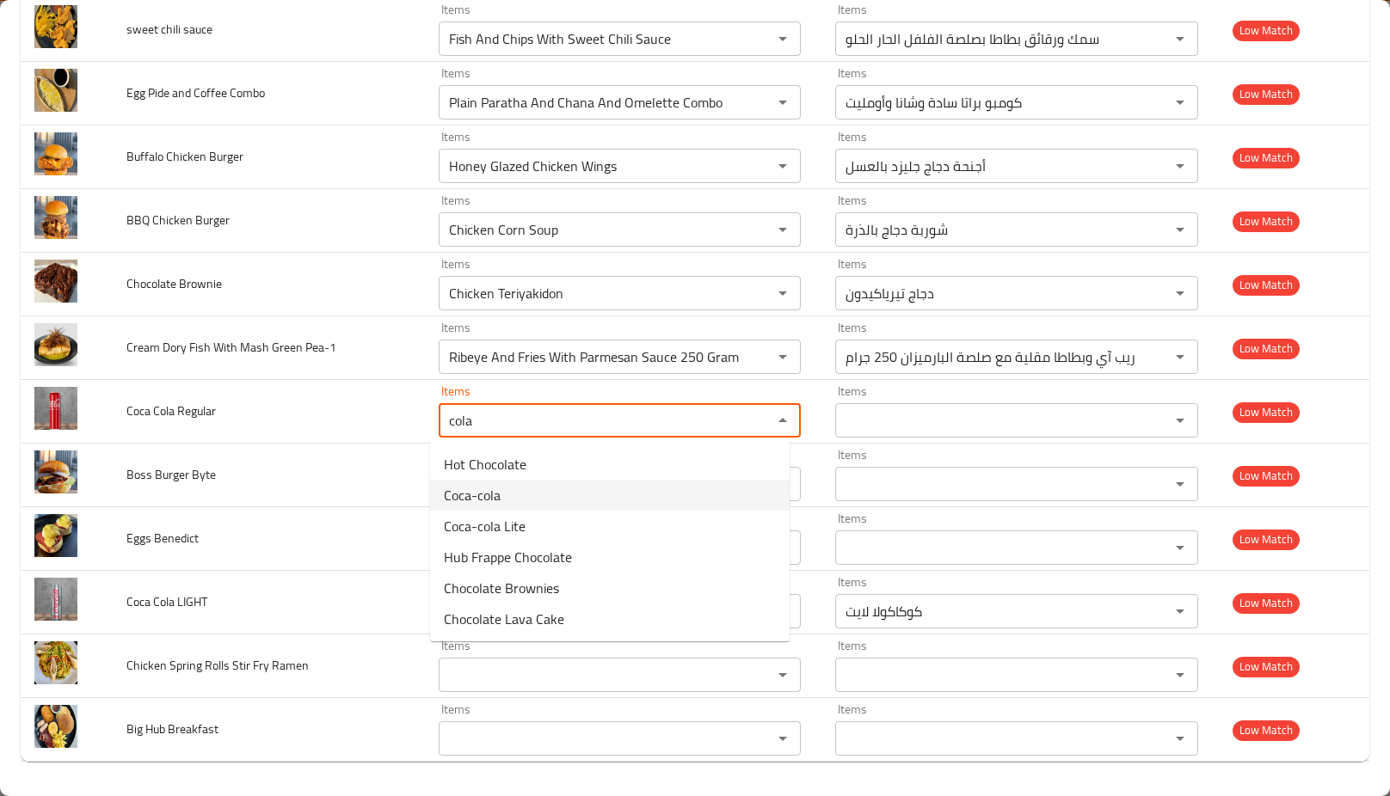
click at [489, 491] on span "Coca-cola" at bounding box center [472, 495] width 57 height 21
type Regular "Coca-cola"
type Regular-ar "كوكاكولا"
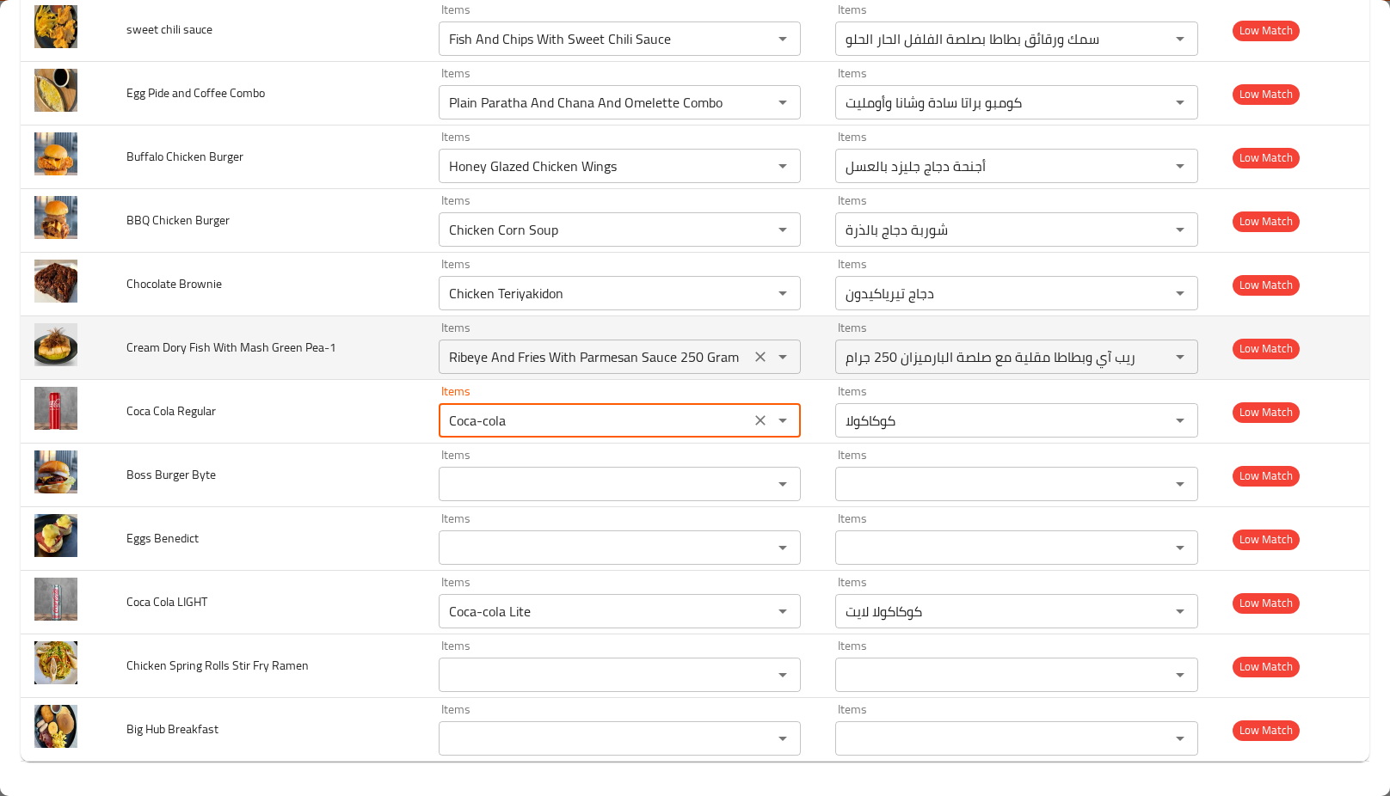
click at [470, 342] on div "Ribeye And Fries With Parmesan Sauce 250 Gram Items" at bounding box center [620, 357] width 363 height 34
type Regular "Coca-cola"
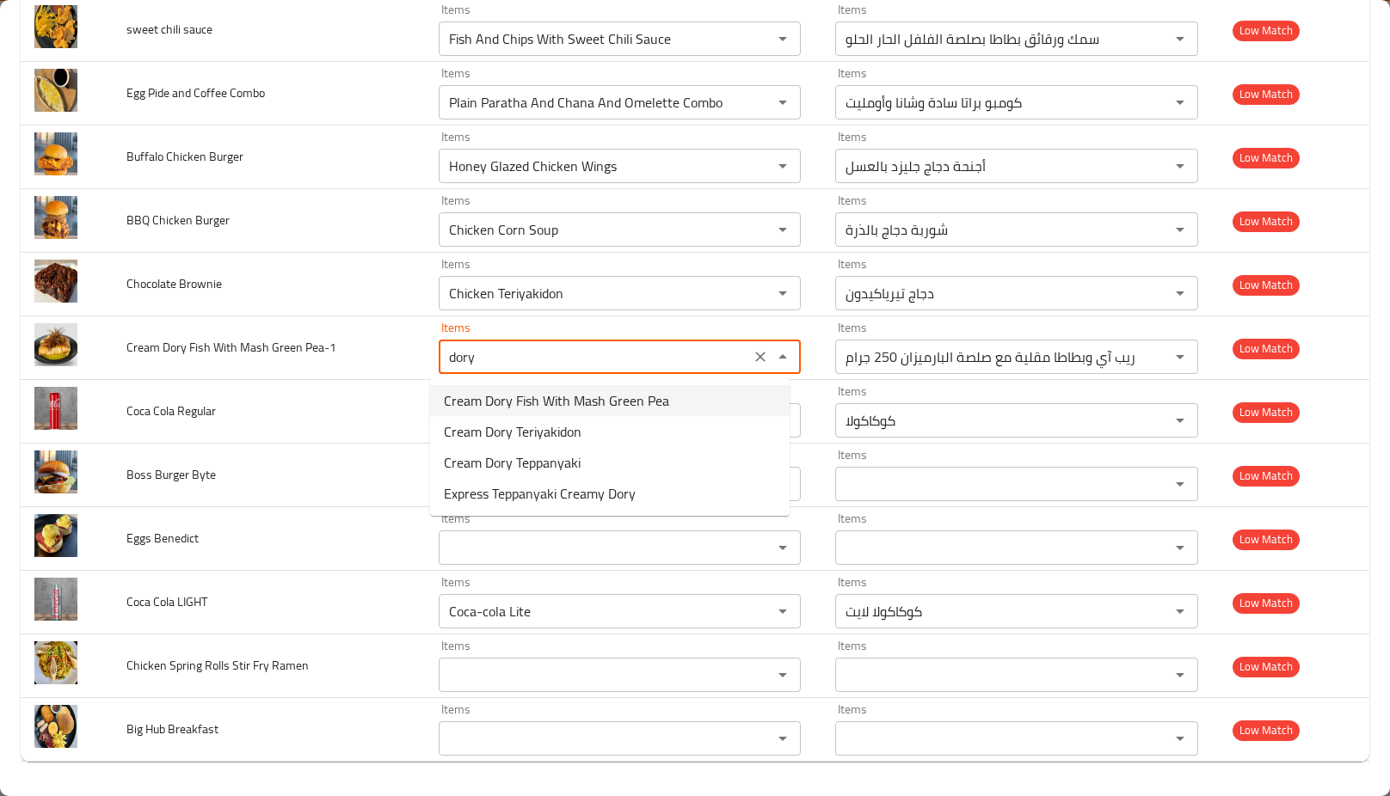
click at [539, 395] on span "Cream Dory Fish With Mash Green Pea" at bounding box center [556, 400] width 225 height 21
type Pea-1 "Cream Dory Fish With Mash Green Pea"
type Pea-1-ar "سمك دوري كريمة مع البازلاء الخضراء المهروسة"
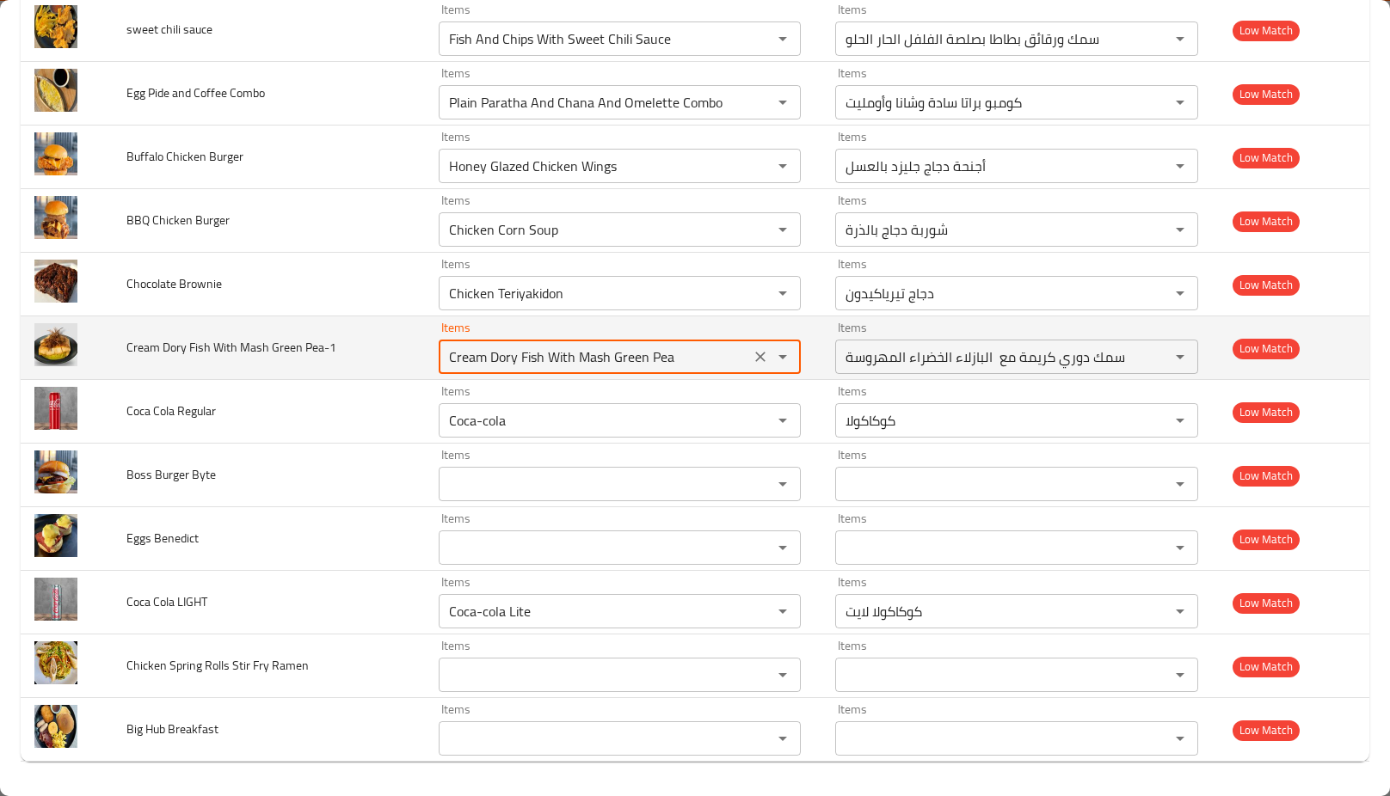
type Pea-1 "Cream Dory Fish With Mash Green Pea"
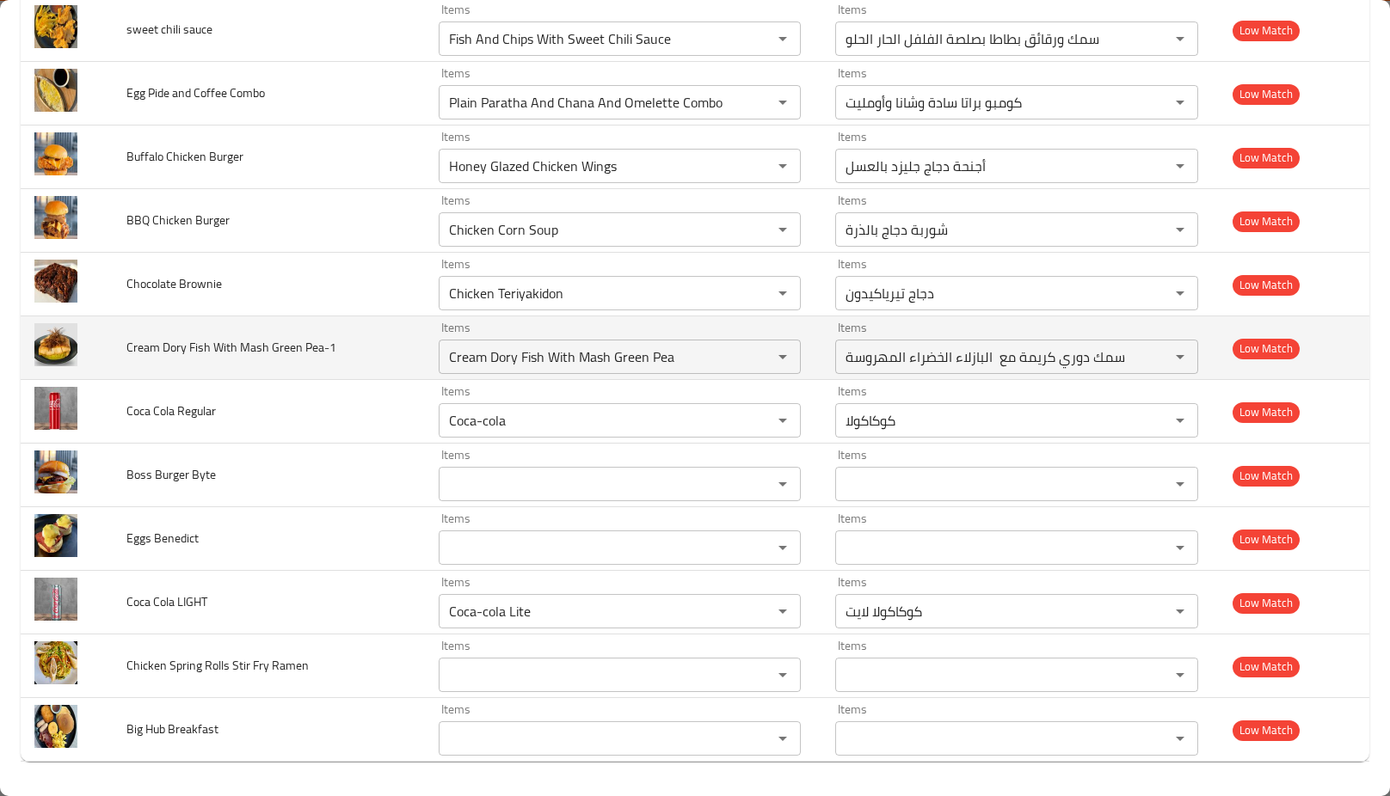
click at [553, 320] on td "Items Cream Dory Fish With Mash Green Pea Items" at bounding box center [623, 349] width 397 height 64
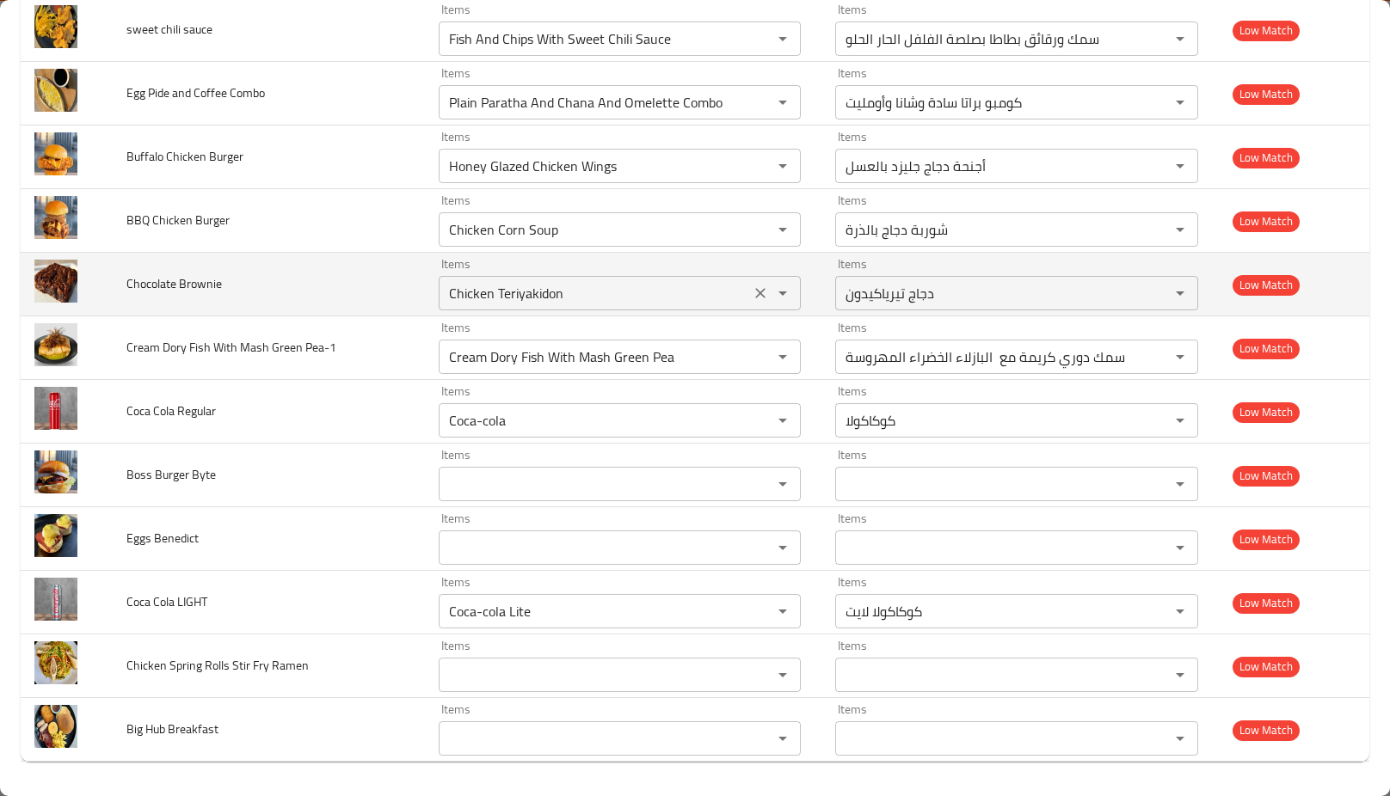
click at [515, 306] on div "Chicken Teriyakidon Items" at bounding box center [620, 293] width 363 height 34
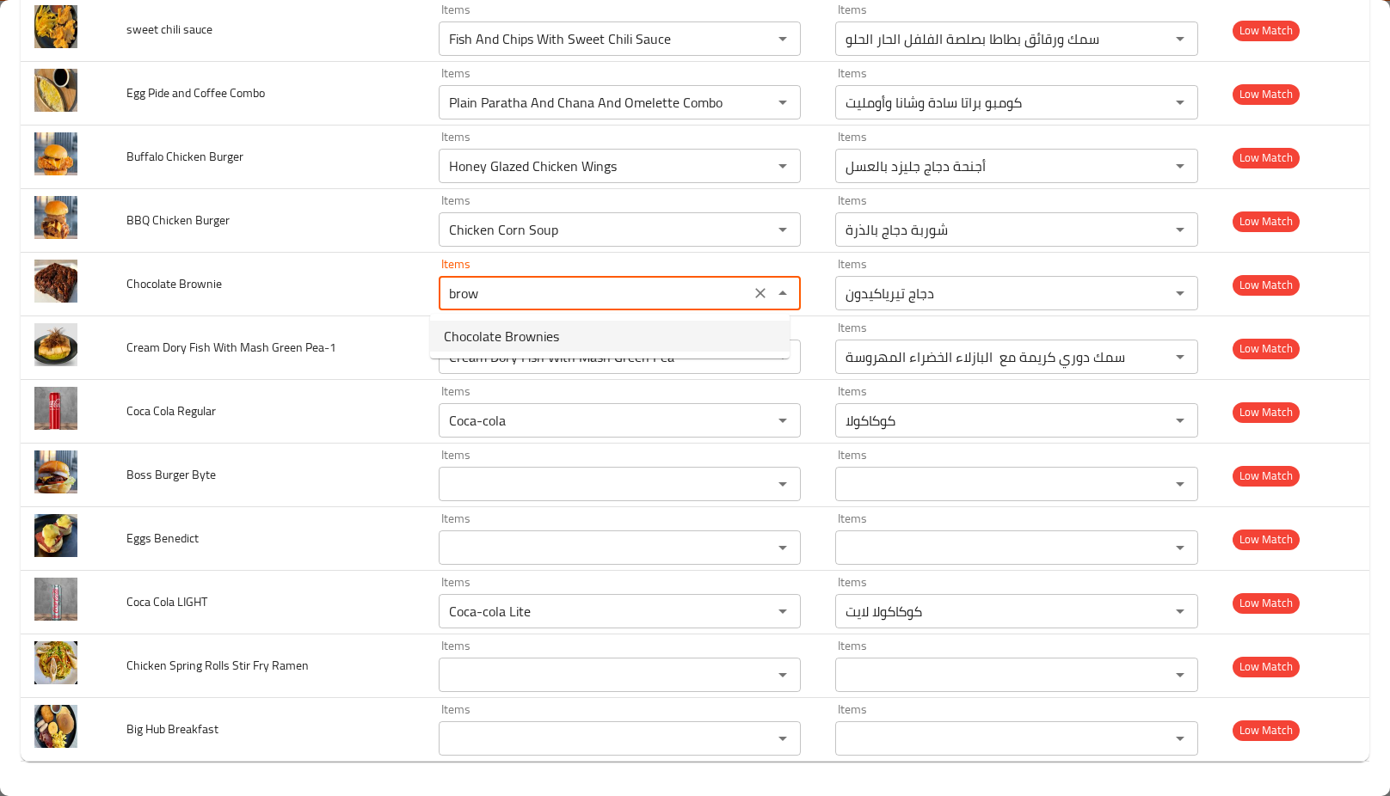
click at [526, 326] on span "Chocolate Brownies" at bounding box center [501, 336] width 115 height 21
type Brownie "Chocolate Brownies"
type Brownie-ar "براونيز الشوكولاتة"
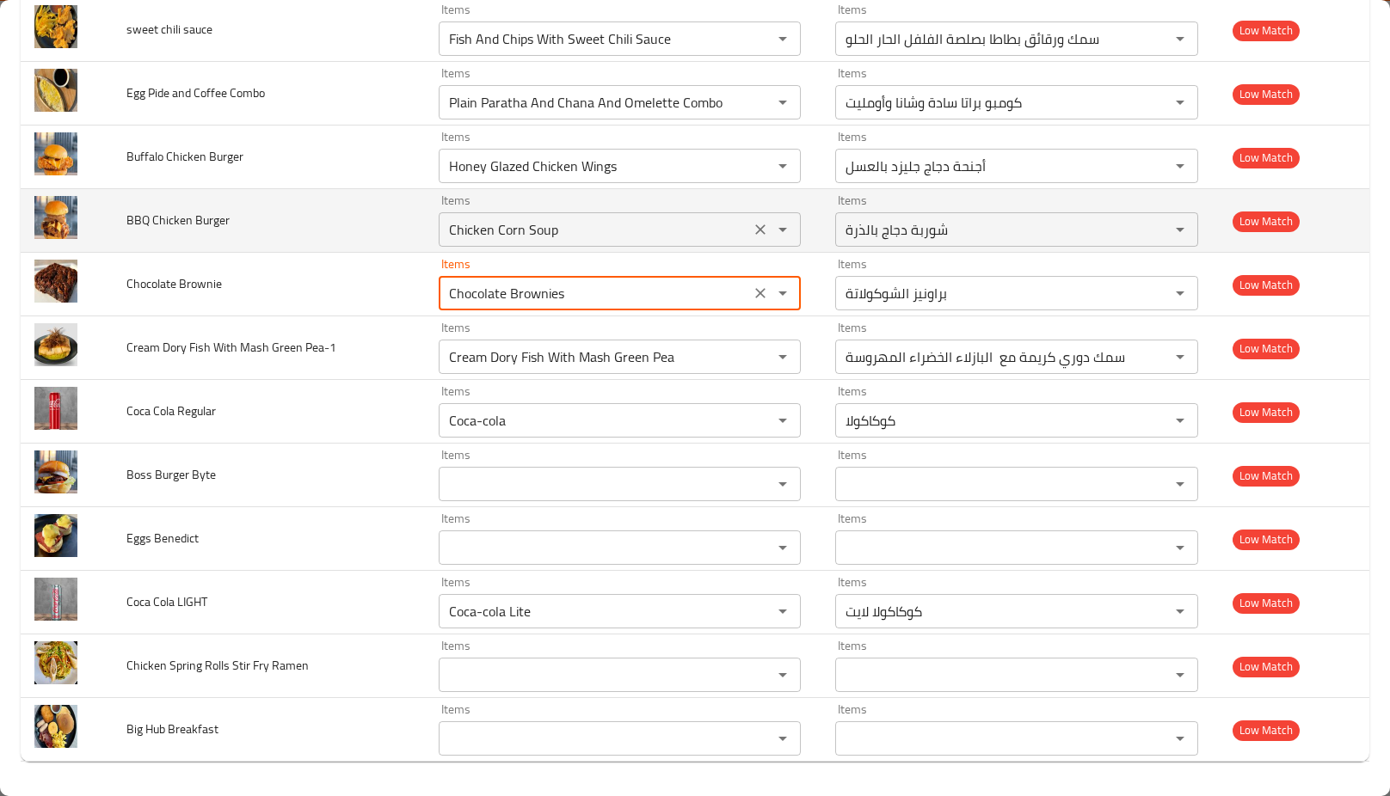
type Brownie "Chocolate Brownies"
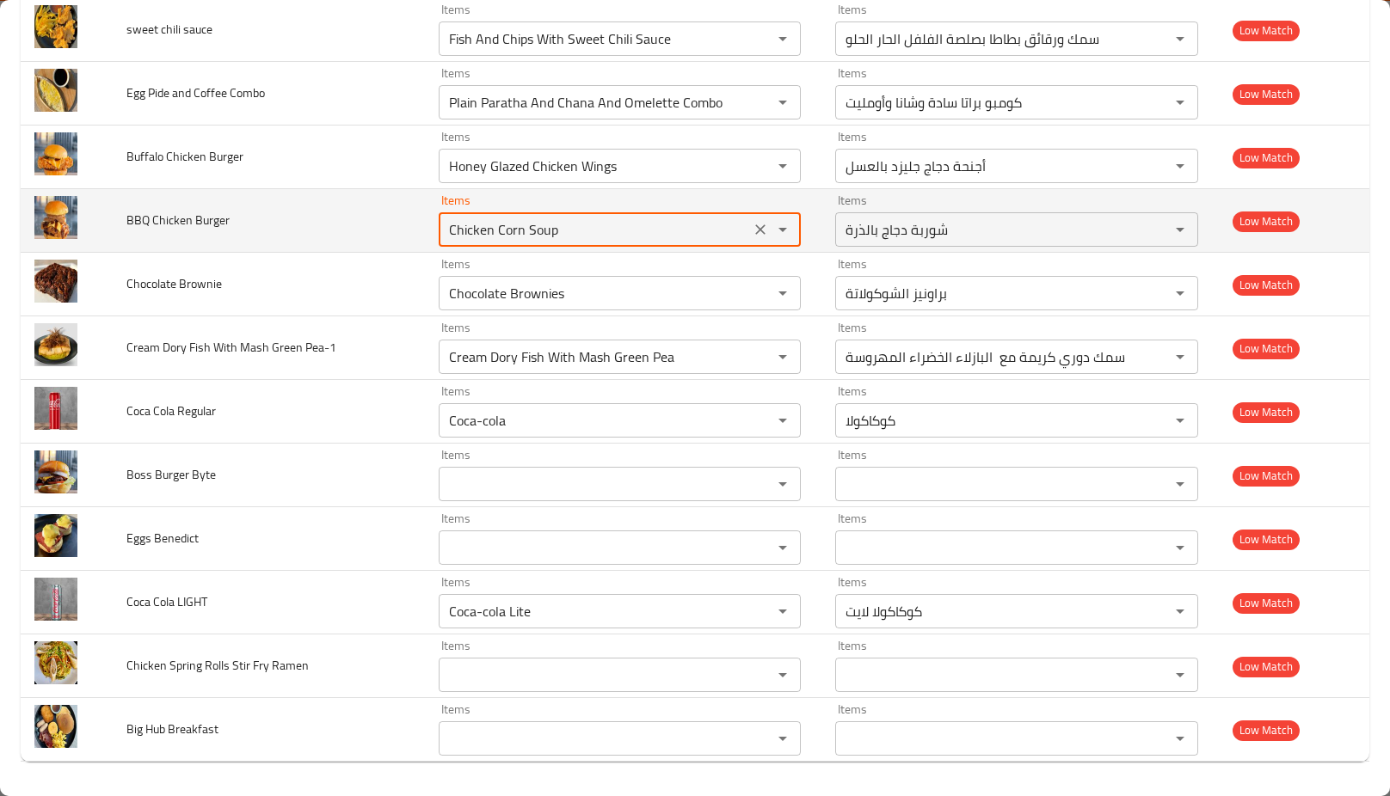
click at [444, 230] on Burger "Chicken Corn Soup" at bounding box center [595, 230] width 302 height 24
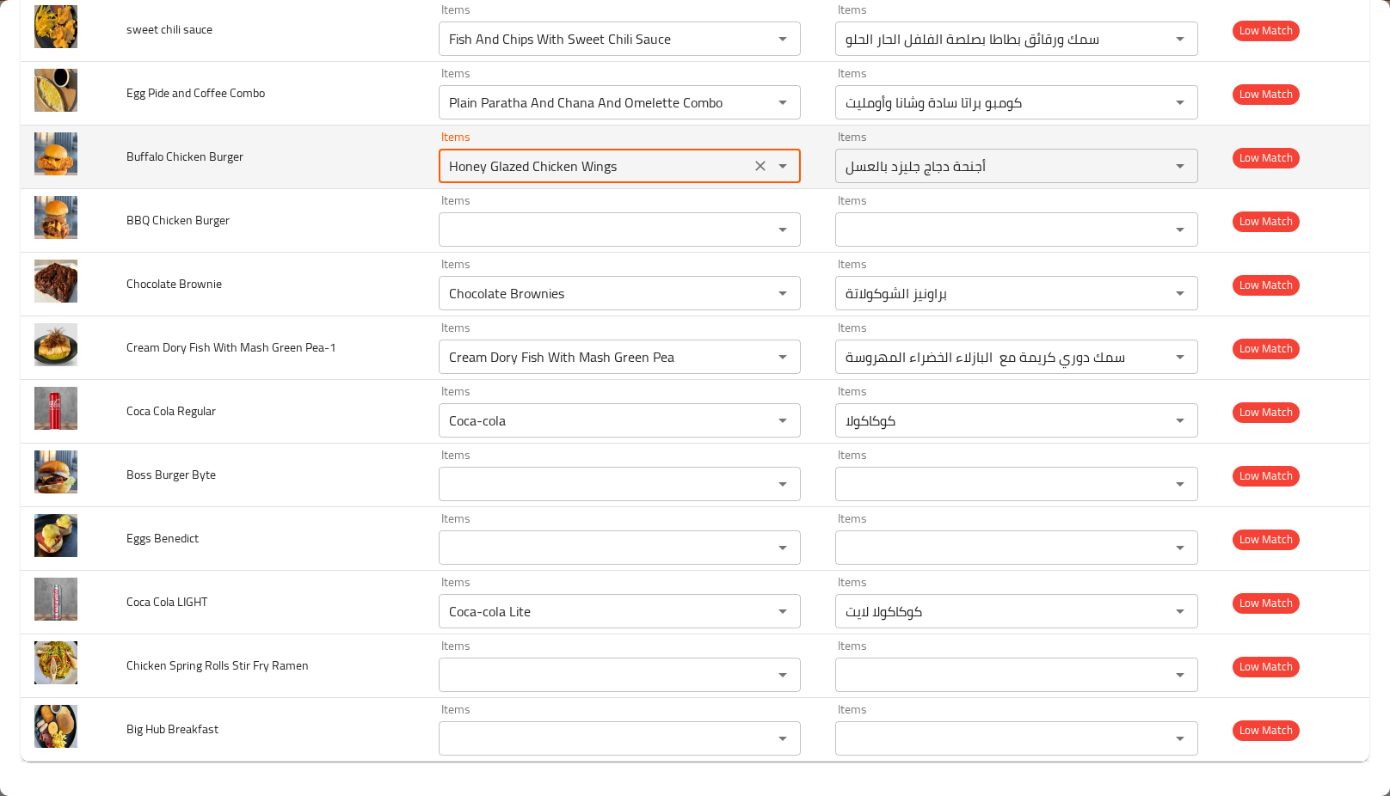
click at [478, 167] on Burger "Honey Glazed Chicken Wings" at bounding box center [595, 166] width 302 height 24
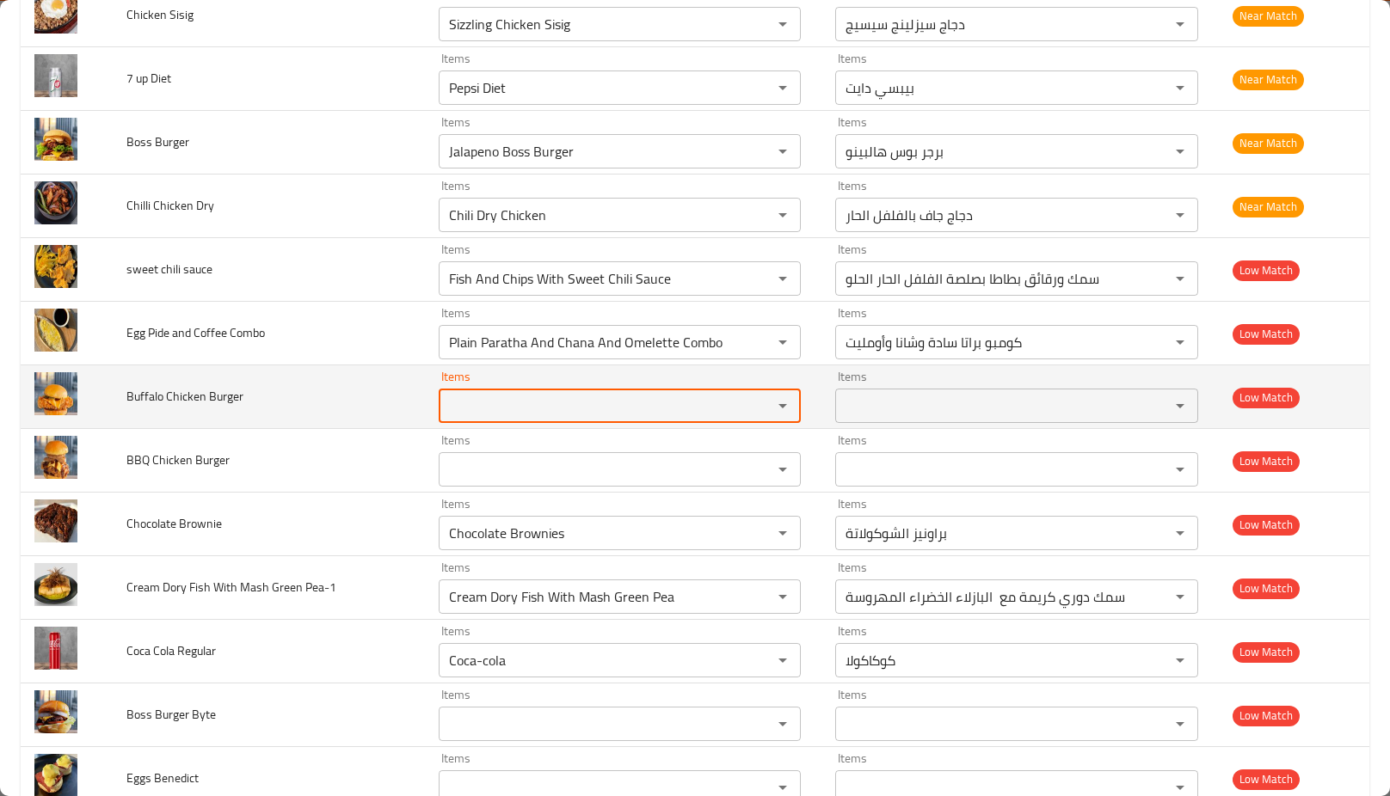
scroll to position [5057, 0]
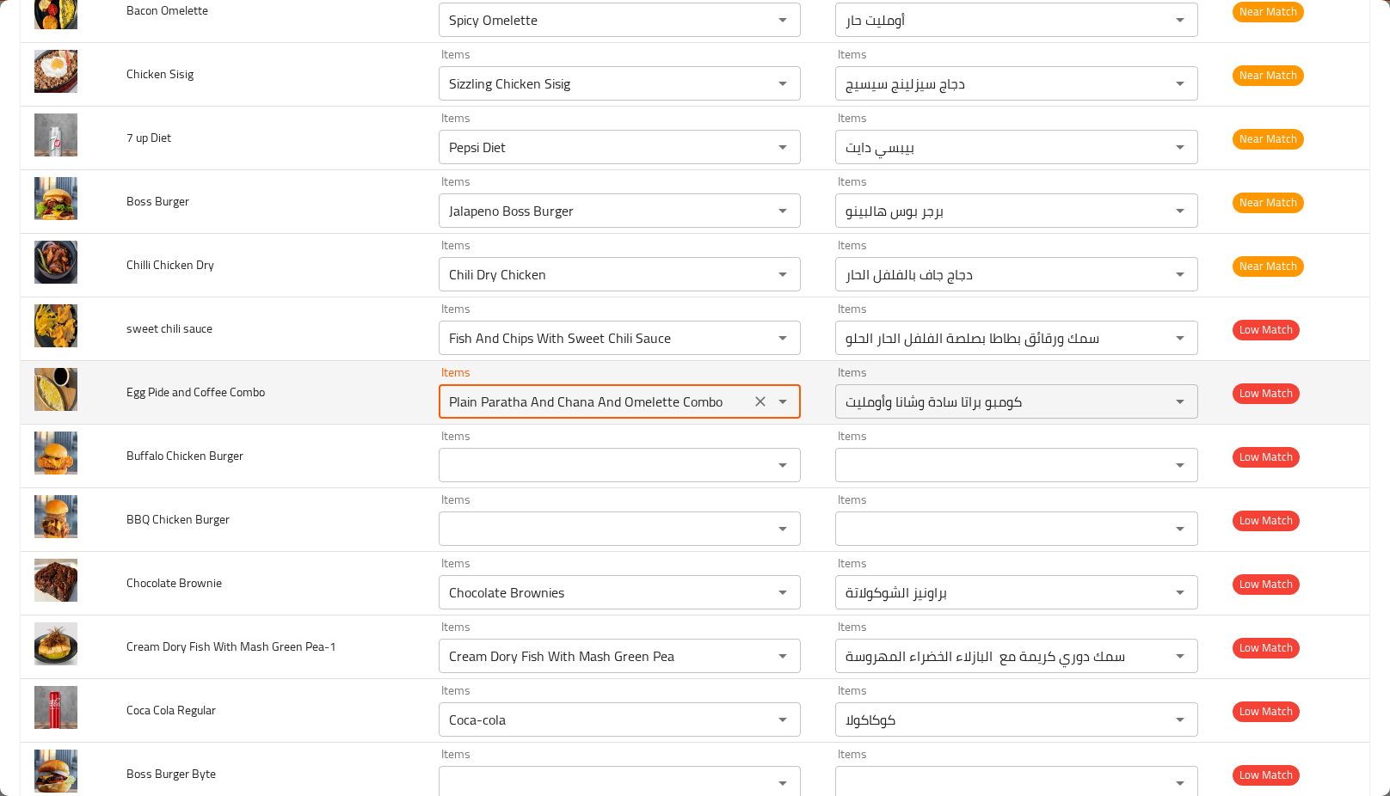
click at [596, 394] on Combo "Plain Paratha And Chana And Omelette Combo" at bounding box center [595, 402] width 302 height 24
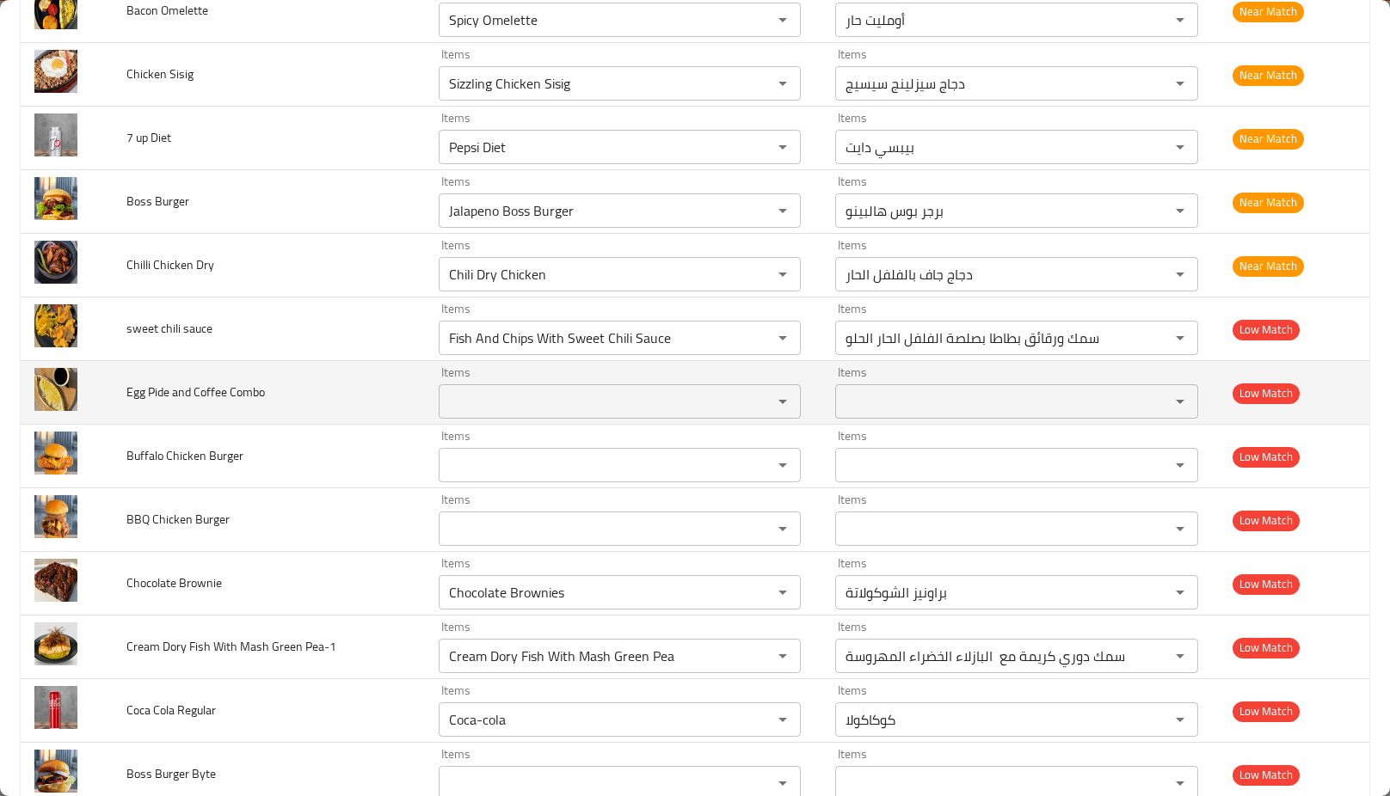
click at [375, 415] on td "Egg Pide and Coffee Combo" at bounding box center [269, 393] width 312 height 64
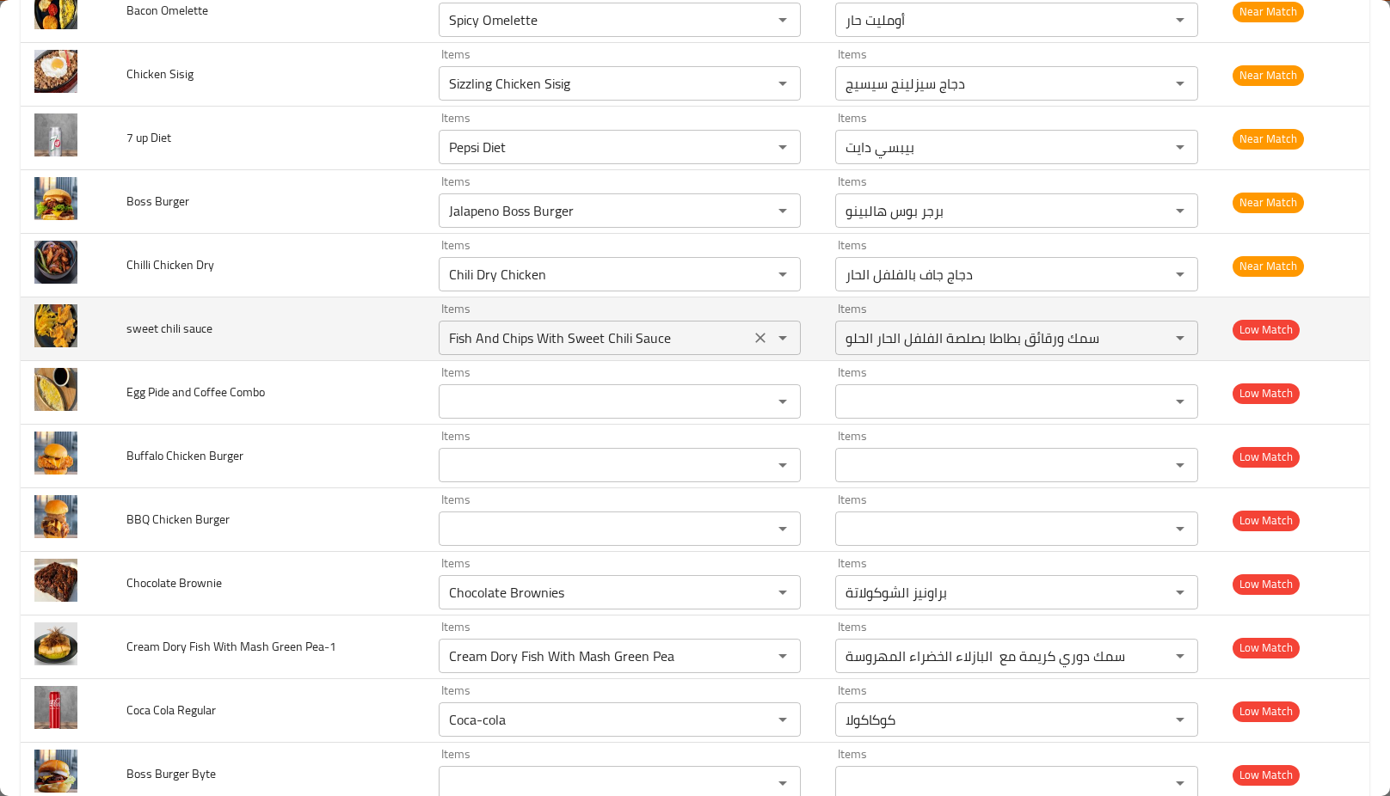
click at [533, 328] on div "Fish And Chips With Sweet Chili Sauce Items" at bounding box center [620, 338] width 363 height 34
click at [301, 330] on td "sweet chili sauce" at bounding box center [269, 330] width 312 height 64
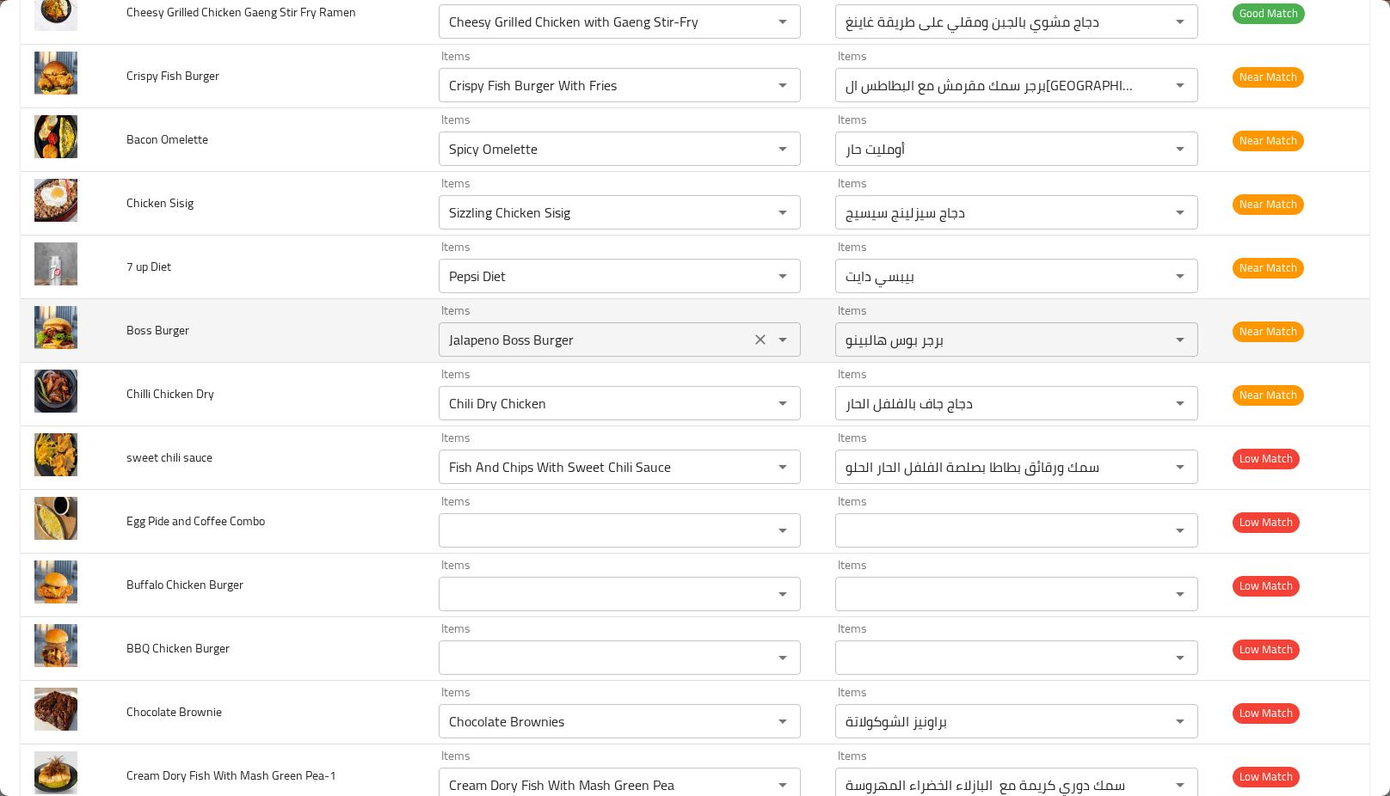
click at [504, 328] on div "Jalapeno Boss Burger Items" at bounding box center [620, 340] width 363 height 34
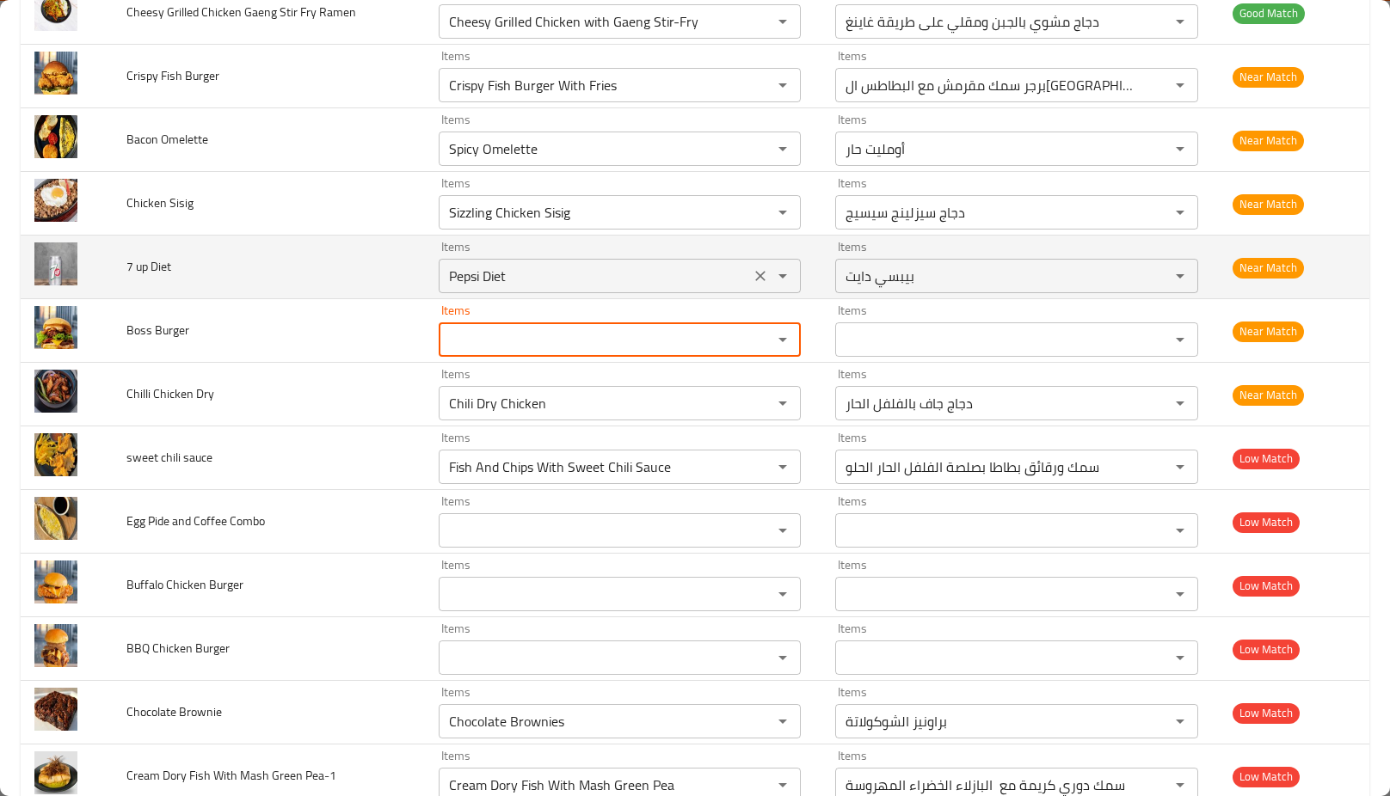
click at [507, 266] on div "Pepsi Diet Items" at bounding box center [620, 276] width 363 height 34
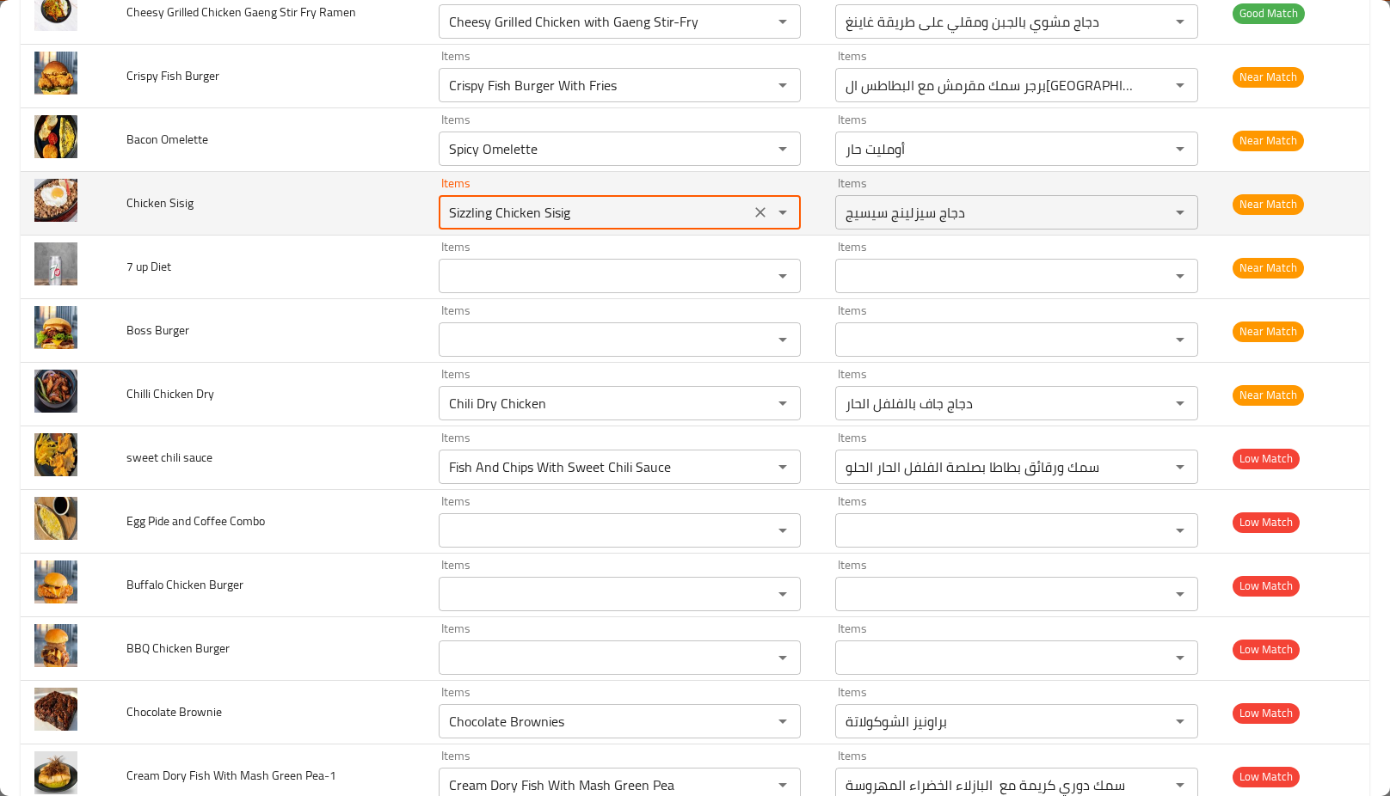
click at [475, 216] on Sisig "Sizzling Chicken Sisig" at bounding box center [595, 212] width 302 height 24
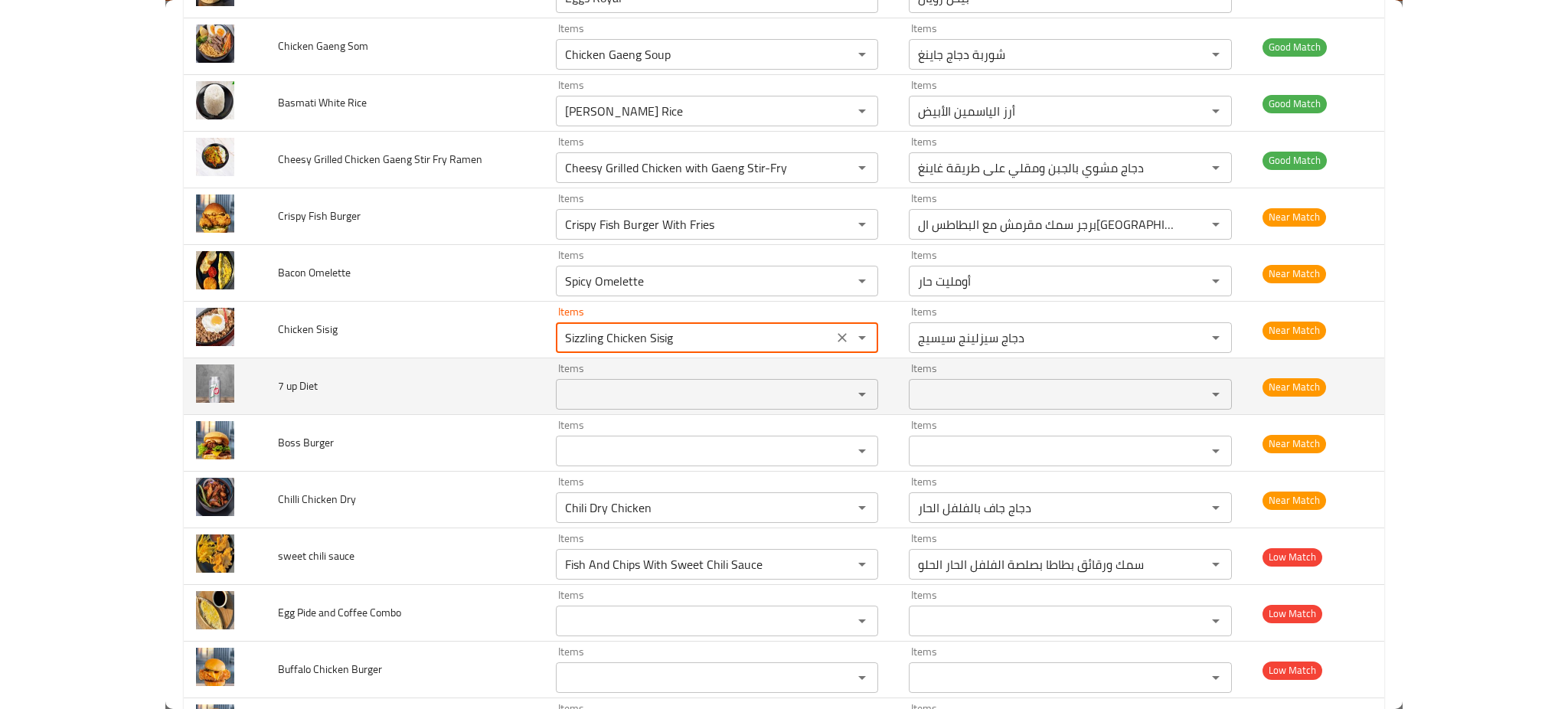
scroll to position [4239, 0]
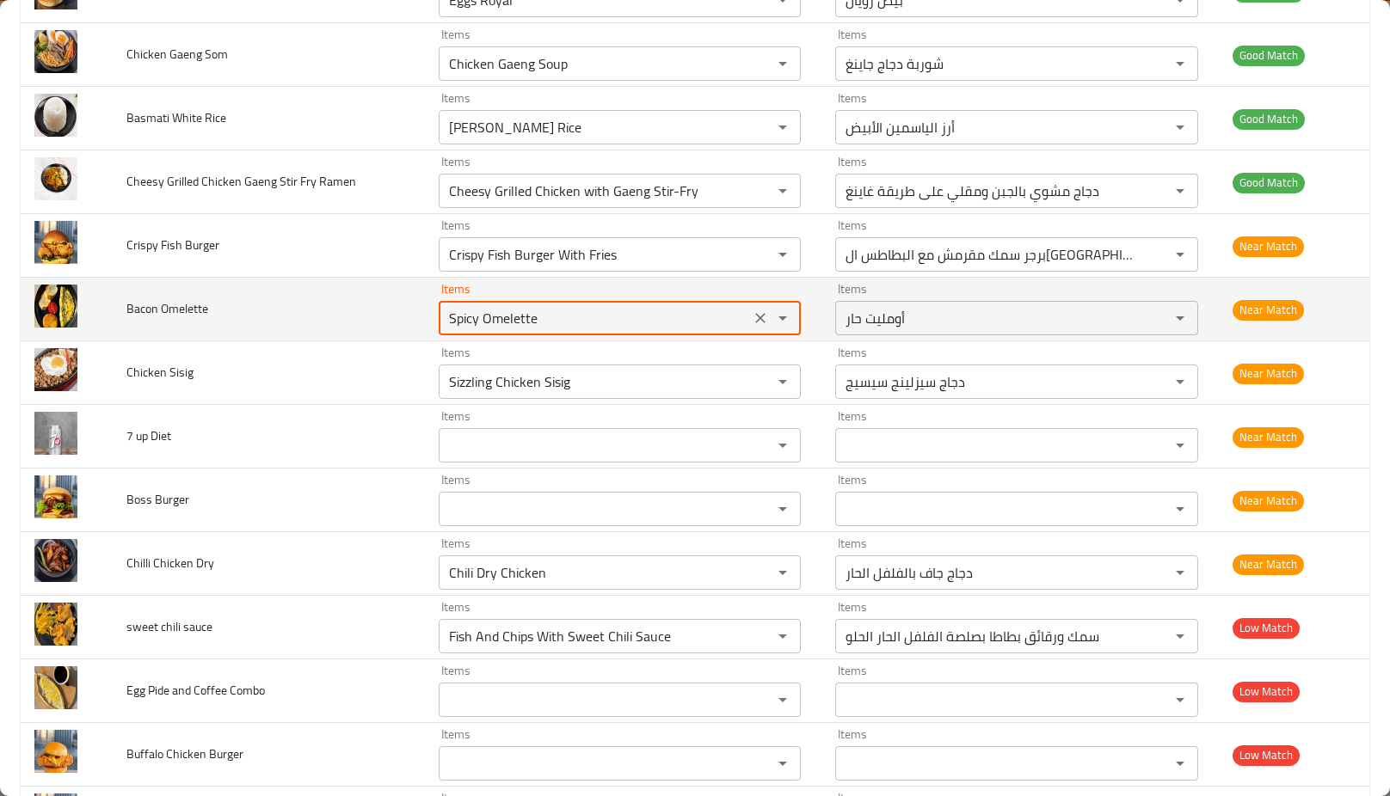
click at [450, 317] on Omelette "Spicy Omelette" at bounding box center [595, 318] width 302 height 24
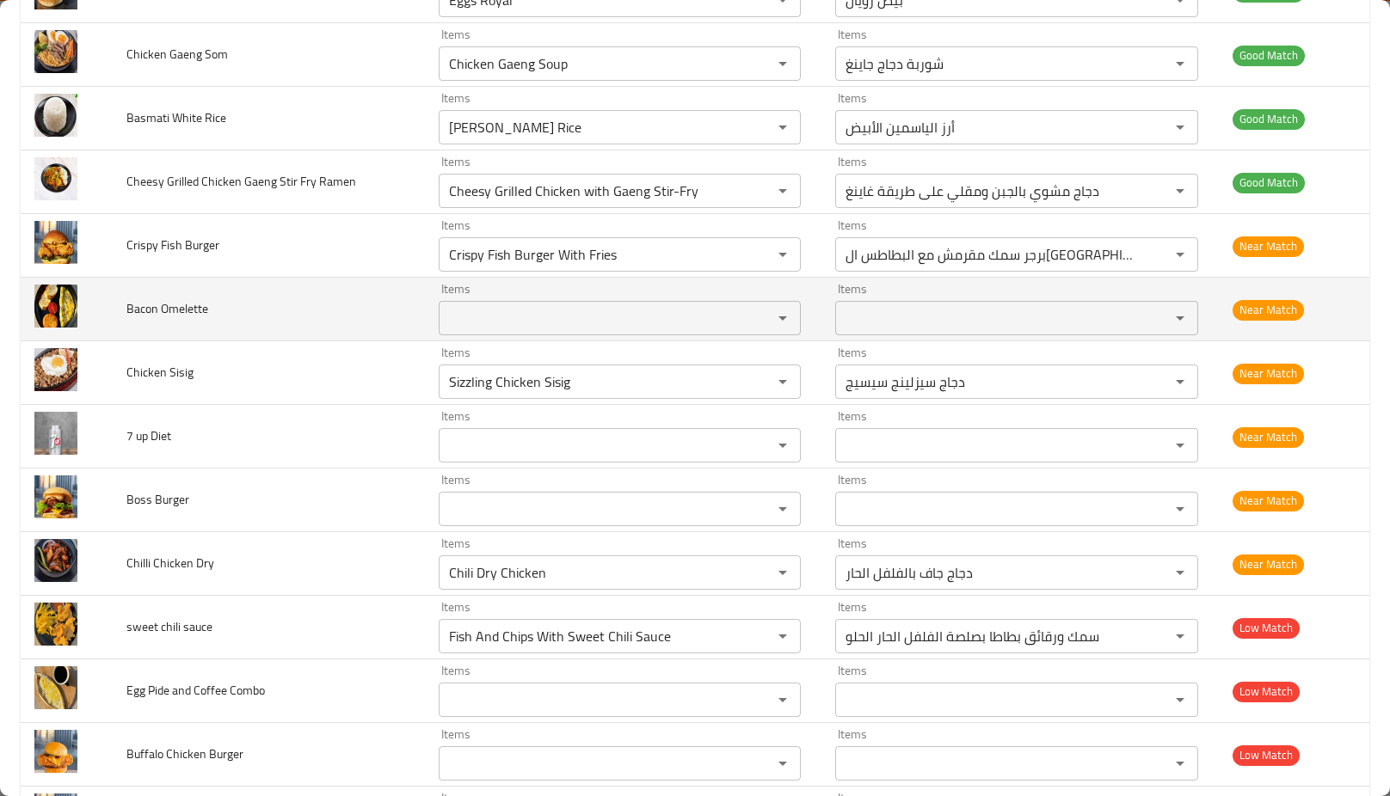
click at [308, 336] on td "Bacon Omelette" at bounding box center [269, 310] width 312 height 64
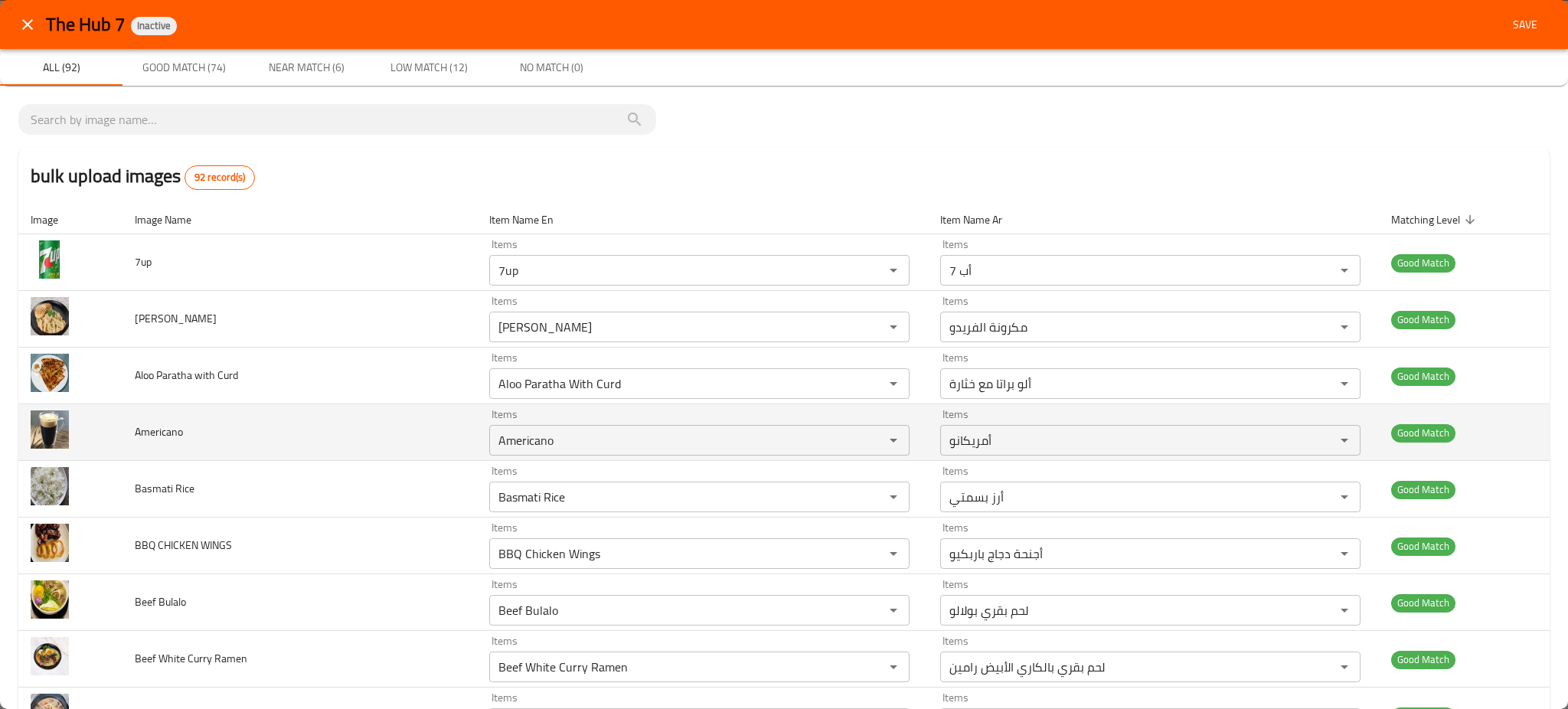
scroll to position [1496, 0]
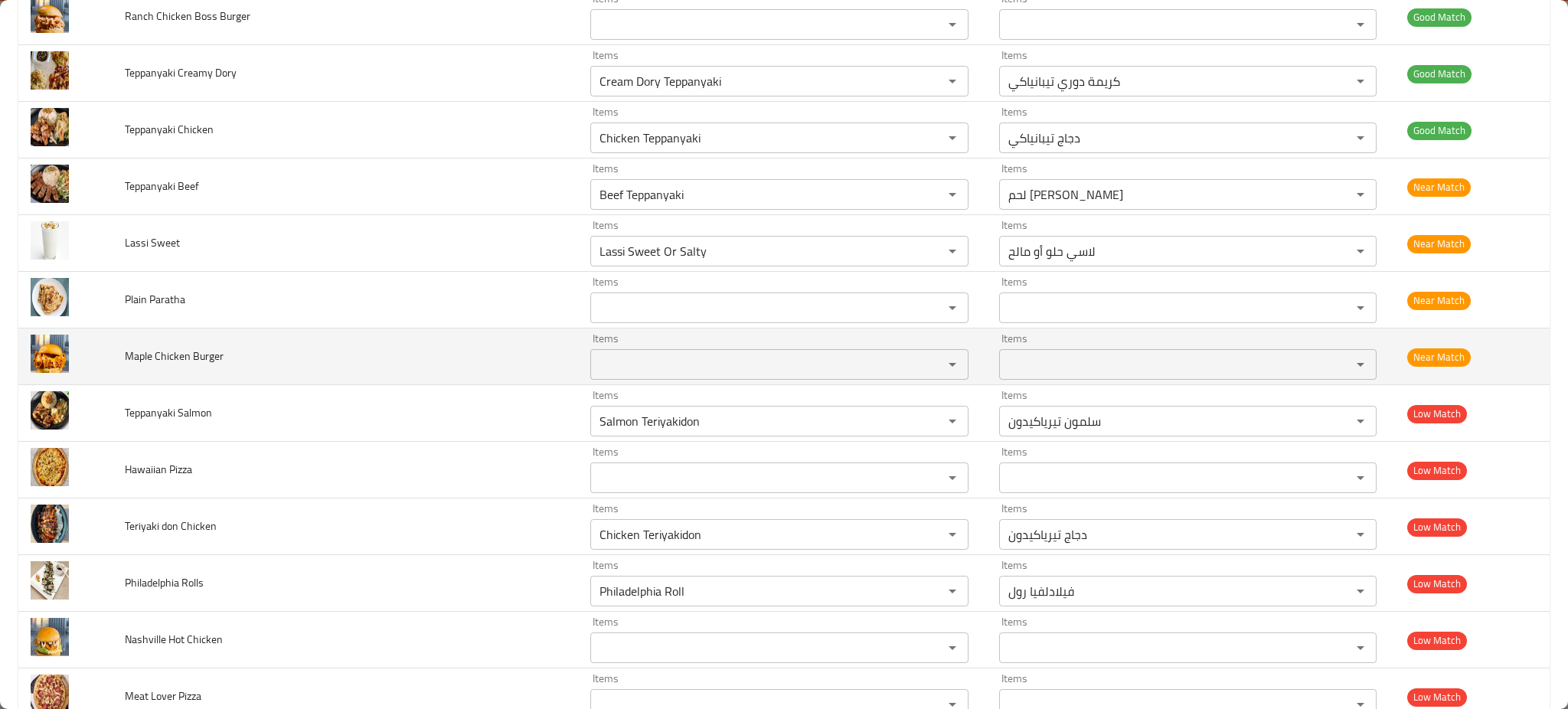
click at [148, 363] on span "Maple Chicken Burger" at bounding box center [174, 356] width 99 height 20
copy span "Maple Chicken Burger"
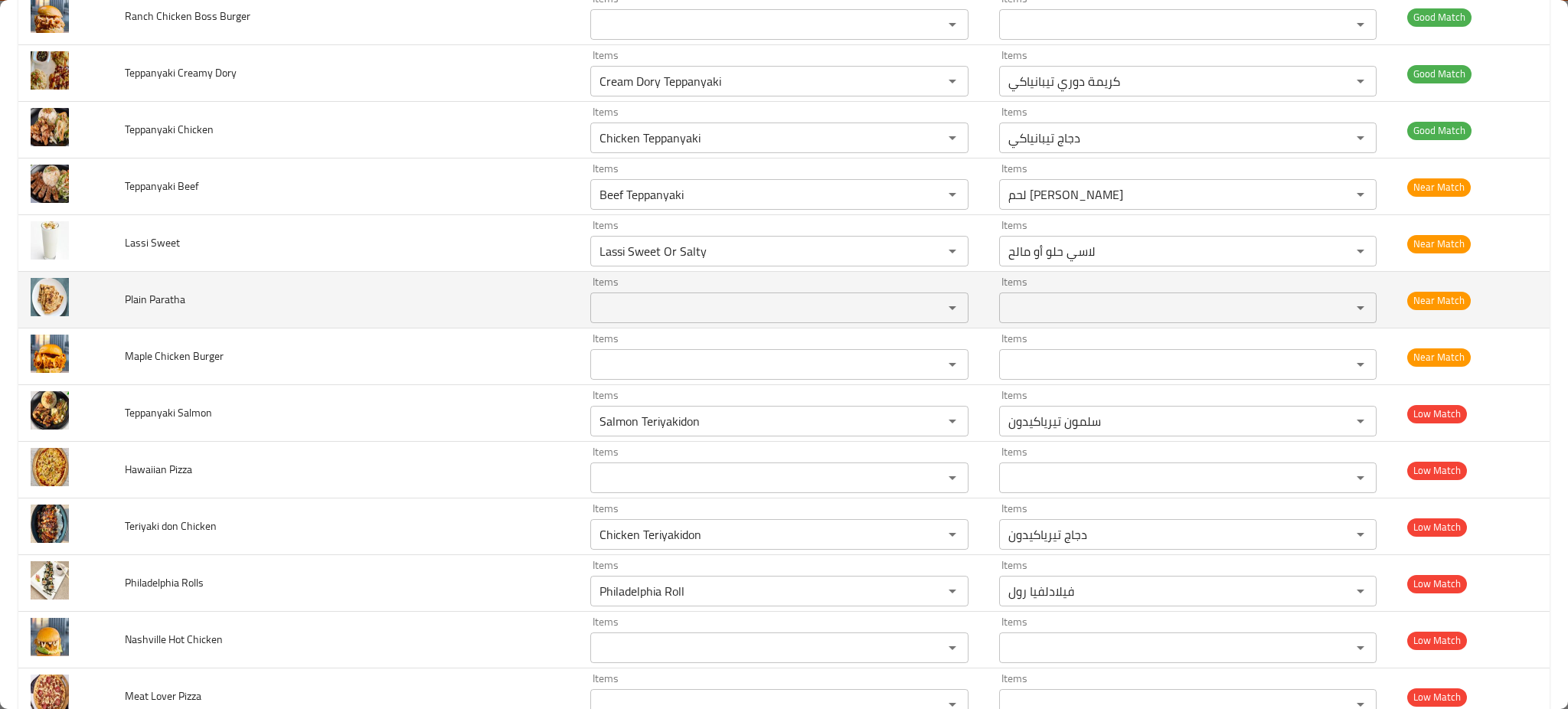
click at [118, 295] on td "Plain Paratha" at bounding box center [345, 300] width 466 height 57
click at [145, 303] on span "Plain Paratha" at bounding box center [155, 299] width 61 height 20
copy span "Plain Paratha"
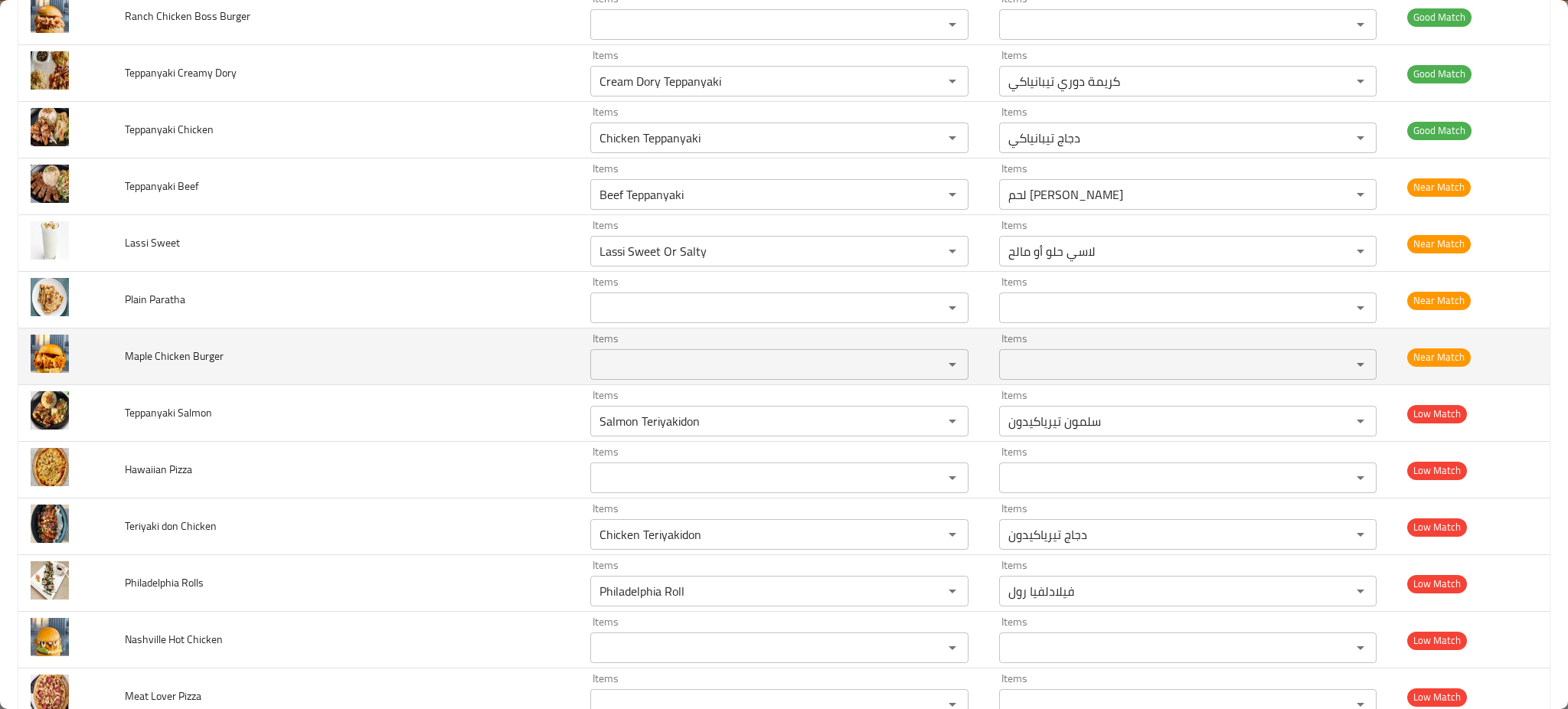
click at [272, 342] on td "Maple Chicken Burger" at bounding box center [345, 357] width 466 height 57
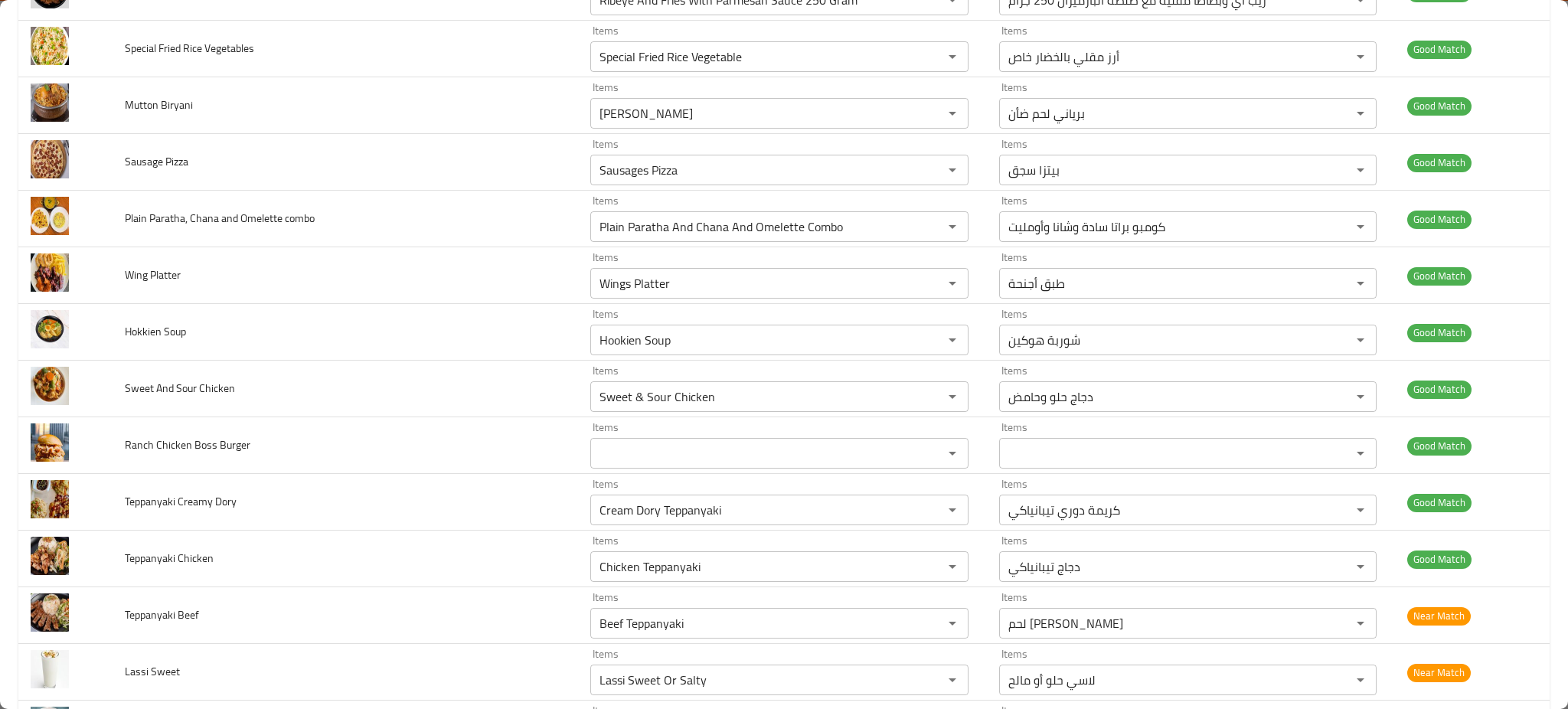
scroll to position [4012, 0]
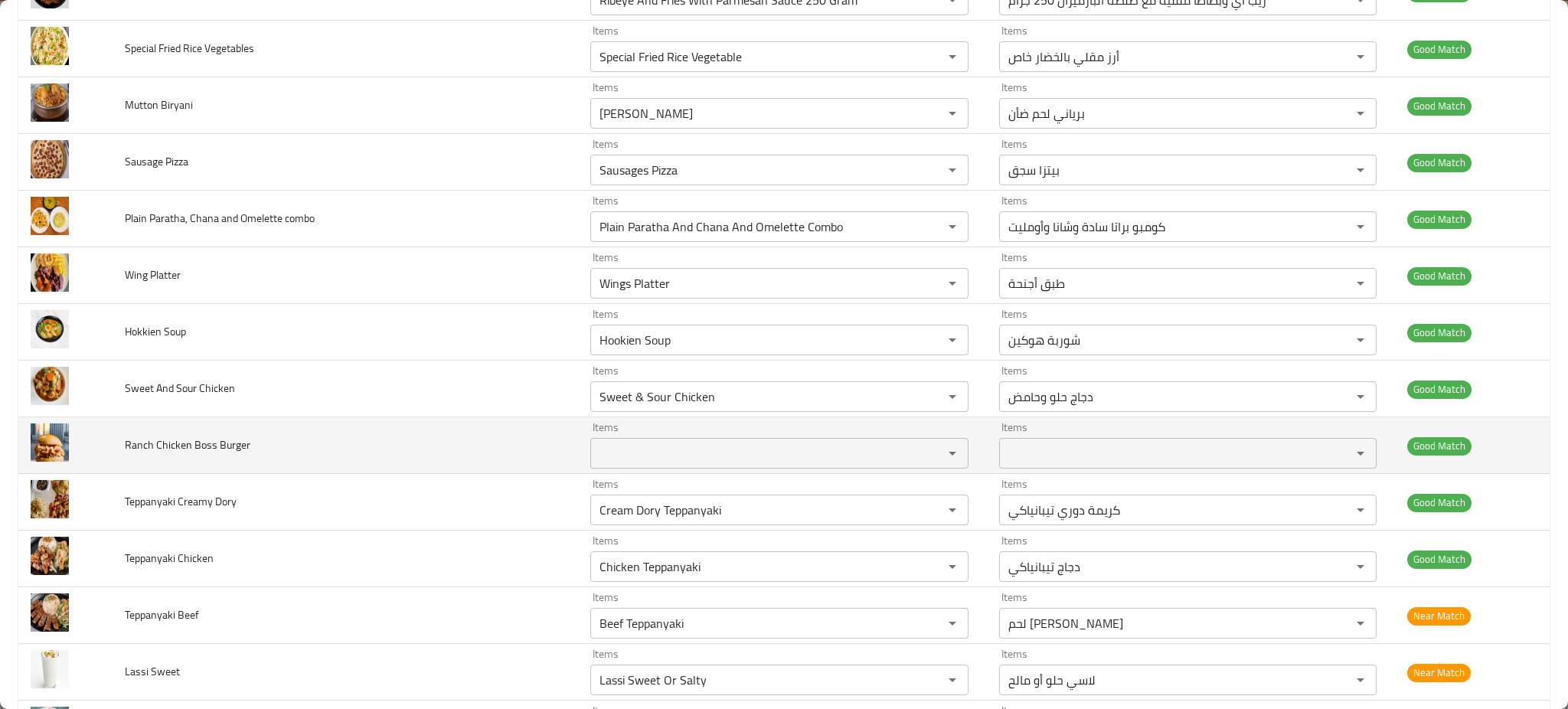
click at [176, 440] on span "Ranch Chicken Boss Burger" at bounding box center [187, 445] width 126 height 20
copy span "Ranch Chicken Boss Burger"
click at [391, 436] on td "Ranch Chicken Boss Burger" at bounding box center [345, 446] width 466 height 57
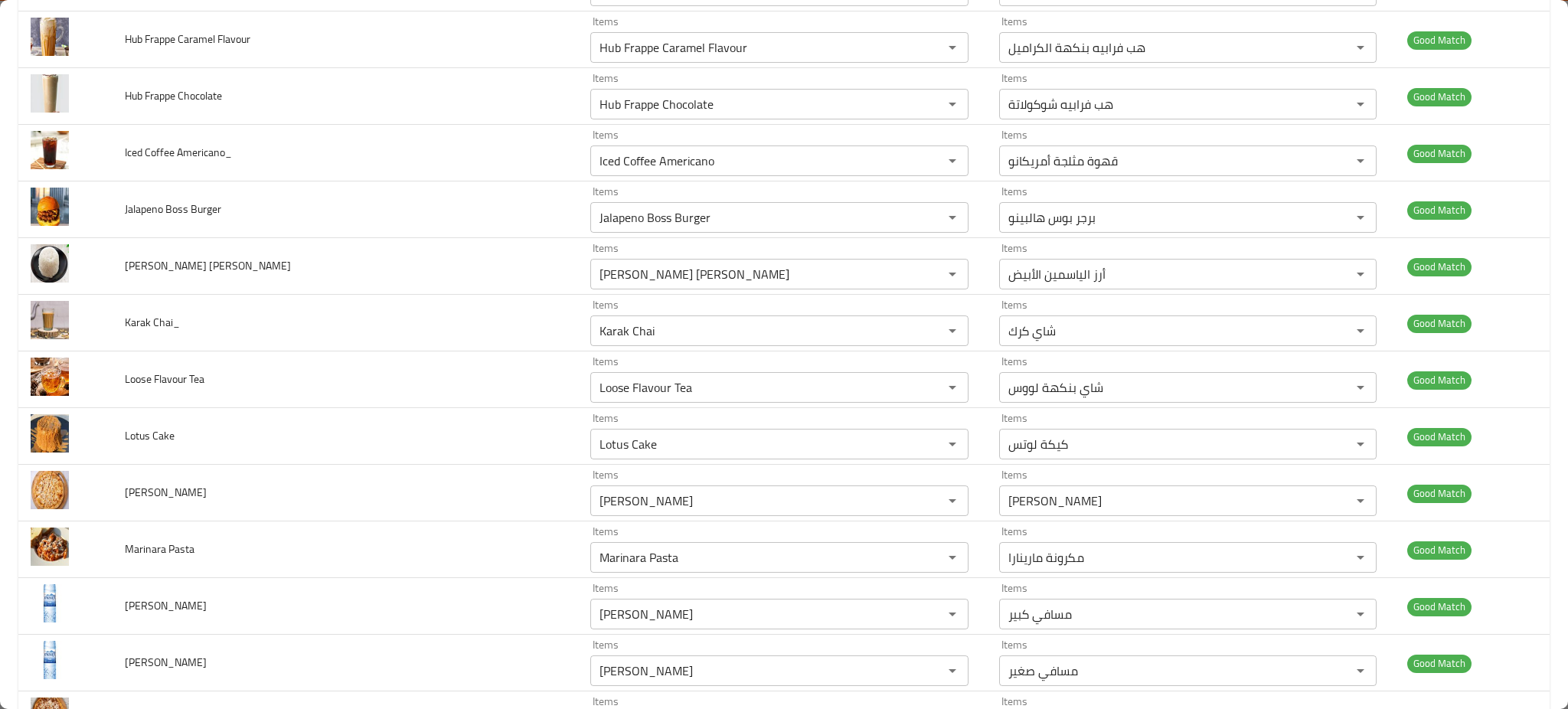
scroll to position [0, 0]
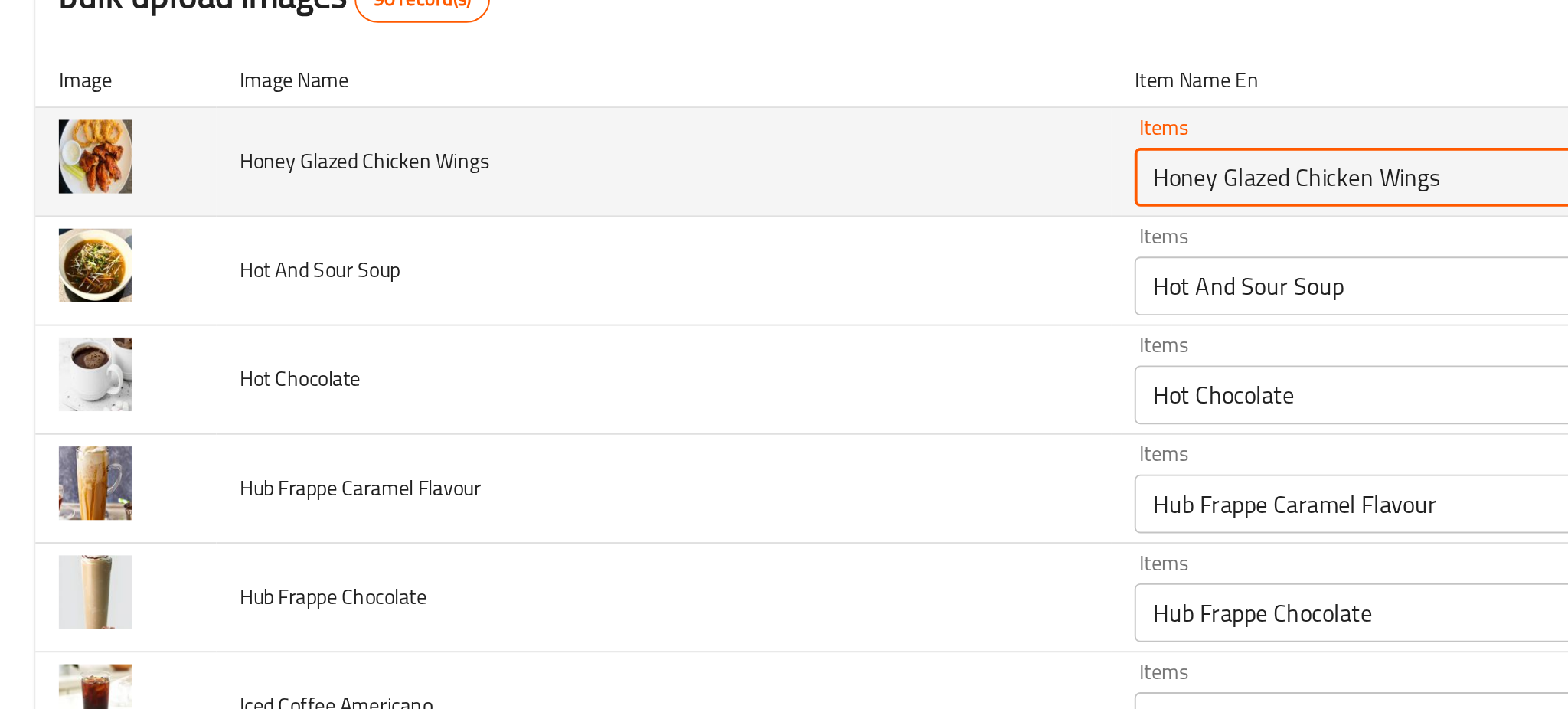
click at [648, 260] on Wings "Honey Glazed Chicken Wings" at bounding box center [756, 271] width 323 height 21
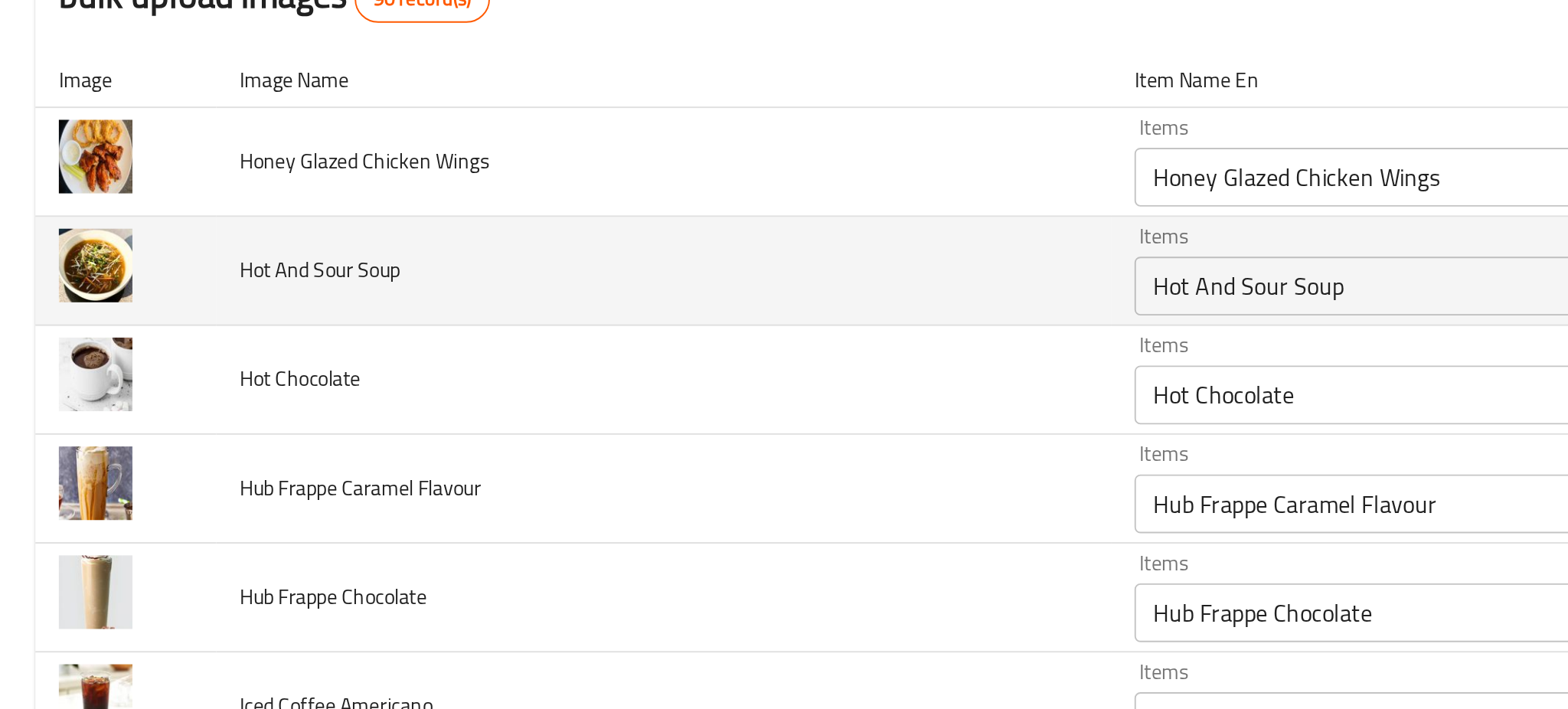
click at [414, 324] on td "Hot And Sour Soup" at bounding box center [345, 320] width 466 height 57
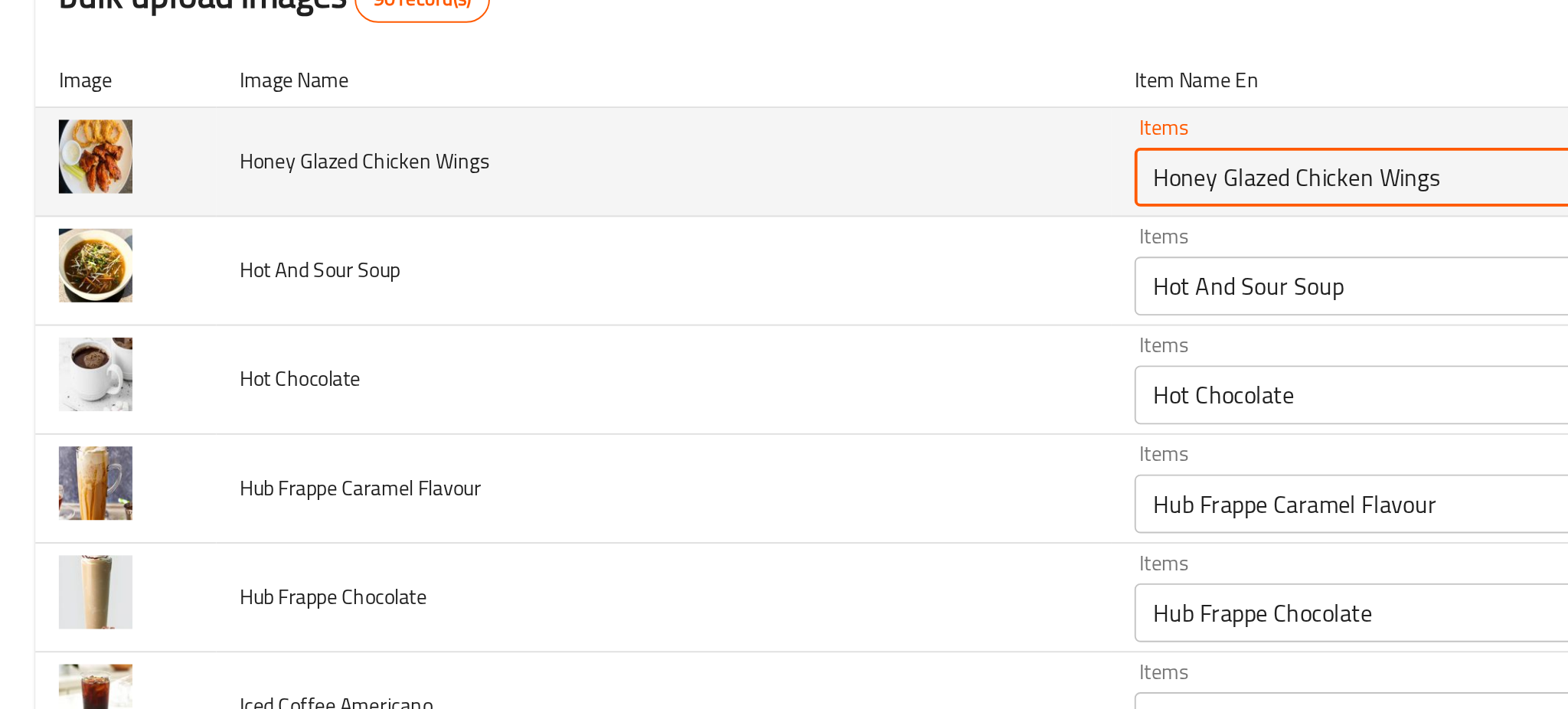
click at [670, 274] on Wings "Honey Glazed Chicken Wings" at bounding box center [756, 271] width 323 height 21
click at [181, 257] on span "Honey Glazed Chicken Wings" at bounding box center [190, 262] width 130 height 20
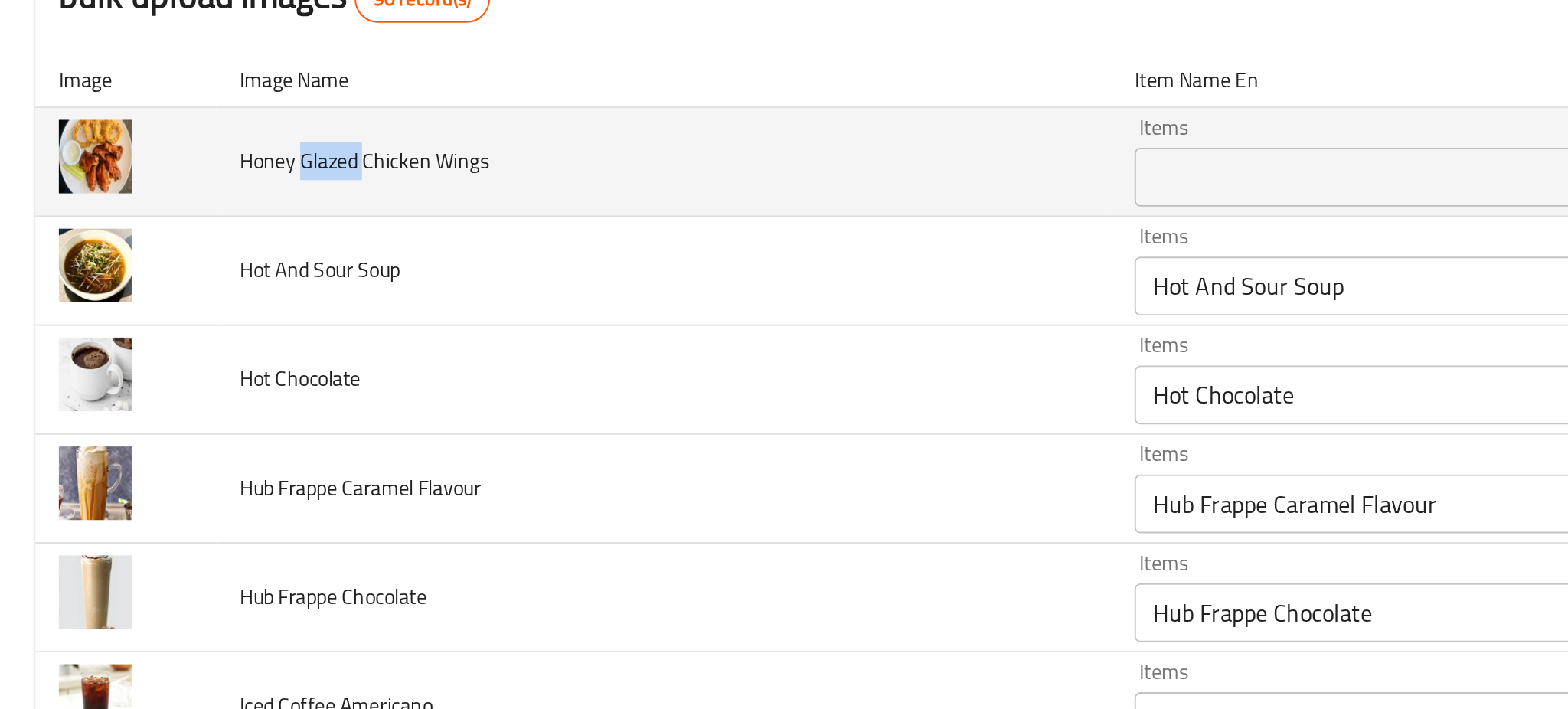
click at [181, 257] on span "Honey Glazed Chicken Wings" at bounding box center [190, 262] width 130 height 20
copy span "Honey Glazed Chicken Wings"
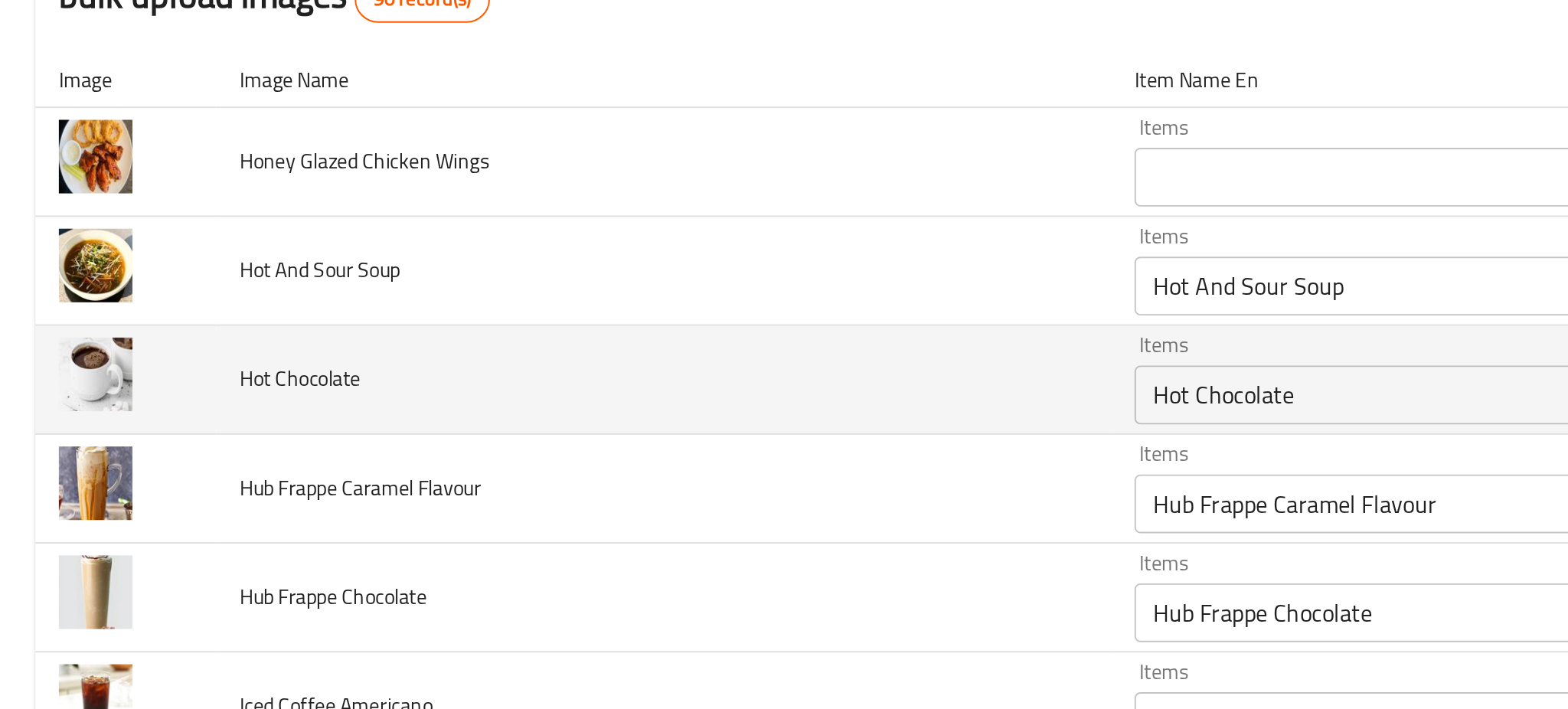
click at [305, 354] on td "Hot Chocolate" at bounding box center [345, 376] width 466 height 57
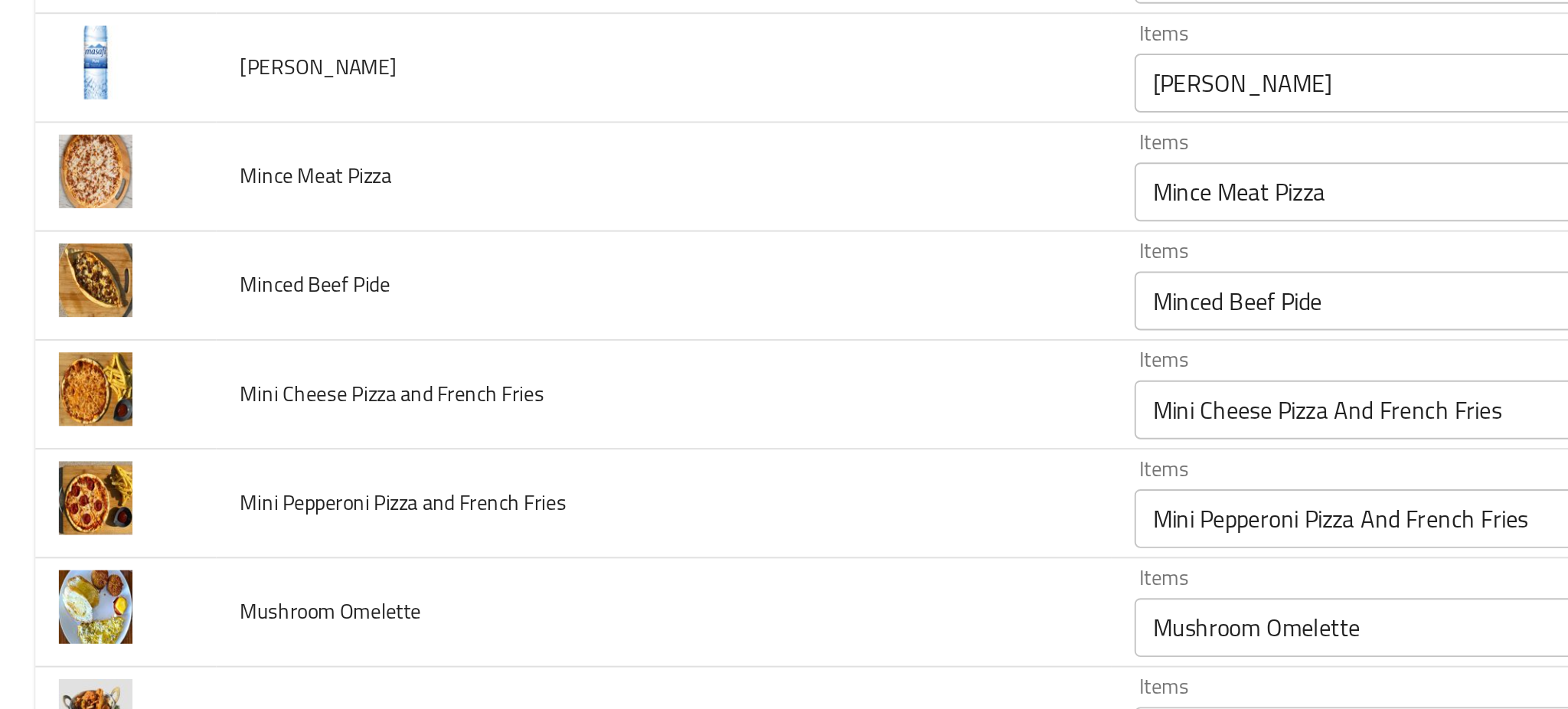
scroll to position [942, 0]
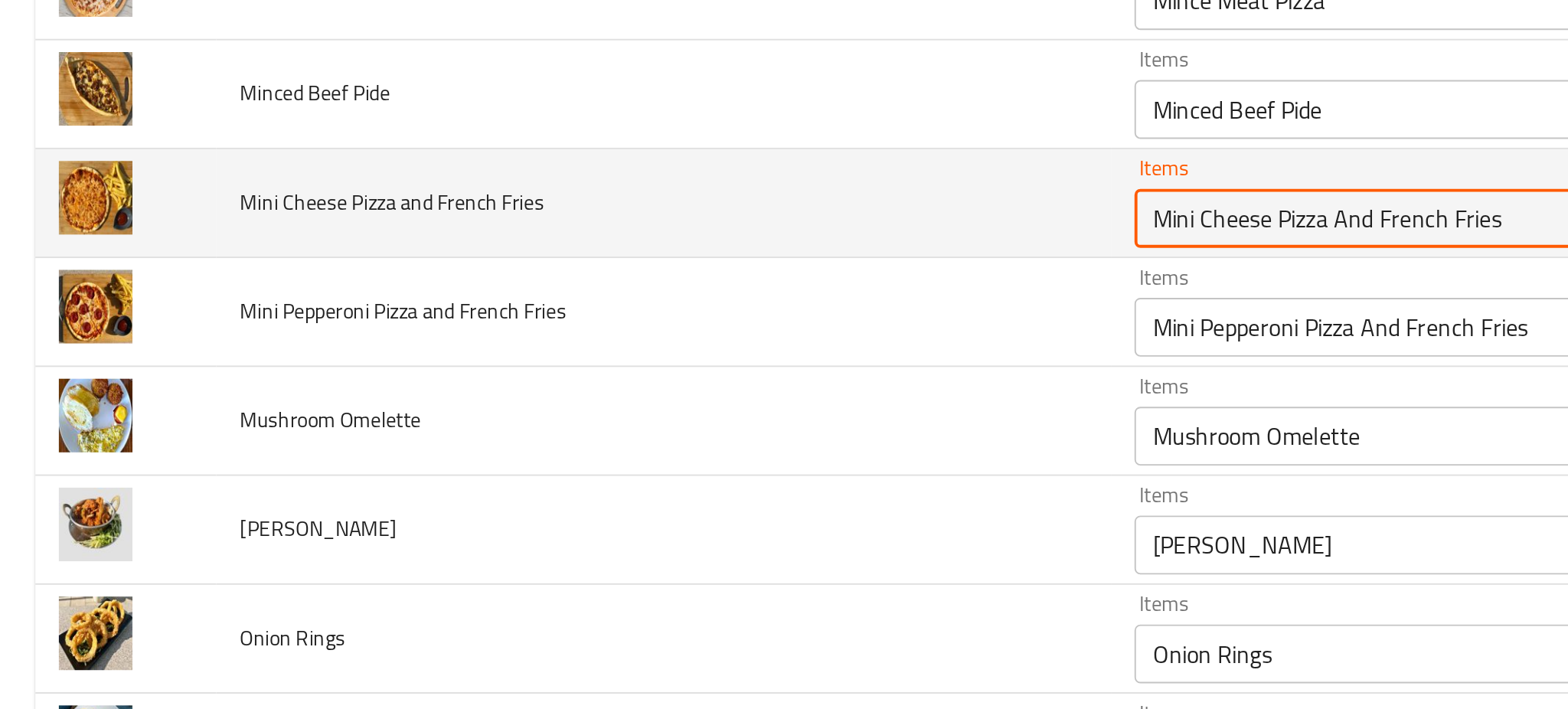
click at [608, 301] on Fries "Mini Cheese Pizza And French Fries" at bounding box center [756, 292] width 323 height 21
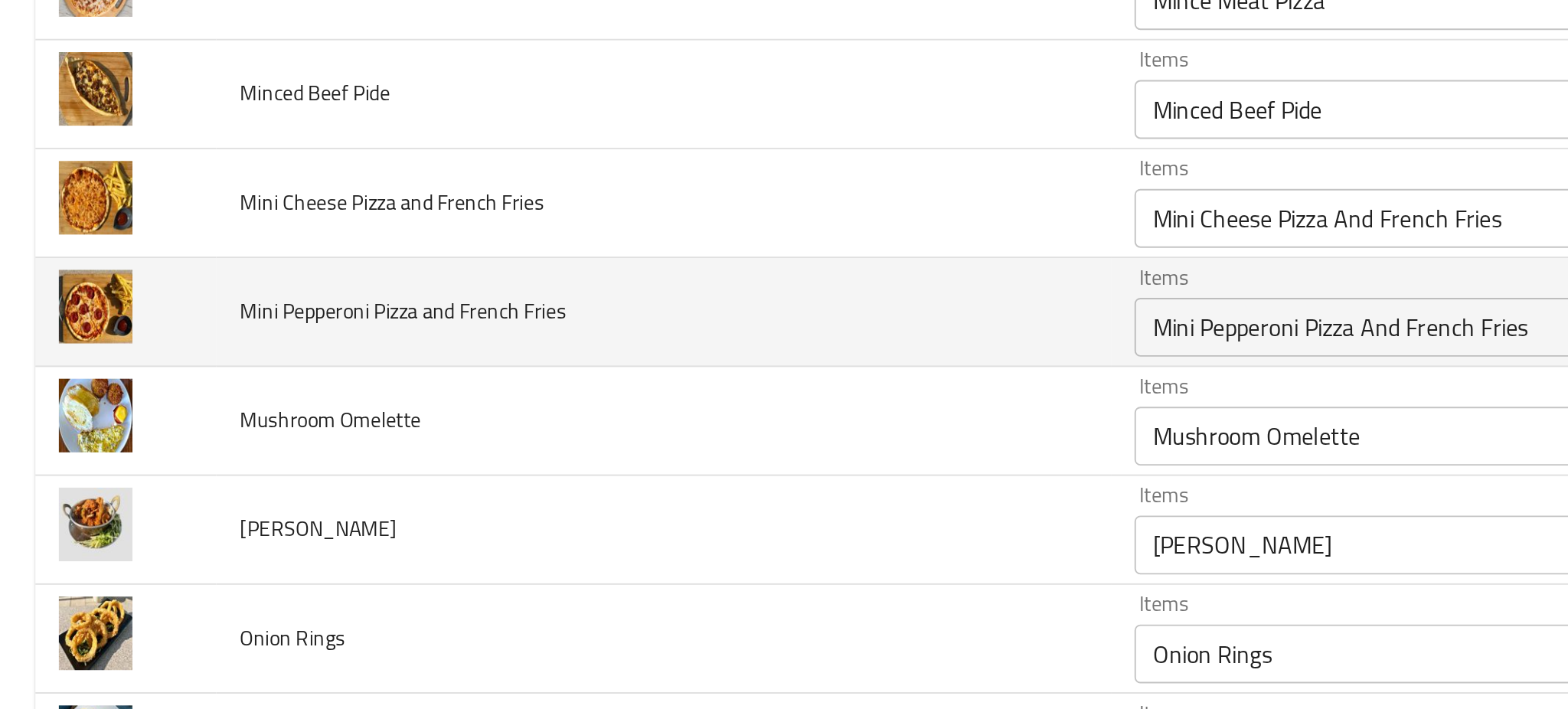
click at [435, 355] on td "Mini Pepperoni Pizza and French Fries" at bounding box center [345, 341] width 466 height 57
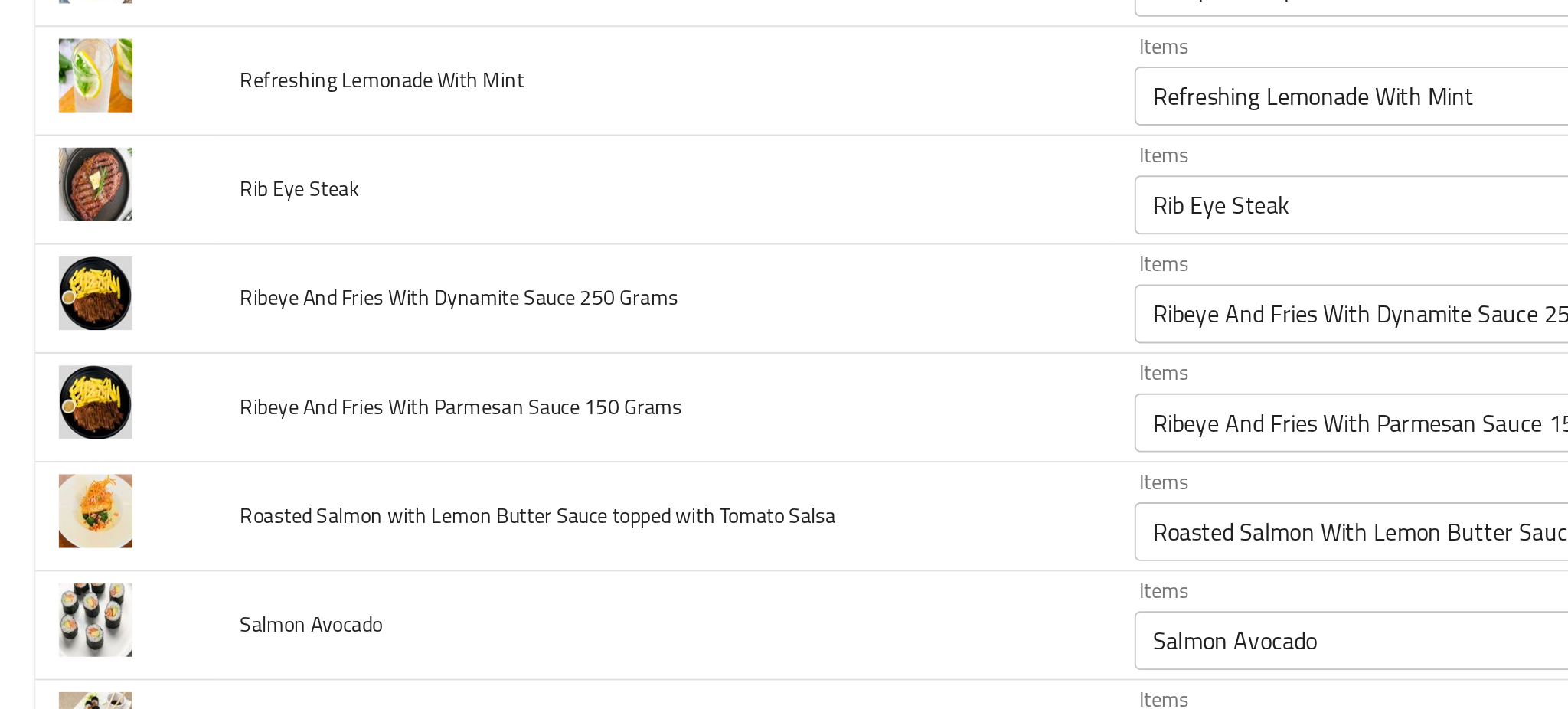
scroll to position [1855, 0]
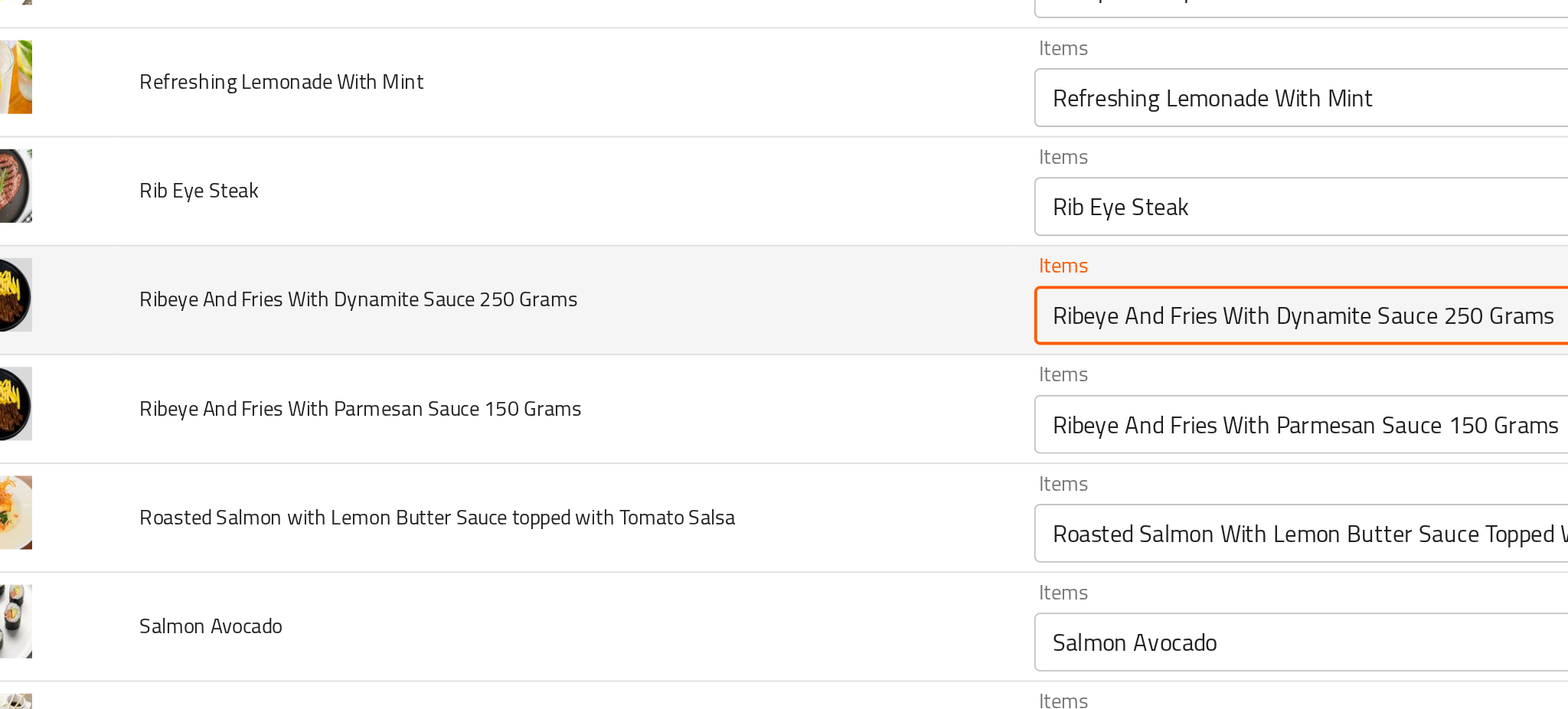
click at [638, 347] on Grams "Ribeye And Fries With Dynamite Sauce 250 Grams" at bounding box center [756, 342] width 323 height 21
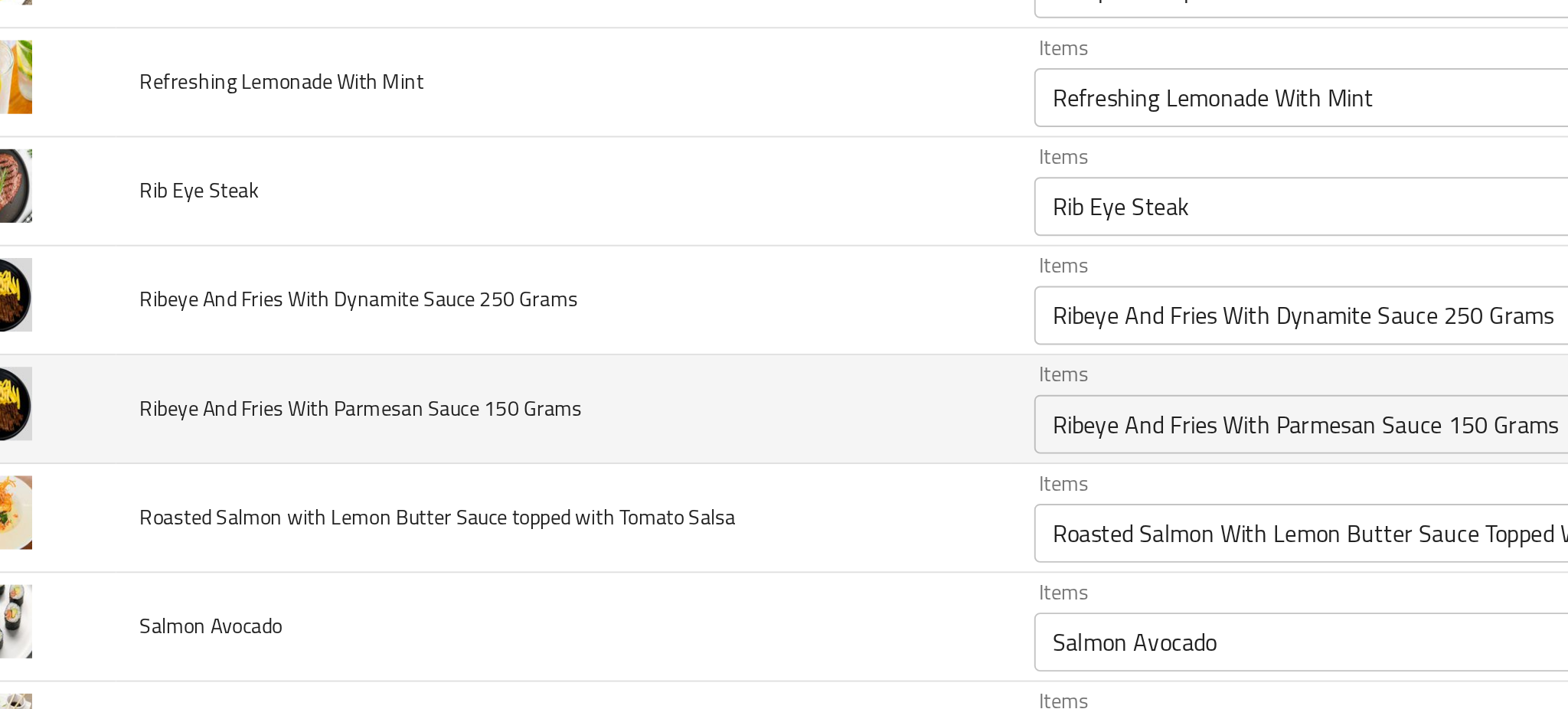
click at [507, 371] on td "Ribeye And Fries With Parmesan Sauce 150 Grams" at bounding box center [345, 392] width 466 height 57
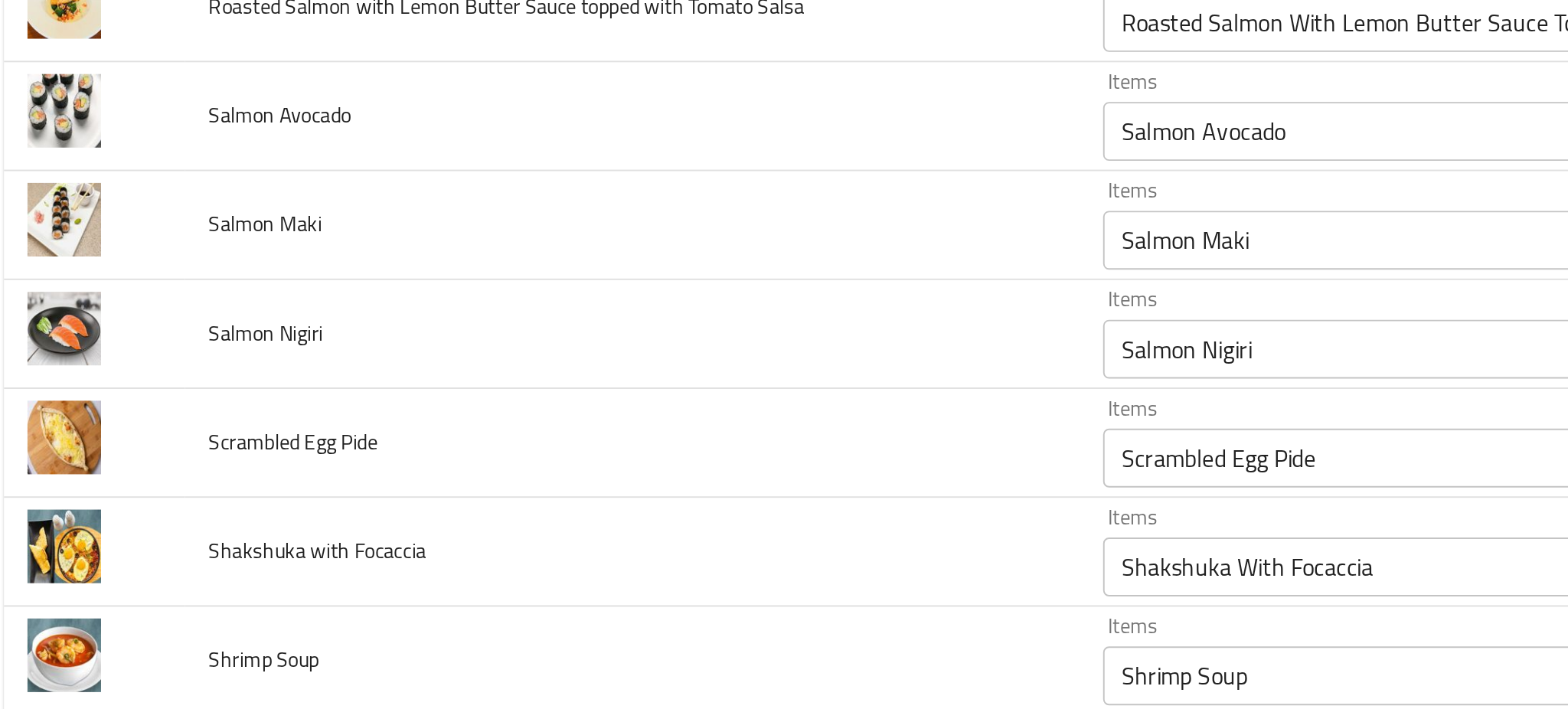
scroll to position [2202, 0]
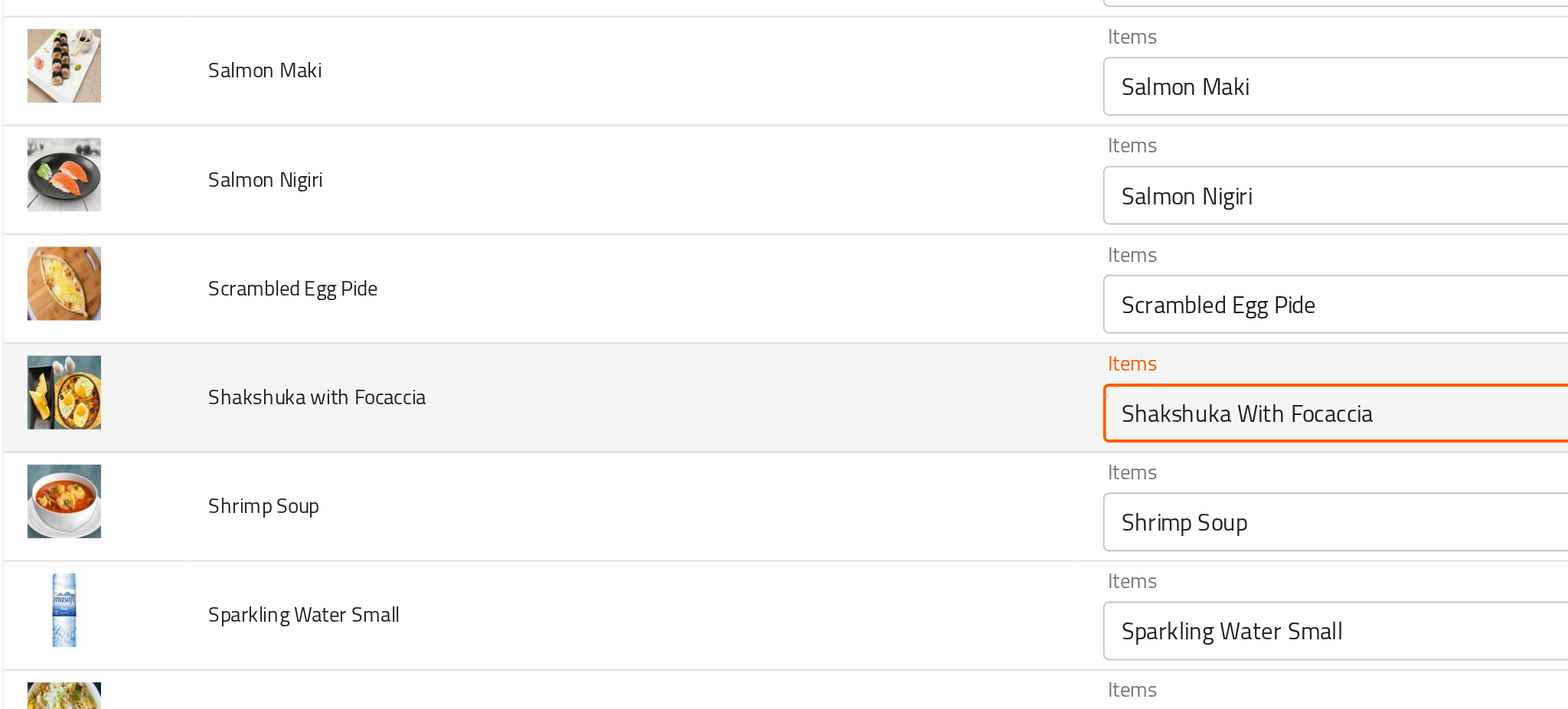
click at [698, 397] on Focaccia "Shakshuka With Focaccia" at bounding box center [756, 393] width 323 height 21
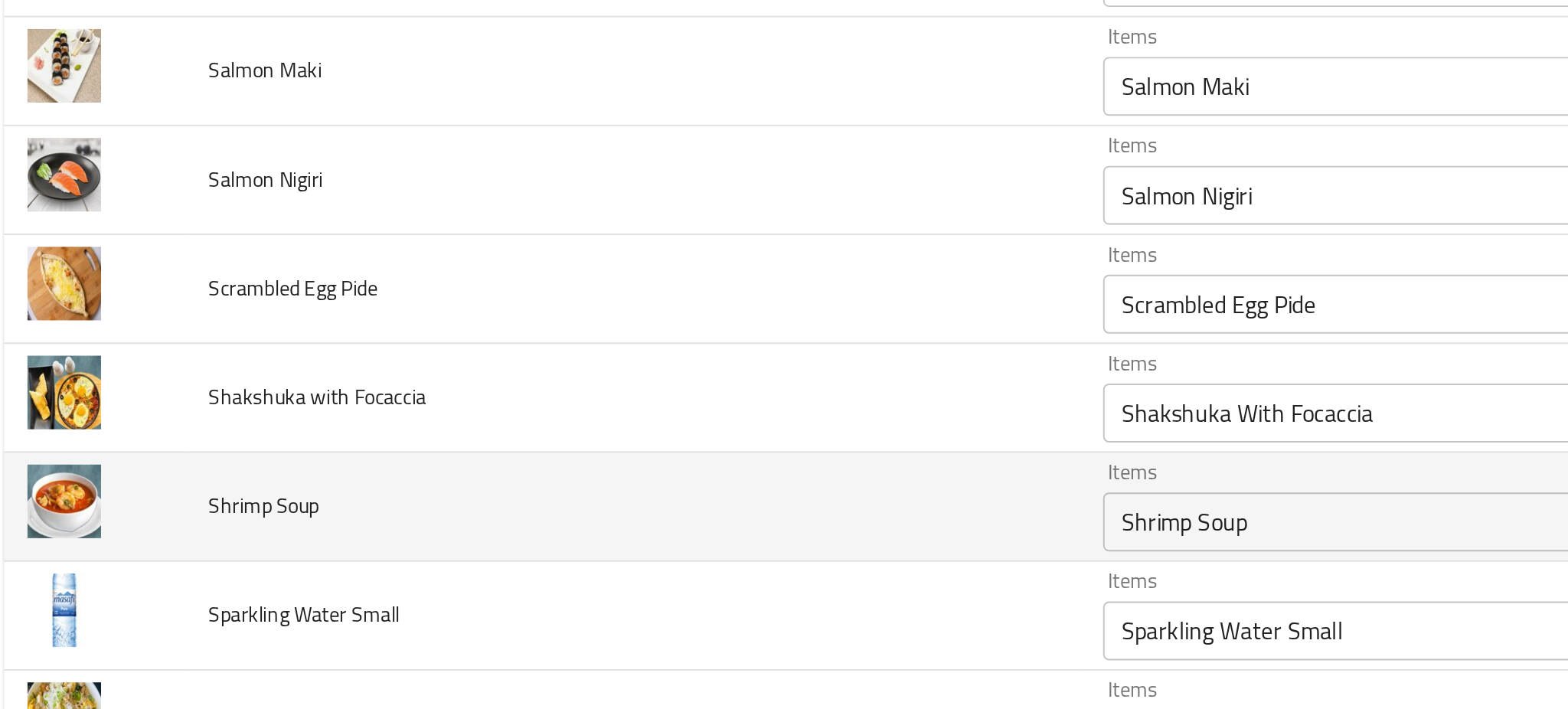
click at [240, 468] on td "Shrimp Soup" at bounding box center [345, 442] width 466 height 57
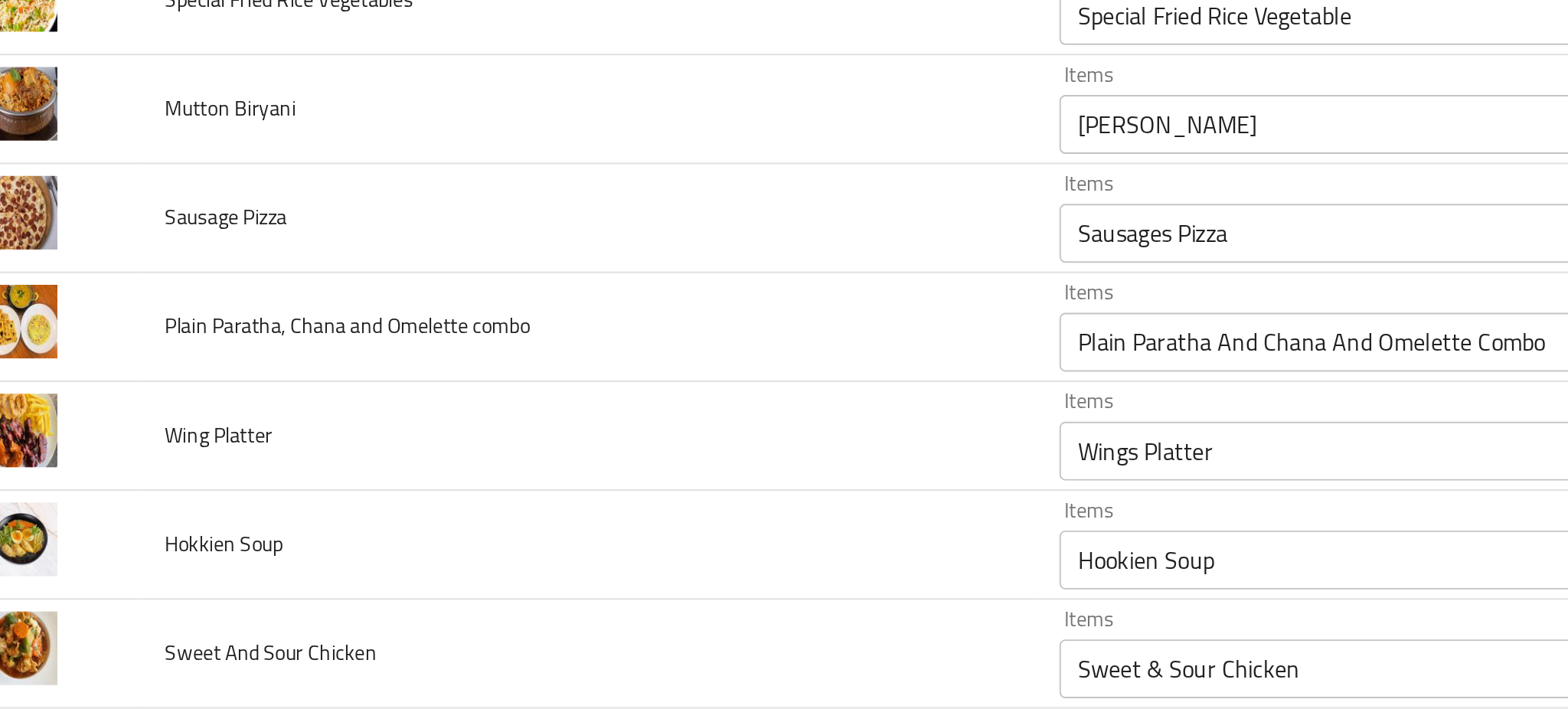
scroll to position [3882, 0]
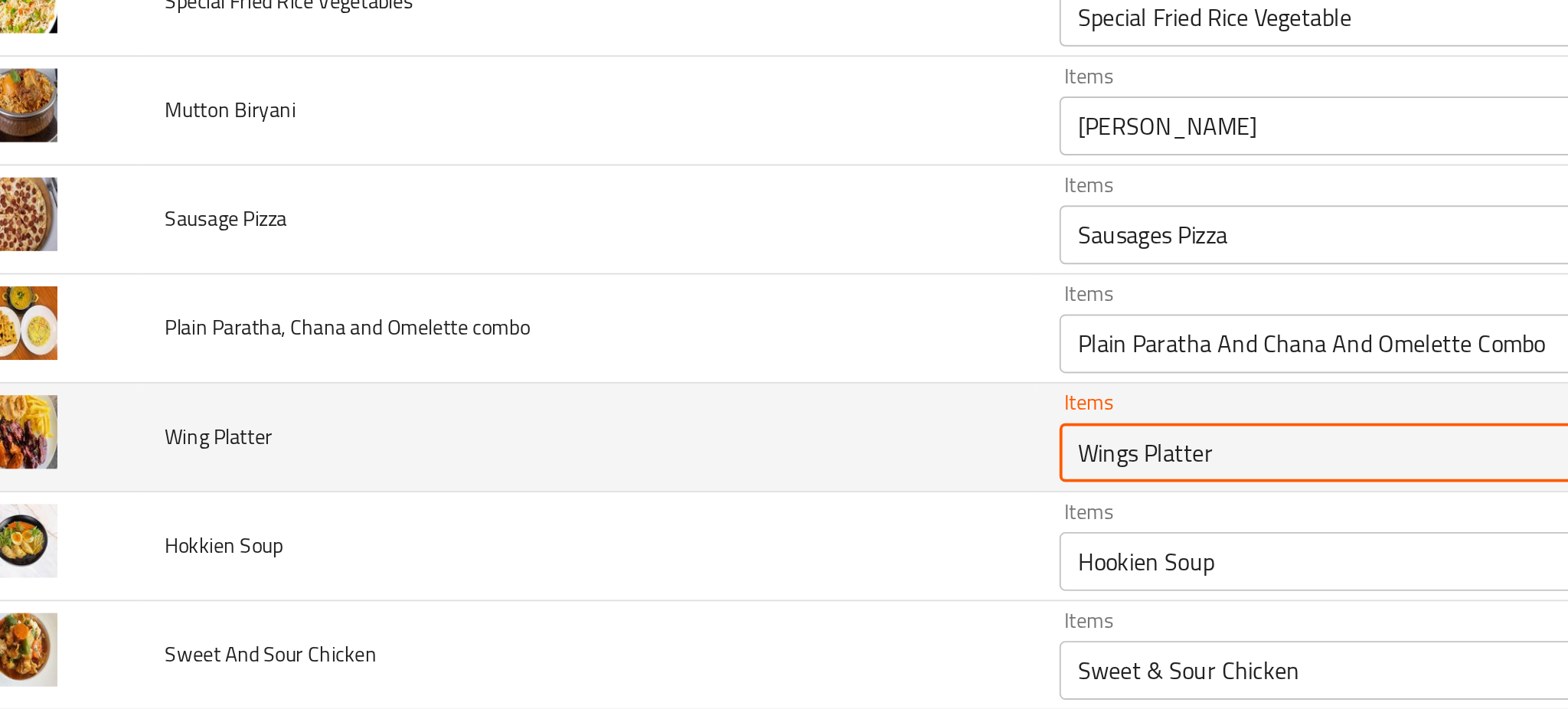
click at [612, 420] on Platter "Wings Platter" at bounding box center [756, 413] width 323 height 21
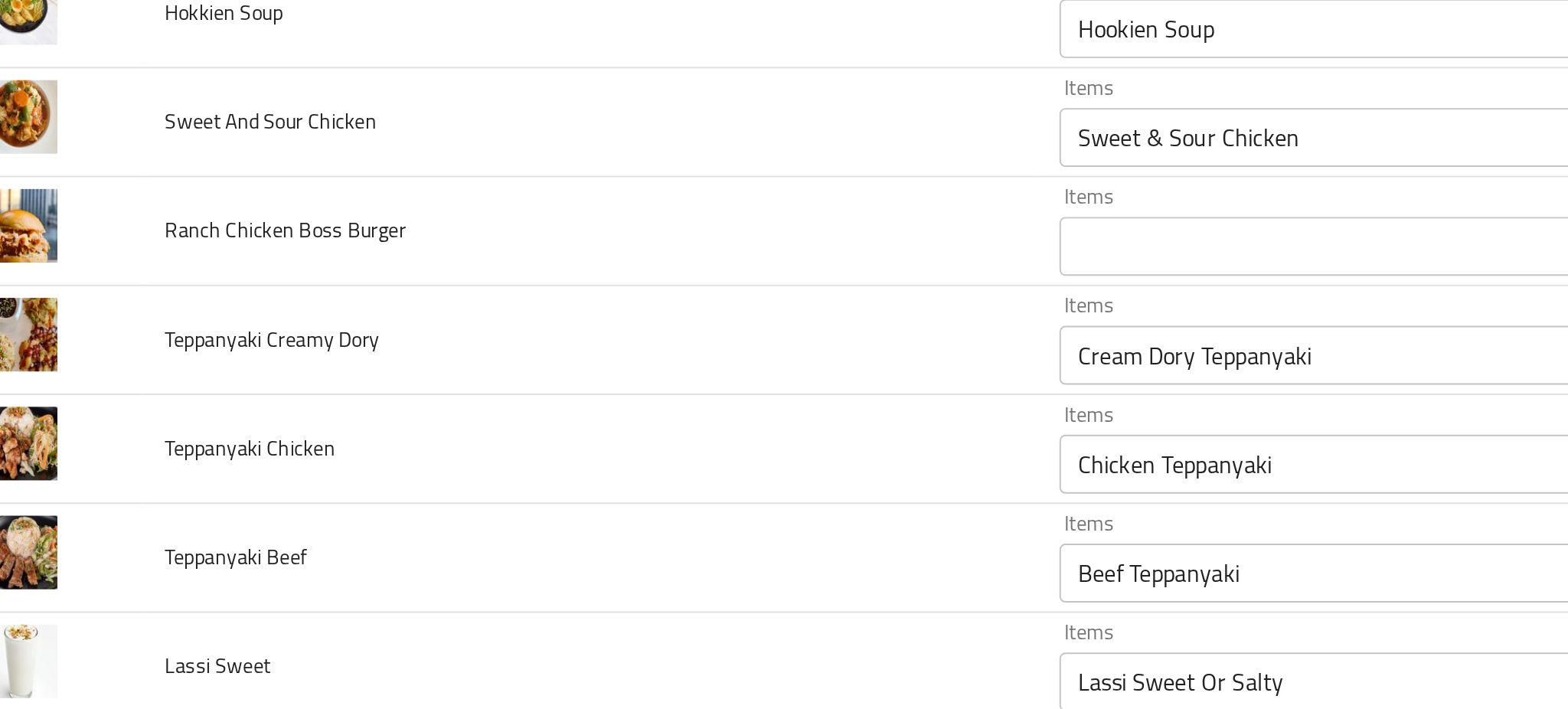
scroll to position [4159, 0]
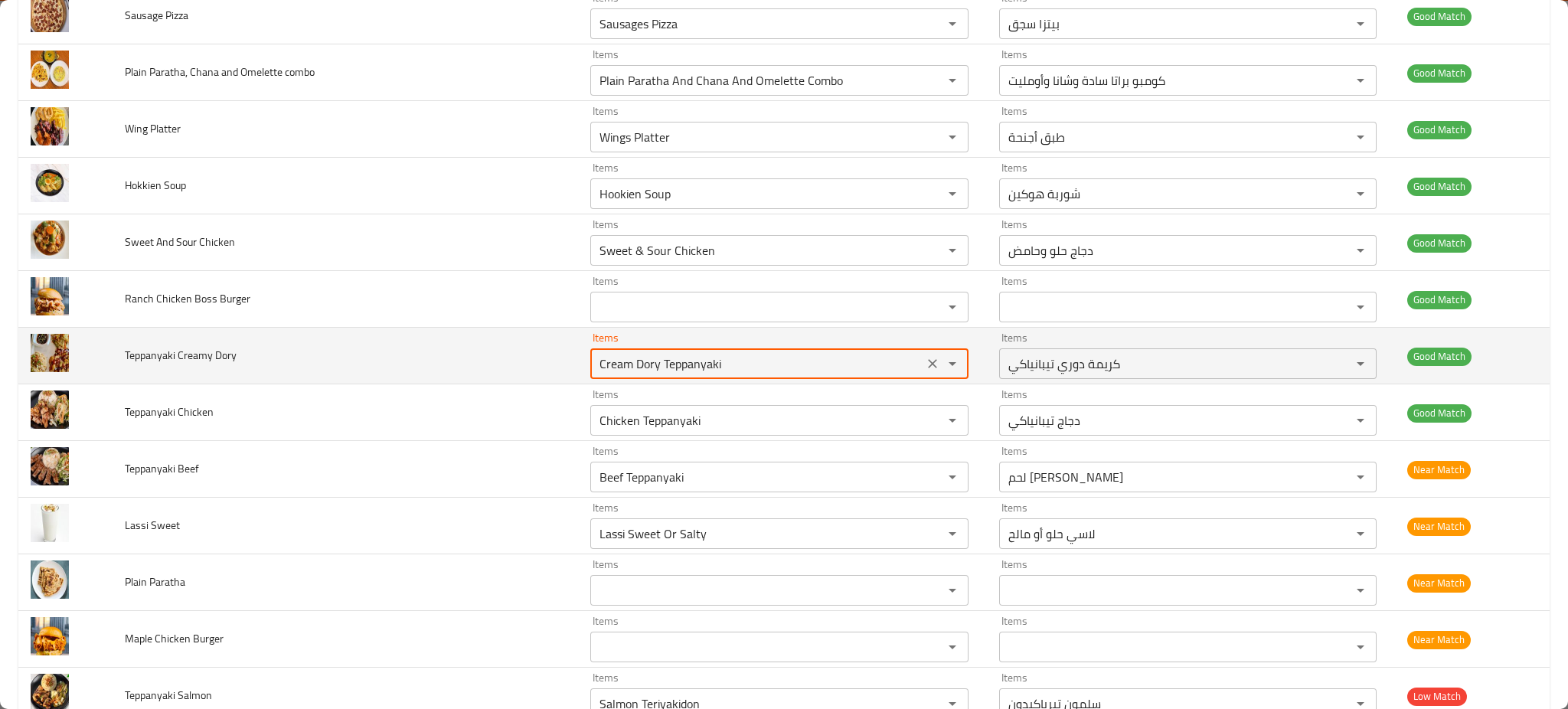
click at [647, 372] on Dory "Cream Dory Teppanyaki" at bounding box center [756, 364] width 323 height 21
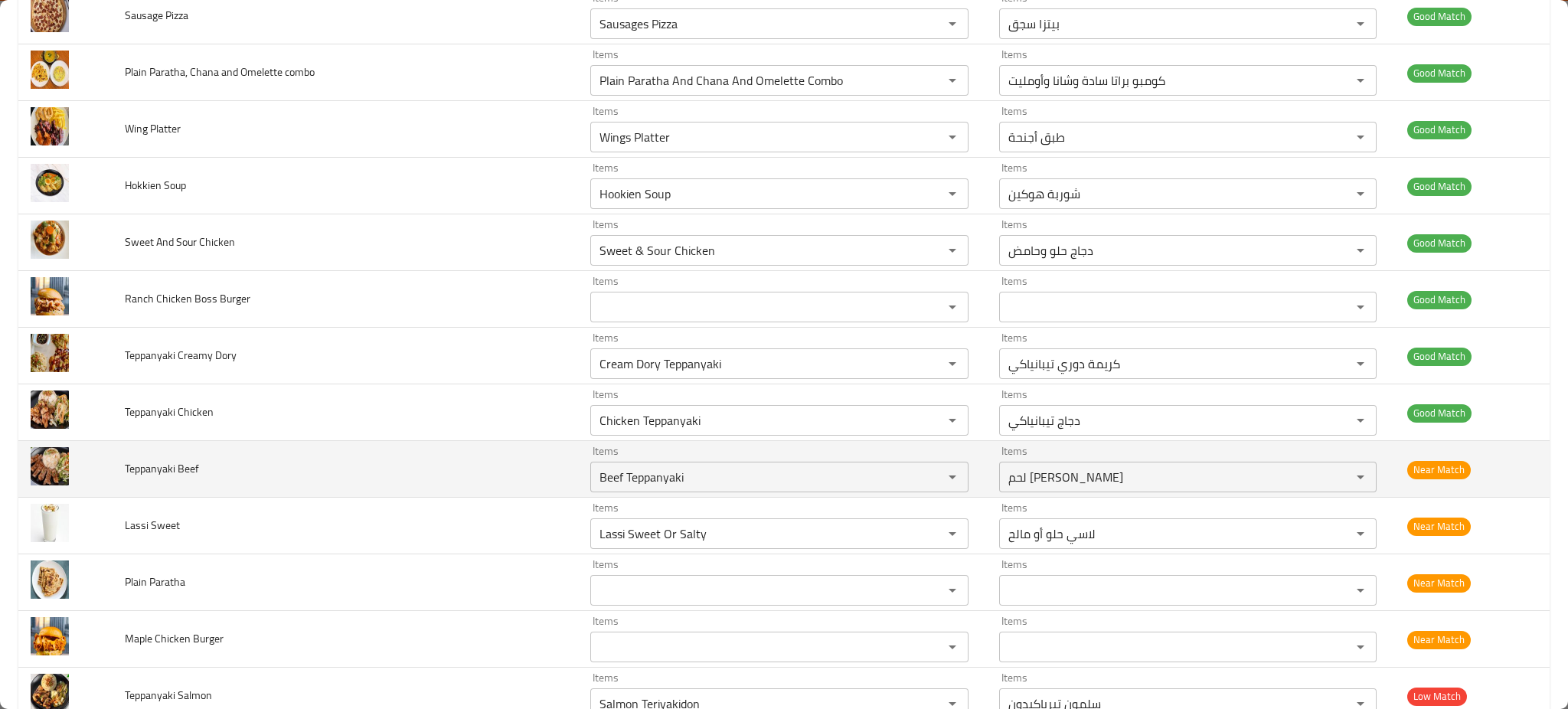
click at [423, 487] on td "Teppanyaki Beef" at bounding box center [345, 469] width 466 height 57
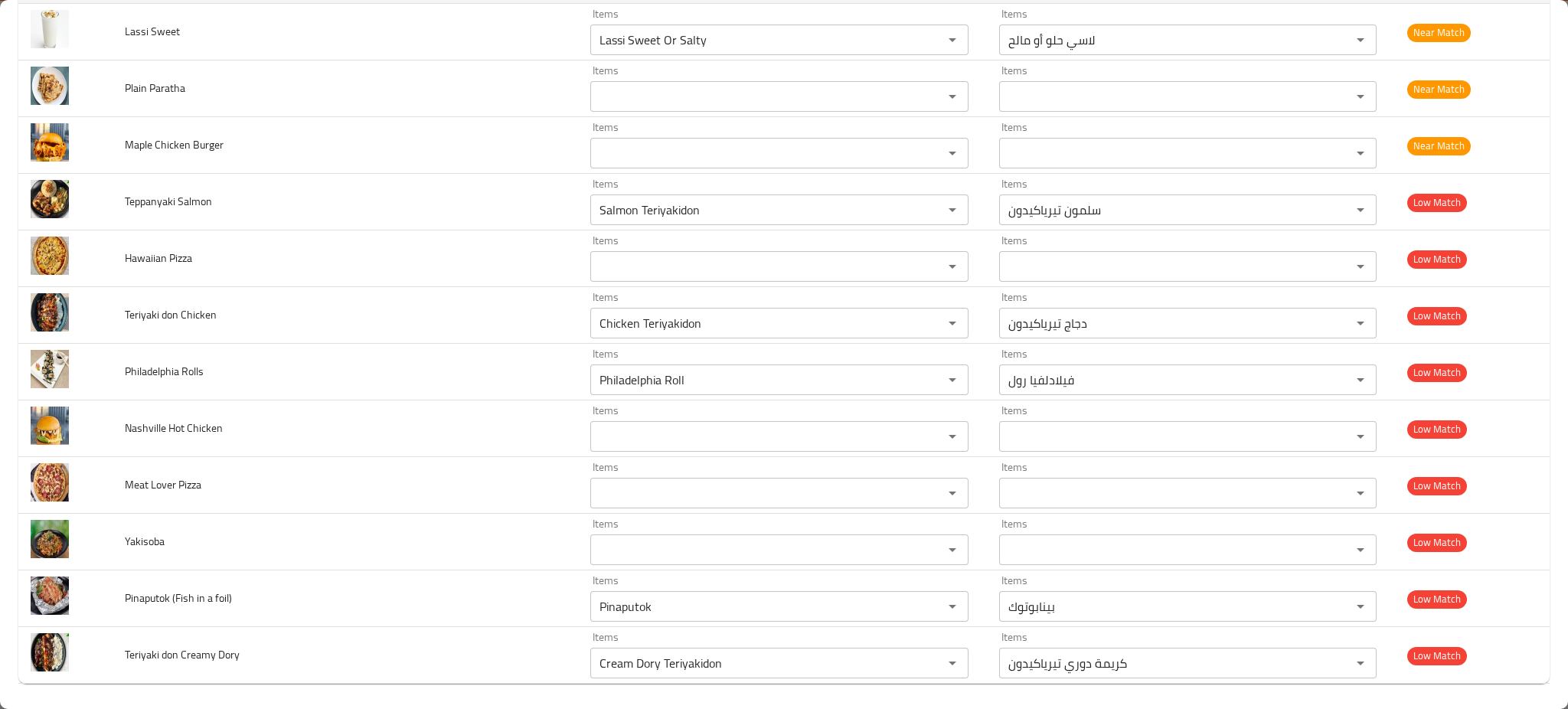
scroll to position [4653, 0]
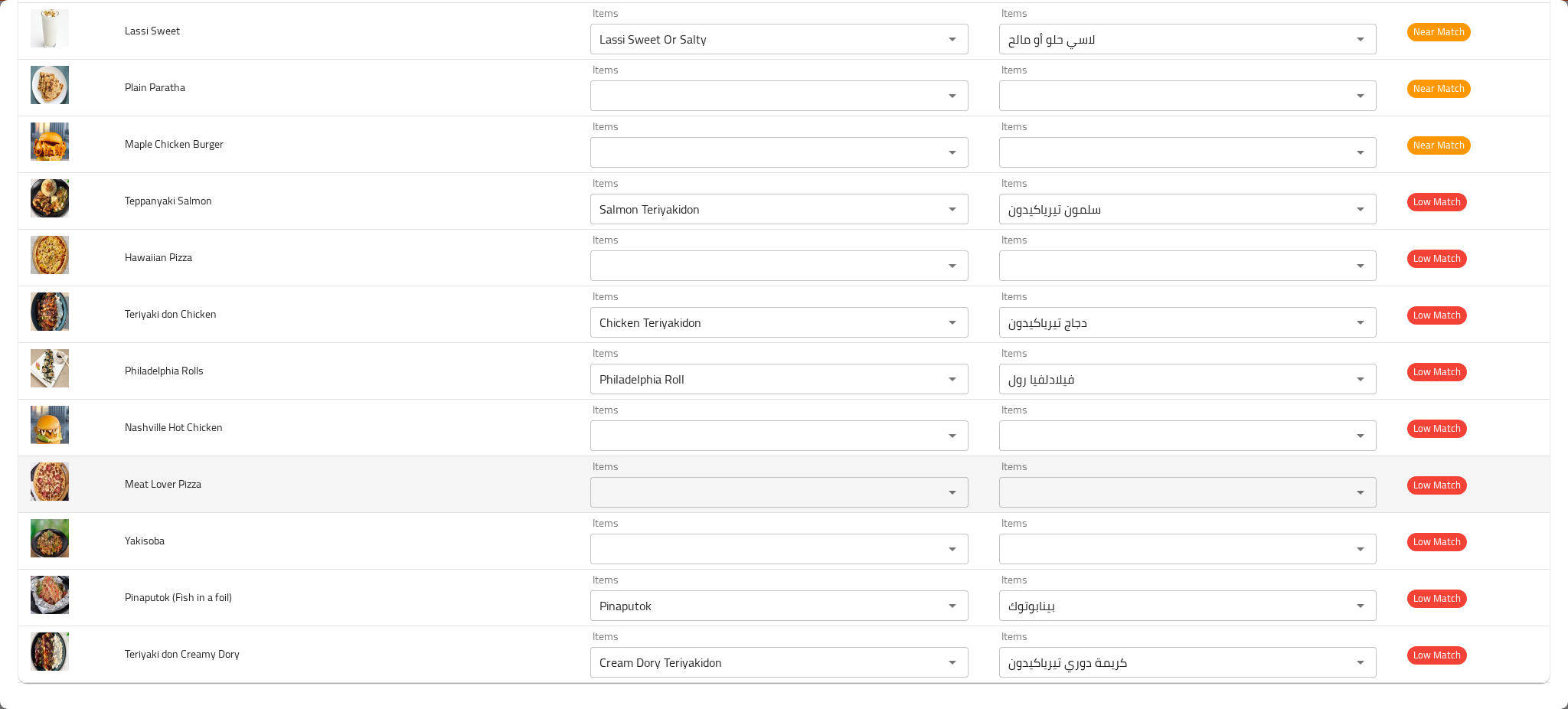
click at [397, 487] on td "Meat Lover Pizza" at bounding box center [345, 485] width 466 height 57
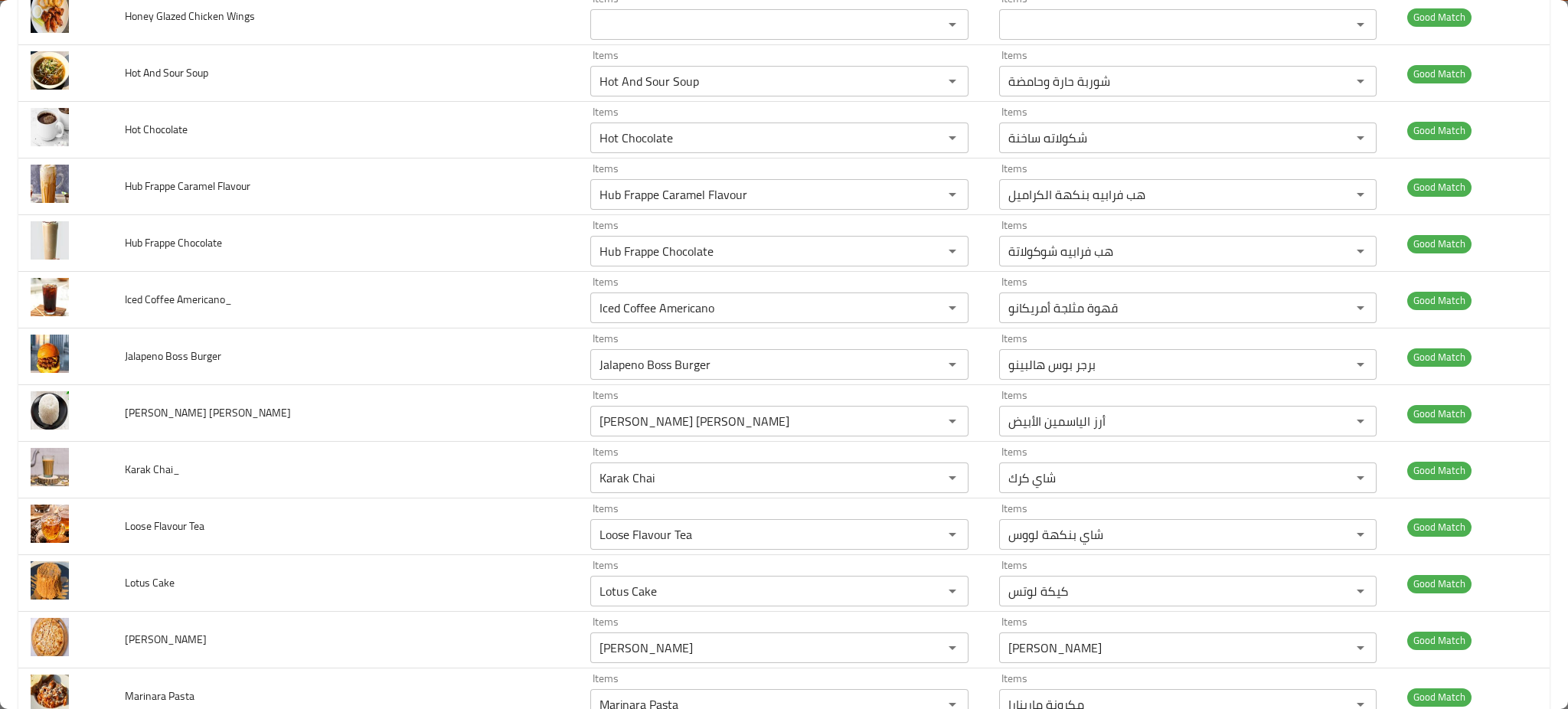
scroll to position [0, 0]
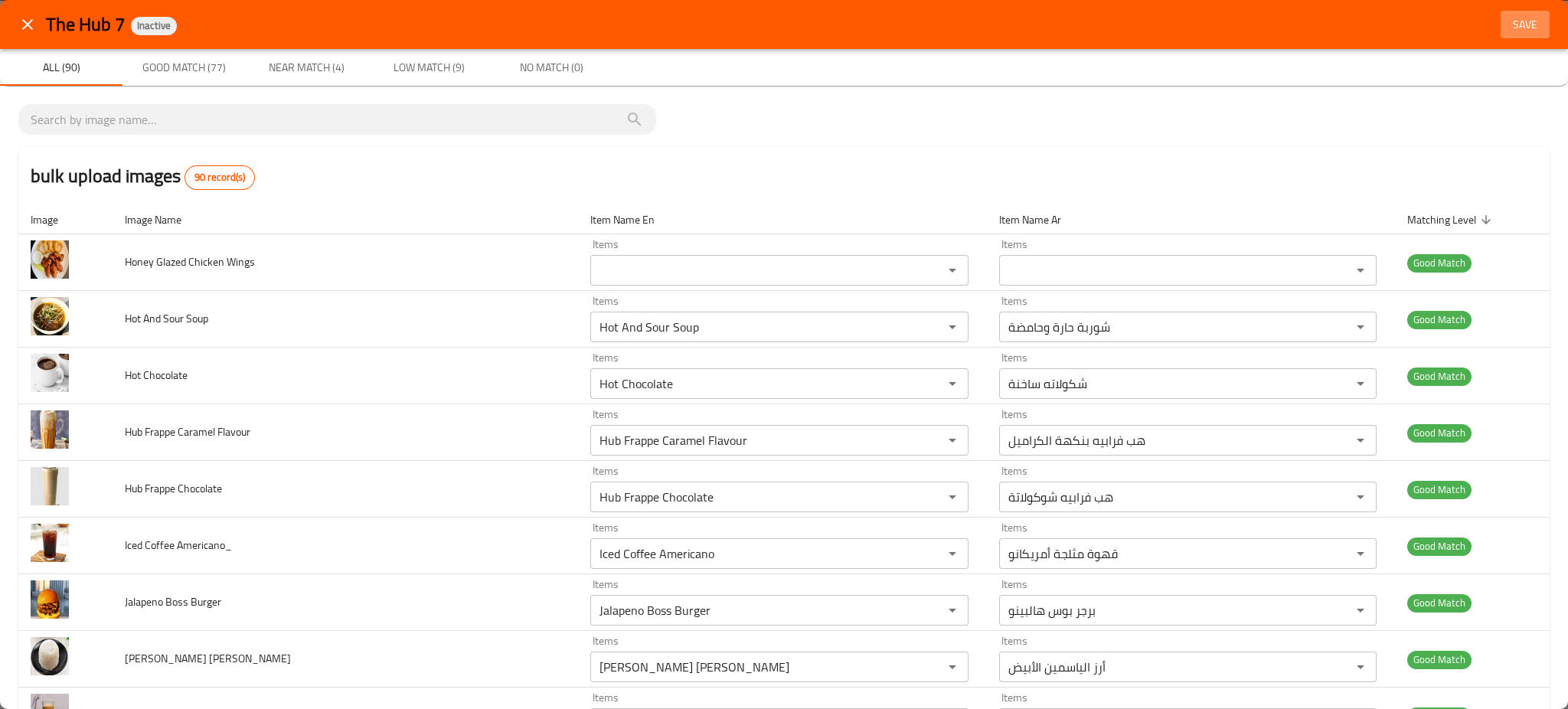
click at [1507, 29] on span "Save" at bounding box center [1525, 25] width 37 height 20
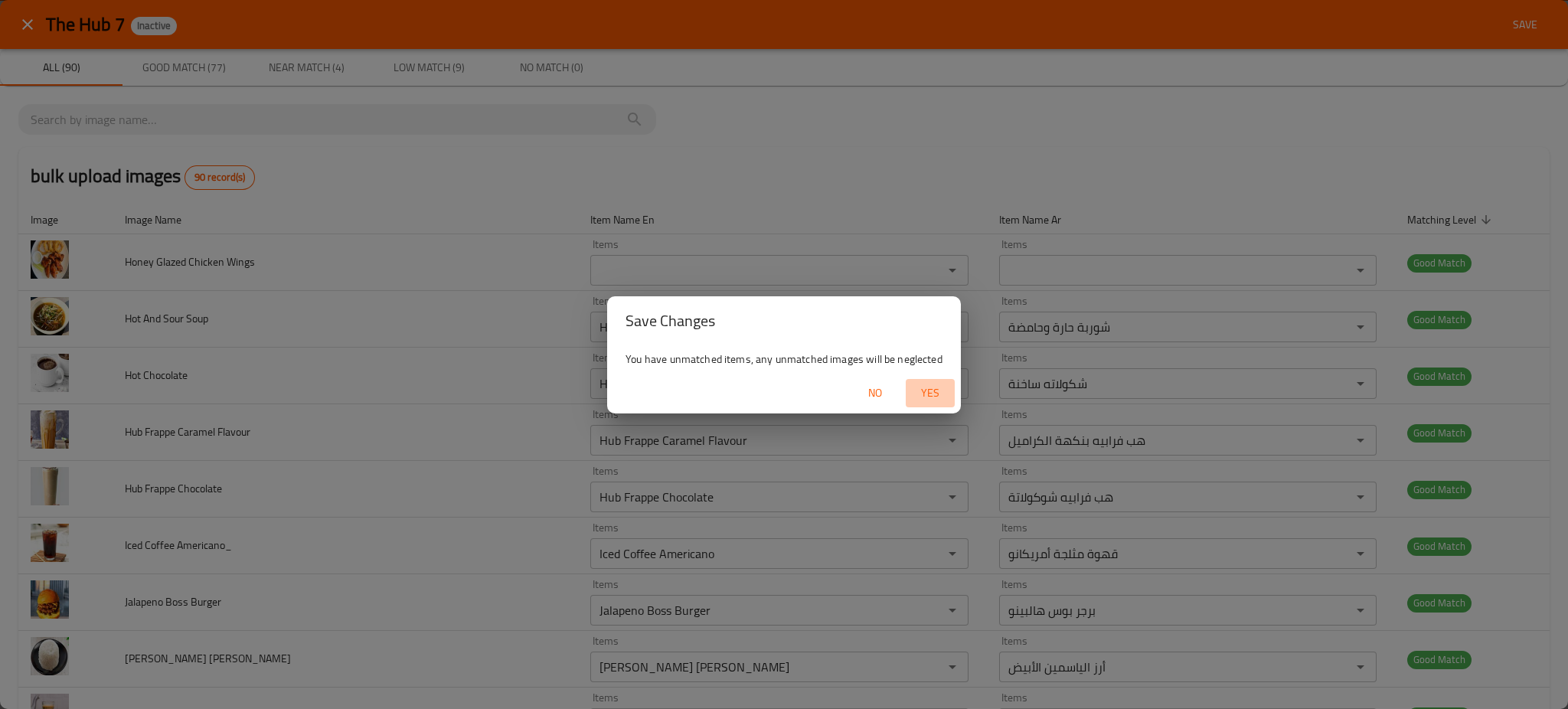
click at [934, 386] on span "Yes" at bounding box center [930, 394] width 37 height 20
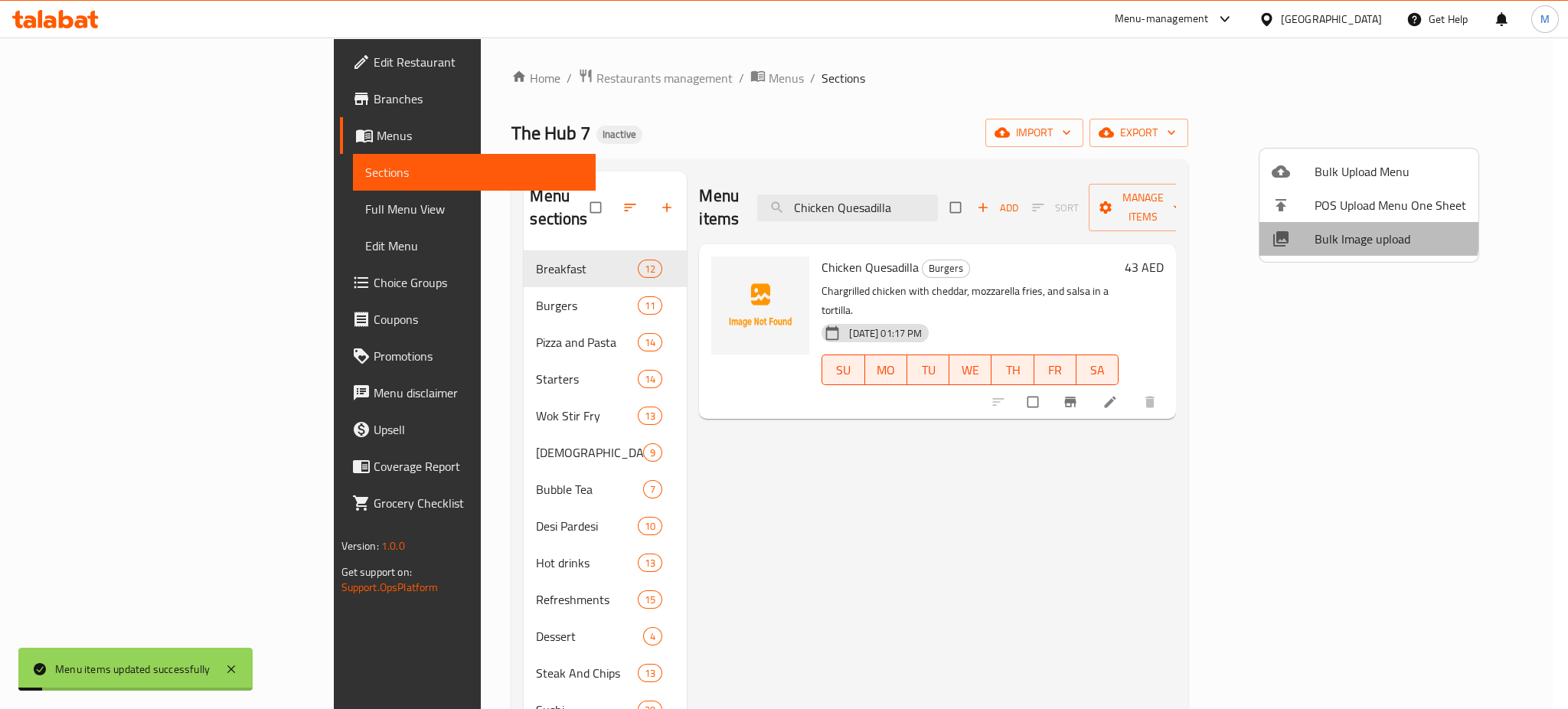
click at [1340, 230] on span "Bulk Image upload" at bounding box center [1391, 239] width 151 height 19
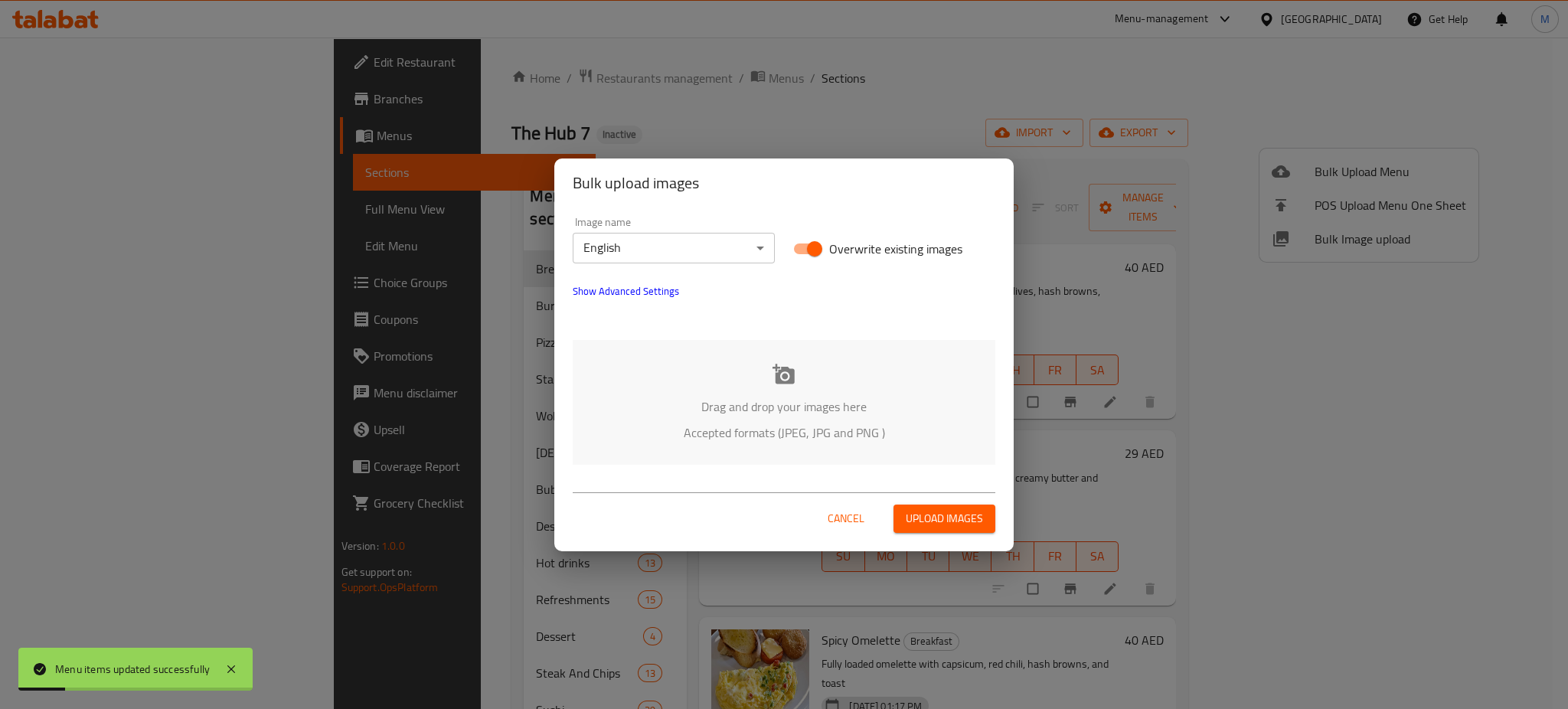
click at [731, 357] on div "Drag and drop your images here Accepted formats (JPEG, JPG and PNG )" at bounding box center [784, 403] width 423 height 125
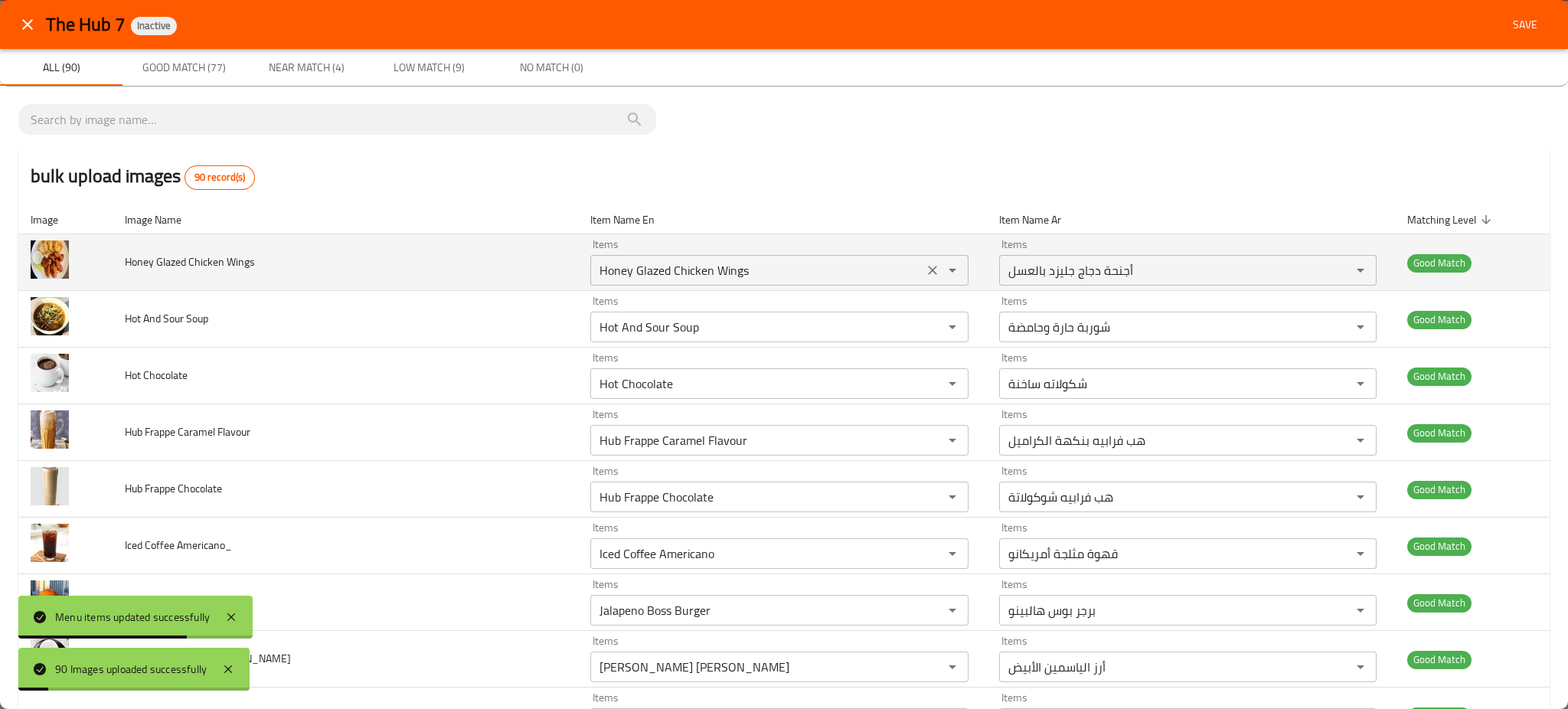
click at [695, 281] on div "Honey Glazed Chicken Wings Items" at bounding box center [779, 270] width 378 height 30
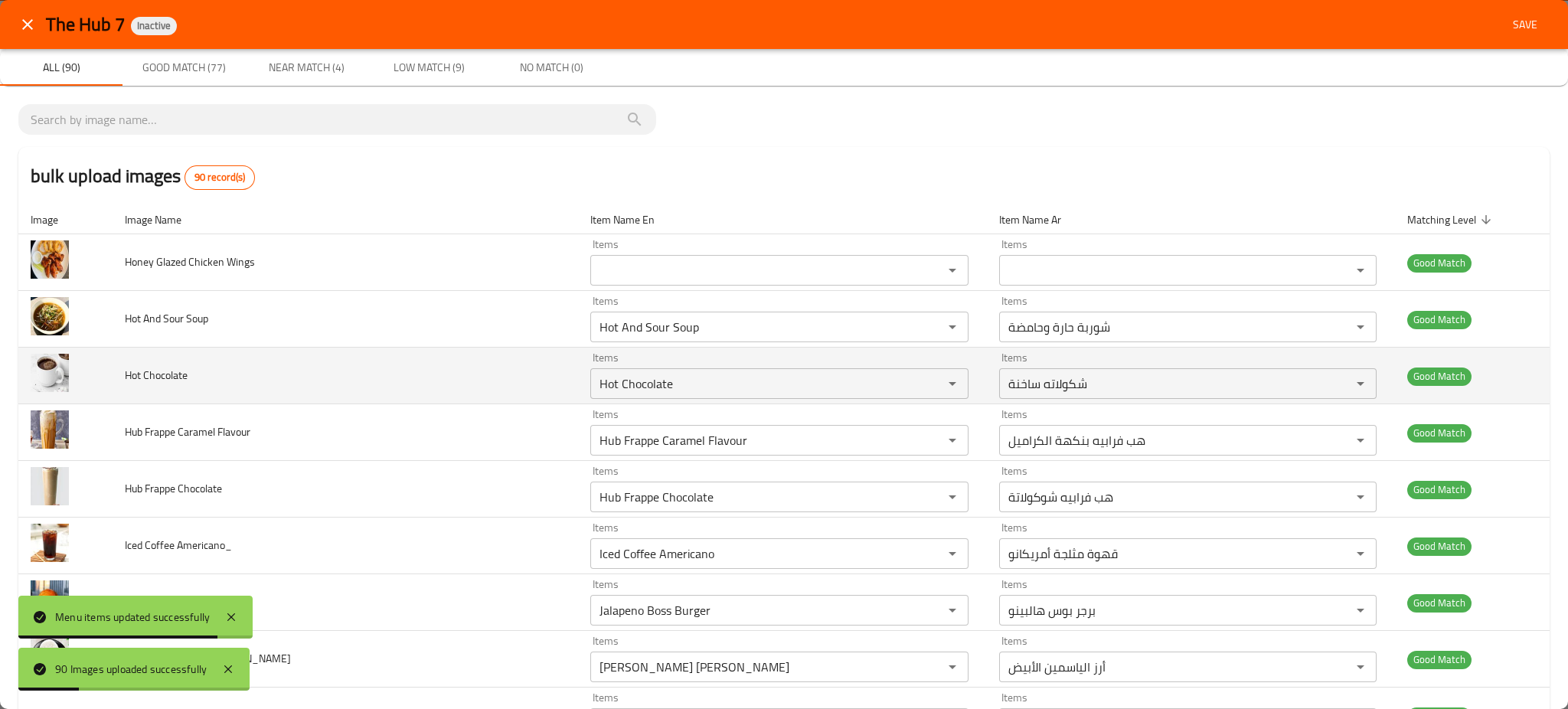
click at [370, 362] on td "Hot Chocolate" at bounding box center [345, 376] width 466 height 57
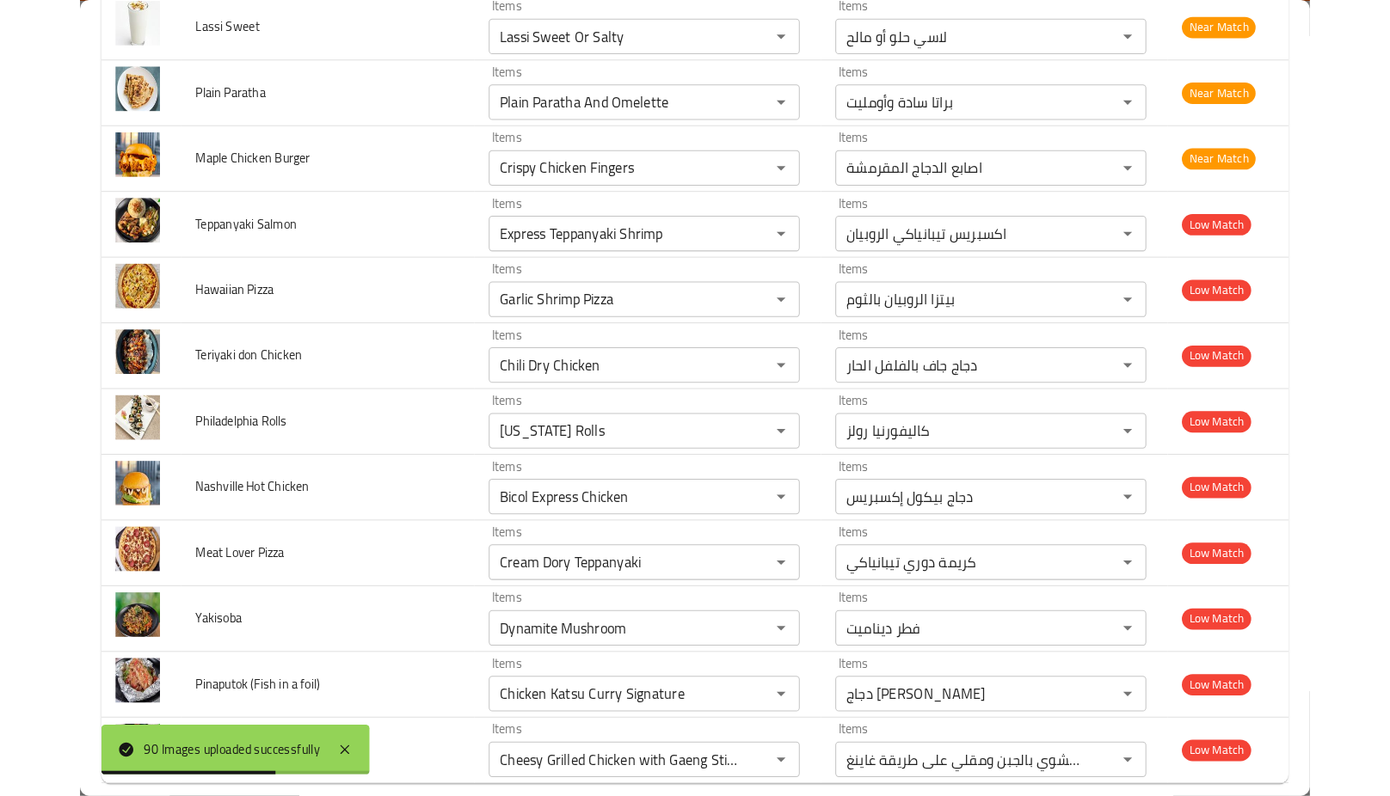
scroll to position [5234, 0]
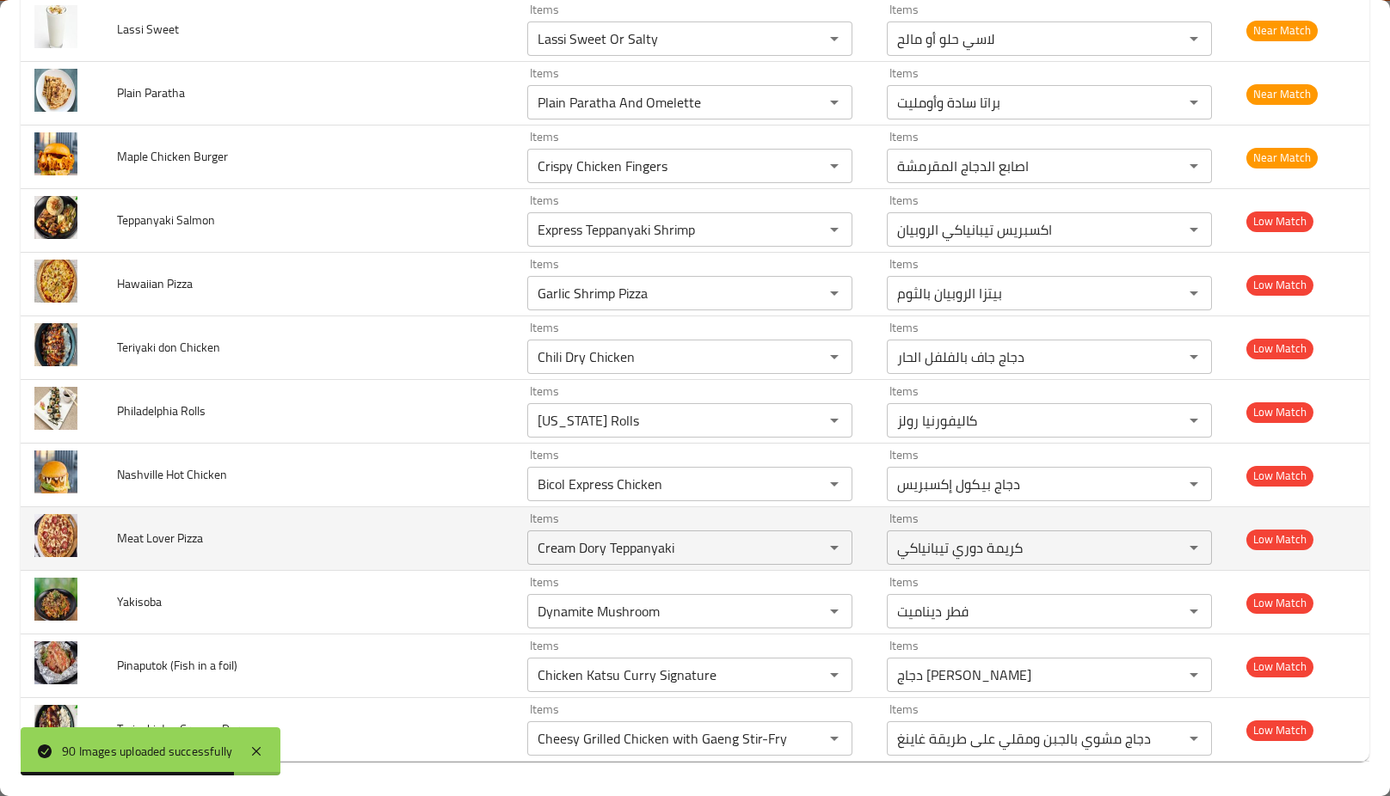
click at [438, 516] on td "Meat Lover Pizza" at bounding box center [308, 539] width 410 height 64
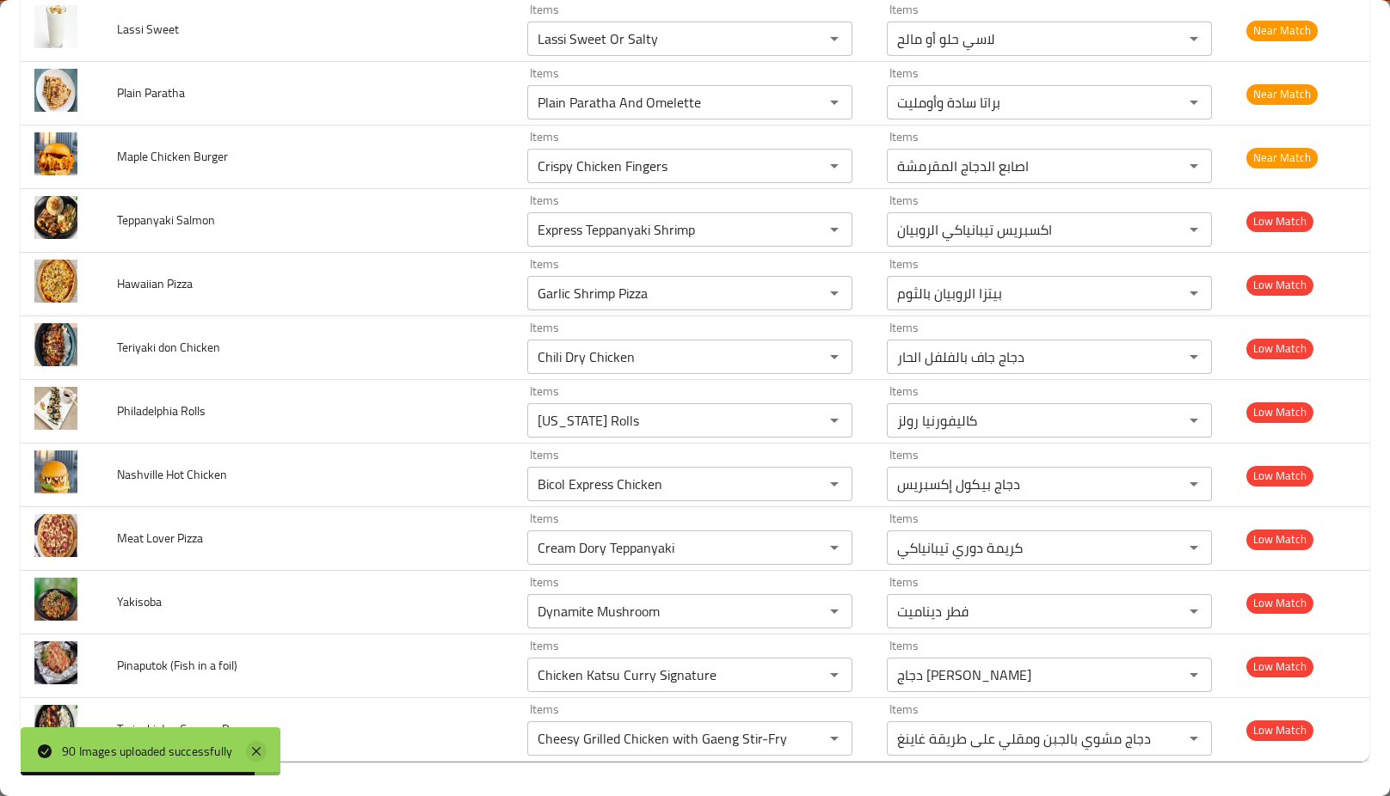
click at [264, 742] on icon at bounding box center [256, 751] width 21 height 21
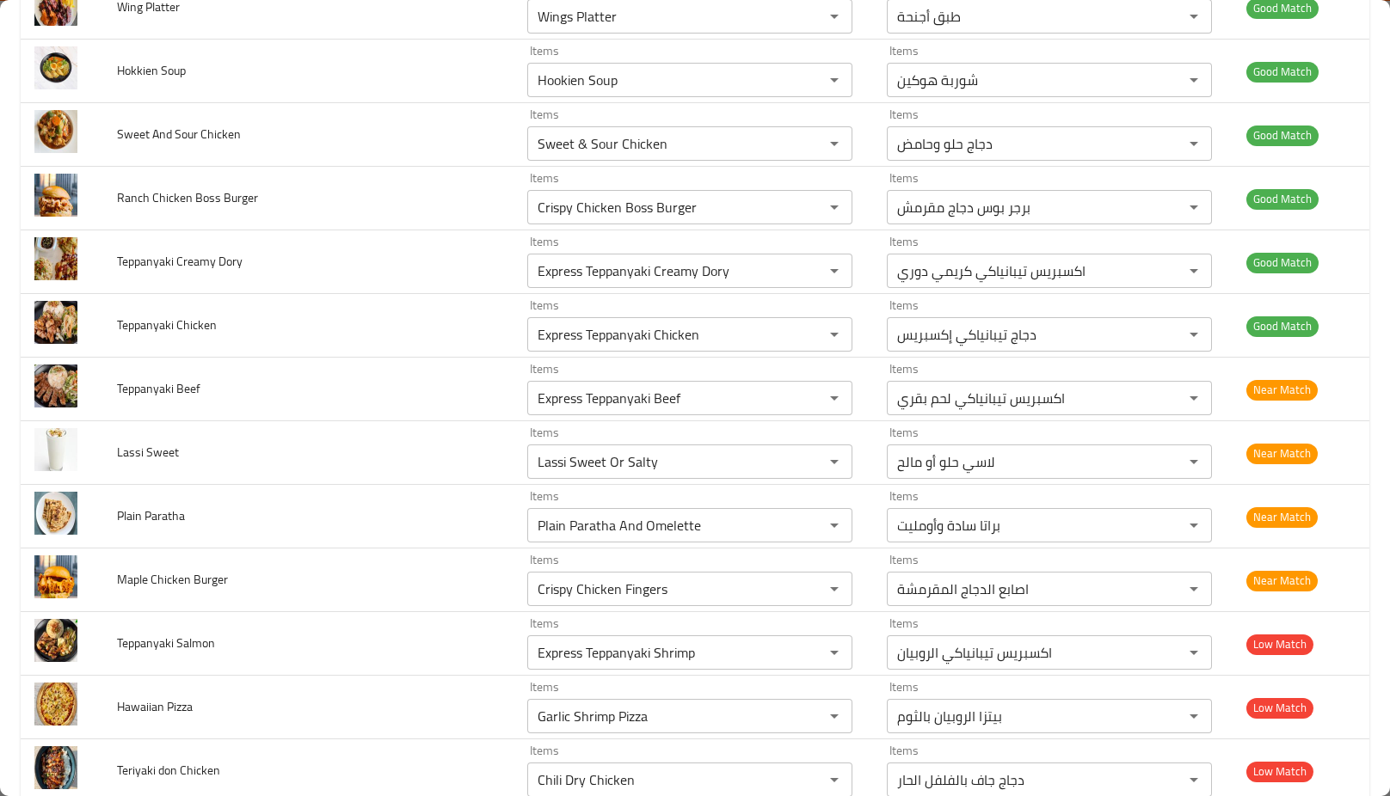
scroll to position [4810, 0]
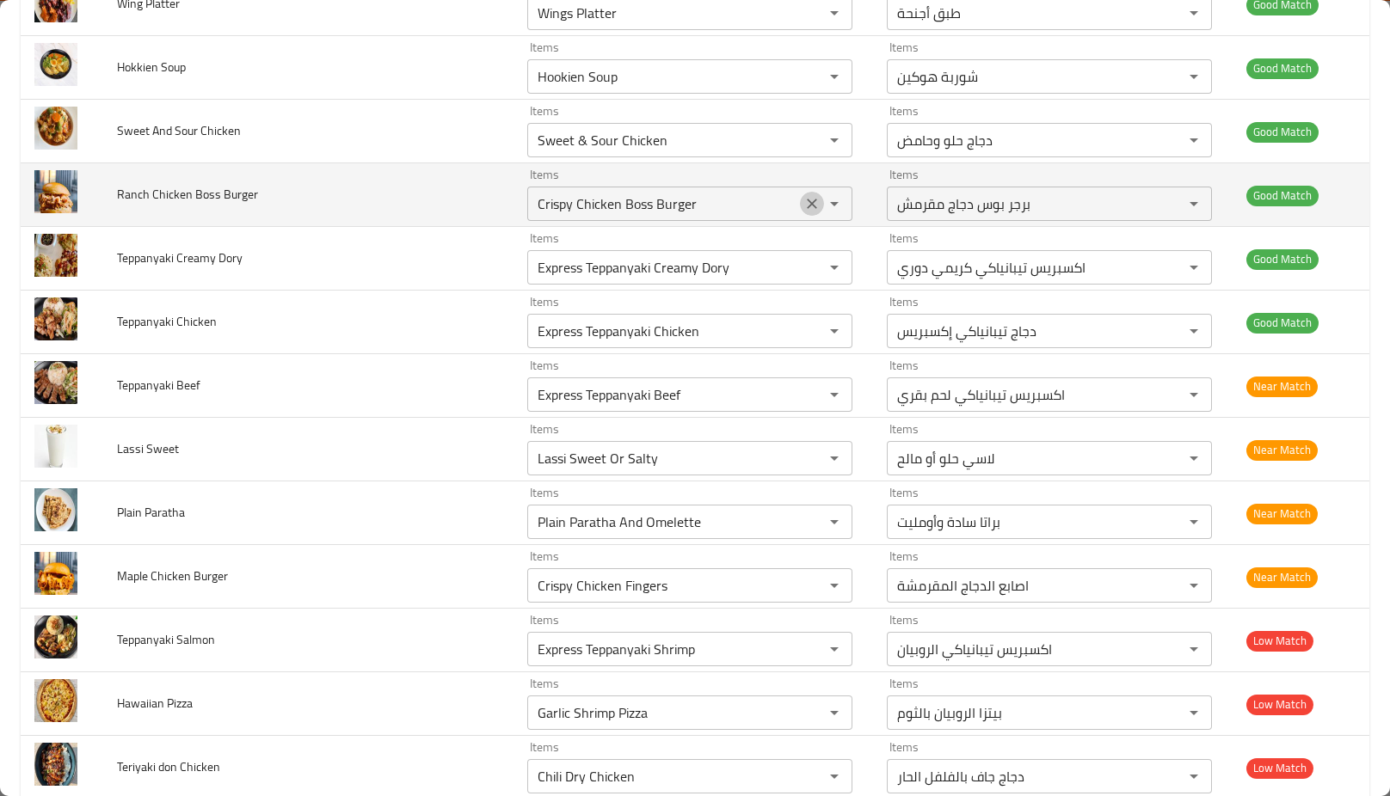
click at [803, 201] on icon "Clear" at bounding box center [811, 203] width 17 height 17
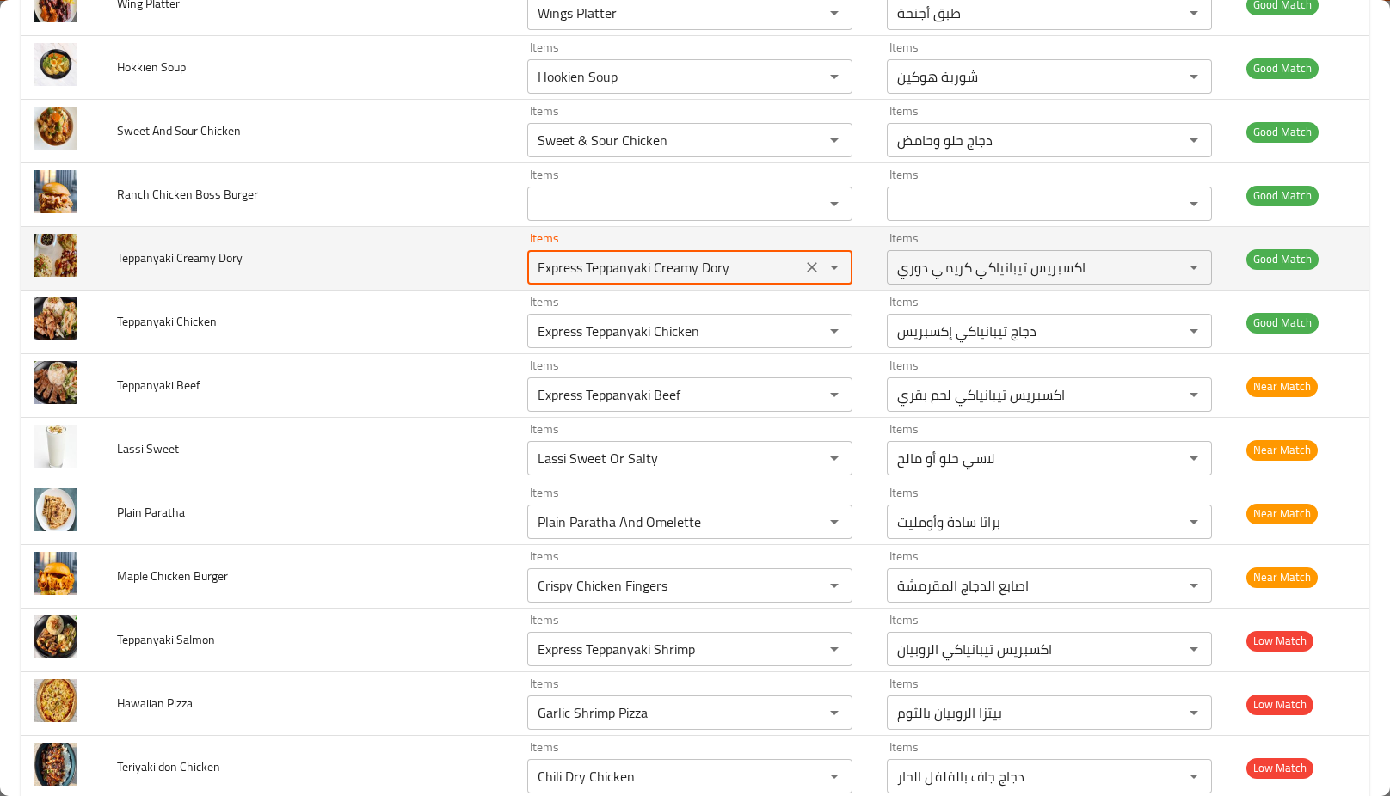
click at [612, 274] on Dory "Express Teppanyaki Creamy Dory" at bounding box center [664, 267] width 264 height 24
click at [602, 277] on Dory "Express Teppanyaki Creamy Dory" at bounding box center [664, 267] width 264 height 24
paste Dory "Teppanyaki"
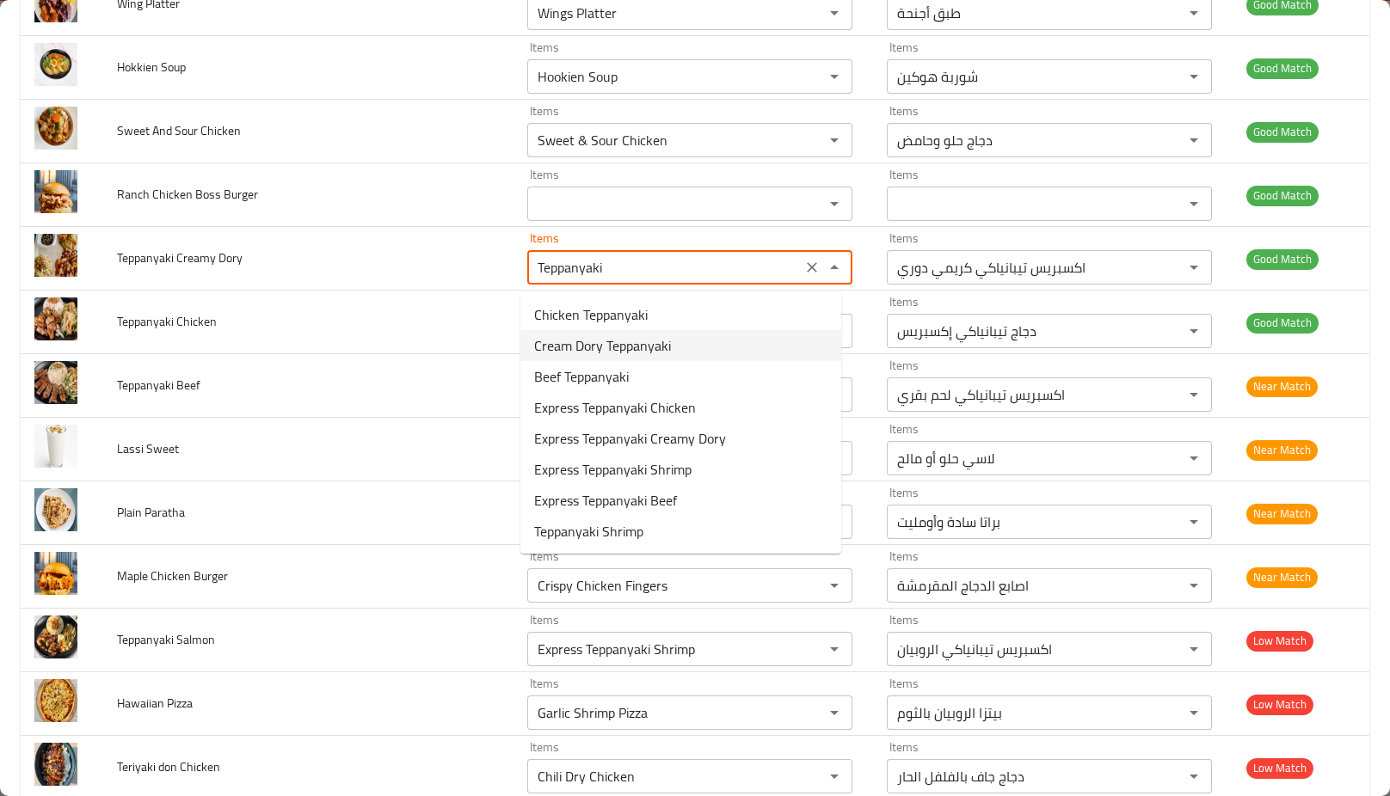
click at [642, 350] on span "Cream Dory Teppanyaki" at bounding box center [602, 345] width 137 height 21
type Dory "Cream Dory Teppanyaki"
type Dory-ar "كريمة دوري تيبانياكي"
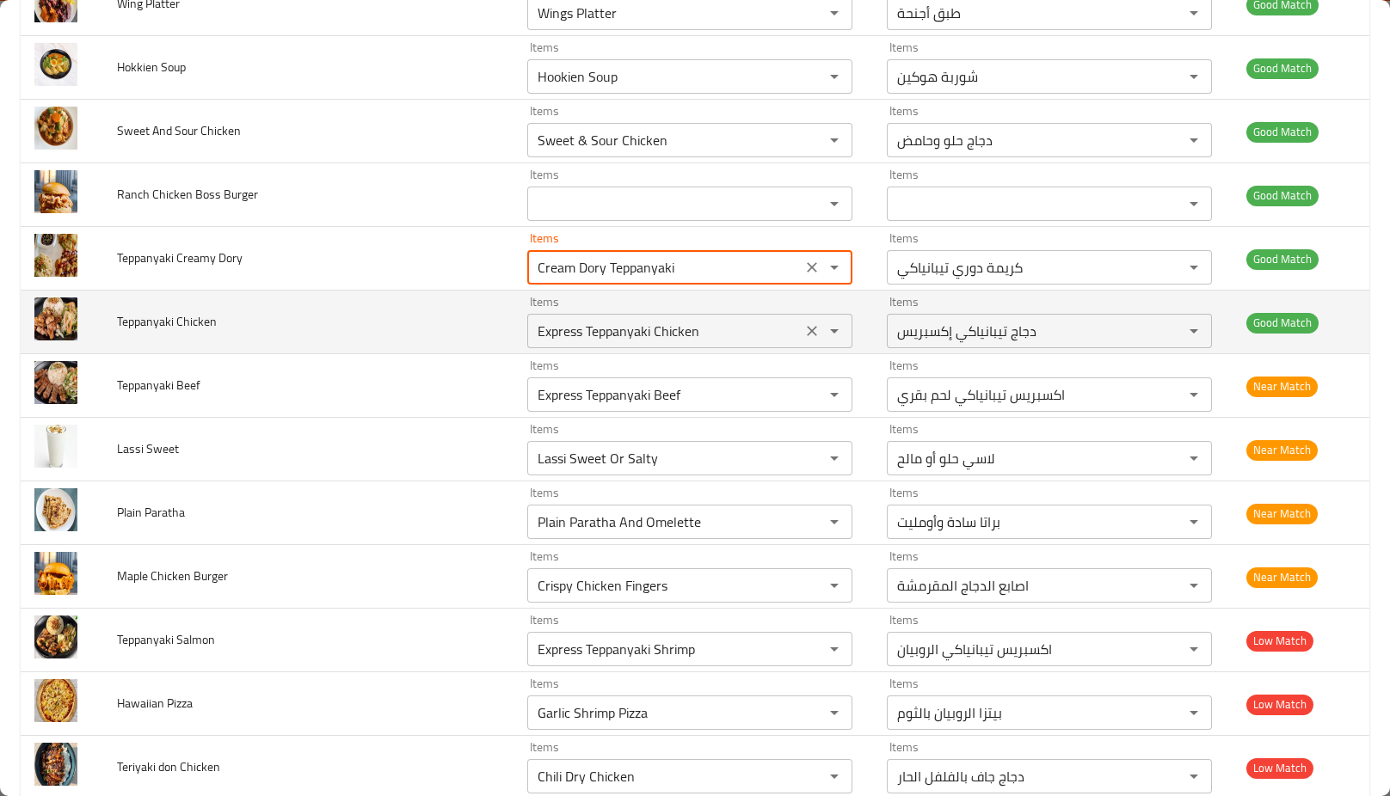
type Dory "Cream Dory Teppanyaki"
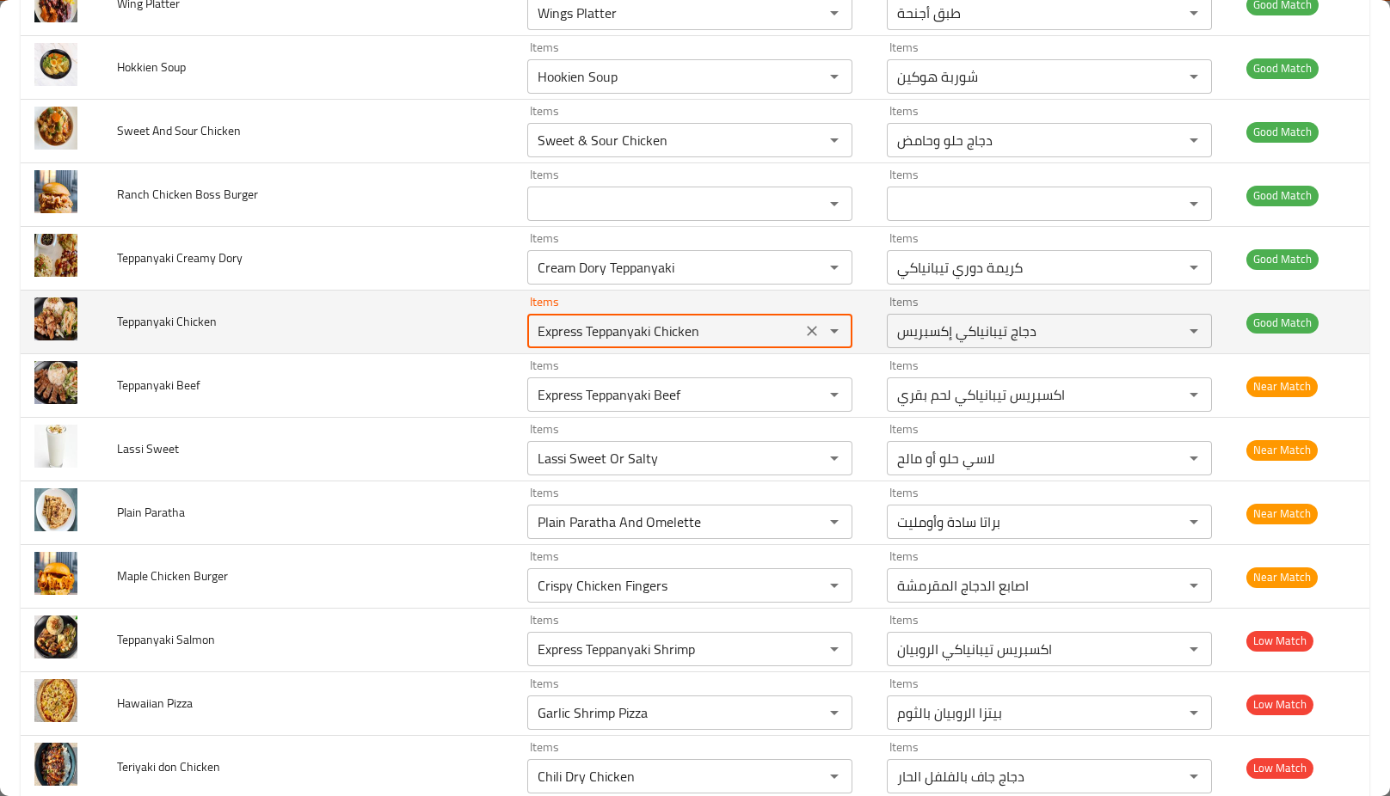
click at [602, 340] on Chicken "Express Teppanyaki Chicken" at bounding box center [664, 331] width 264 height 24
paste Chicken "Teppanyaki"
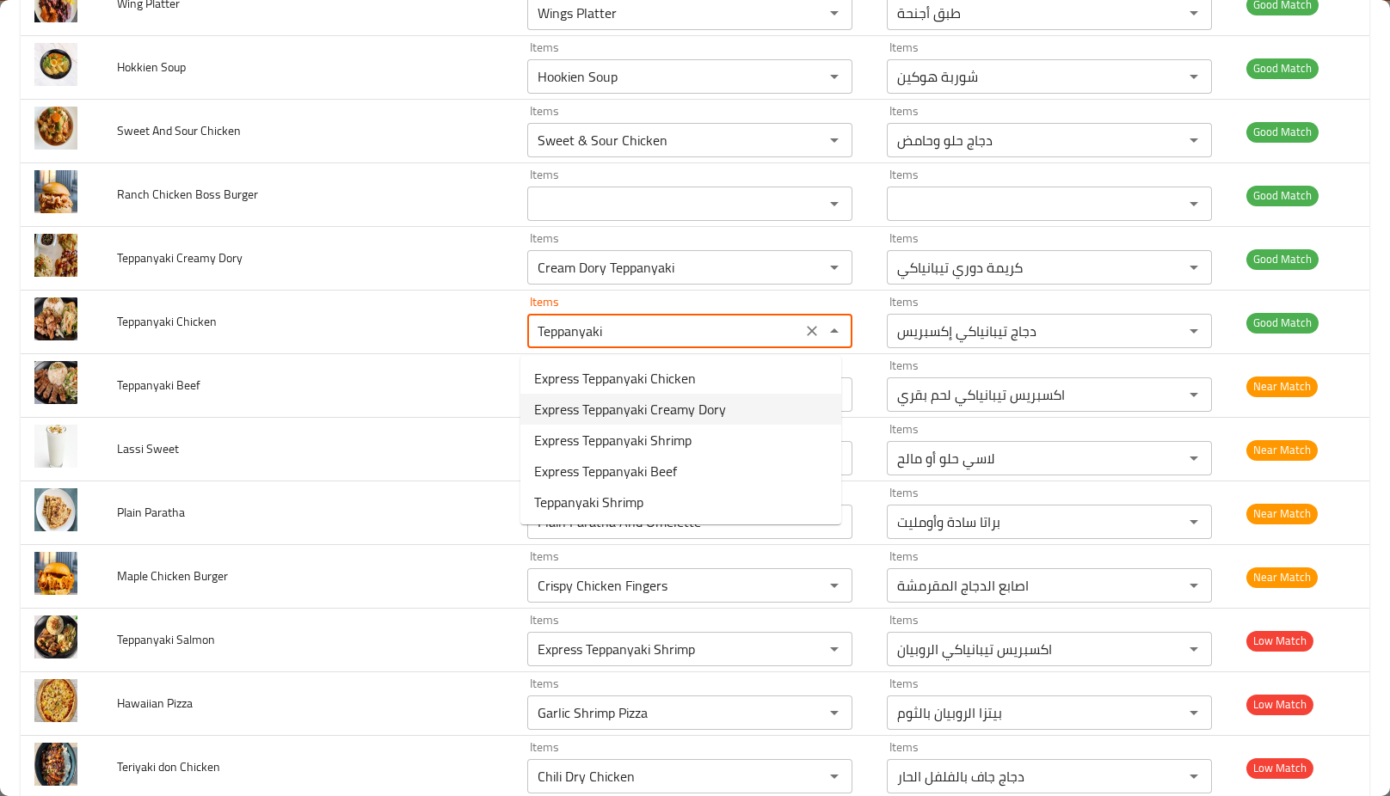
type Chicken "Teppanyaki"
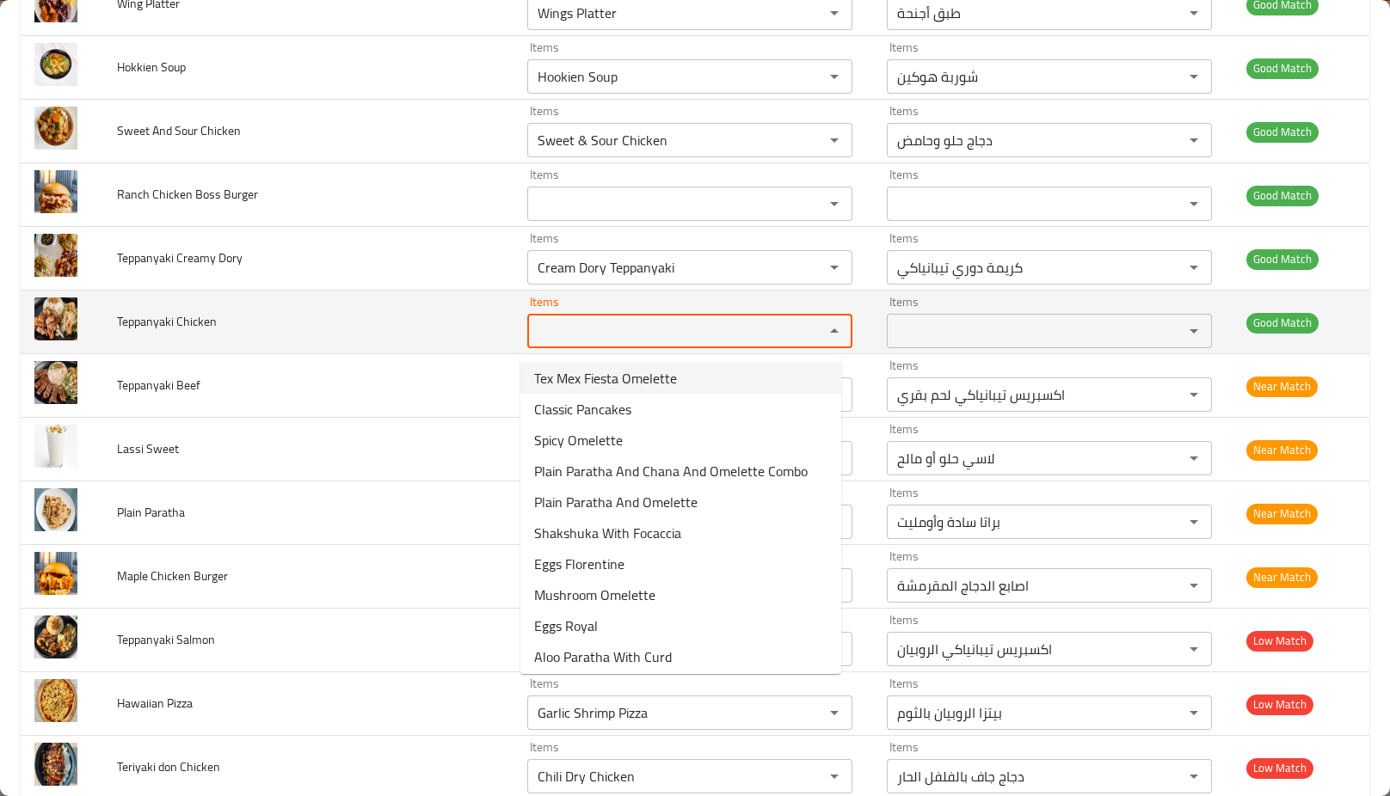
paste Chicken "Teppanyaki"
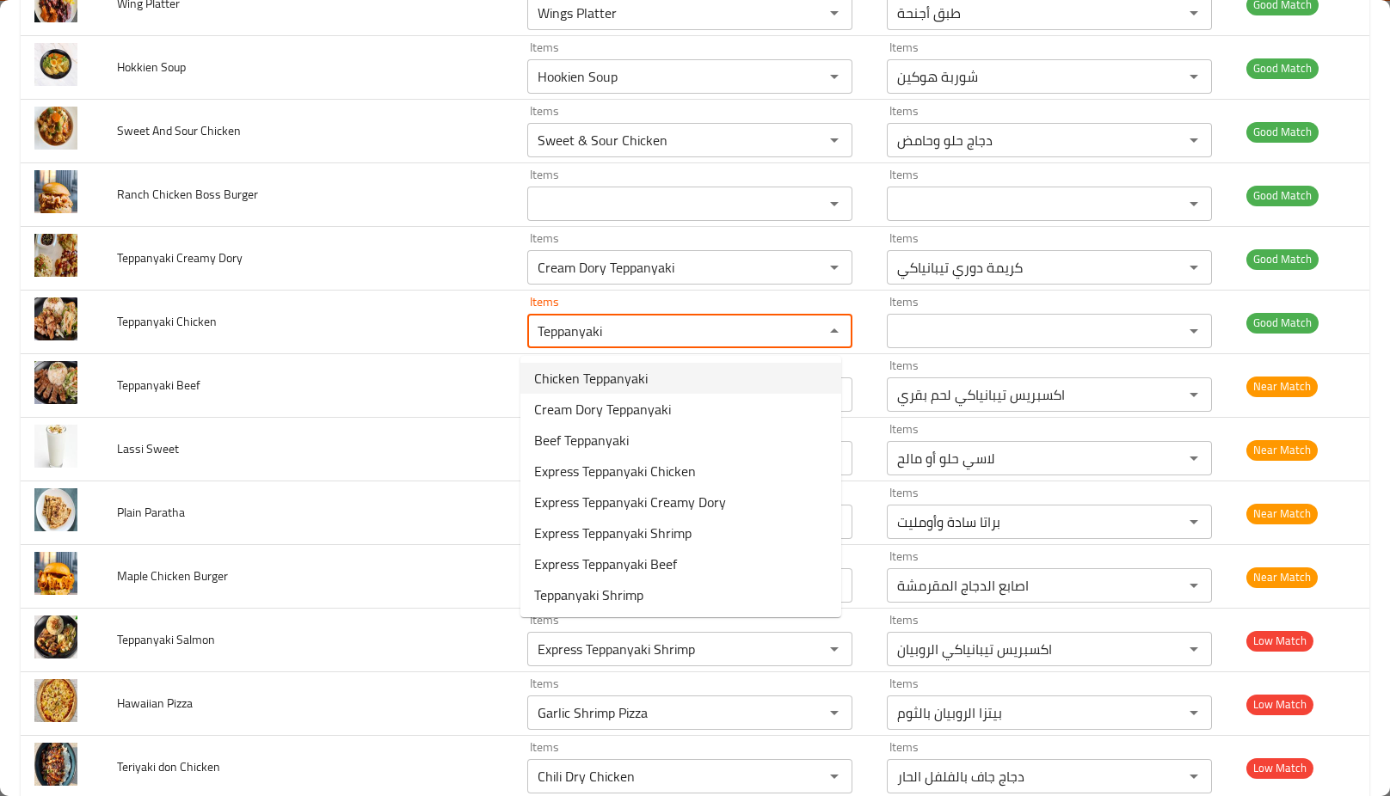
click at [569, 372] on span "Chicken Teppanyaki" at bounding box center [591, 378] width 114 height 21
type Chicken "Chicken Teppanyaki"
type Chicken-ar "دجاج تيبانياكي"
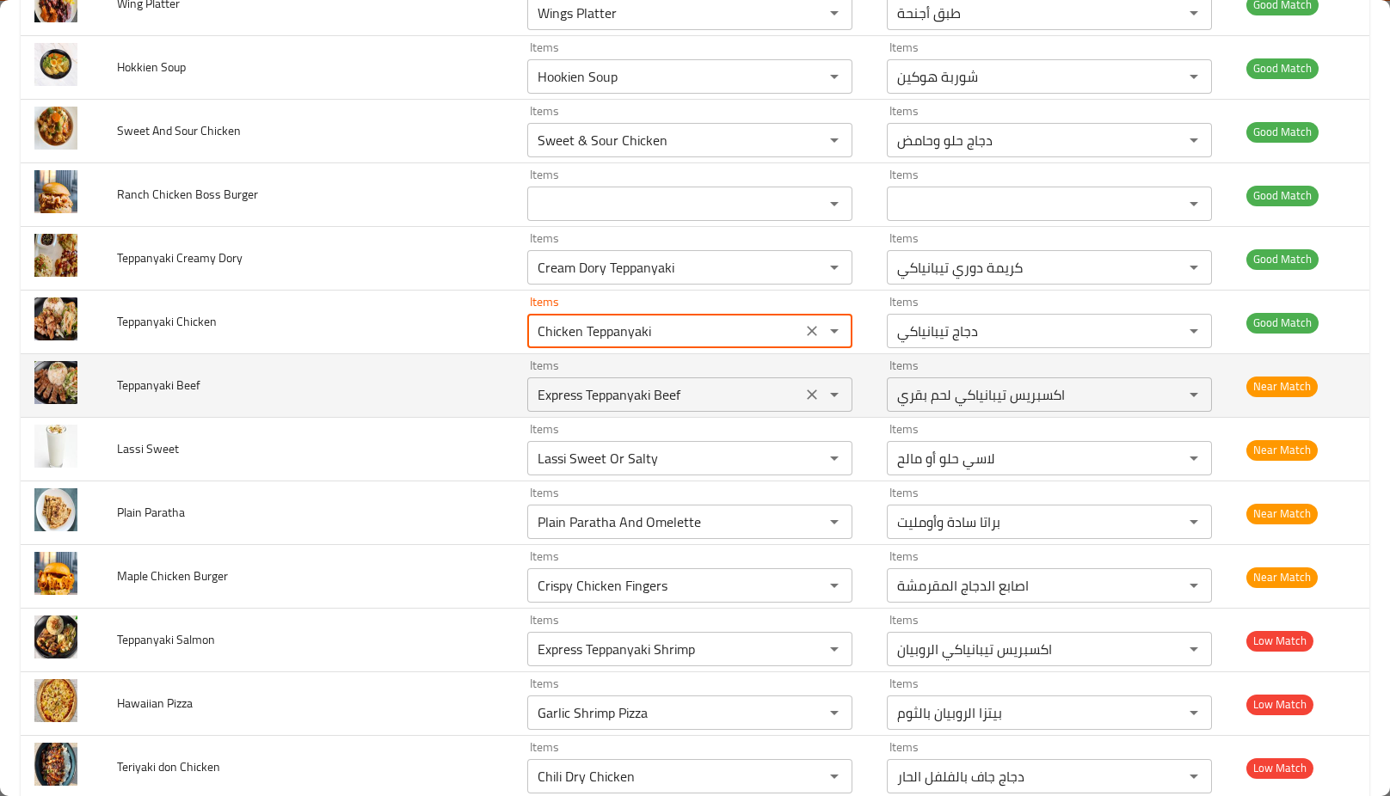
type Chicken "Chicken Teppanyaki"
click at [600, 391] on Beef "Express Teppanyaki Beef" at bounding box center [664, 395] width 264 height 24
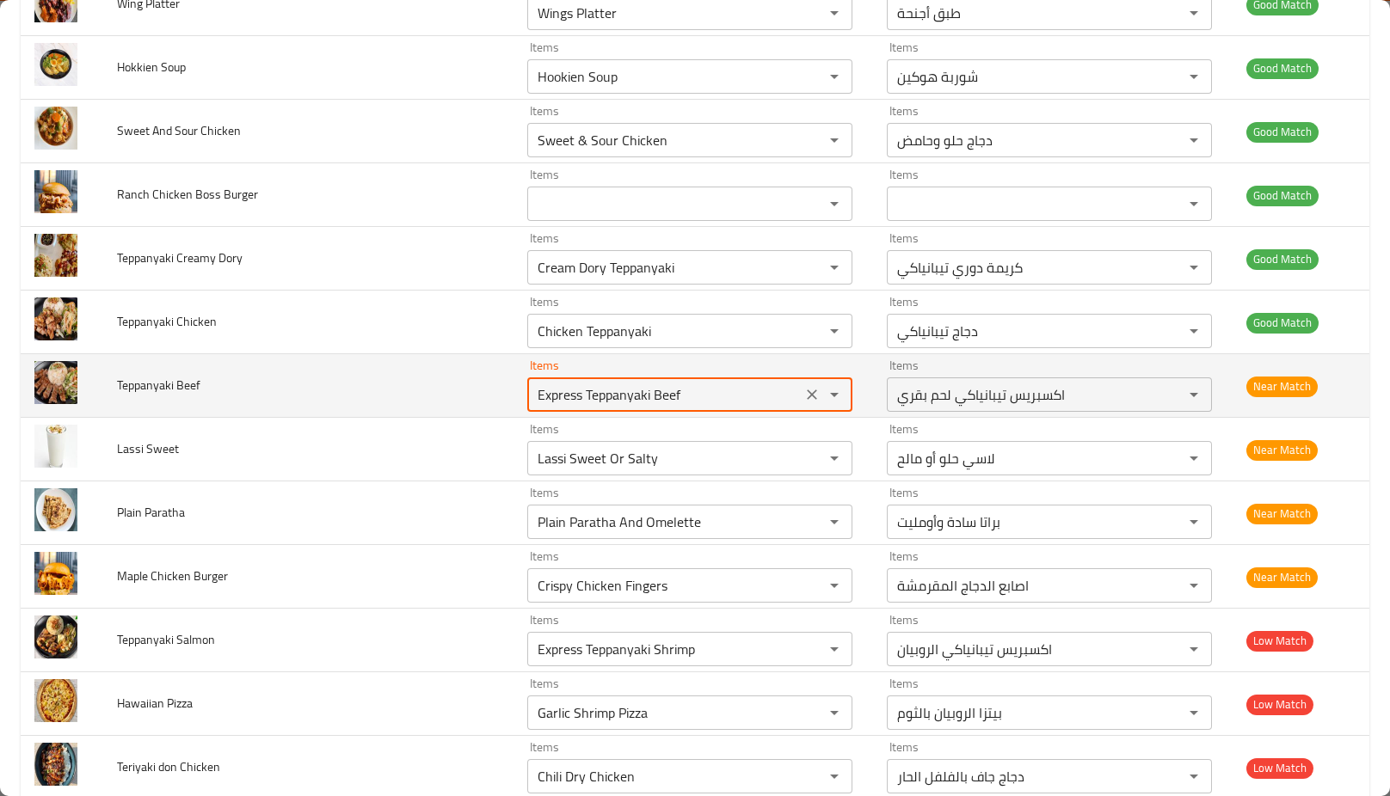
paste Beef "Teppanyaki"
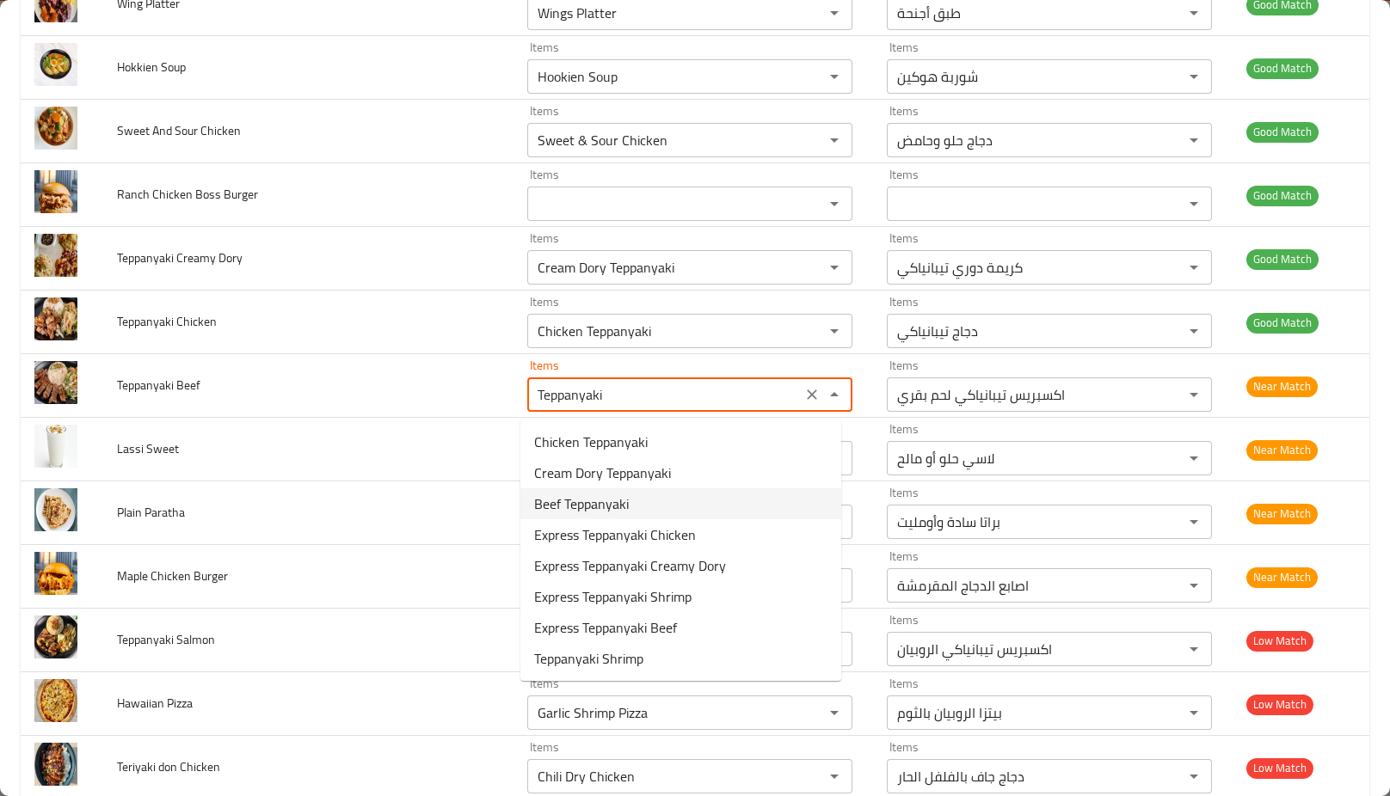
click at [608, 509] on span "Beef Teppanyaki" at bounding box center [581, 504] width 95 height 21
type Beef "Beef Teppanyaki"
type Beef-ar "لحم بقري تيبانياكي"
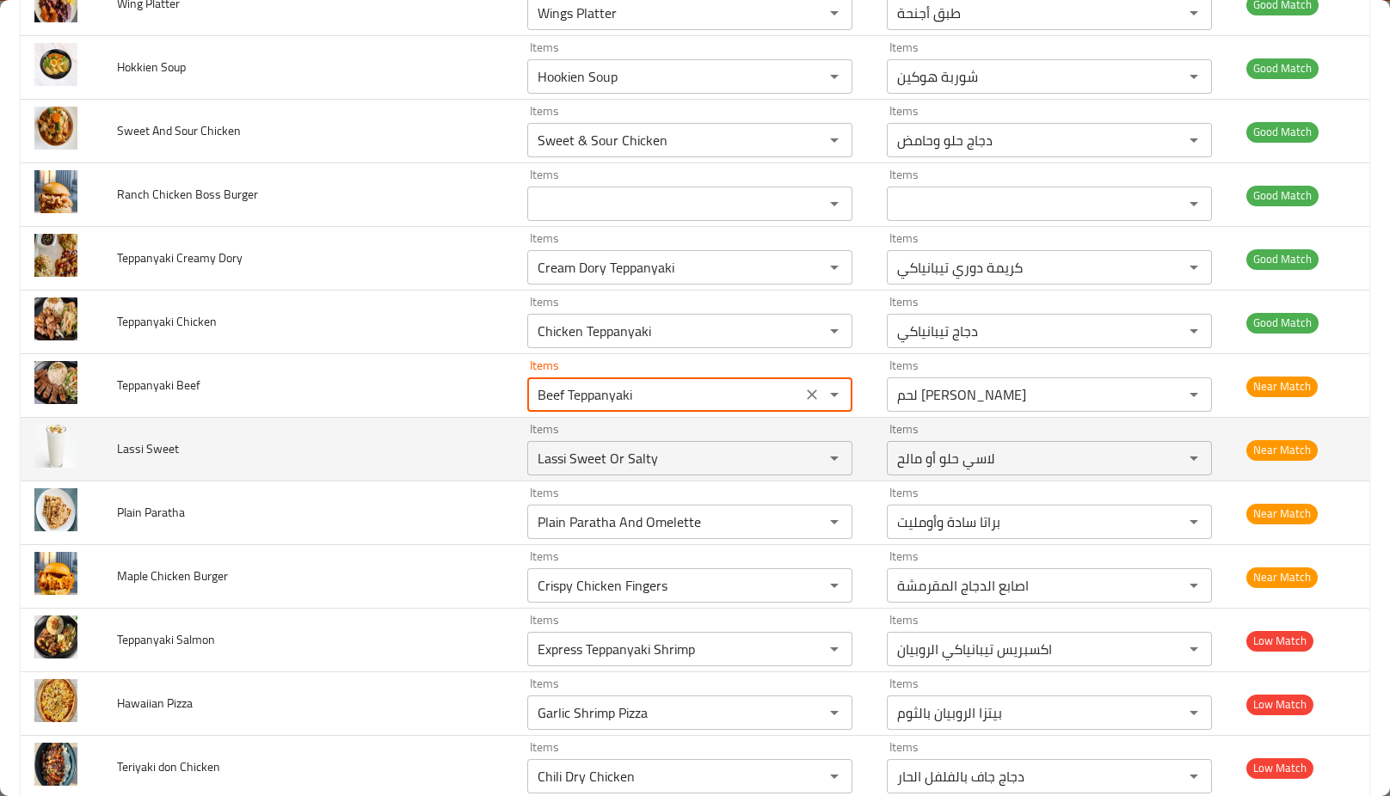
type Beef "Beef Teppanyaki"
click at [475, 461] on td "Lassi Sweet" at bounding box center [308, 450] width 410 height 64
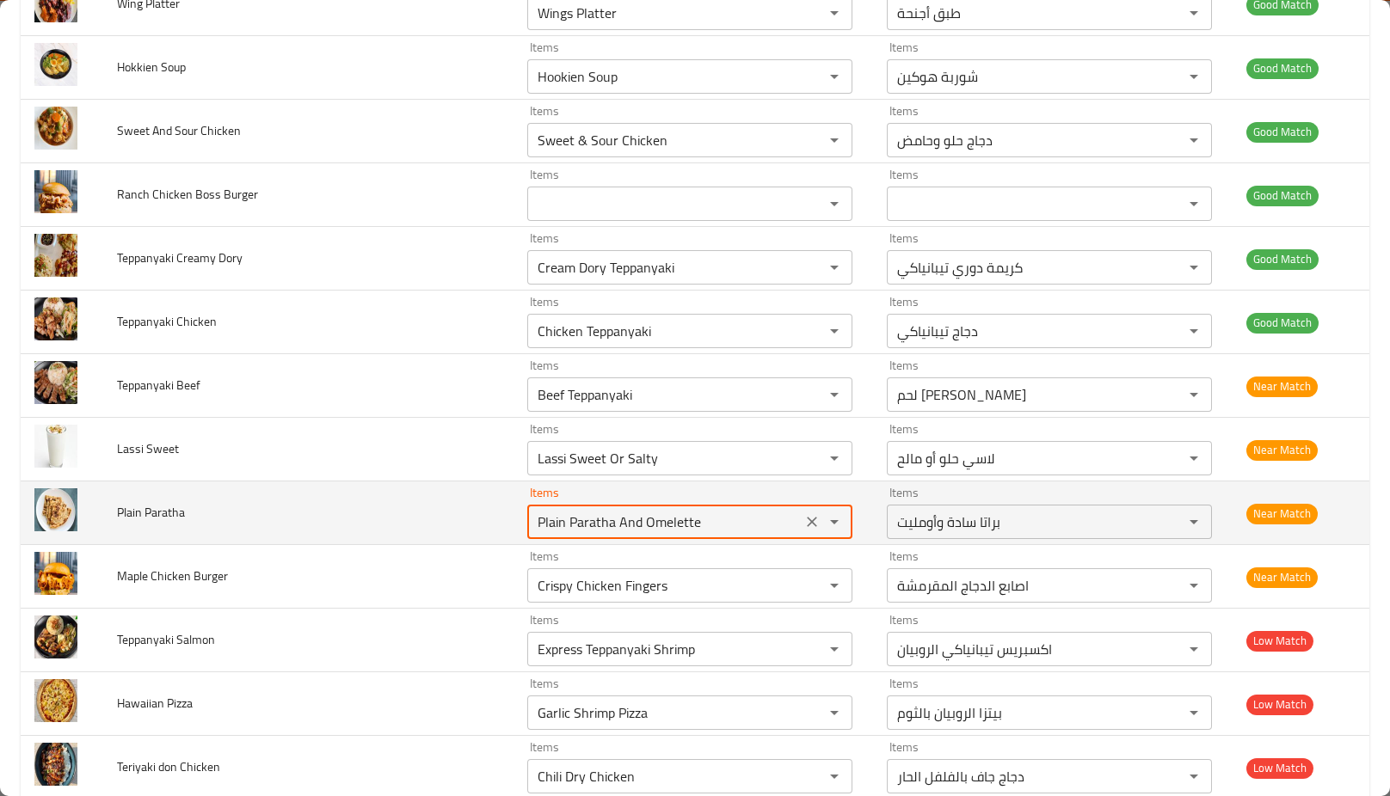
click at [548, 529] on Paratha "Plain Paratha And Omelette" at bounding box center [664, 522] width 264 height 24
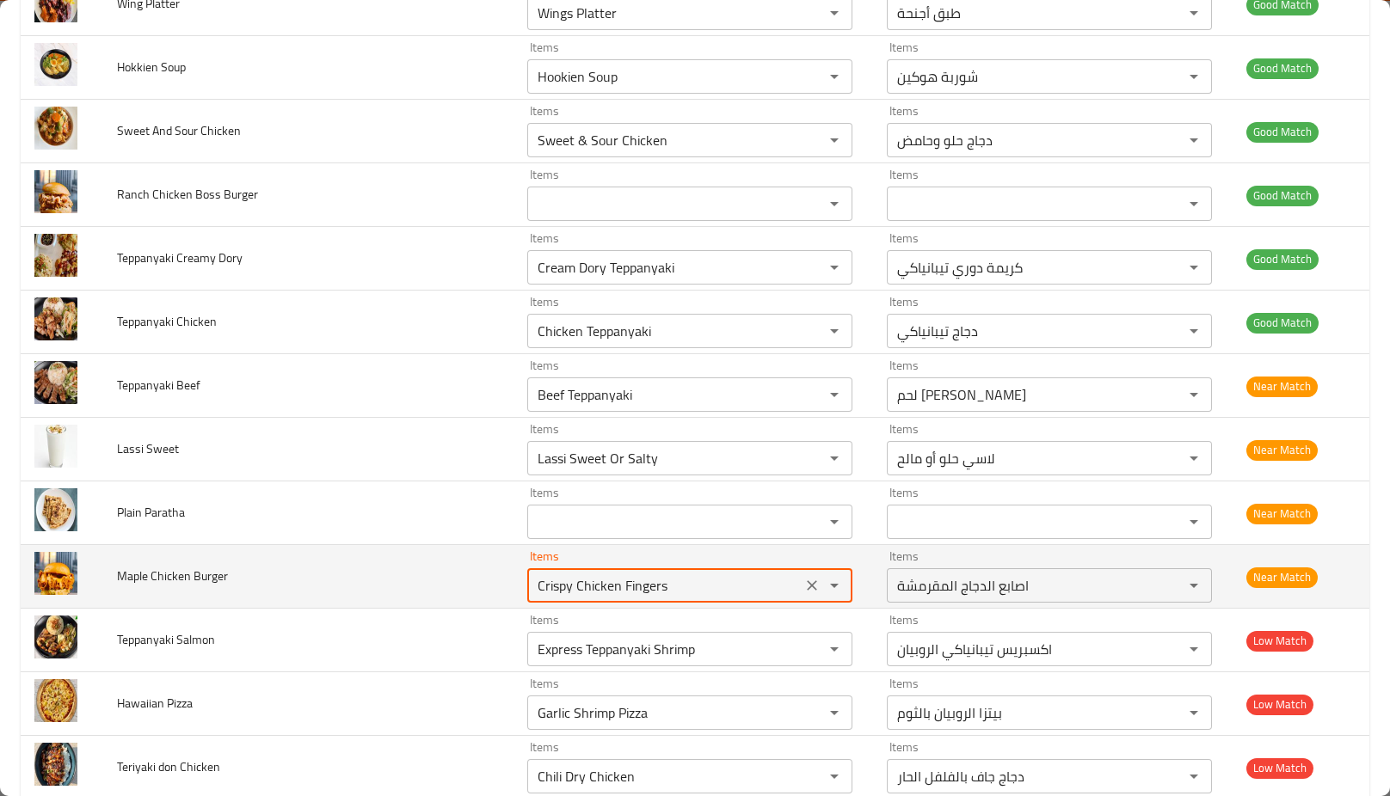
click at [563, 593] on Burger "Crispy Chicken Fingers" at bounding box center [664, 586] width 264 height 24
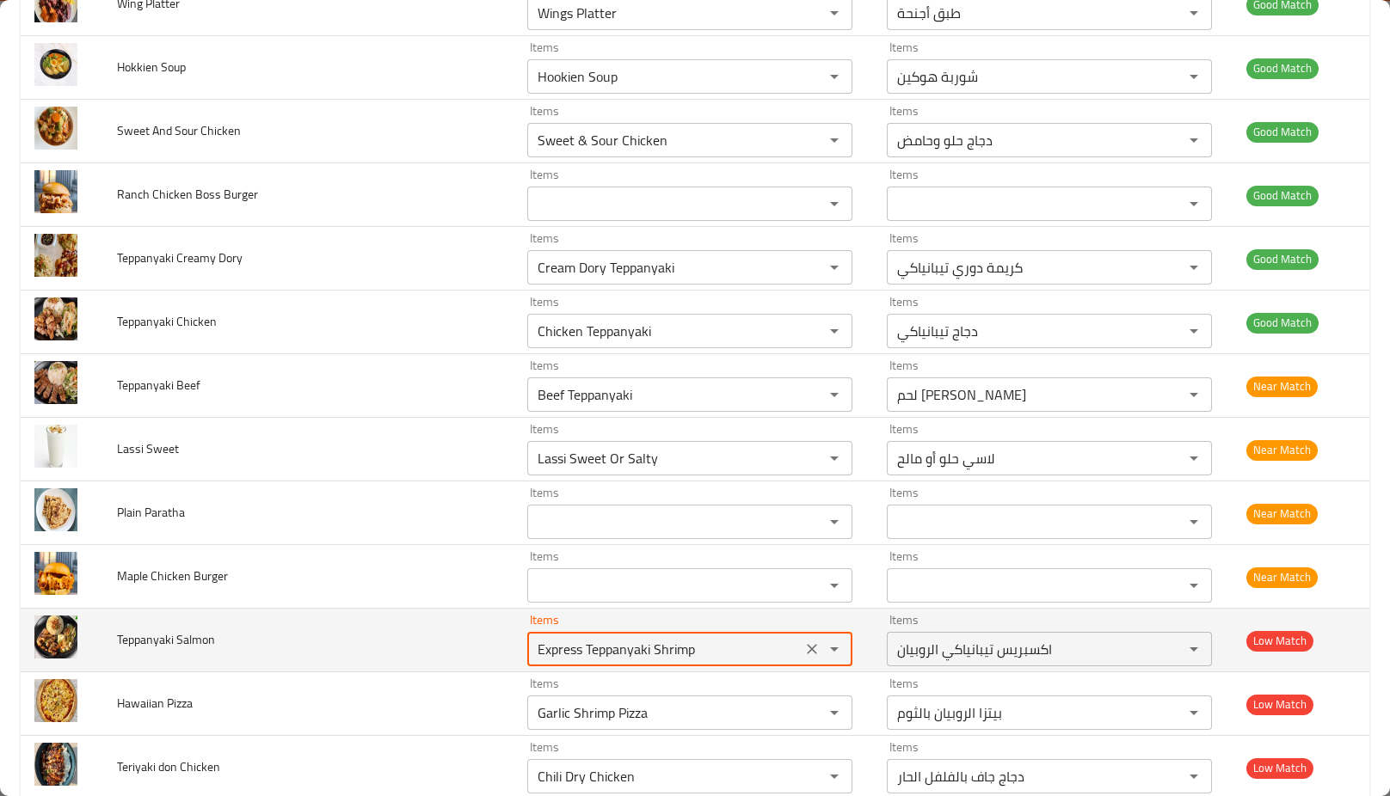
click at [573, 655] on Salmon "Express Teppanyaki Shrimp" at bounding box center [664, 649] width 264 height 24
paste Salmon "Teppanyaki"
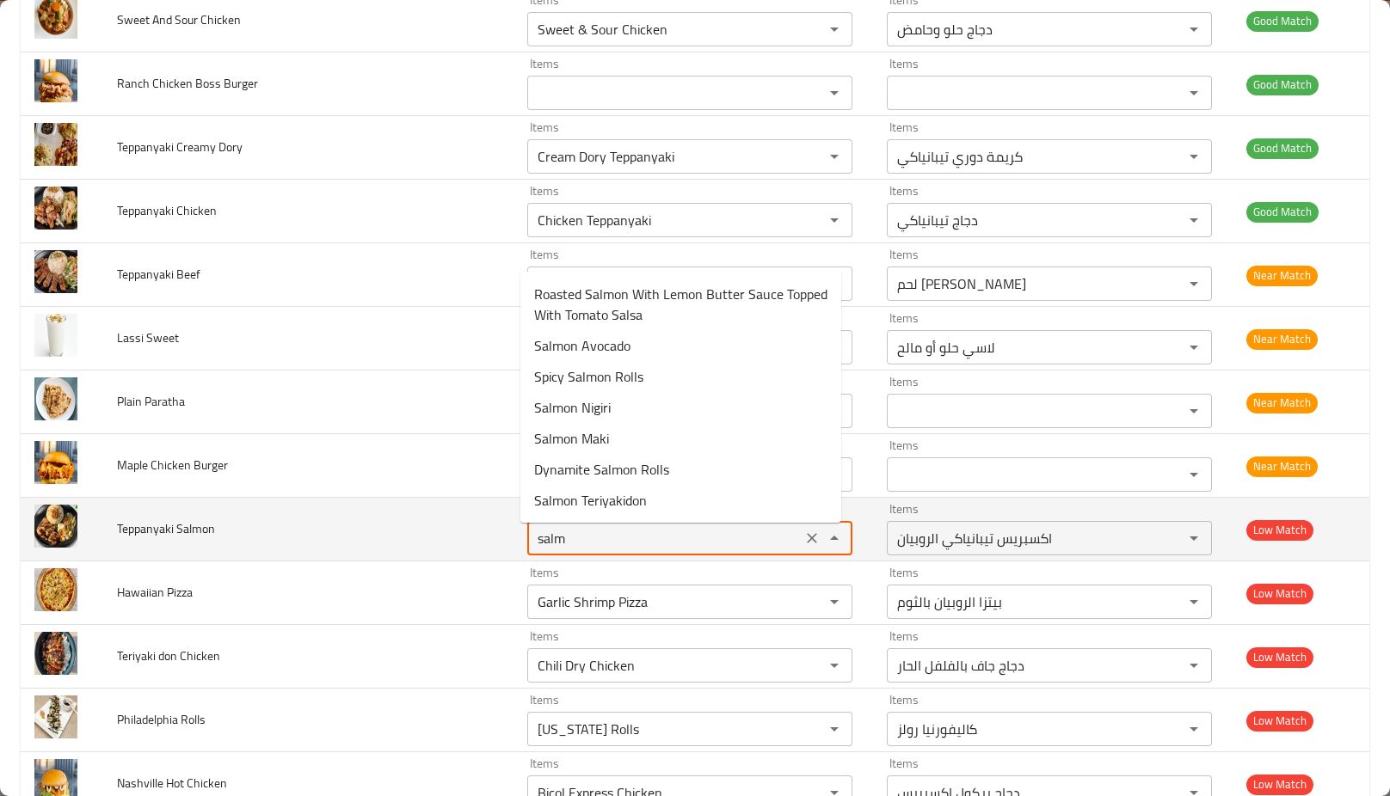
scroll to position [4920, 0]
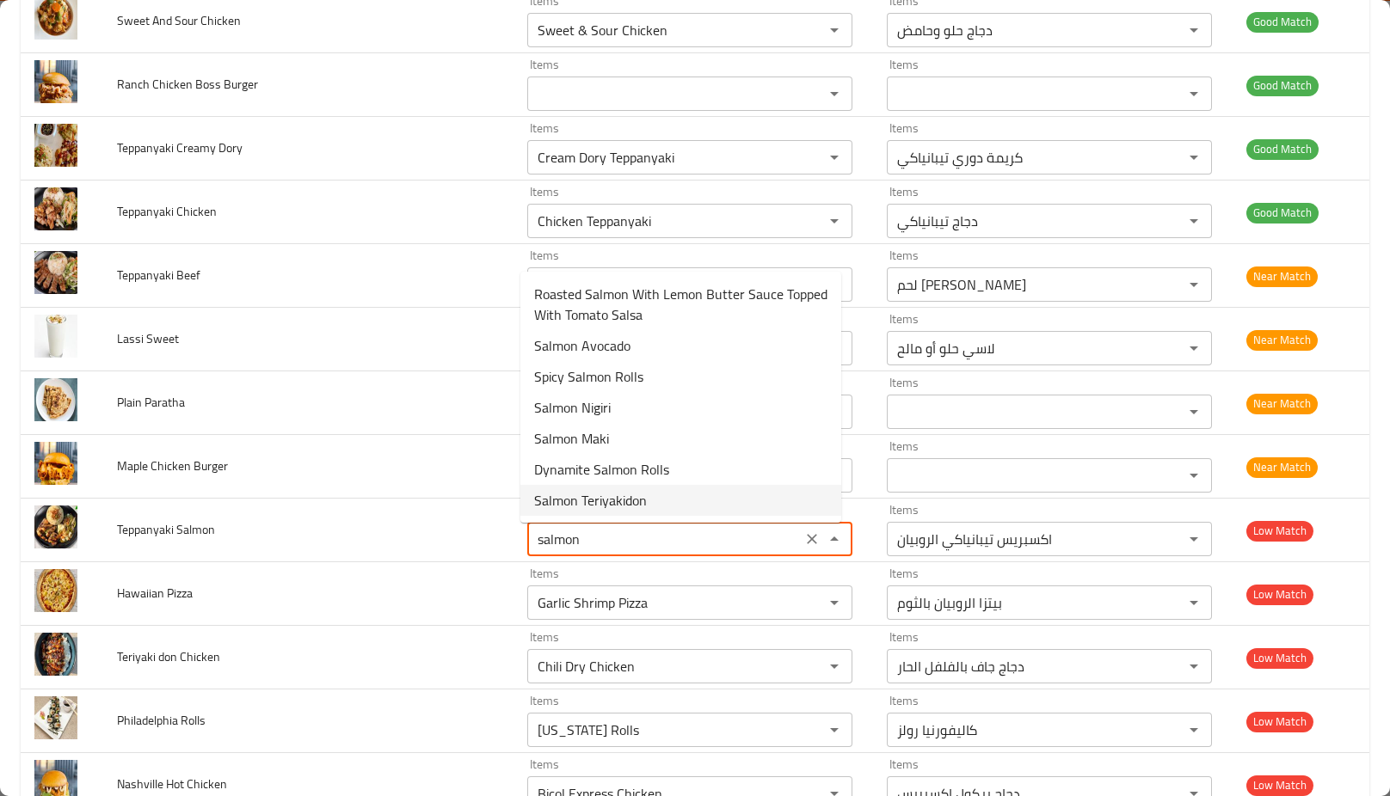
click at [619, 502] on span "Salmon Teriyakidon" at bounding box center [590, 500] width 113 height 21
type Salmon "Salmon Teriyakidon"
type Salmon-ar "سلمون تيرياكيدون"
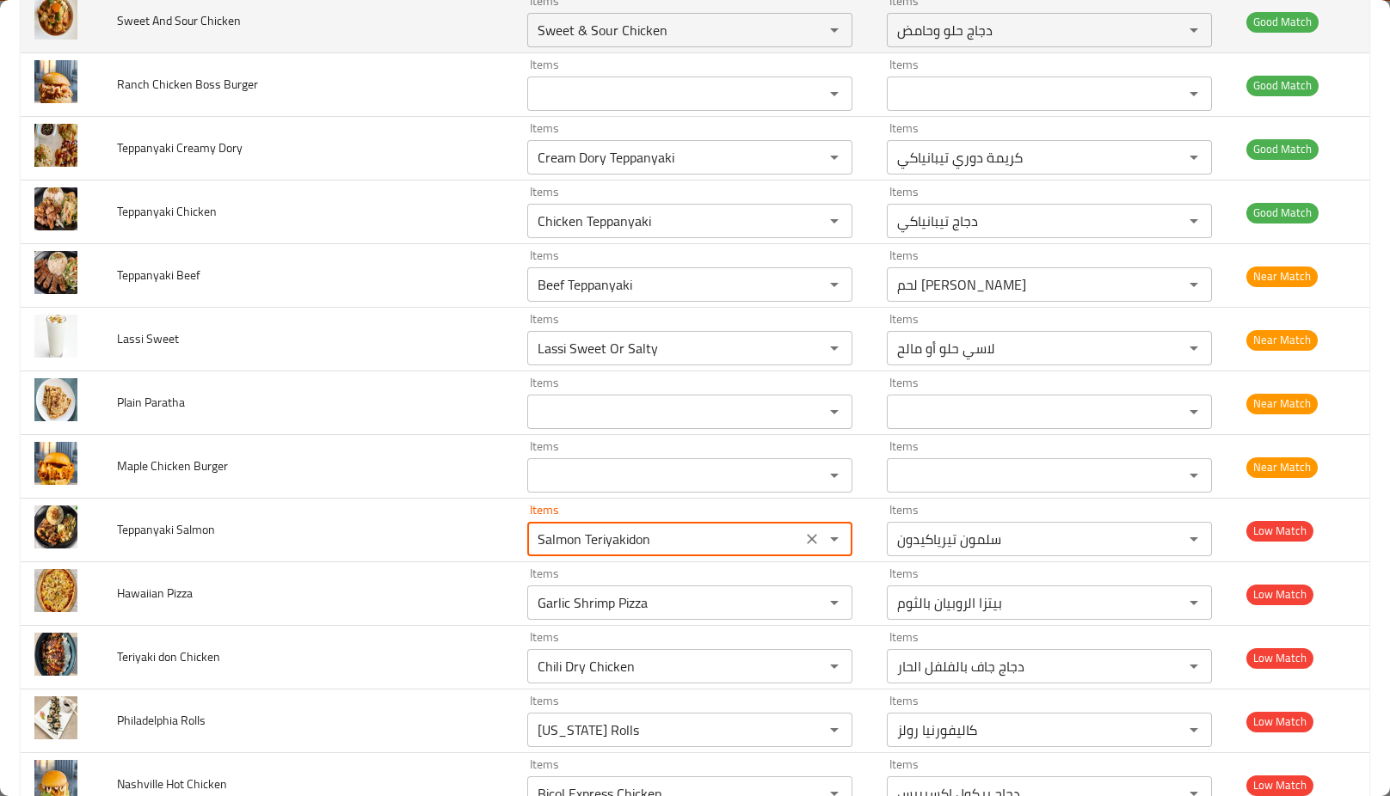
type Salmon "Salmon Teriyakidon"
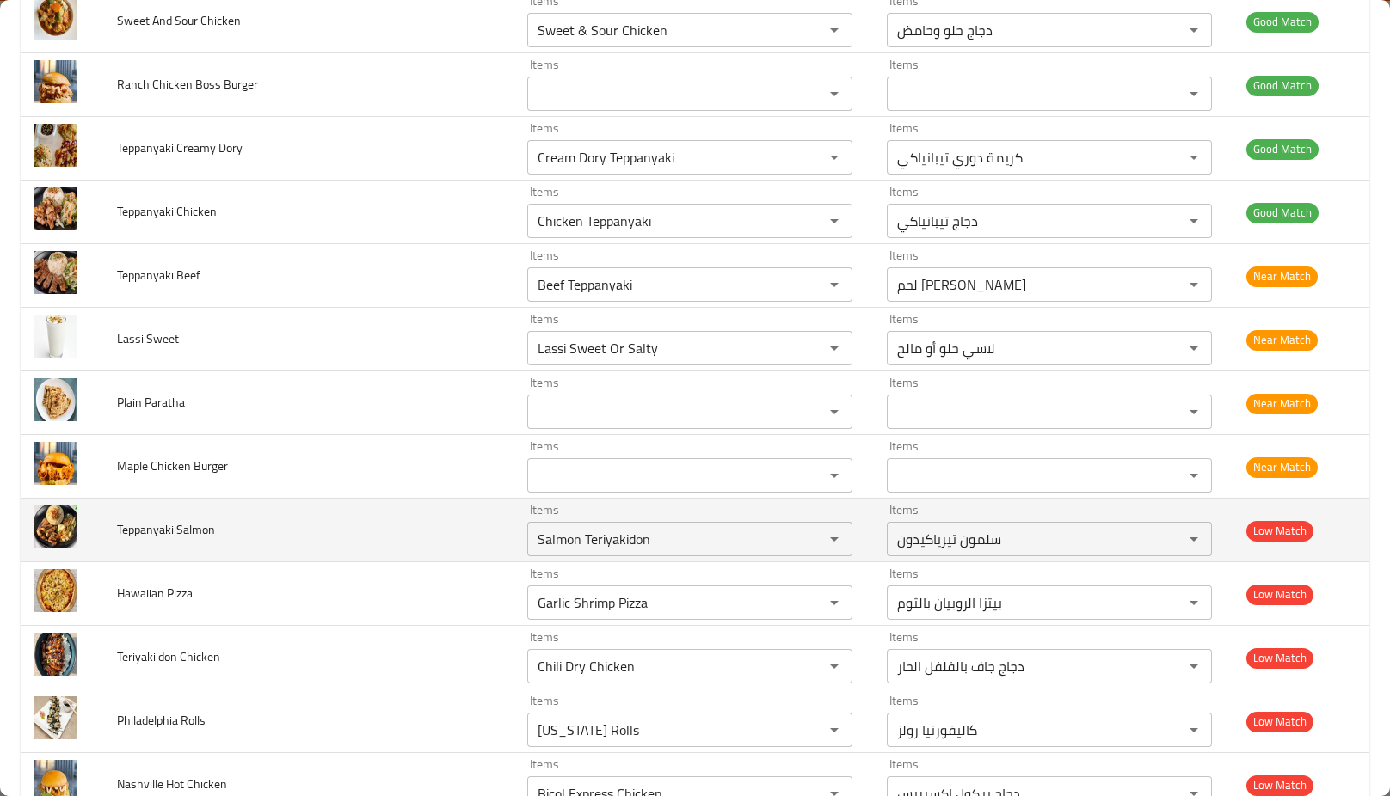
click at [393, 553] on td "Teppanyaki Salmon" at bounding box center [308, 531] width 410 height 64
click at [622, 551] on Salmon "Salmon Teriyakidon" at bounding box center [664, 539] width 264 height 24
click at [159, 530] on span "Teppanyaki Salmon" at bounding box center [166, 530] width 98 height 22
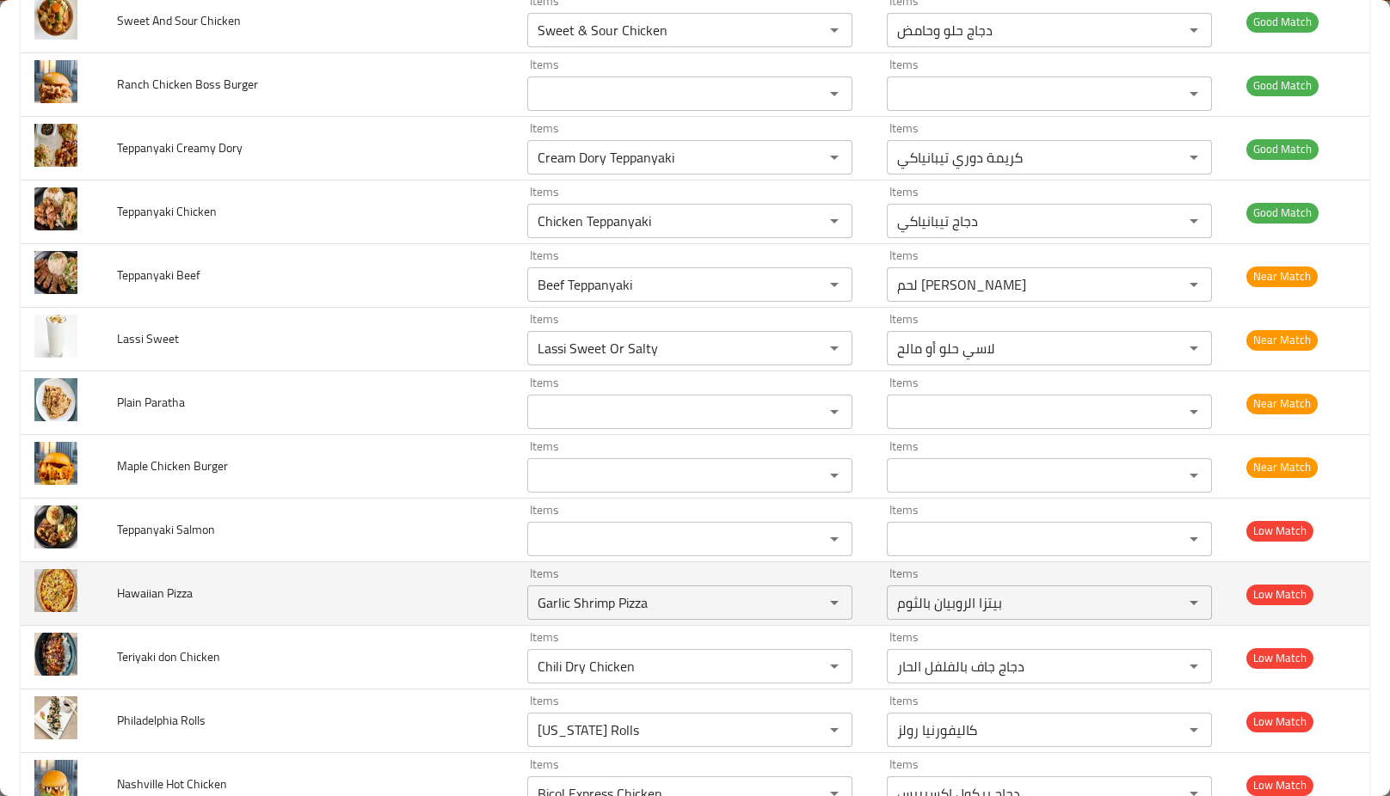
click at [458, 606] on td "Hawaiian Pizza" at bounding box center [308, 595] width 410 height 64
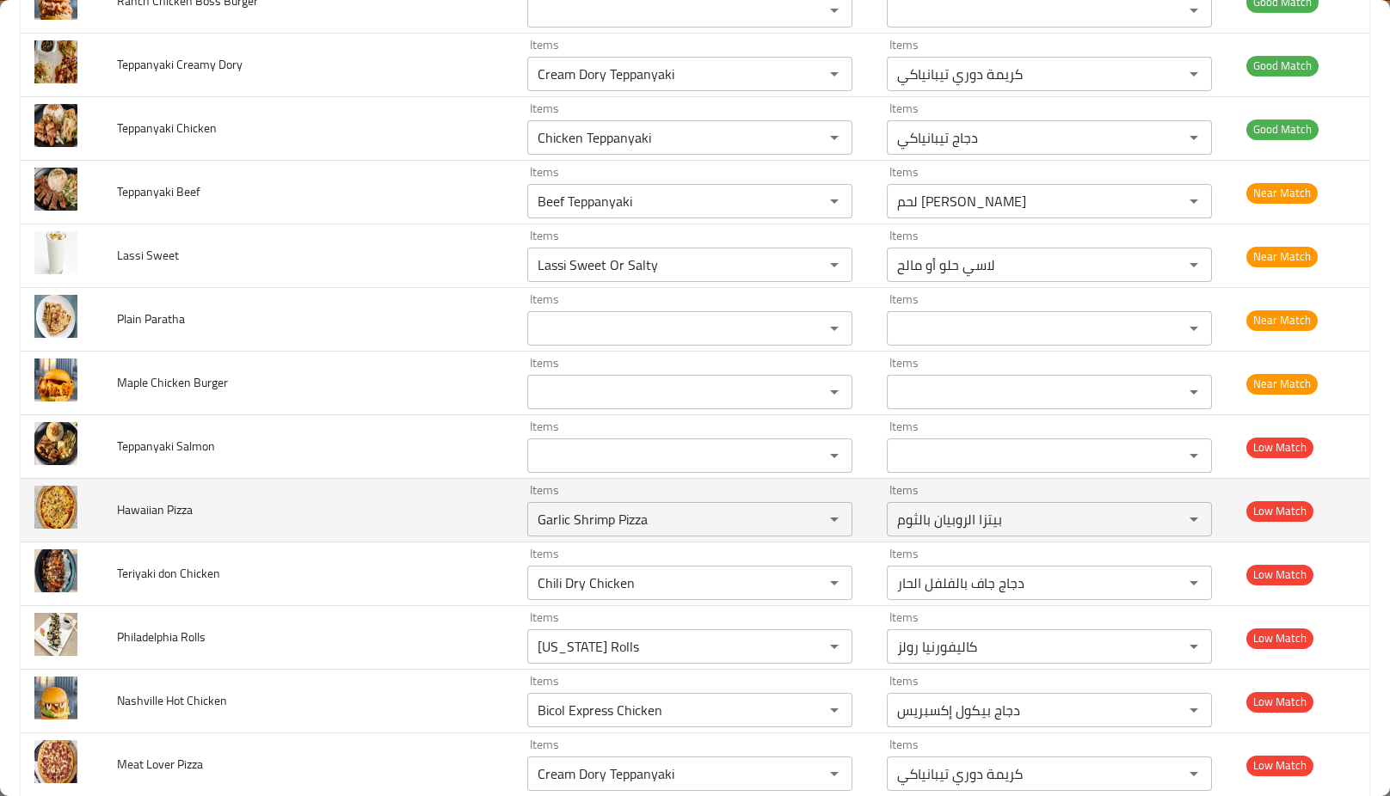
scroll to position [5039, 0]
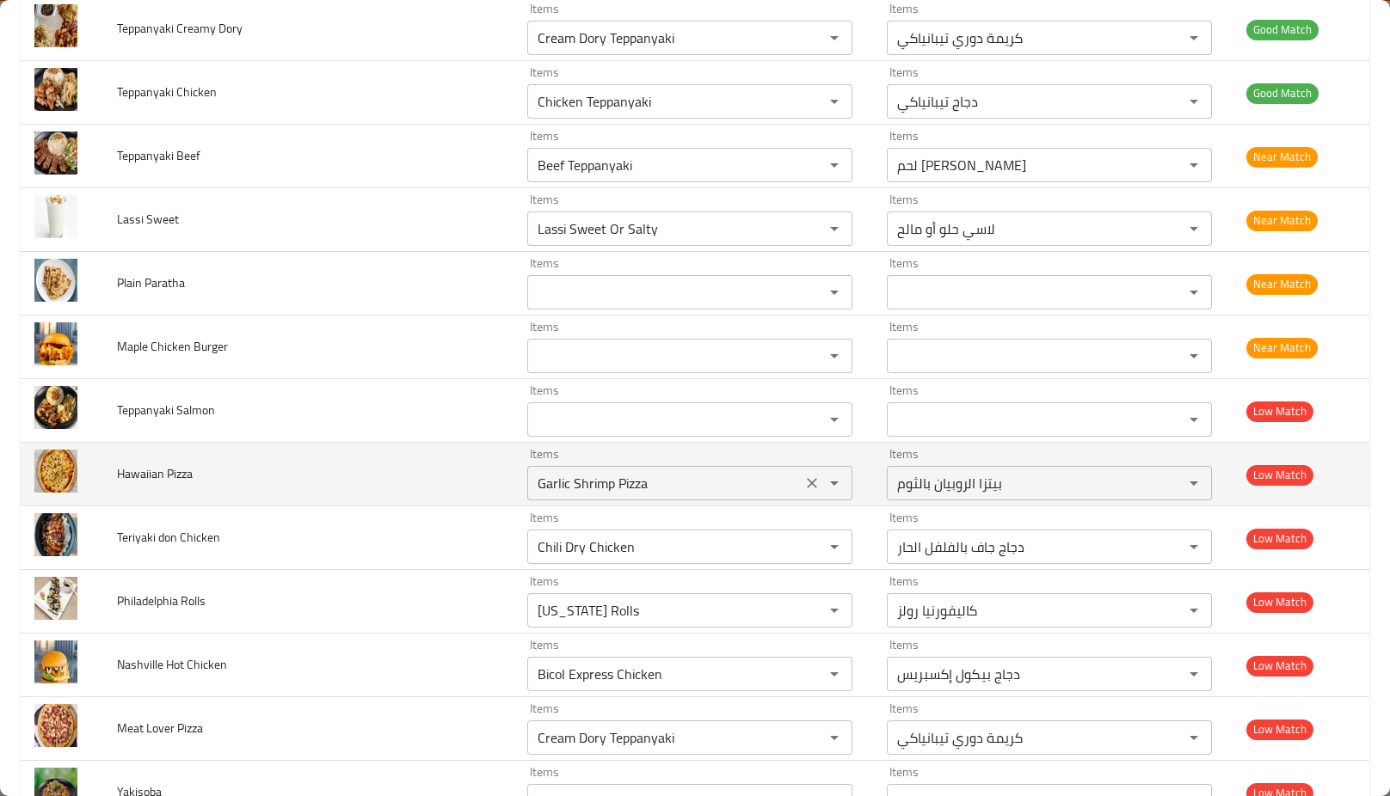
click at [803, 491] on icon "Clear" at bounding box center [811, 483] width 17 height 17
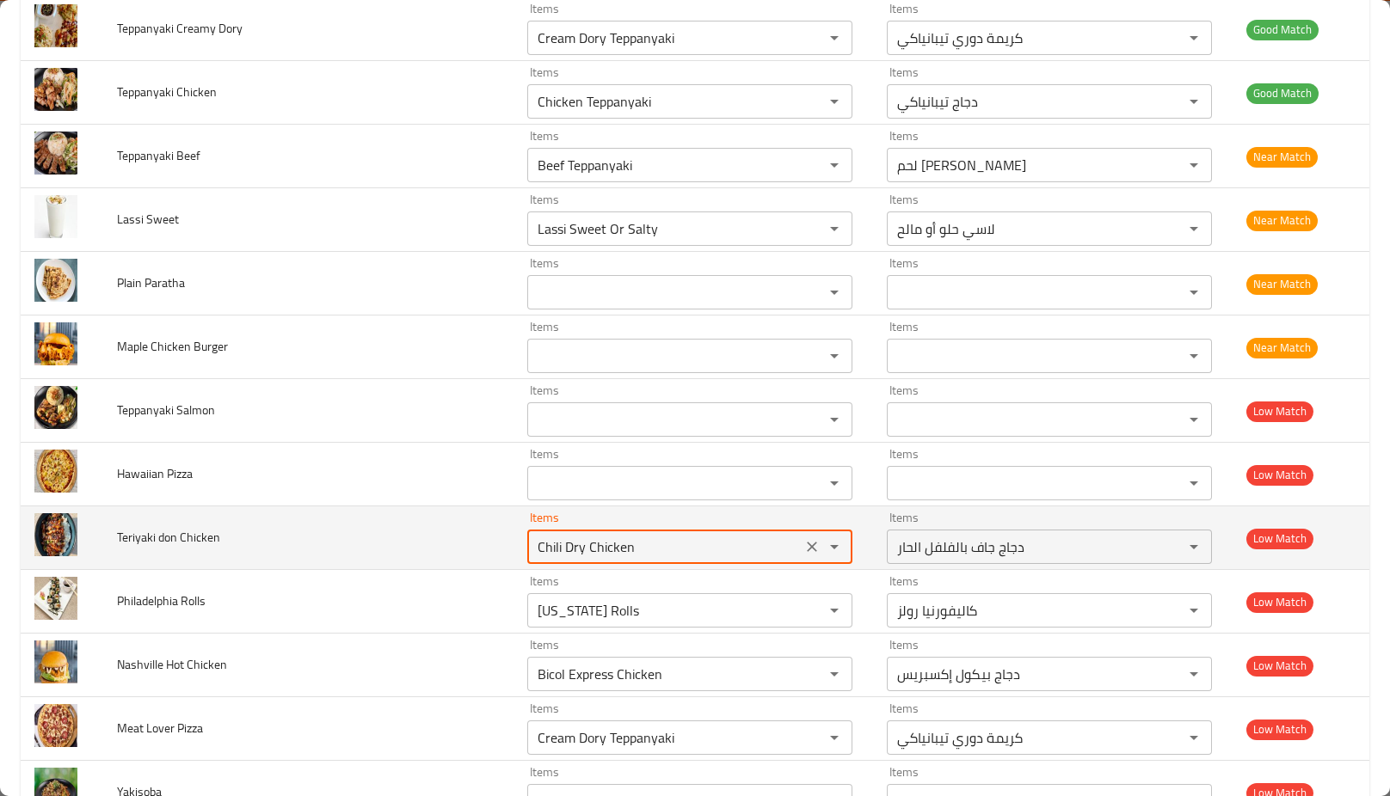
click at [636, 559] on Chicken "Chili Dry Chicken" at bounding box center [664, 547] width 264 height 24
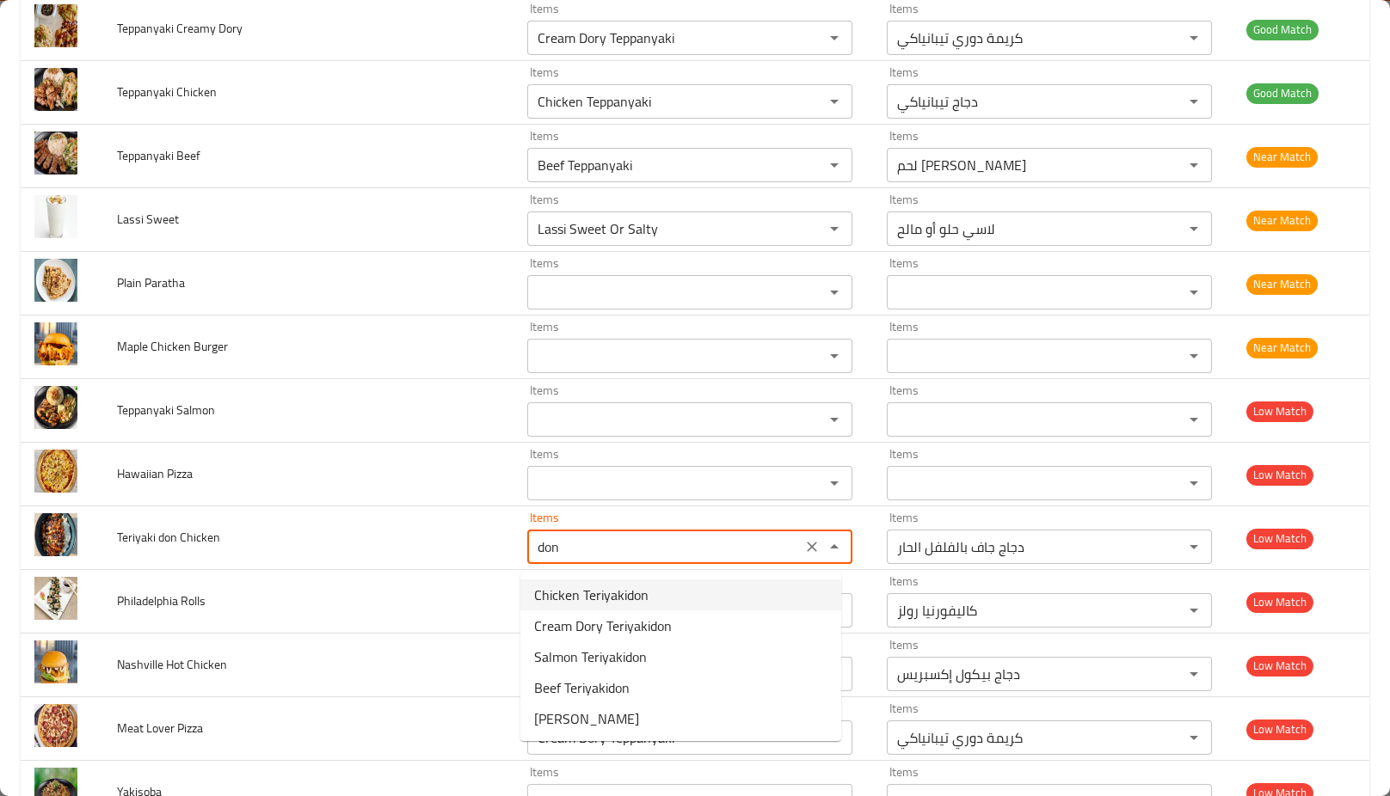
click at [621, 597] on span "Chicken Teriyakidon" at bounding box center [591, 595] width 114 height 21
type Chicken "Chicken Teriyakidon"
type Chicken-ar "دجاج تيرياكيدون"
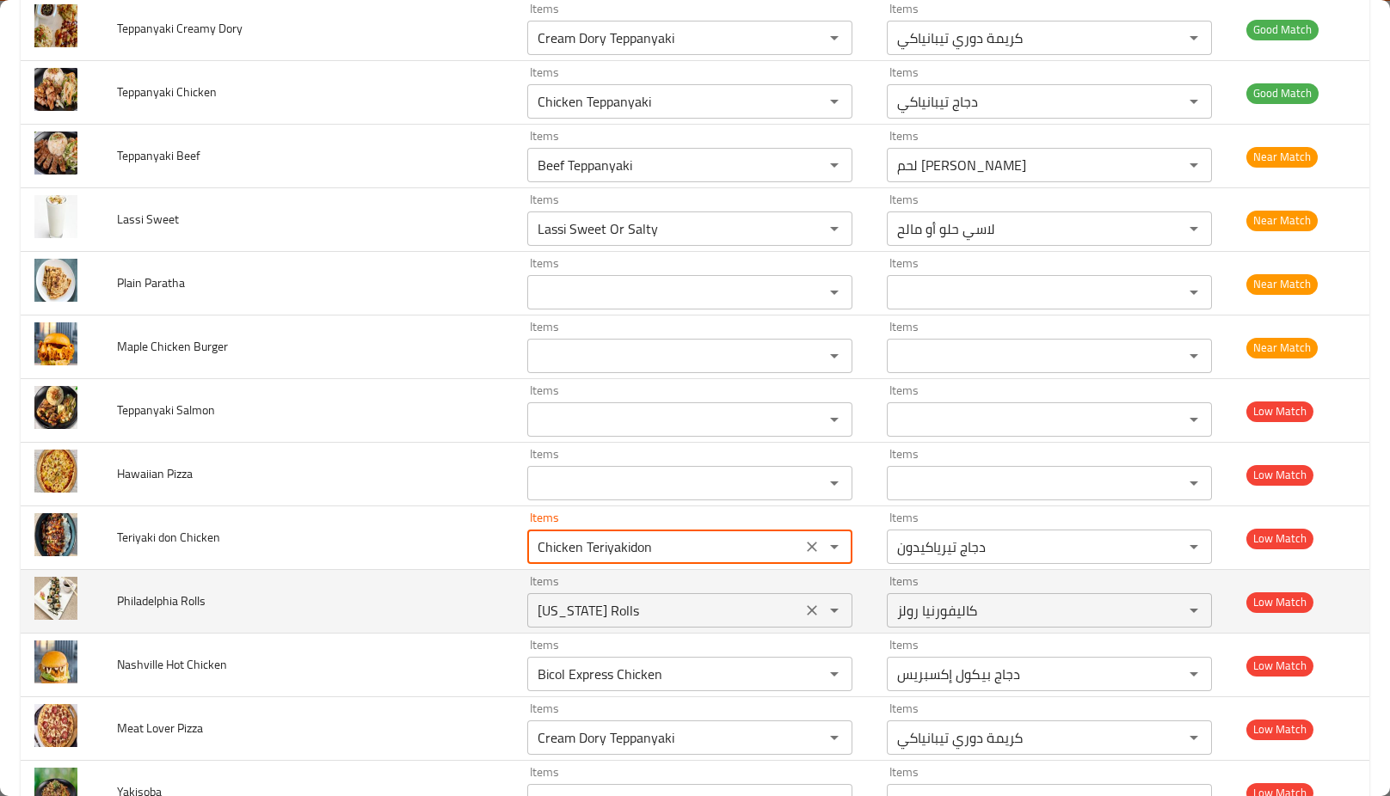
type Chicken "Chicken Teriyakidon"
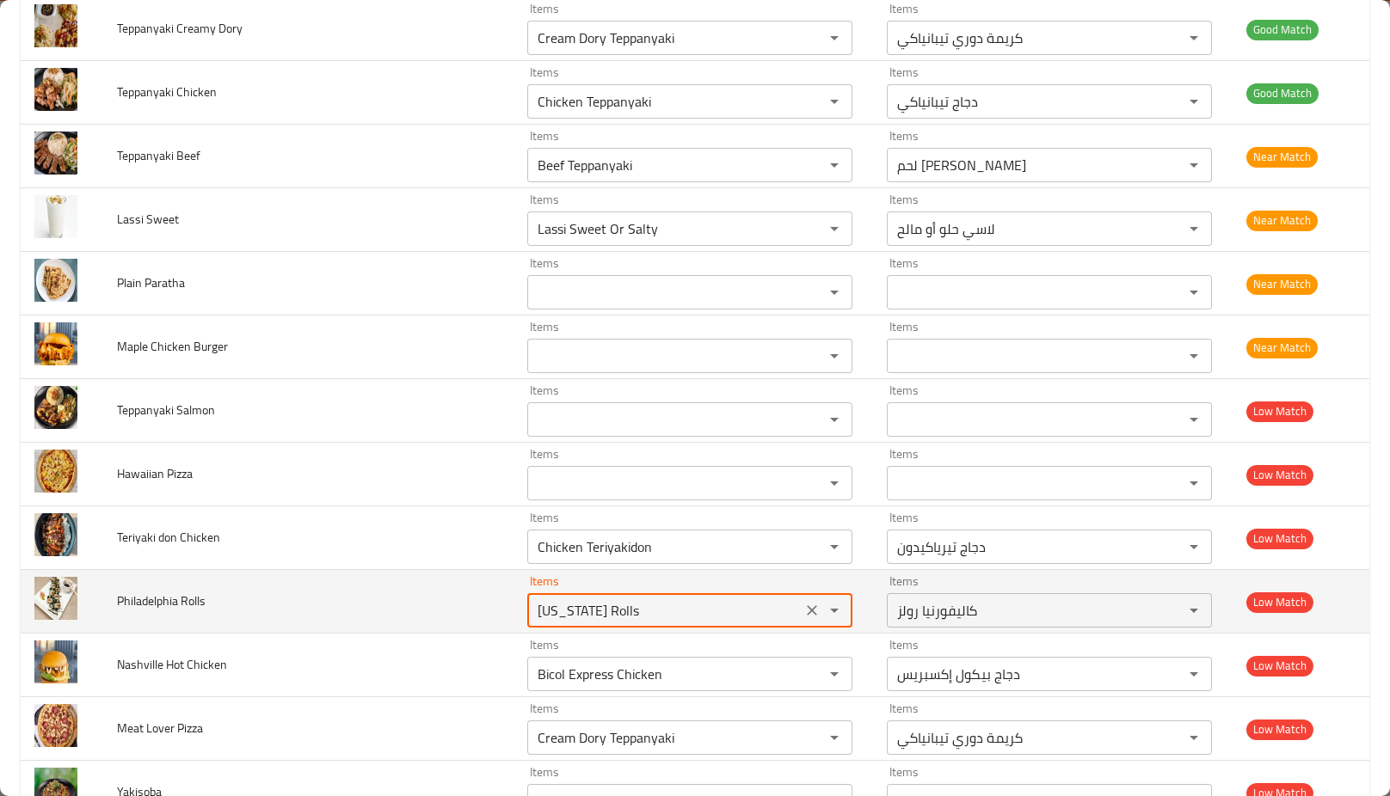
click at [593, 604] on Rolls "[US_STATE] Rolls" at bounding box center [664, 611] width 264 height 24
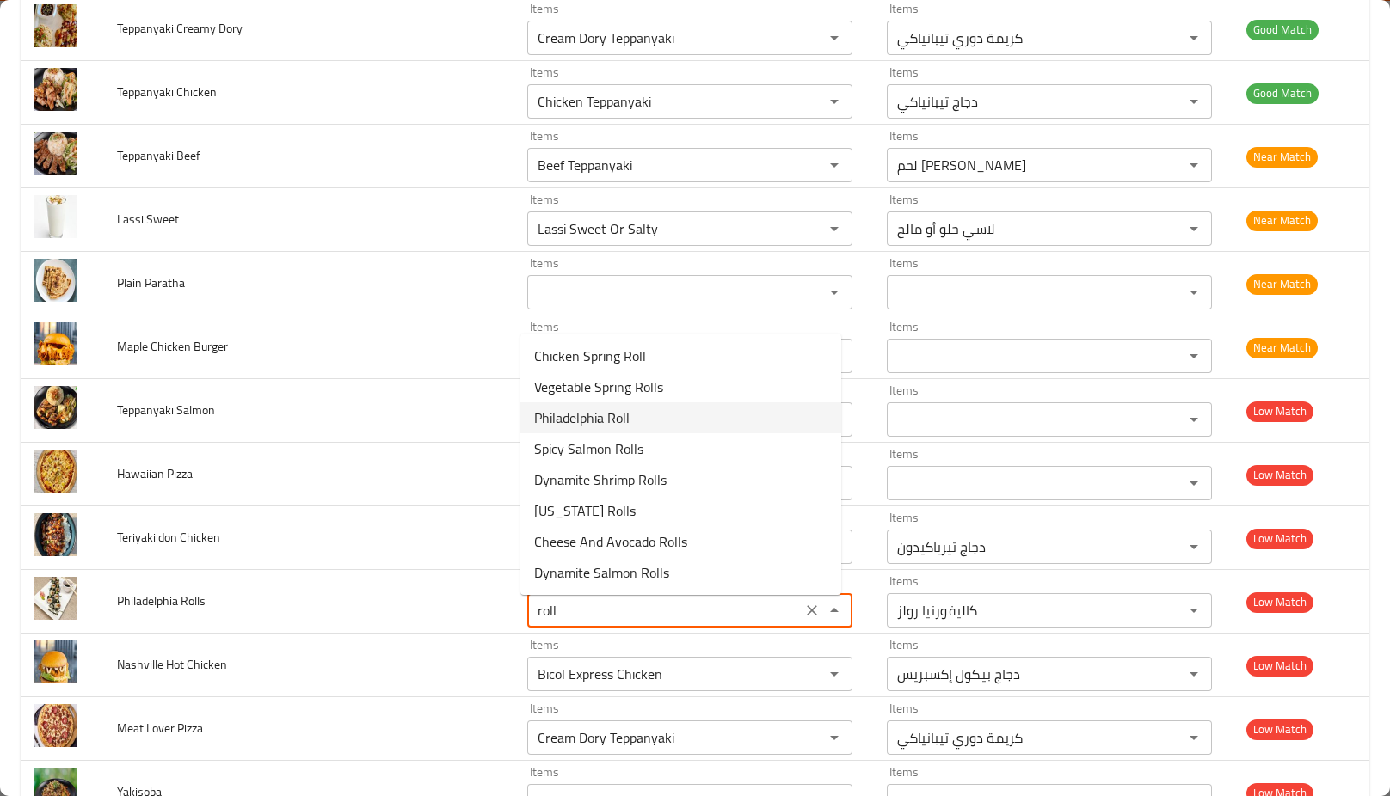
click at [571, 418] on span "Philadelphia Roll" at bounding box center [581, 418] width 95 height 21
type Rolls "Philadelphia Roll"
type Rolls-ar "فيلادلفيا رول"
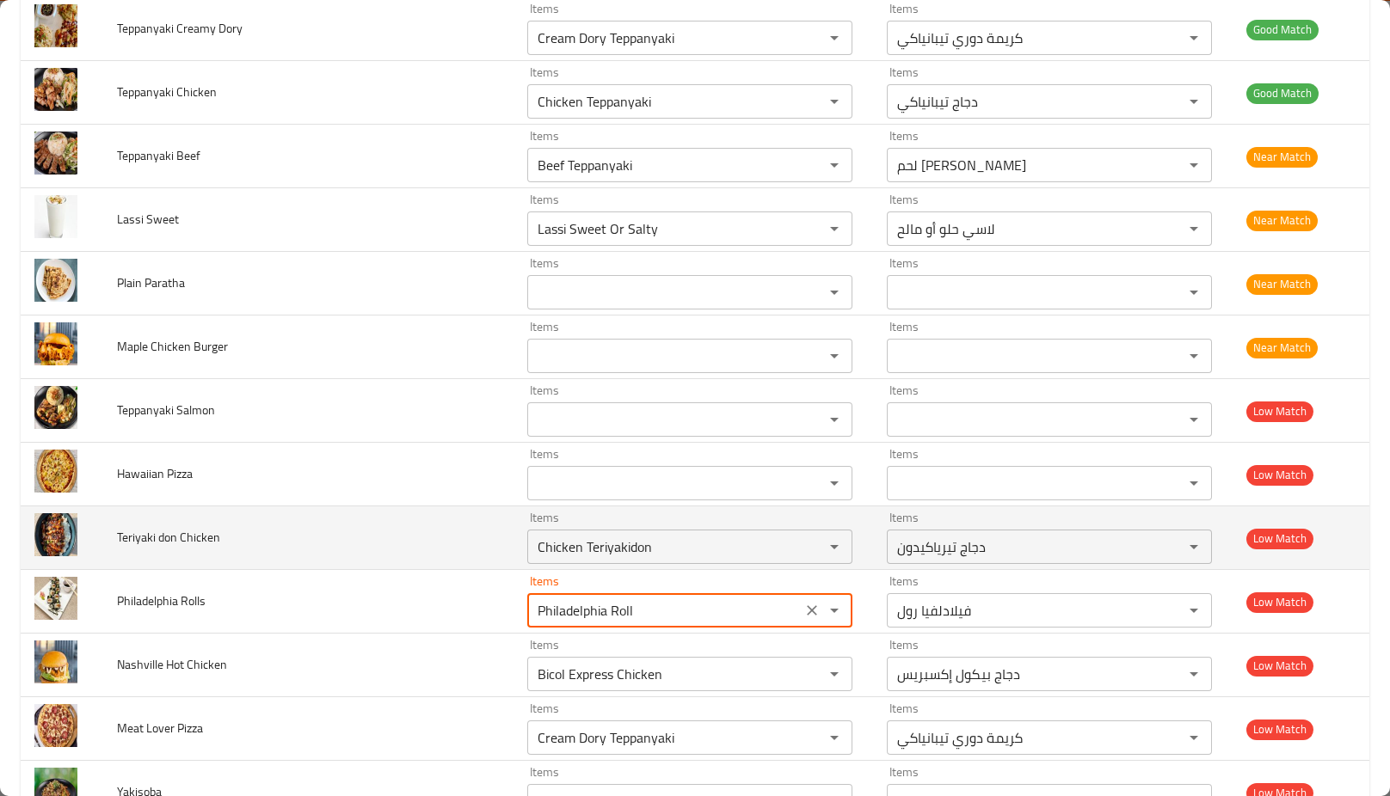
type Rolls "Philadelphia Roll"
click at [456, 549] on td "Teriyaki don Chicken" at bounding box center [308, 539] width 410 height 64
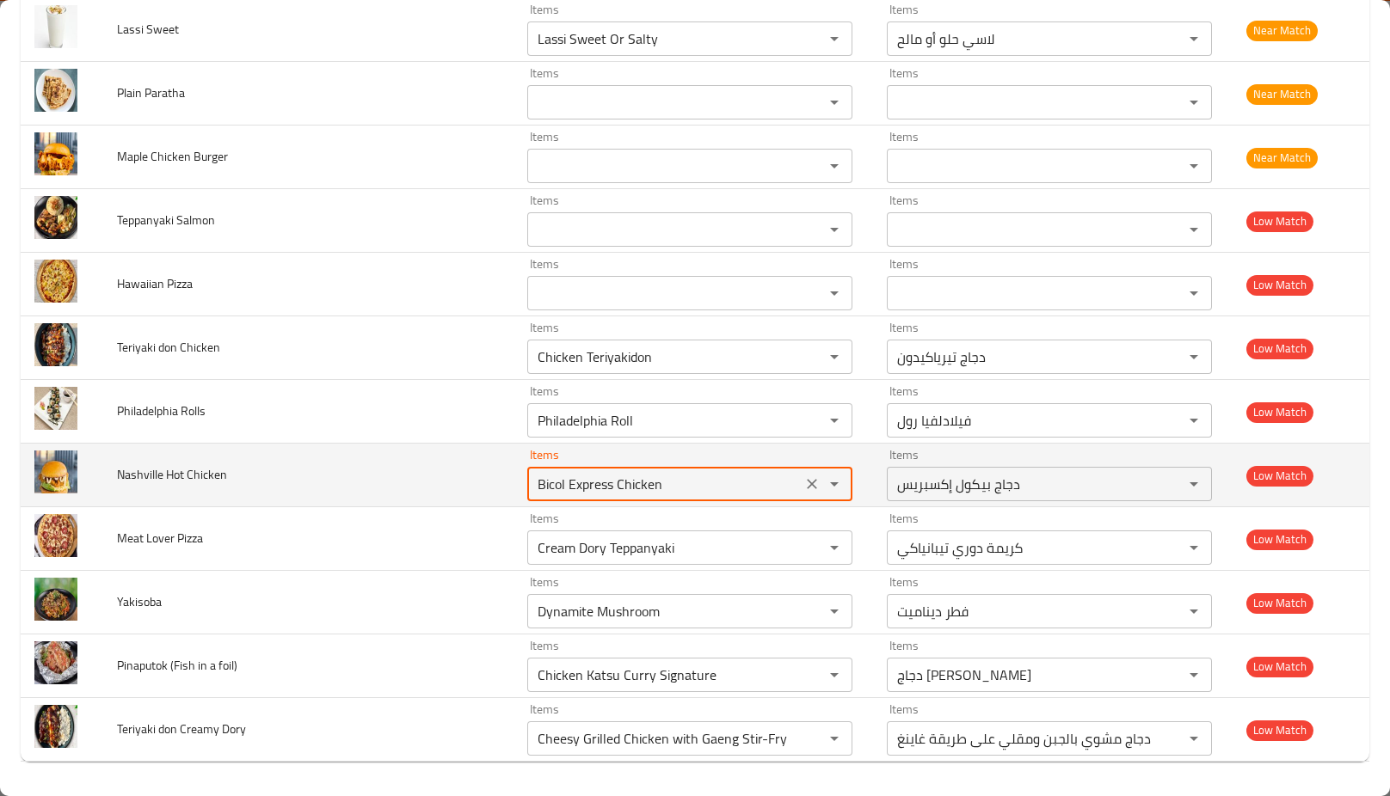
click at [671, 478] on Chicken "Bicol Express Chicken" at bounding box center [664, 484] width 264 height 24
click at [803, 484] on icon "Clear" at bounding box center [811, 484] width 17 height 17
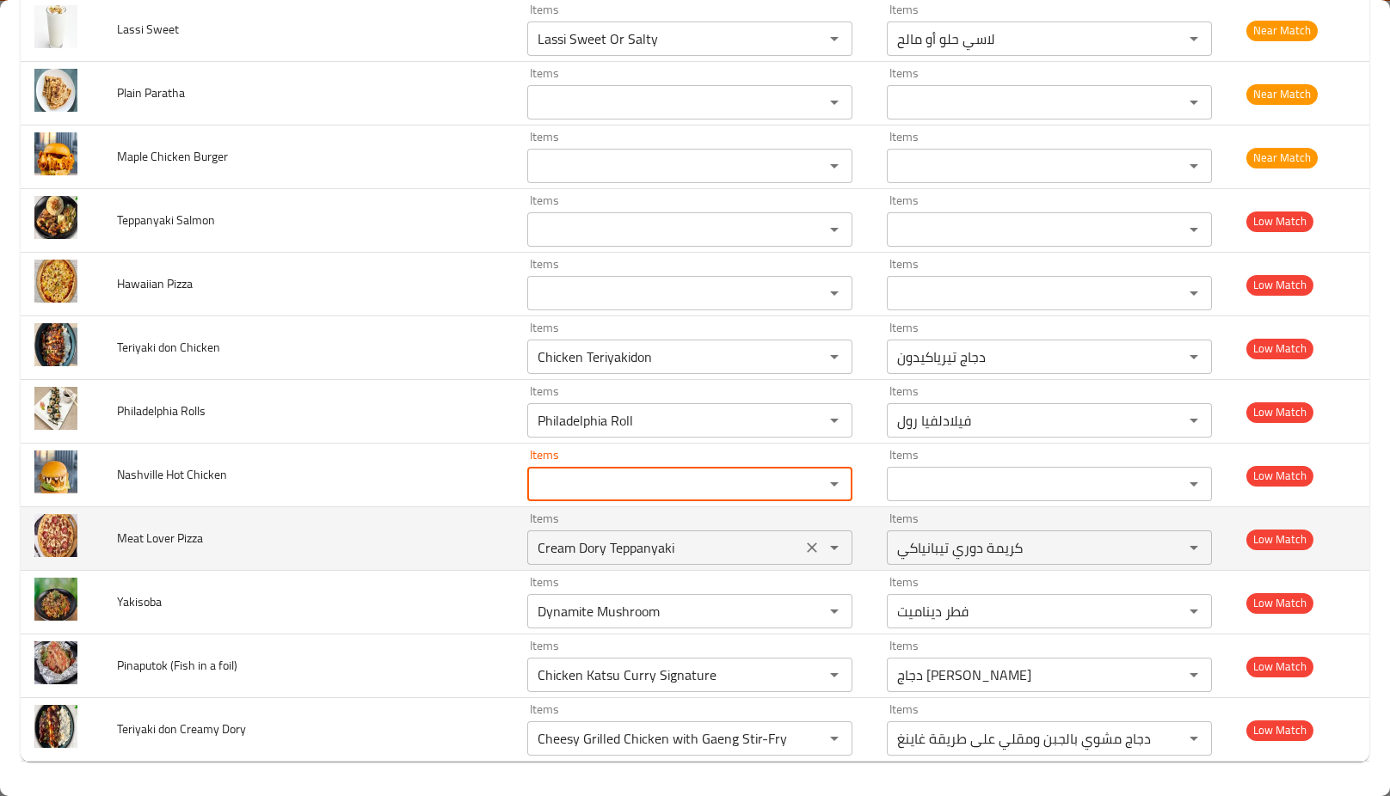
click at [808, 544] on icon "Clear" at bounding box center [813, 548] width 10 height 10
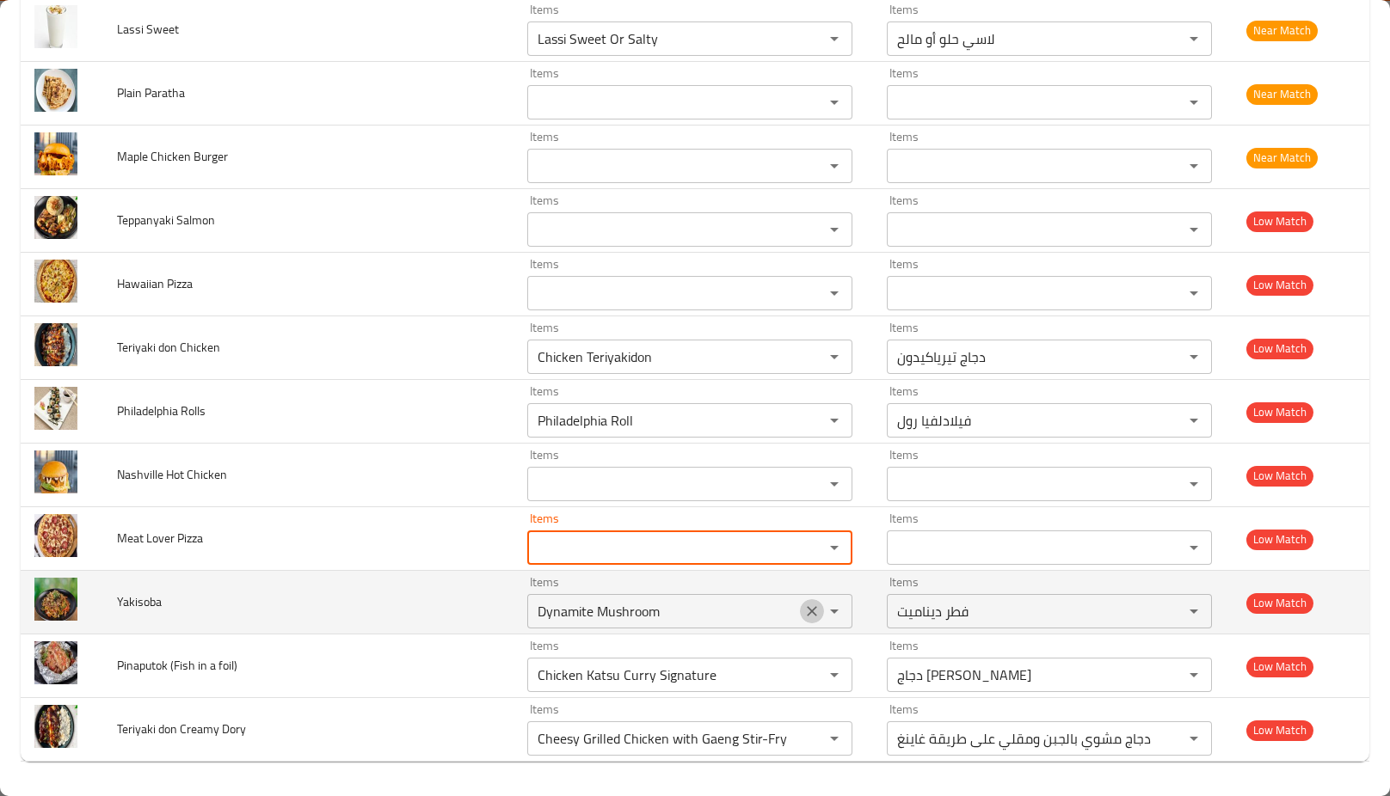
click at [803, 606] on icon "Clear" at bounding box center [811, 611] width 17 height 17
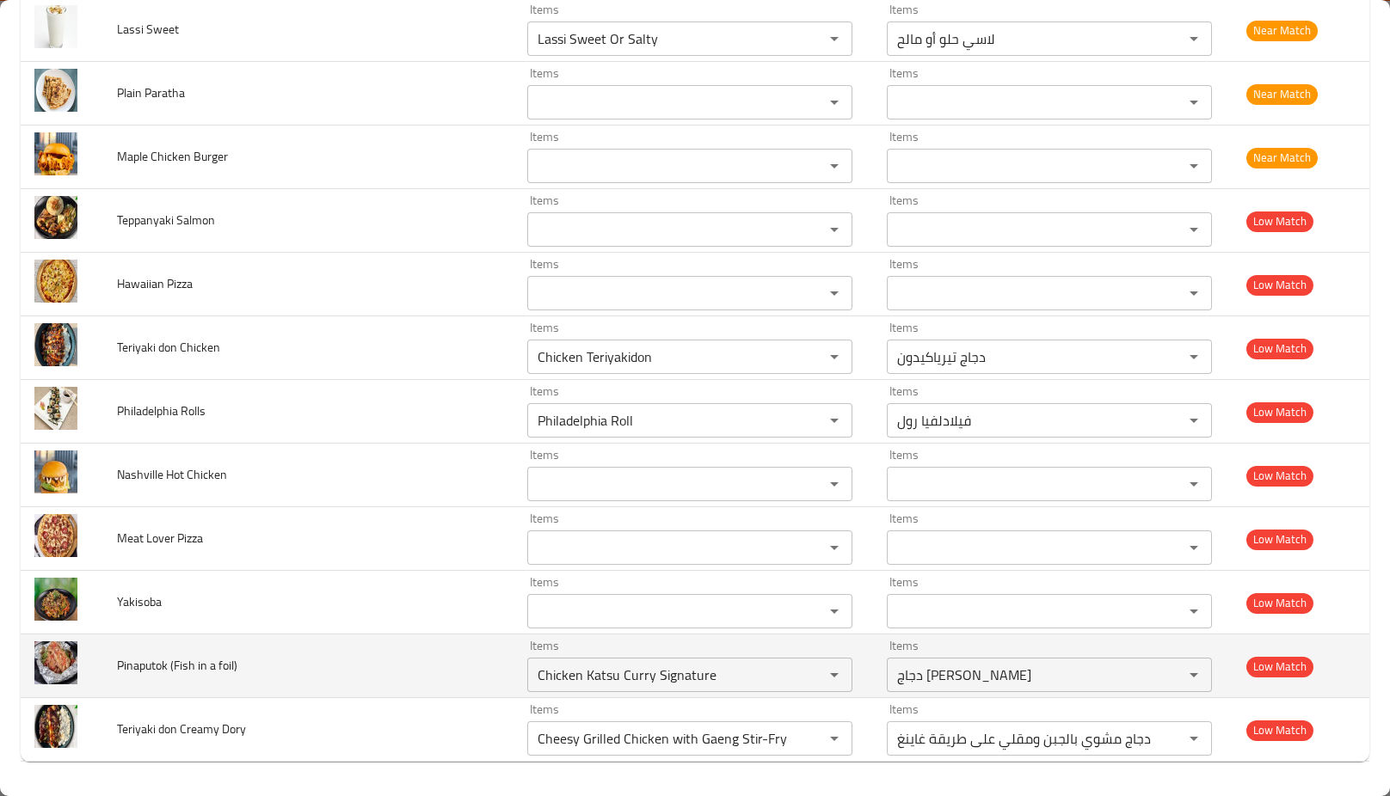
click at [374, 668] on td "Pinaputok (Fish in a foil)" at bounding box center [308, 667] width 410 height 64
click at [570, 671] on foil\) "Chicken Katsu Curry Signature" at bounding box center [664, 675] width 264 height 24
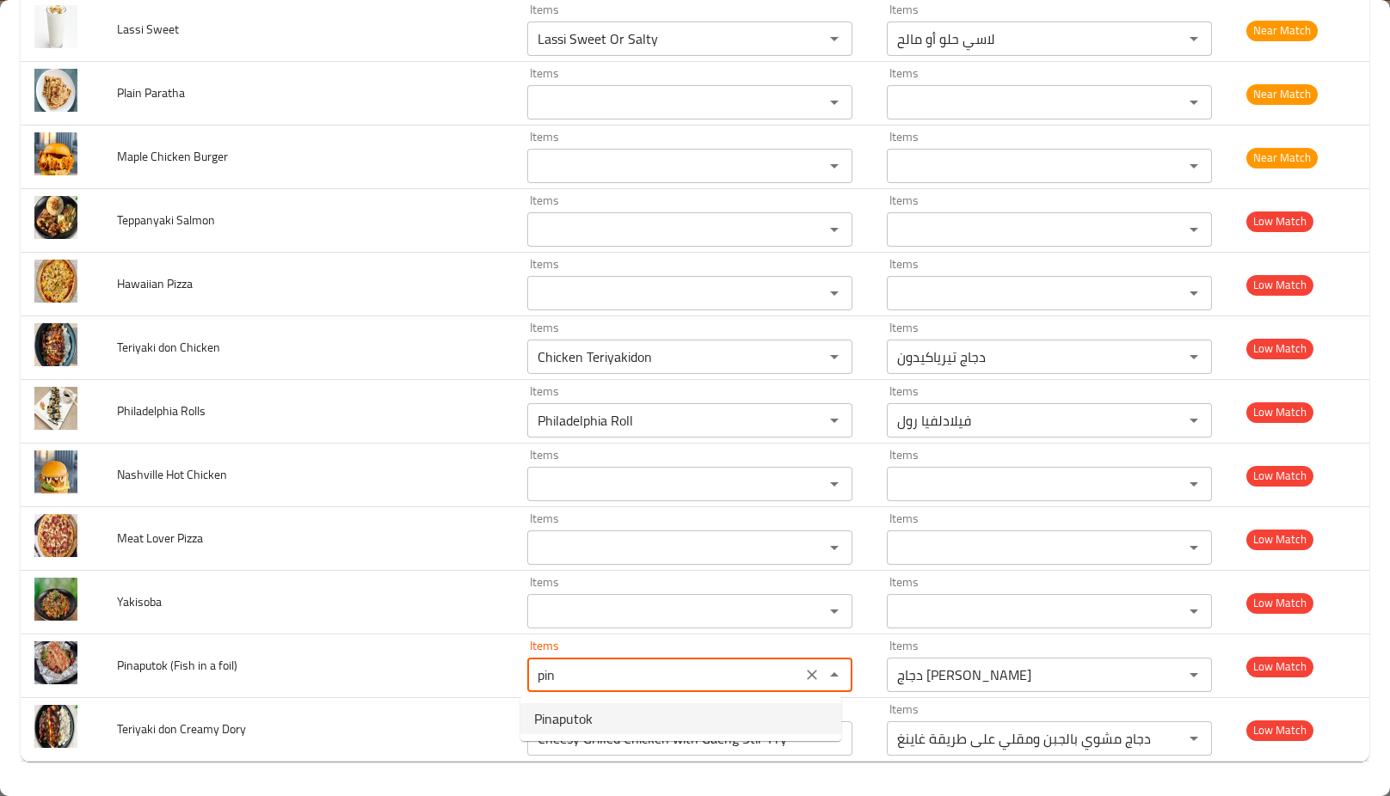
click at [552, 711] on span "Pinaputok" at bounding box center [563, 719] width 58 height 21
type foil\) "Pinaputok"
type foil\)-ar "بينابوتوك"
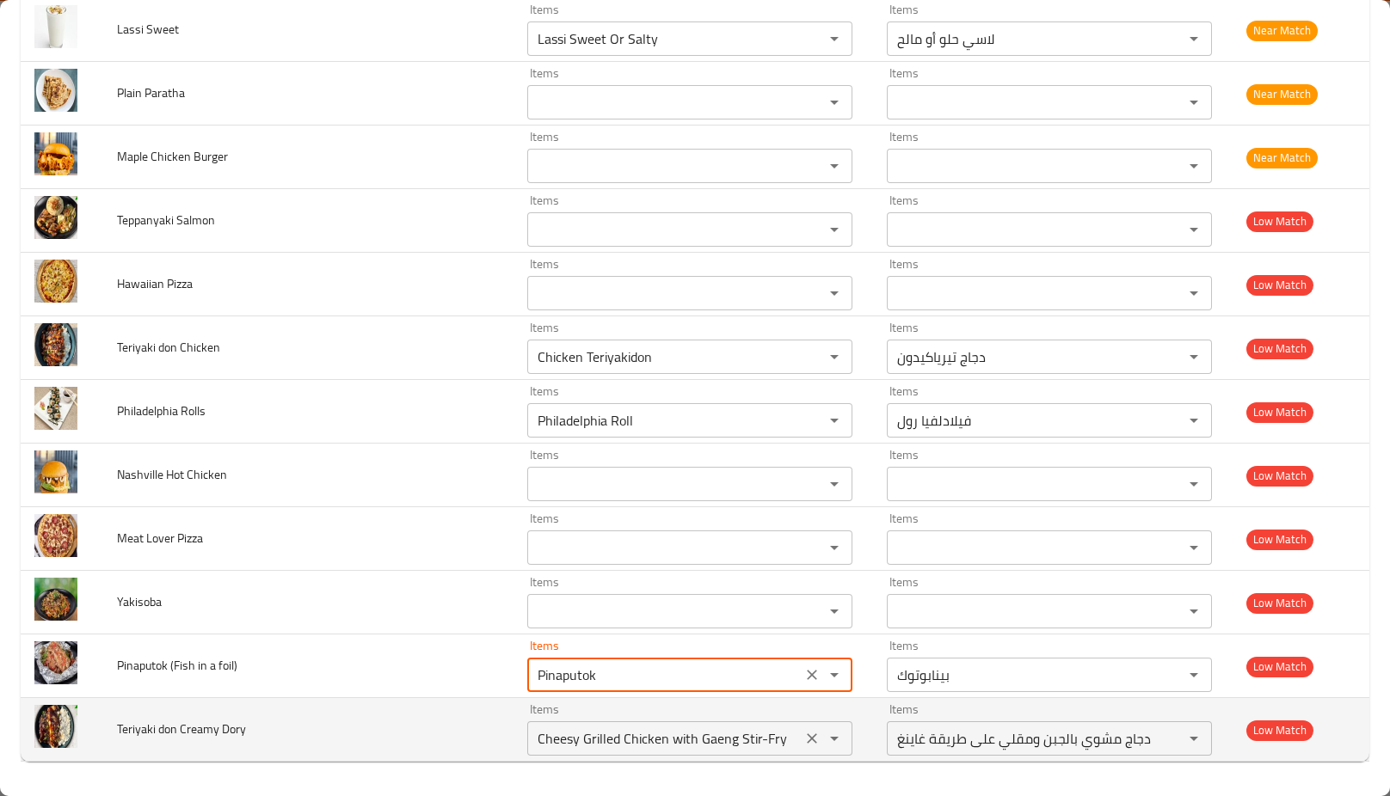
type foil\) "Pinaputok"
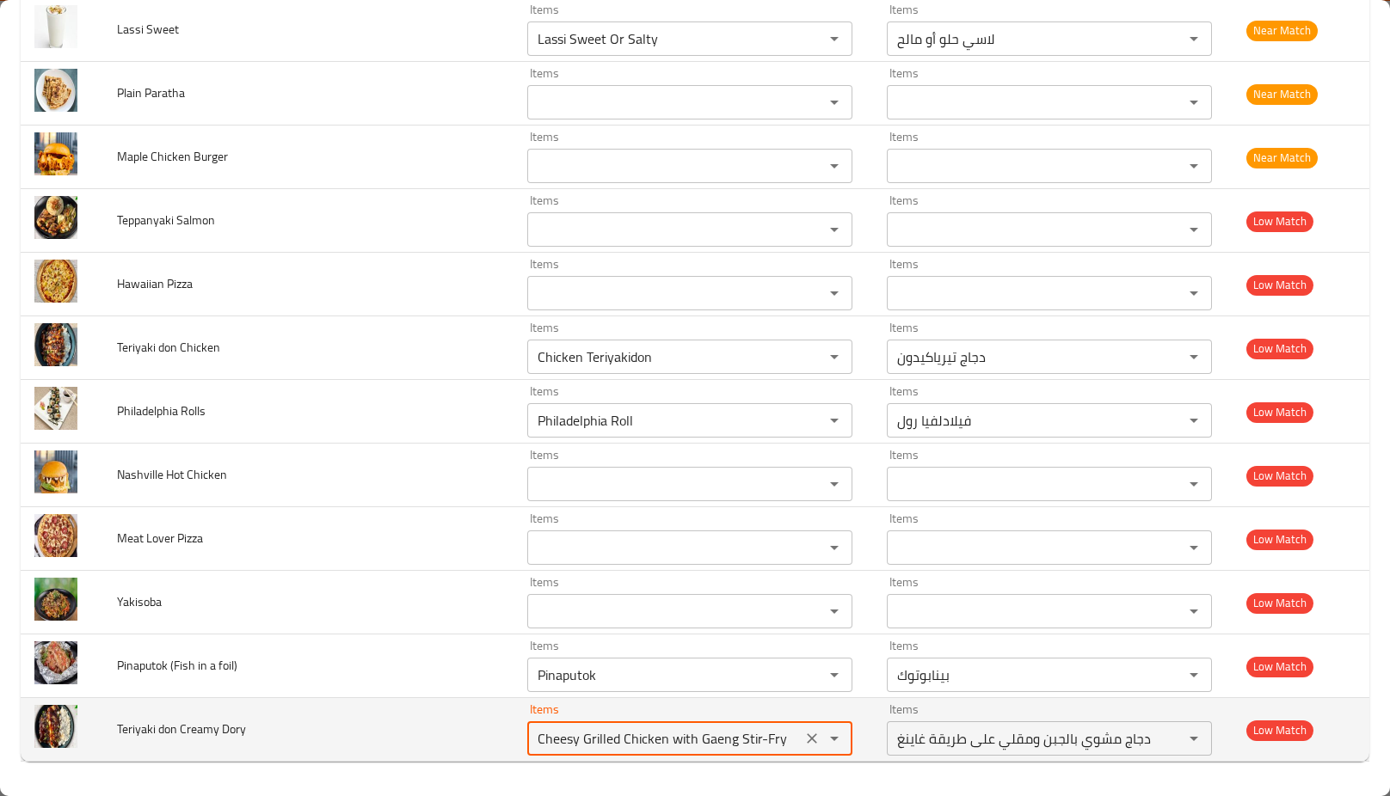
click at [616, 735] on Dory "Cheesy Grilled Chicken with Gaeng Stir-Fry" at bounding box center [664, 739] width 264 height 24
type Dory "t"
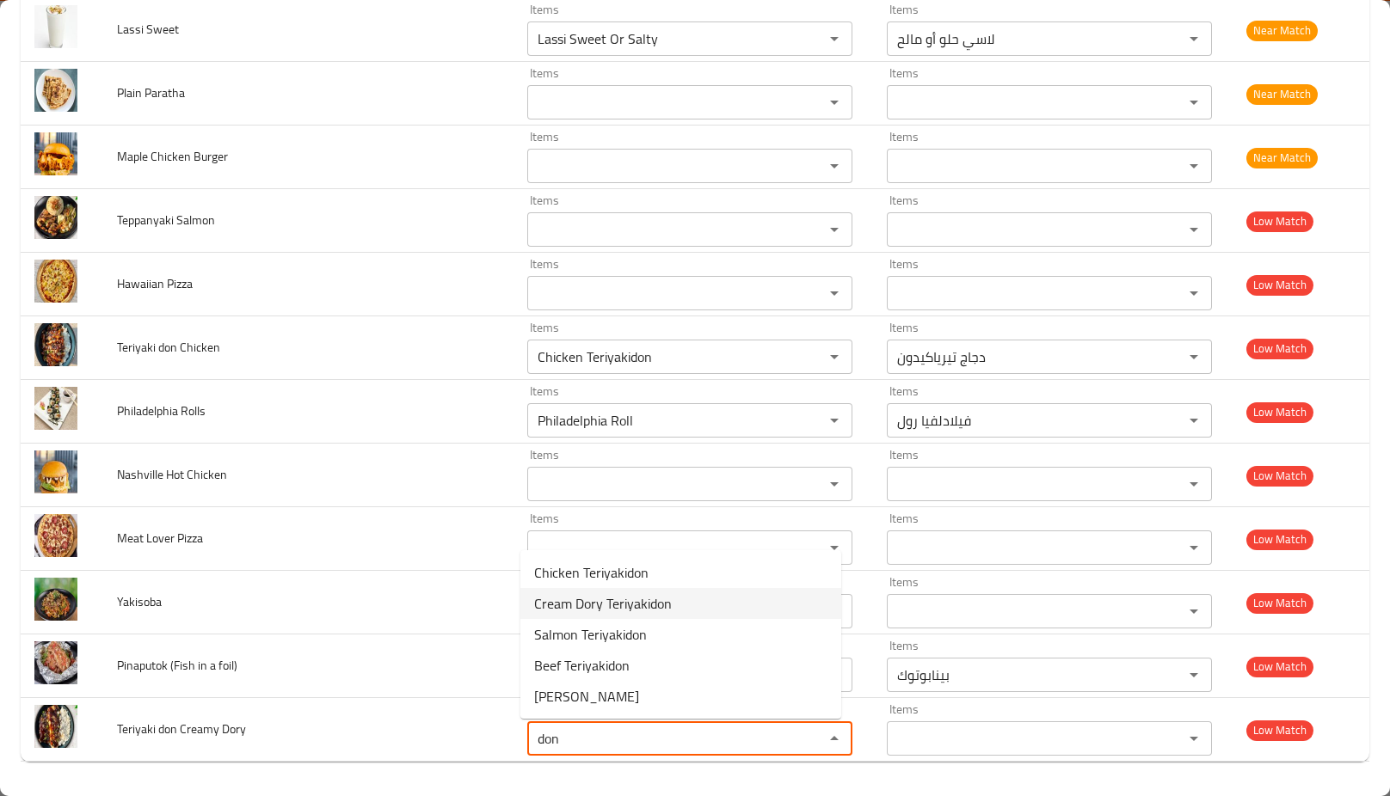
click at [580, 606] on span "Cream Dory Teriyakidon" at bounding box center [603, 603] width 138 height 21
type Dory "Cream Dory Teriyakidon"
type Dory-ar "كريمة دوري تيرياكيدون"
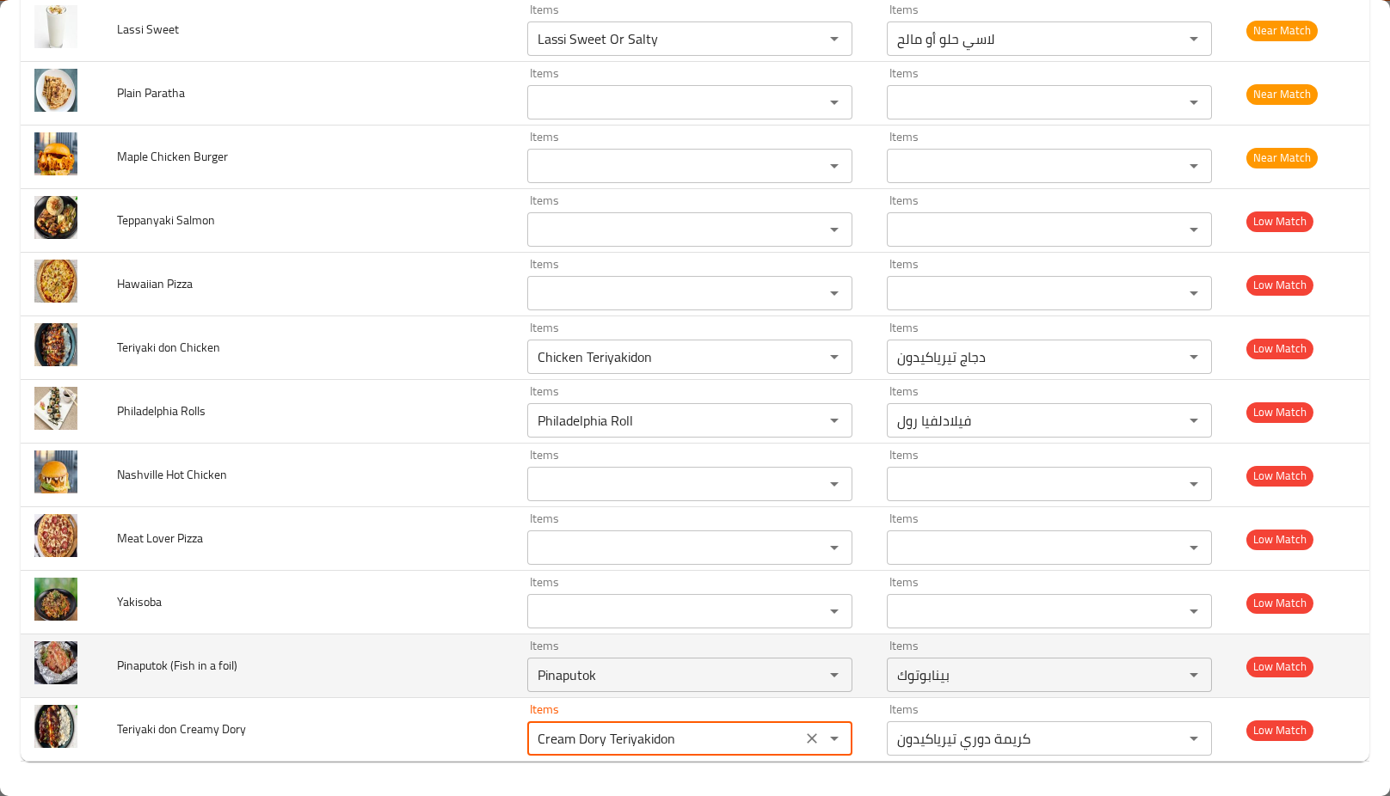
type Dory "Cream Dory Teriyakidon"
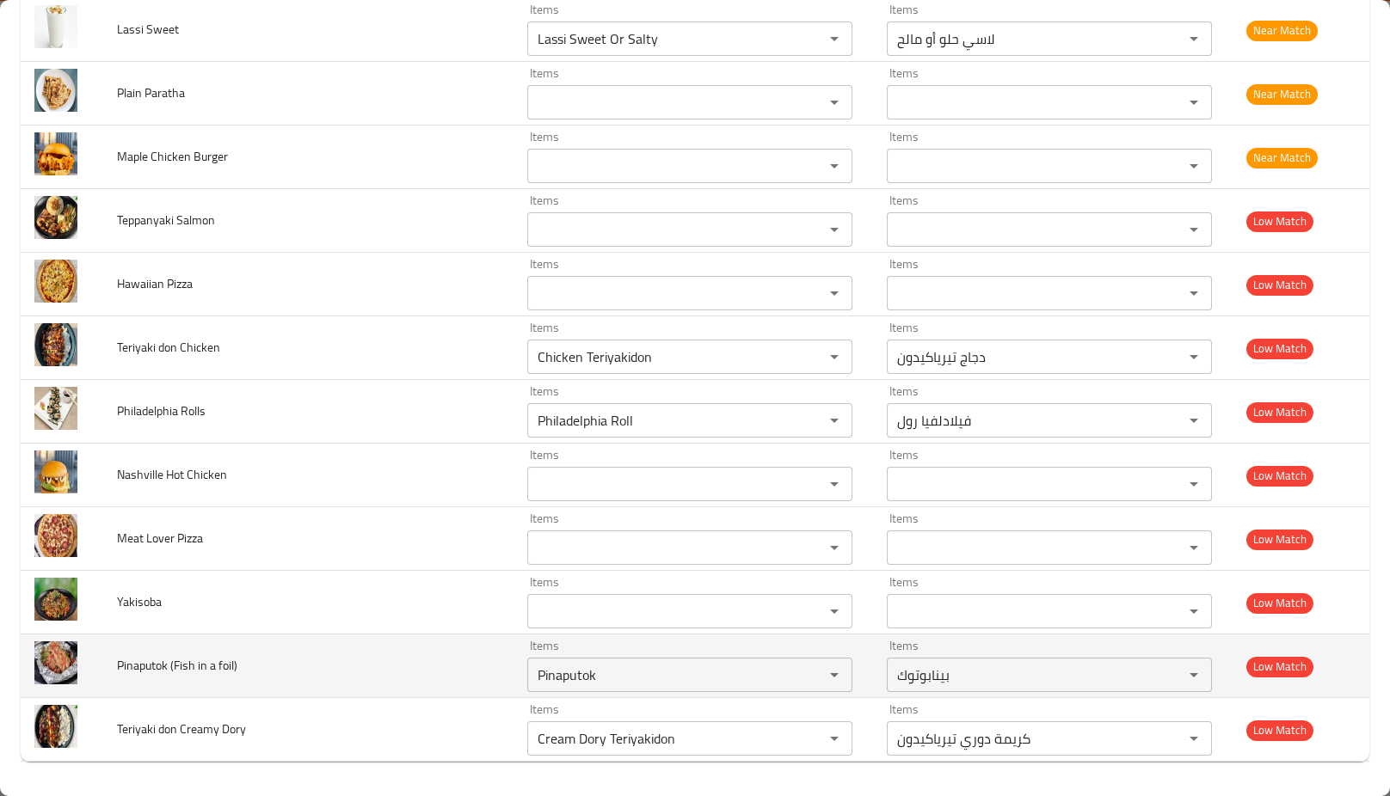
click at [403, 637] on td "Pinaputok (Fish in a foil)" at bounding box center [308, 667] width 410 height 64
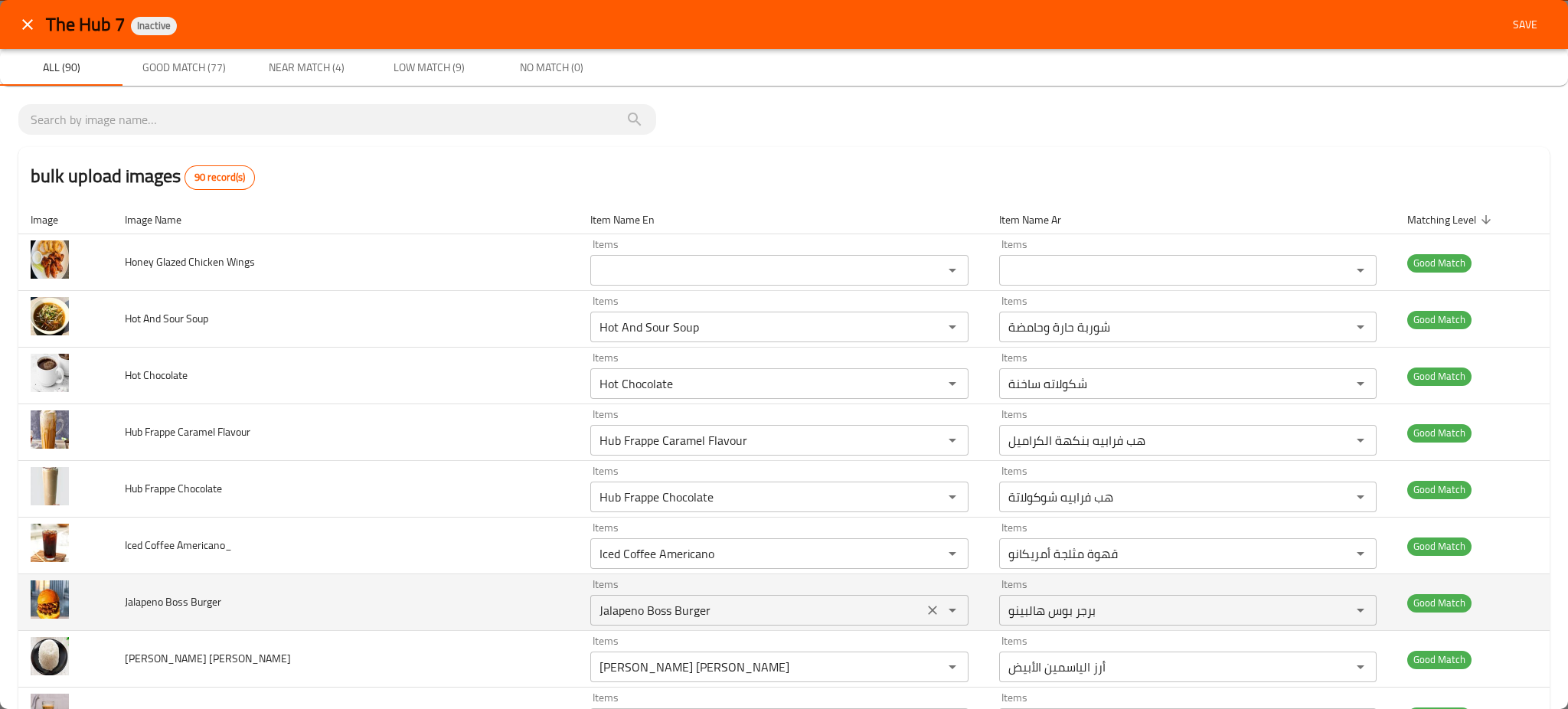
scroll to position [4227, 0]
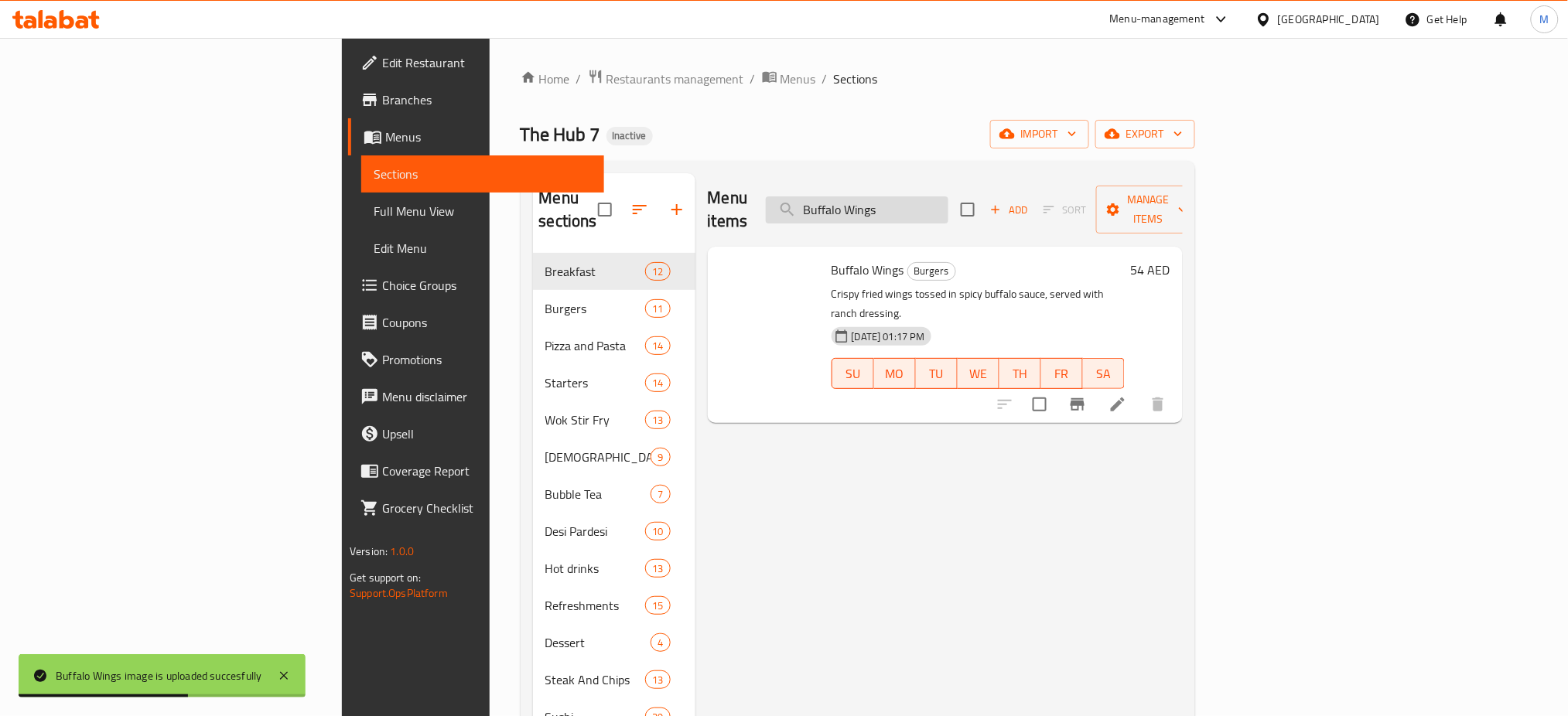
click at [948, 196] on input "Buffalo Wings" at bounding box center [857, 210] width 183 height 27
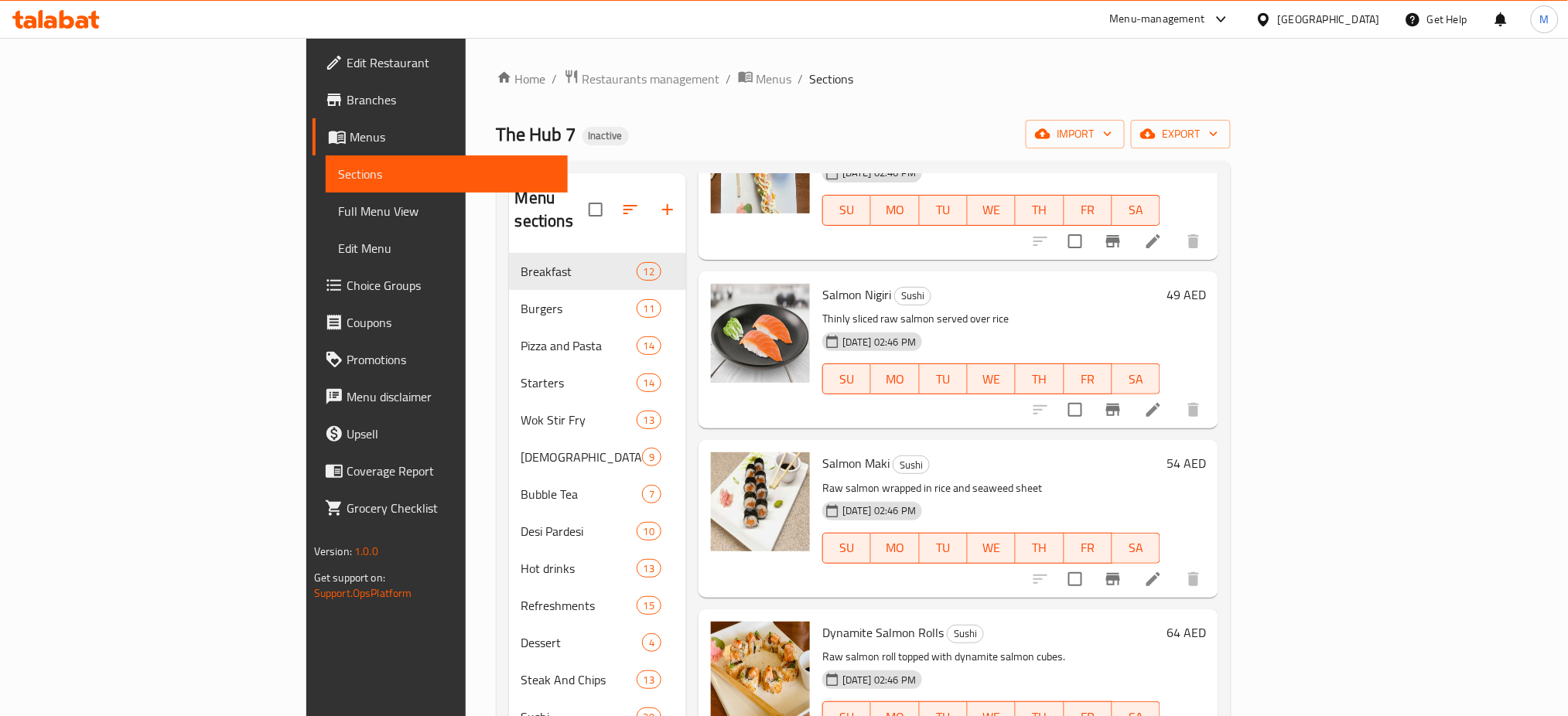
scroll to position [217, 0]
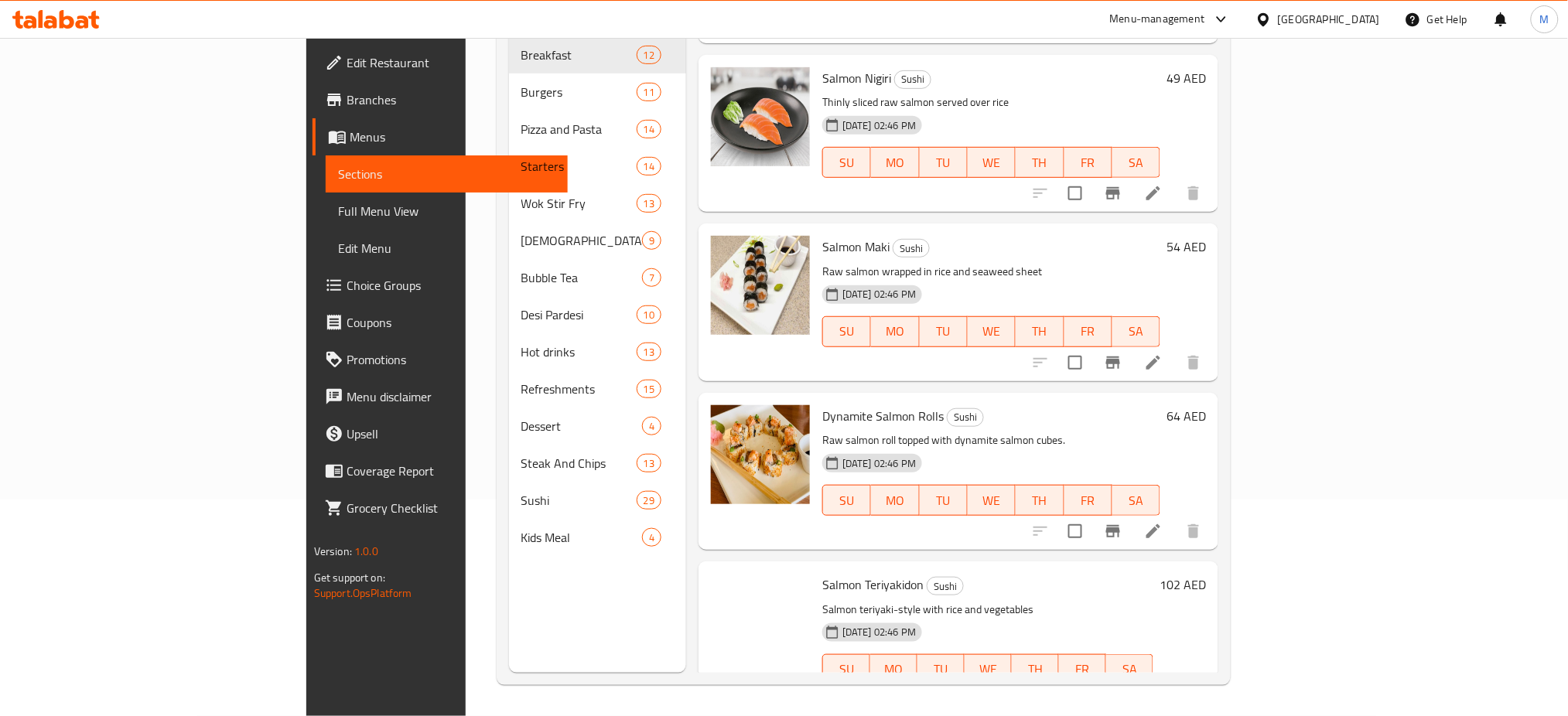
click at [822, 573] on span "Salmon Teriyakidon" at bounding box center [873, 585] width 102 height 23
click at [712, 511] on div "Menu items salmon Add Sort Manage items Eggs Royal Breakfast Poaches eggs over …" at bounding box center [953, 315] width 533 height 716
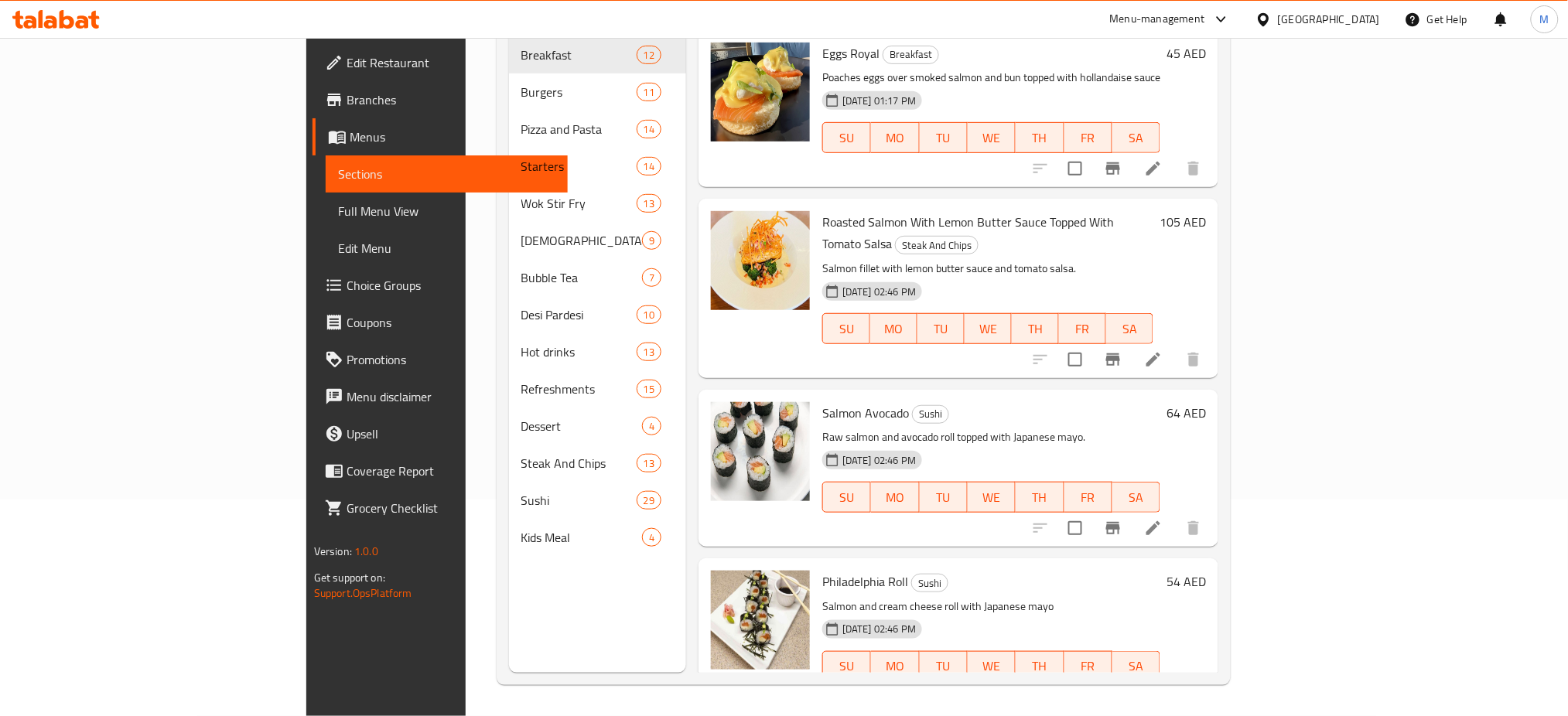
scroll to position [0, 0]
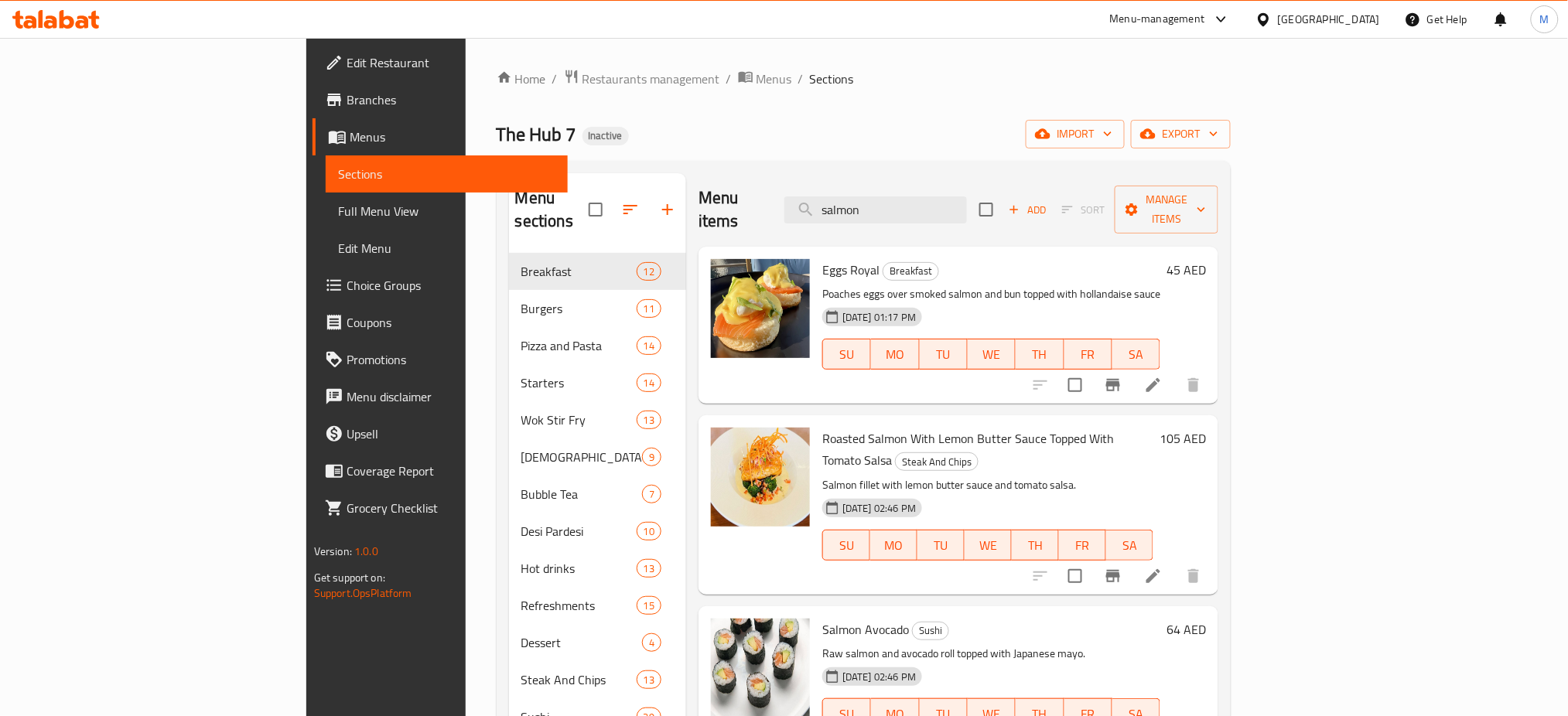
click at [701, 199] on h2 "Menu items" at bounding box center [732, 210] width 67 height 47
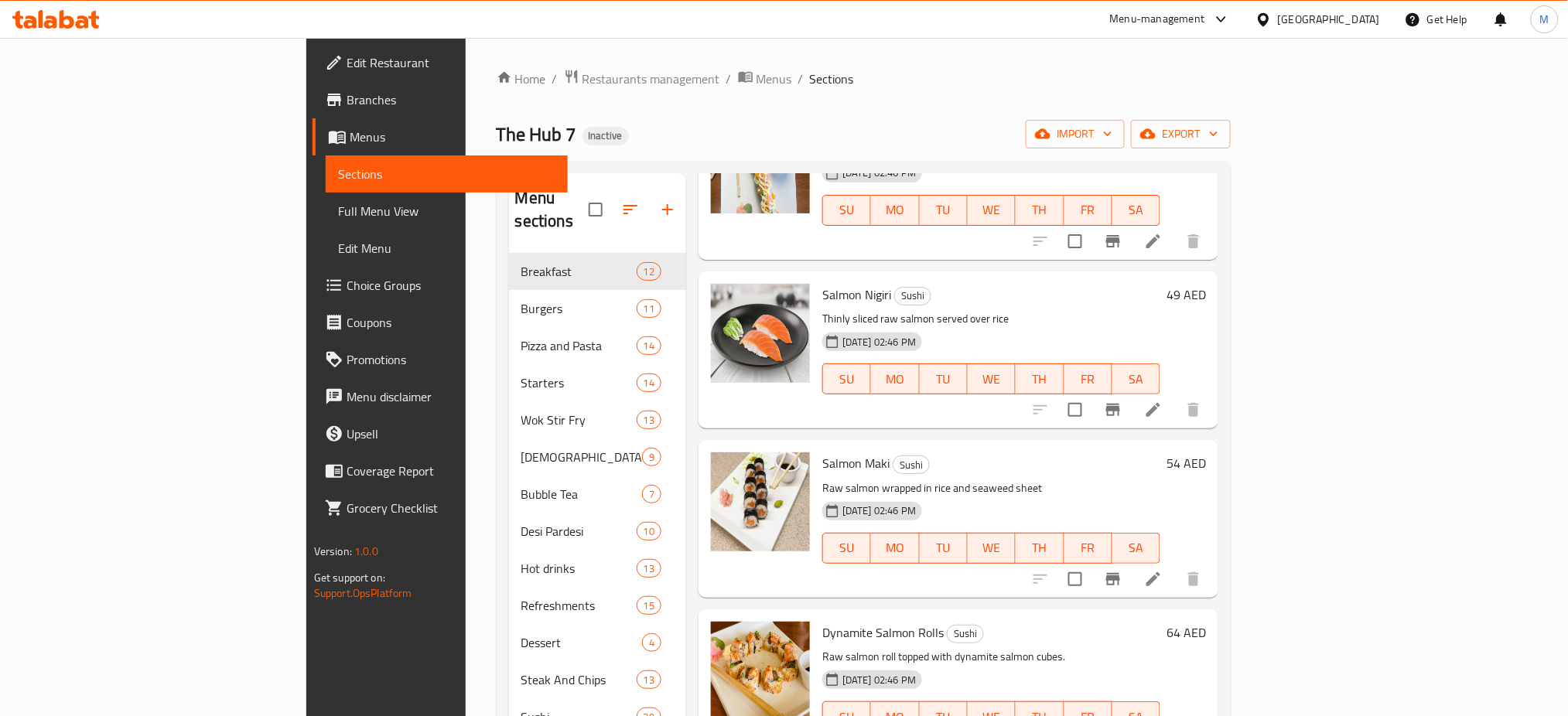
scroll to position [217, 0]
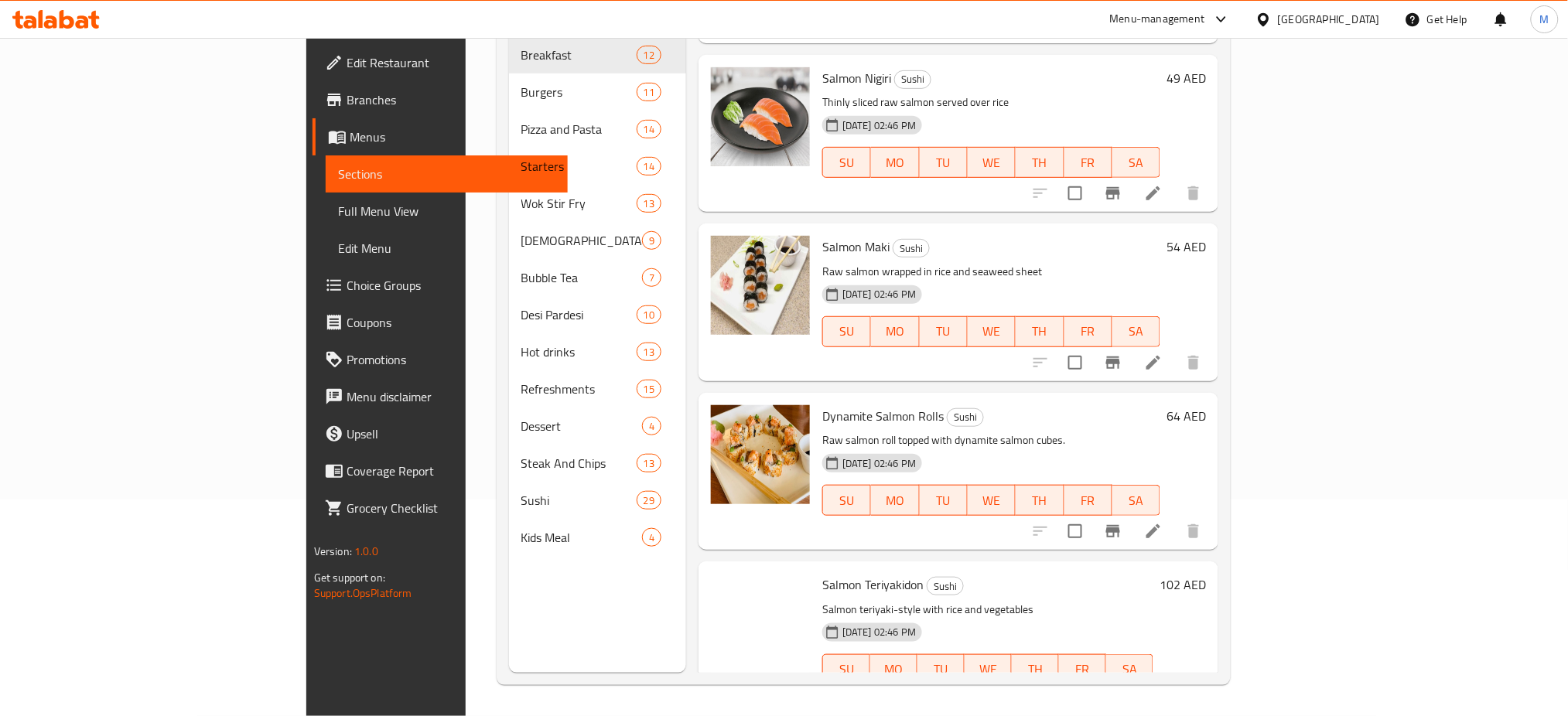
click at [822, 573] on span "Salmon Teriyakidon" at bounding box center [873, 585] width 102 height 23
click at [884, 568] on div "Salmon Teriyakidon Sushi Salmon teriyaki-style with rice and vegetables 12-09-2…" at bounding box center [988, 640] width 344 height 145
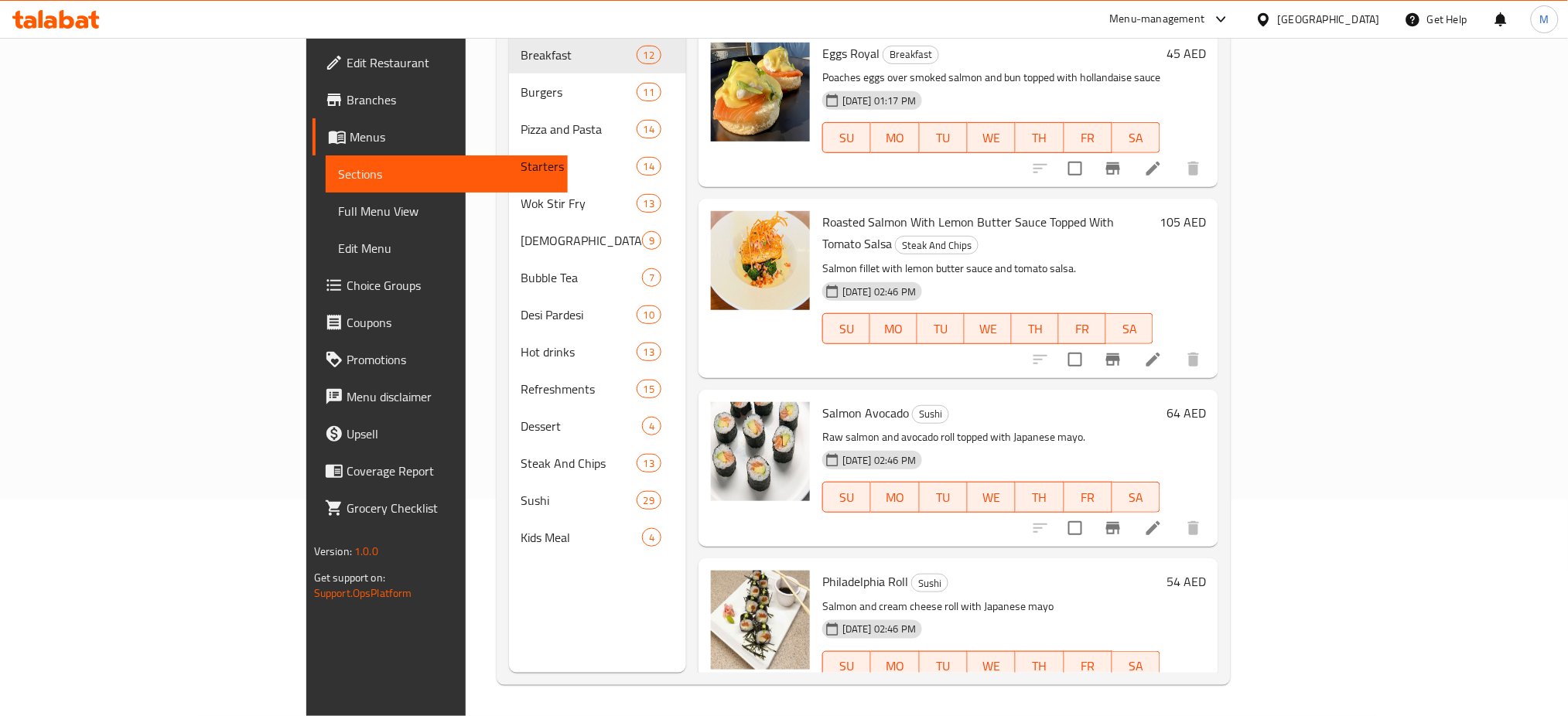
scroll to position [0, 0]
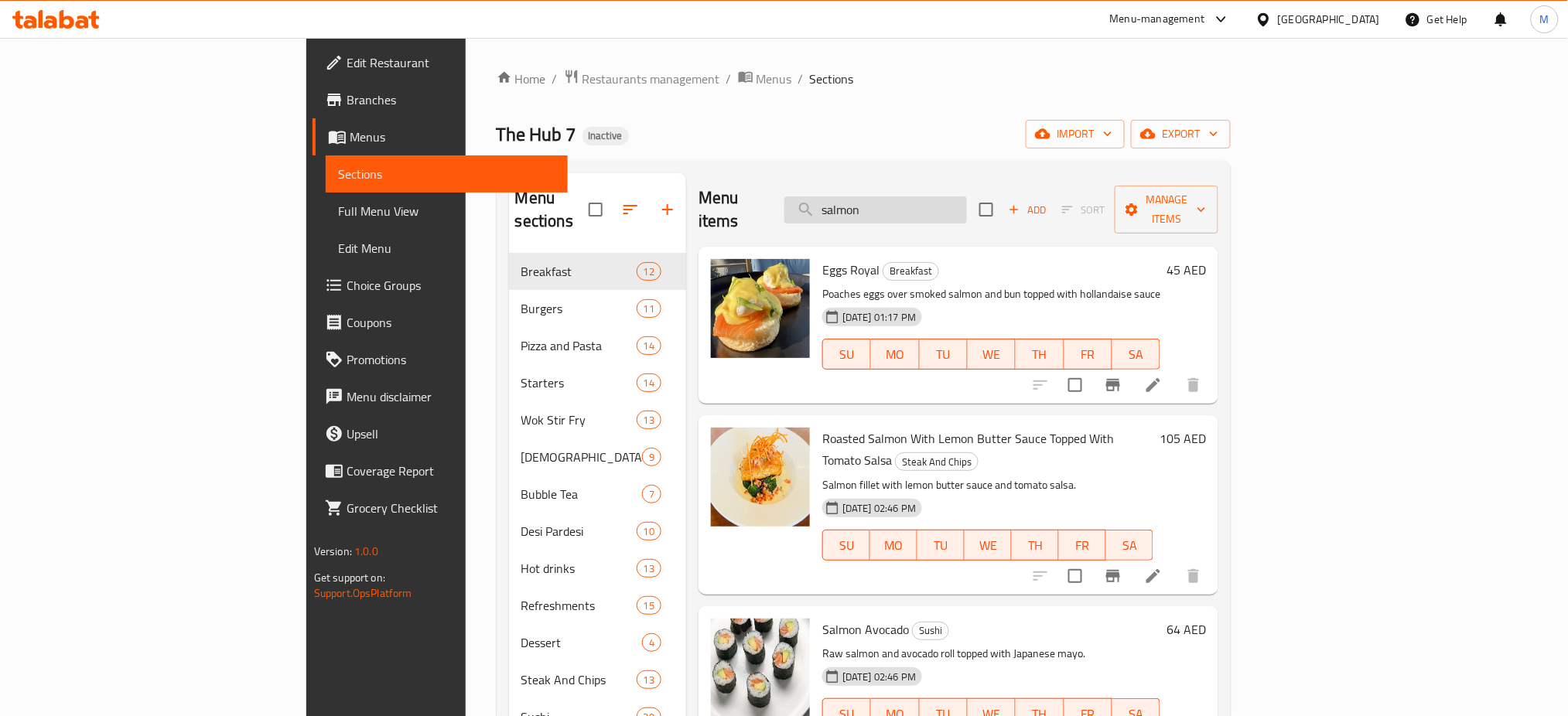
click at [960, 204] on input "salmon" at bounding box center [875, 210] width 183 height 27
paste input "BUFFALO WINGS"
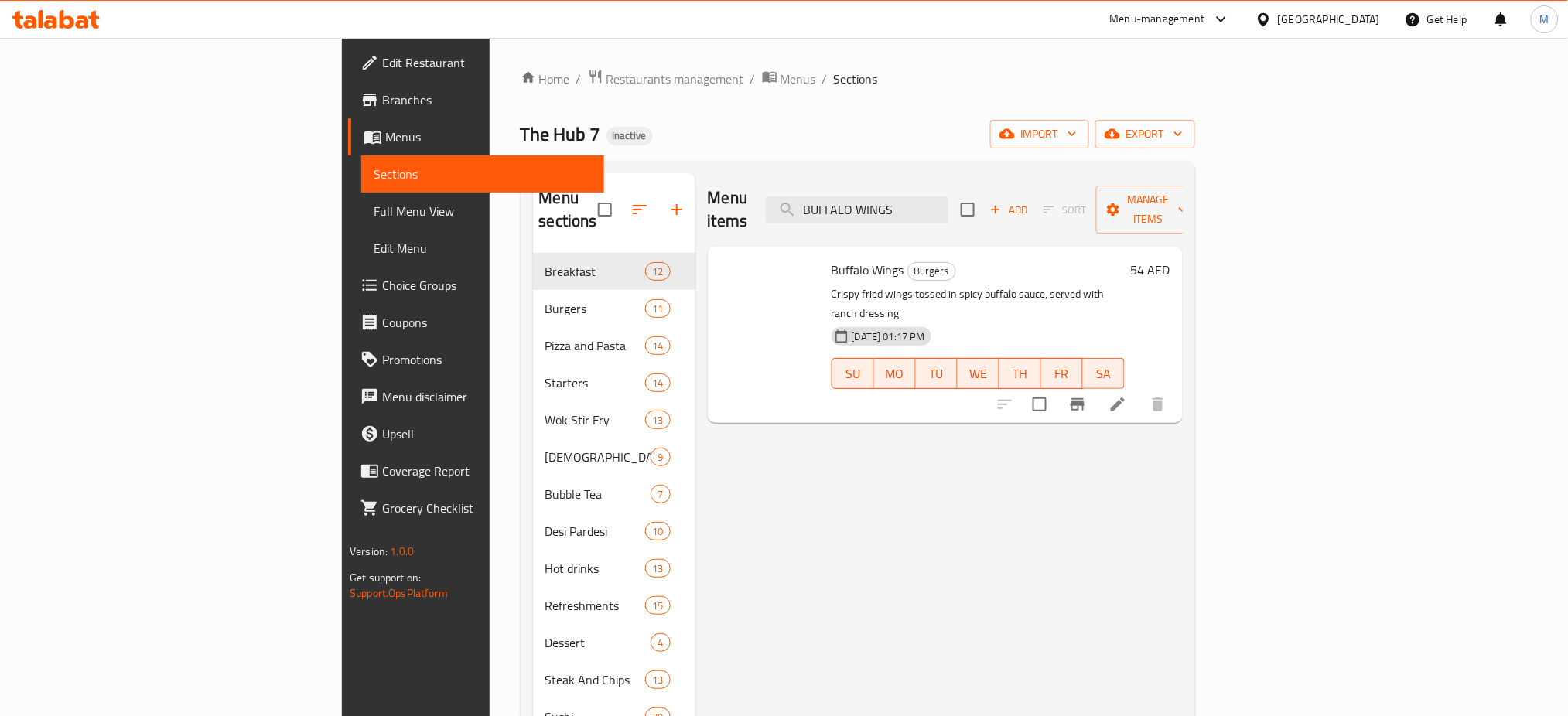
type input "BUFFALO WINGS"
click at [695, 495] on div "Menu items BUFFALO WINGS Add Sort Manage items Buffalo Wings Burgers Crispy fri…" at bounding box center [939, 532] width 488 height 716
click at [348, 46] on link "Edit Restaurant" at bounding box center [476, 62] width 256 height 37
